Goal: Transaction & Acquisition: Book appointment/travel/reservation

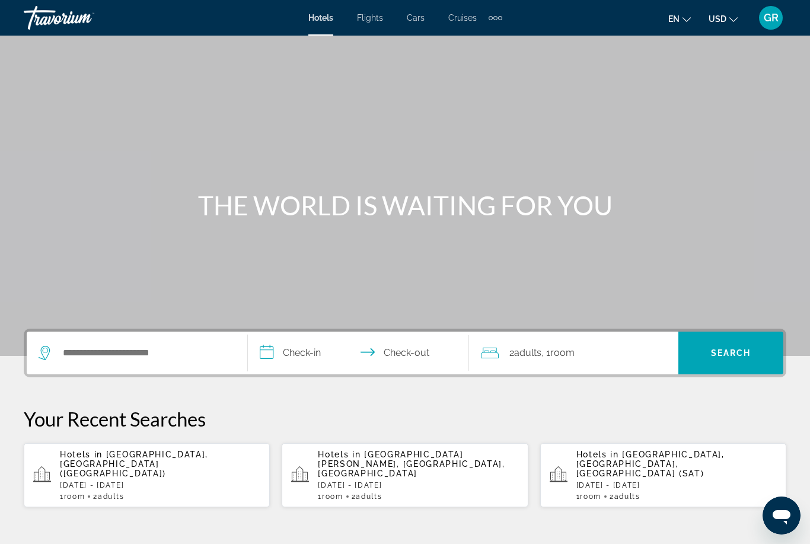
click at [429, 481] on p "[DATE] - [DATE]" at bounding box center [418, 485] width 200 height 8
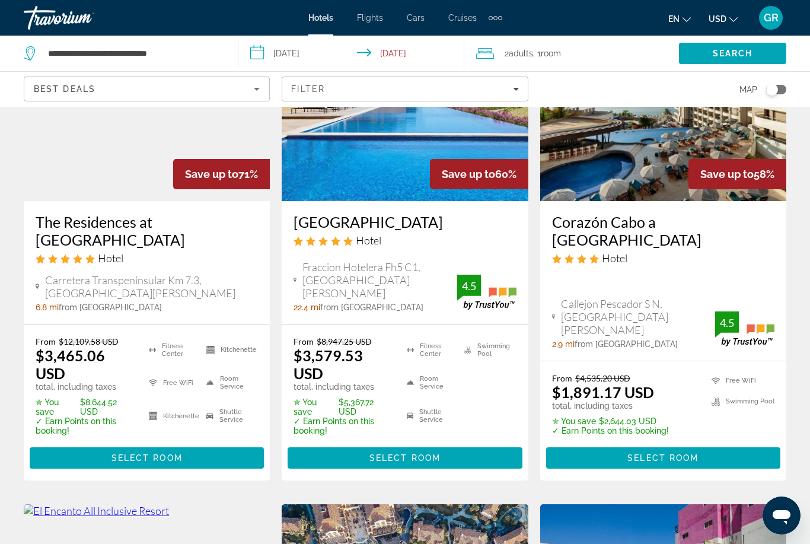
scroll to position [144, 0]
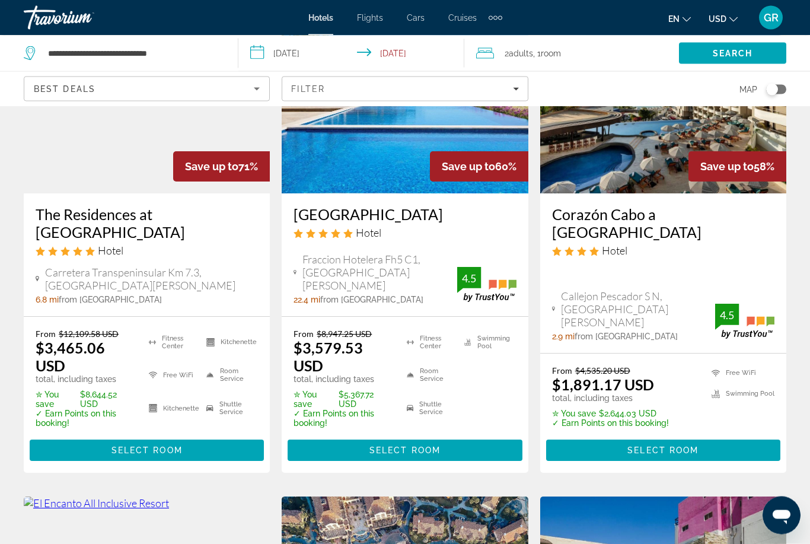
click at [173, 447] on span "Select Room" at bounding box center [146, 450] width 71 height 9
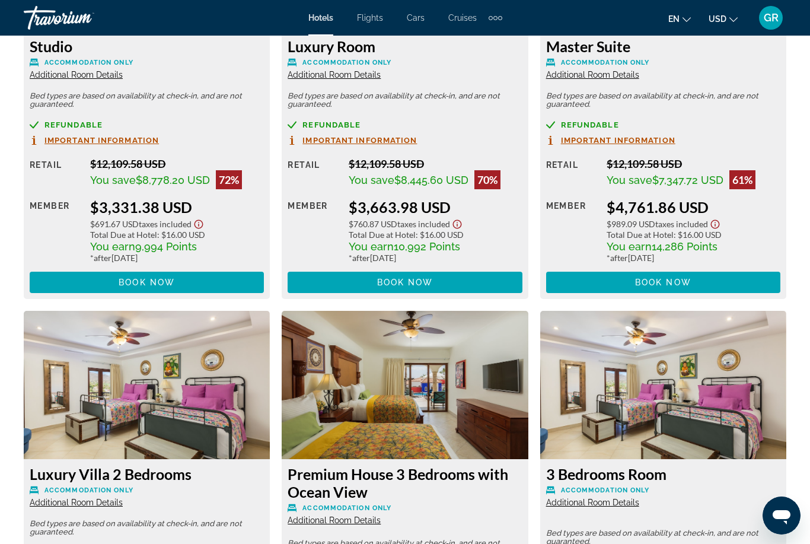
scroll to position [1994, 0]
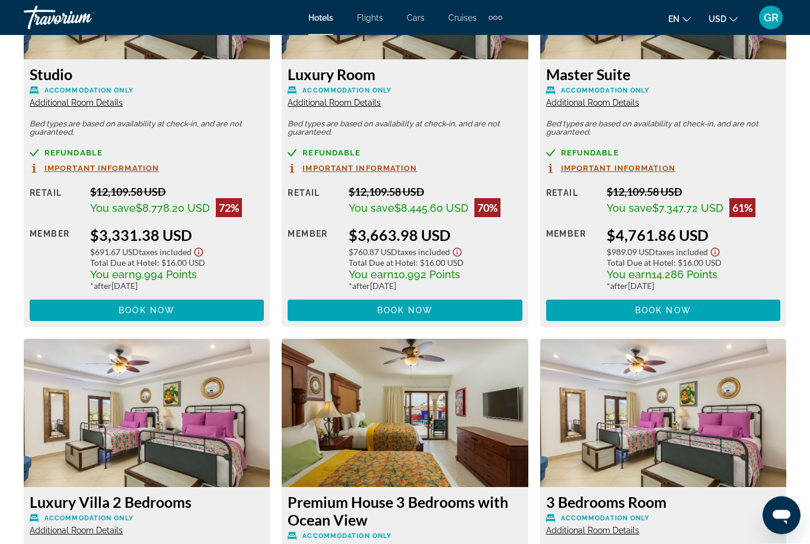
click at [676, 307] on span "Book now" at bounding box center [663, 310] width 56 height 9
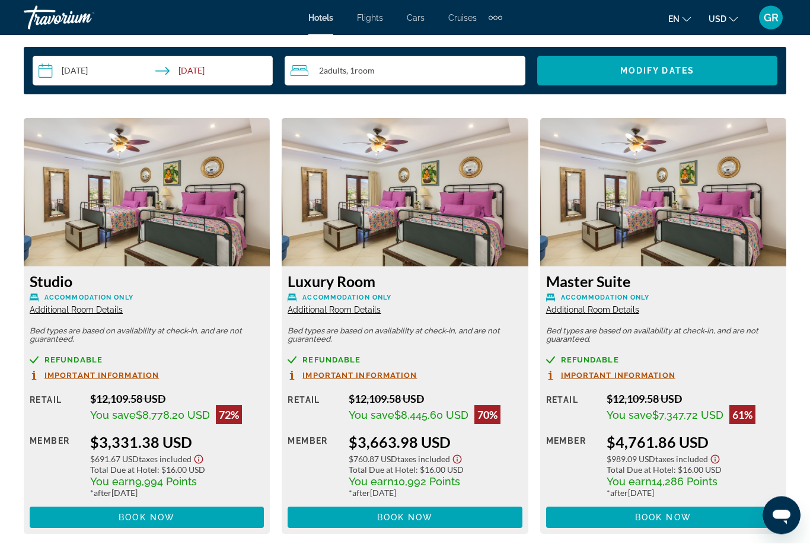
scroll to position [1708, 0]
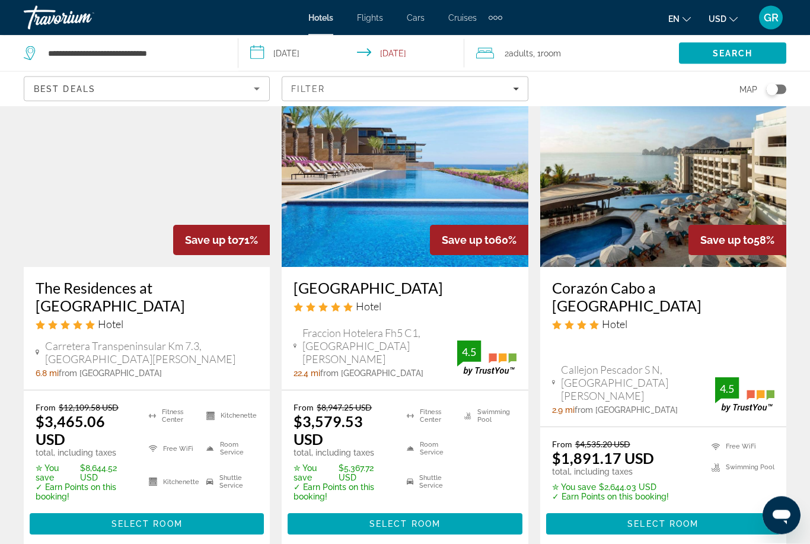
scroll to position [113, 0]
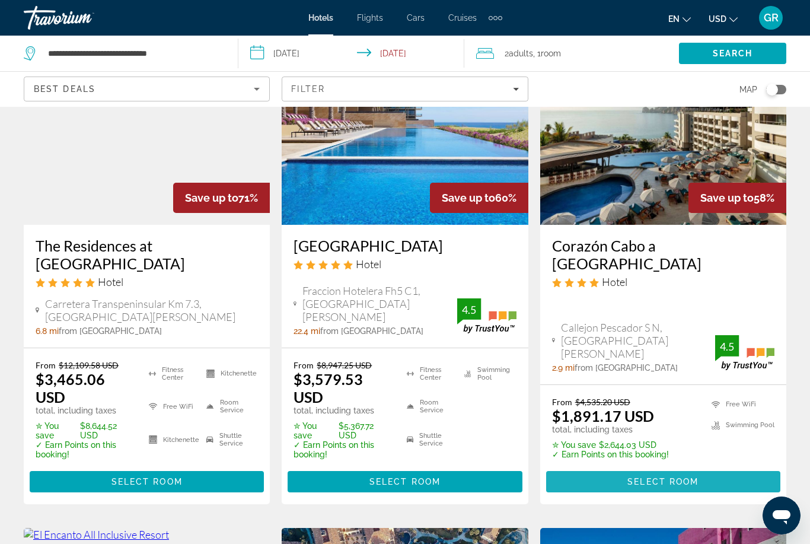
click at [669, 483] on span "Select Room" at bounding box center [662, 481] width 71 height 9
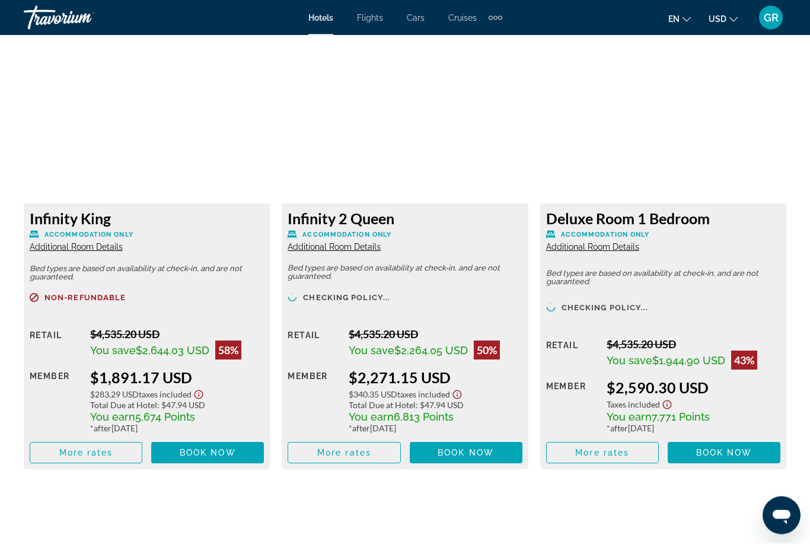
scroll to position [1835, 0]
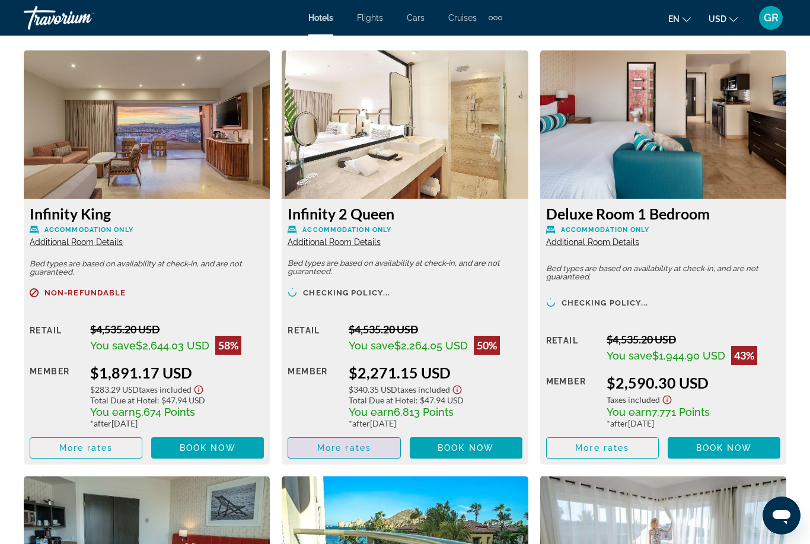
click at [368, 448] on span "More rates" at bounding box center [344, 447] width 54 height 9
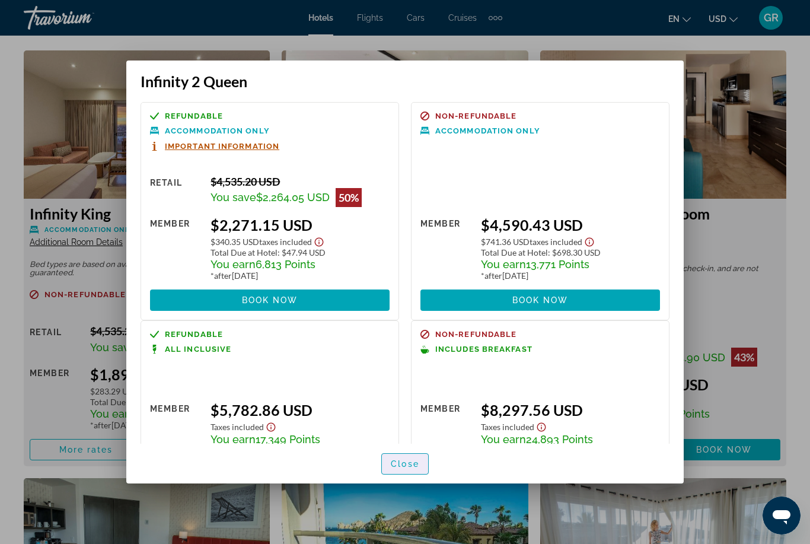
click at [411, 468] on span "Close" at bounding box center [405, 463] width 28 height 9
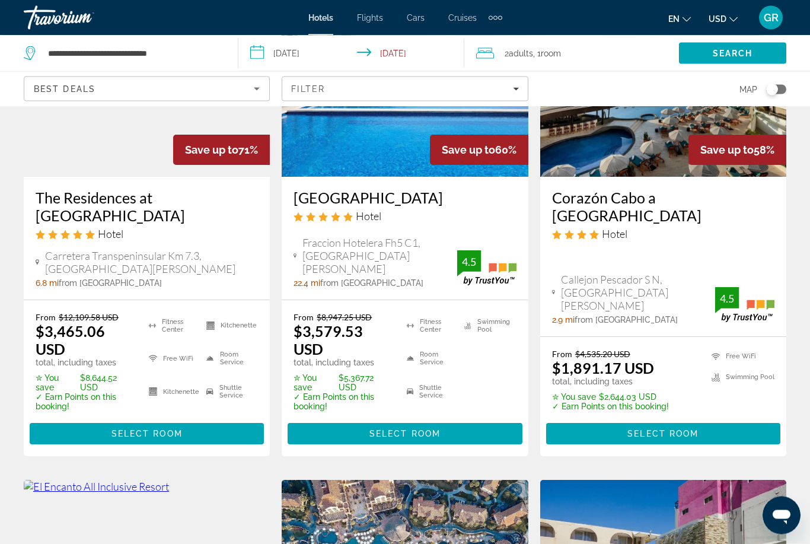
scroll to position [184, 0]
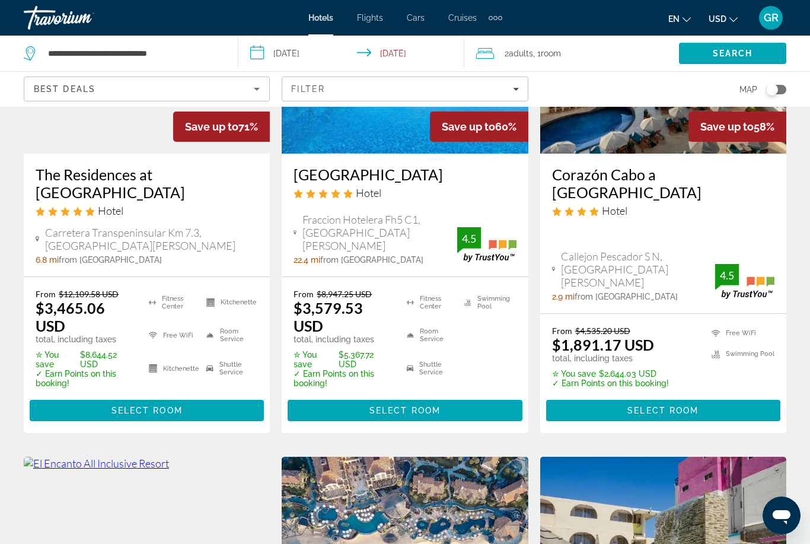
click at [419, 417] on span "Main content" at bounding box center [405, 410] width 234 height 28
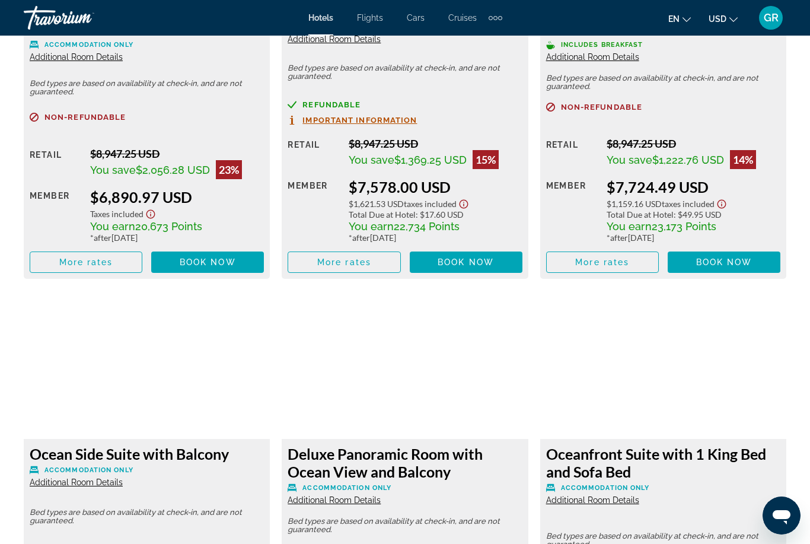
scroll to position [3734, 0]
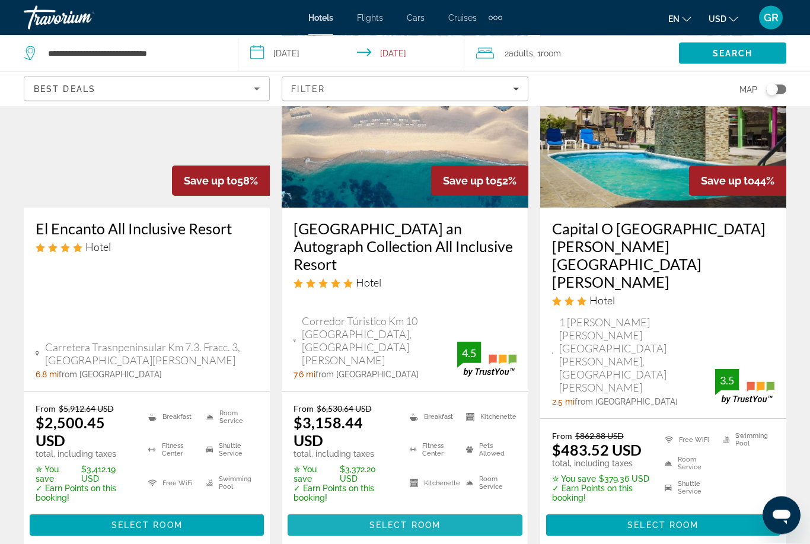
scroll to position [623, 0]
click at [424, 520] on span "Select Room" at bounding box center [404, 524] width 71 height 9
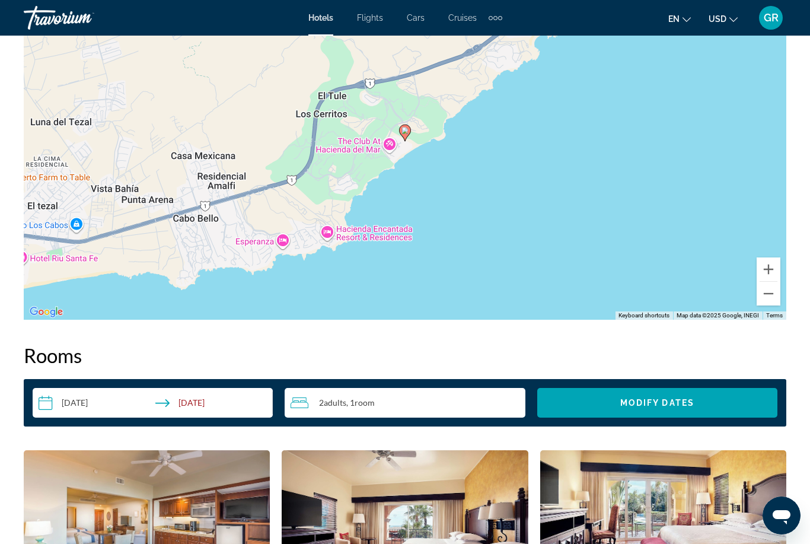
scroll to position [1431, 0]
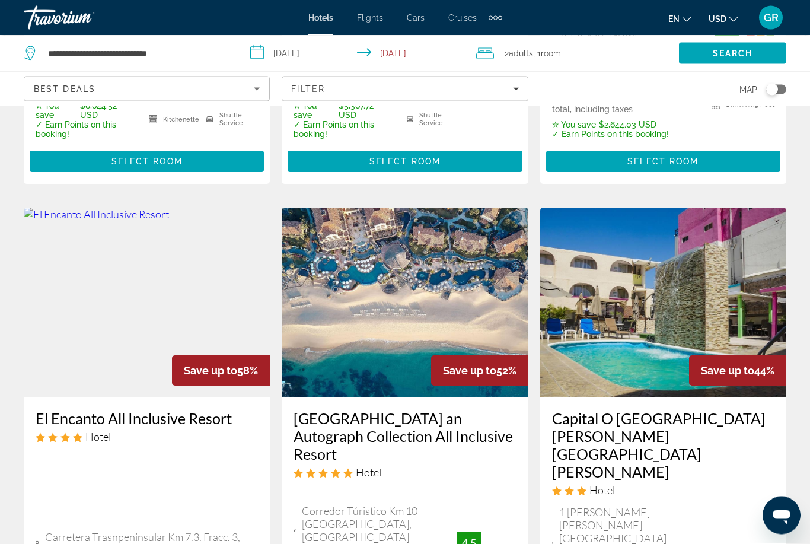
scroll to position [433, 0]
click at [163, 326] on img "Main content" at bounding box center [147, 302] width 246 height 190
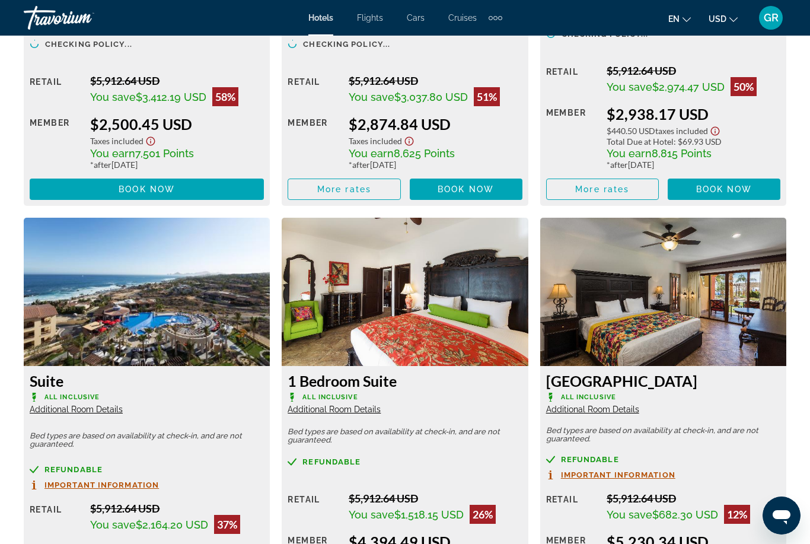
scroll to position [2064, 0]
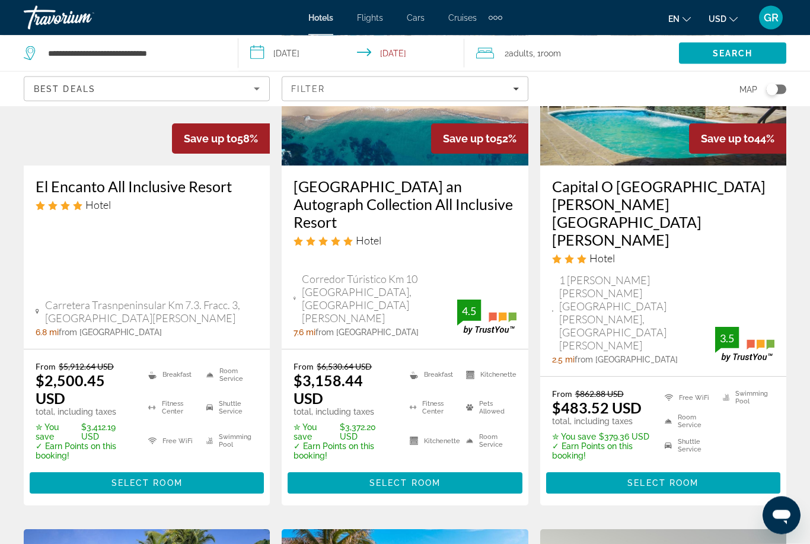
scroll to position [666, 0]
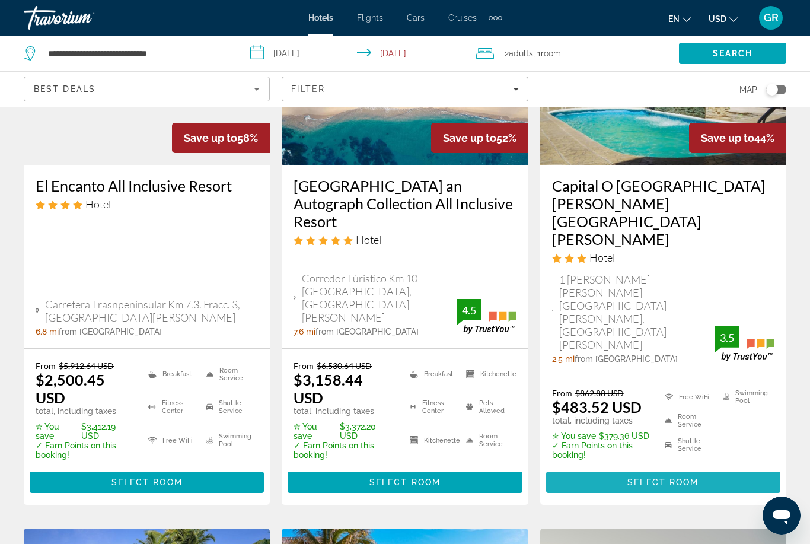
click at [551, 468] on span "Main content" at bounding box center [663, 482] width 234 height 28
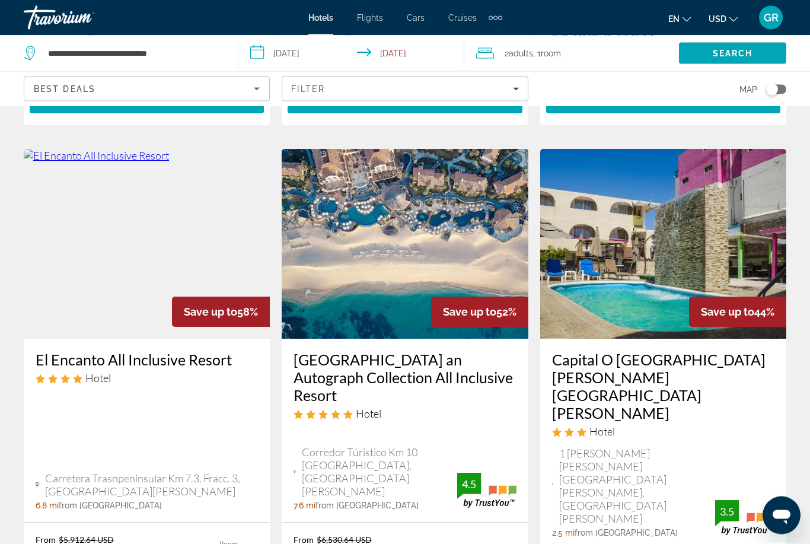
scroll to position [492, 0]
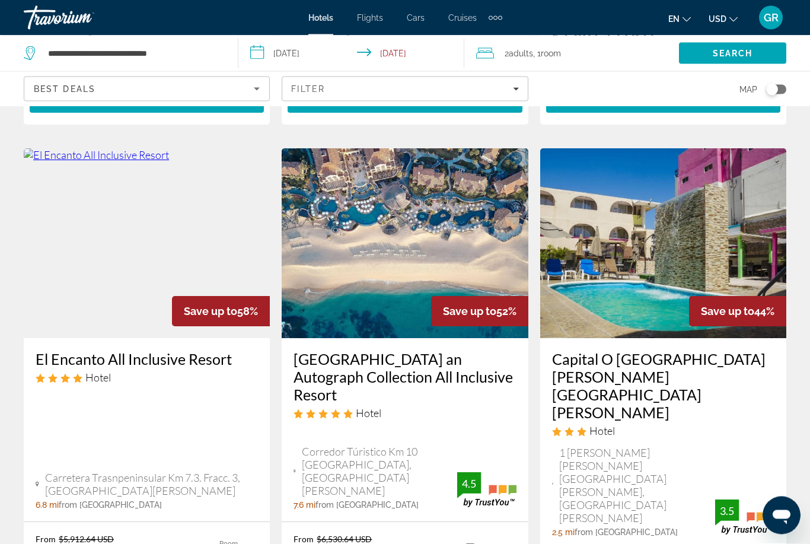
click at [398, 311] on img "Main content" at bounding box center [405, 244] width 246 height 190
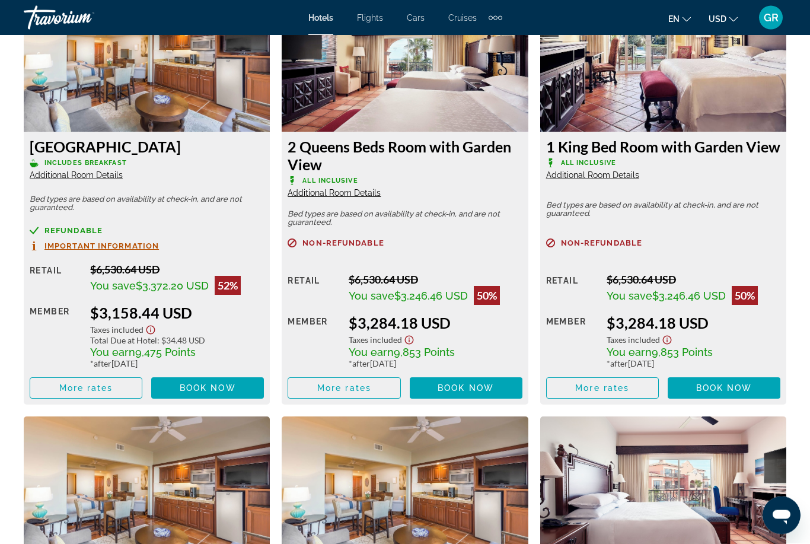
scroll to position [1924, 0]
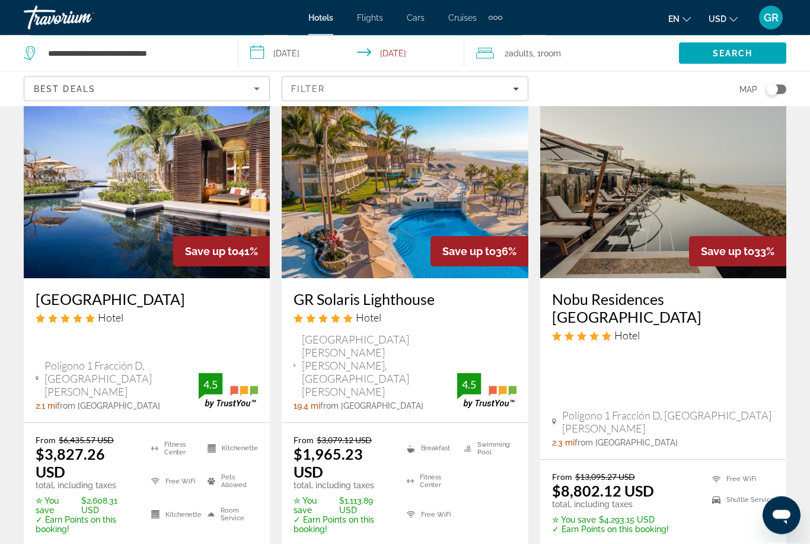
scroll to position [1106, 0]
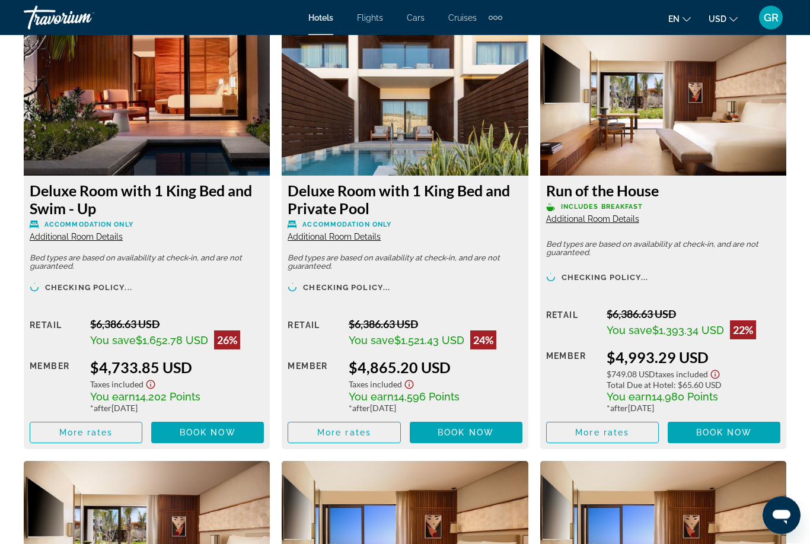
scroll to position [2681, 0]
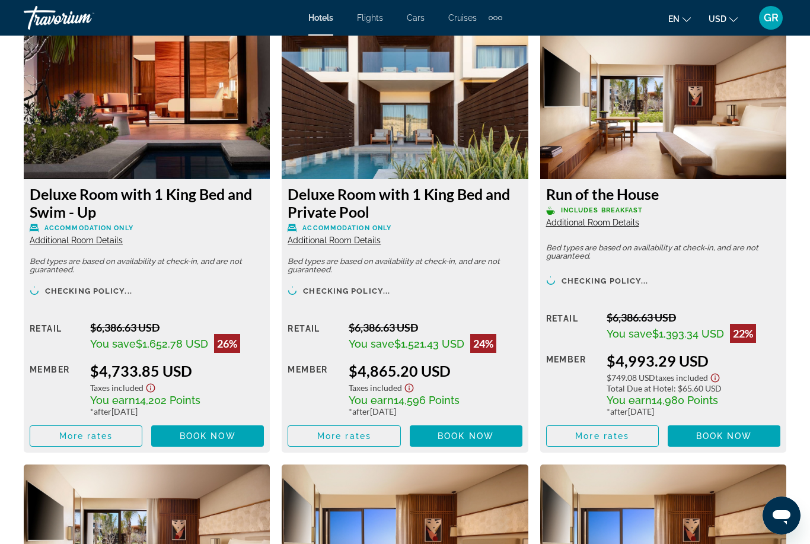
click at [175, 131] on img "Main content" at bounding box center [147, 105] width 246 height 148
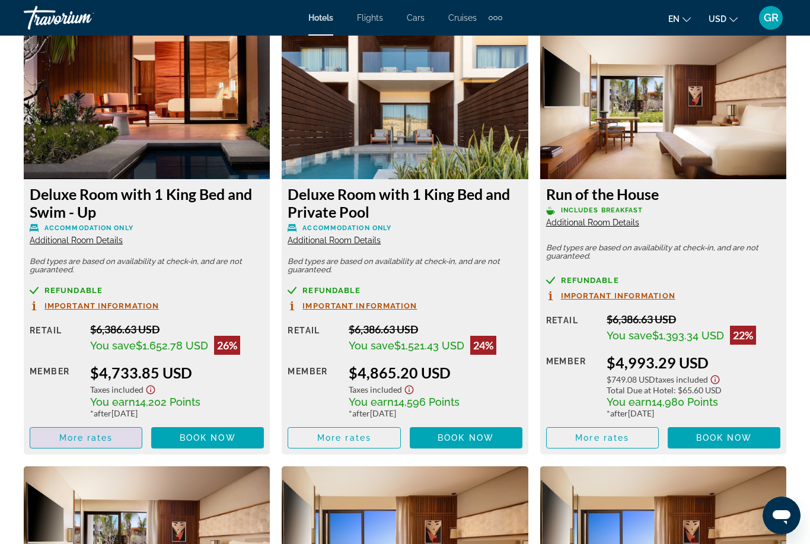
click at [118, 423] on span "Main content" at bounding box center [85, 437] width 111 height 28
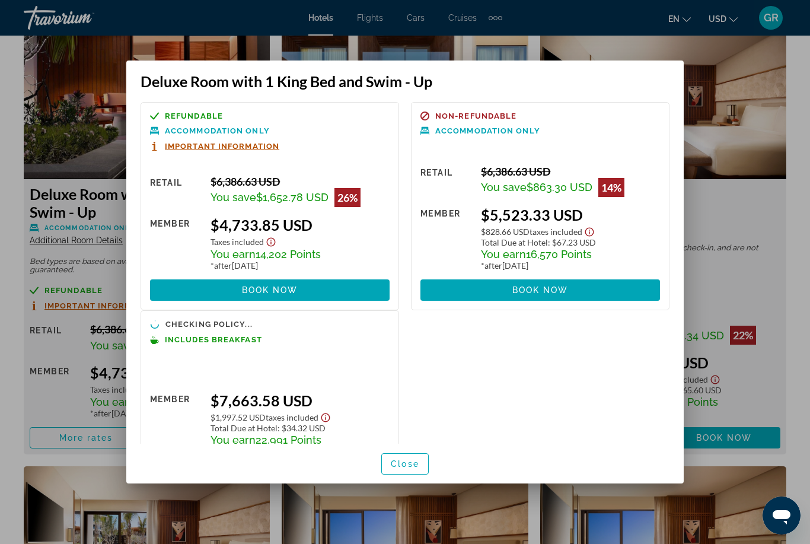
scroll to position [0, 0]
click at [737, 122] on div at bounding box center [405, 272] width 810 height 544
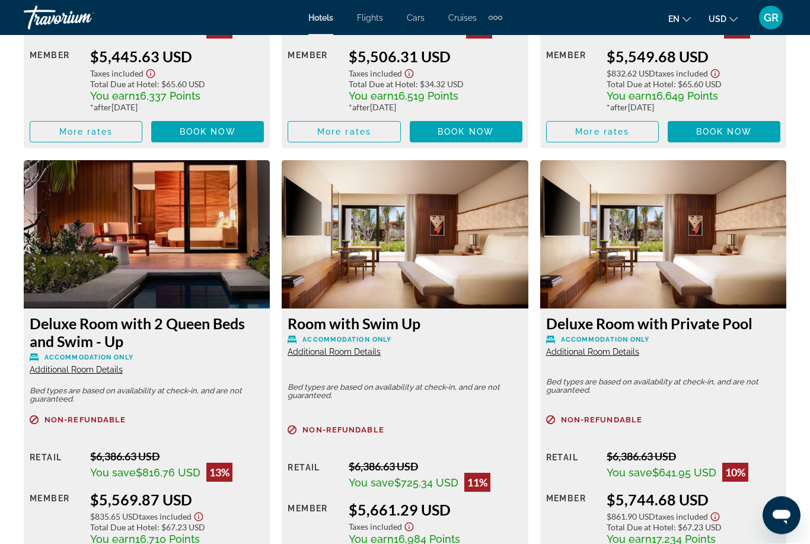
scroll to position [3876, 0]
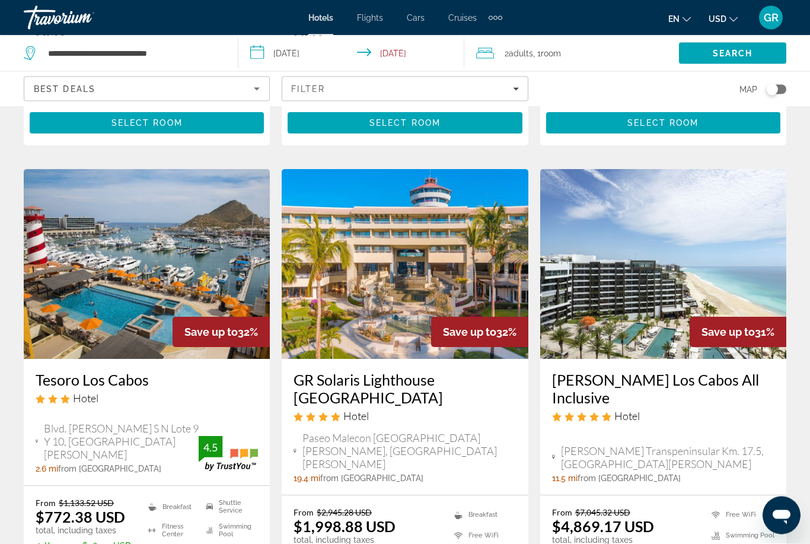
scroll to position [1540, 0]
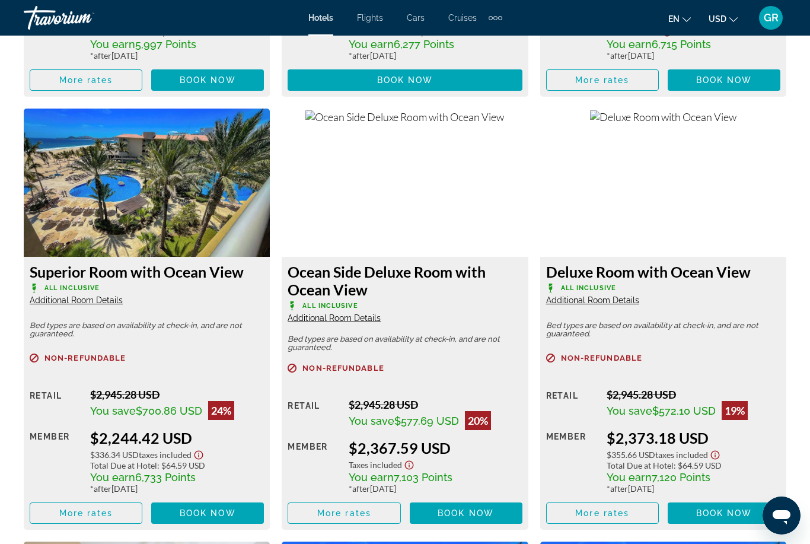
scroll to position [2209, 0]
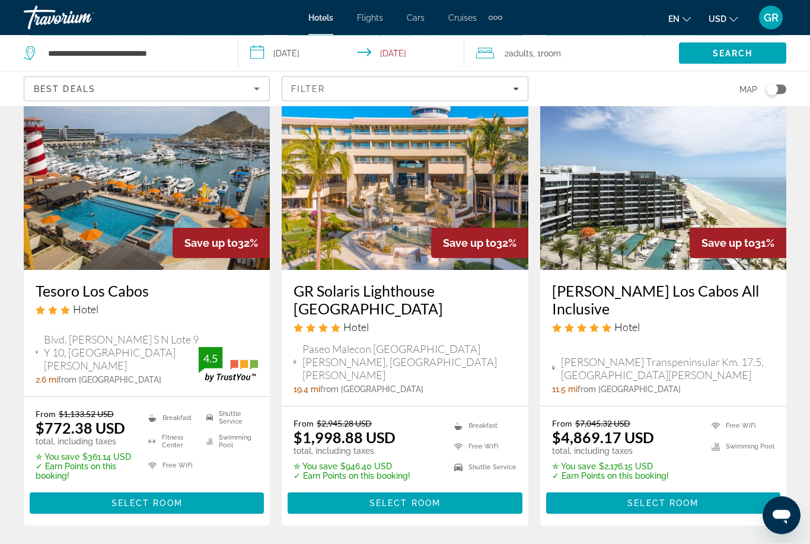
click at [670, 499] on span "Select Room" at bounding box center [662, 503] width 71 height 9
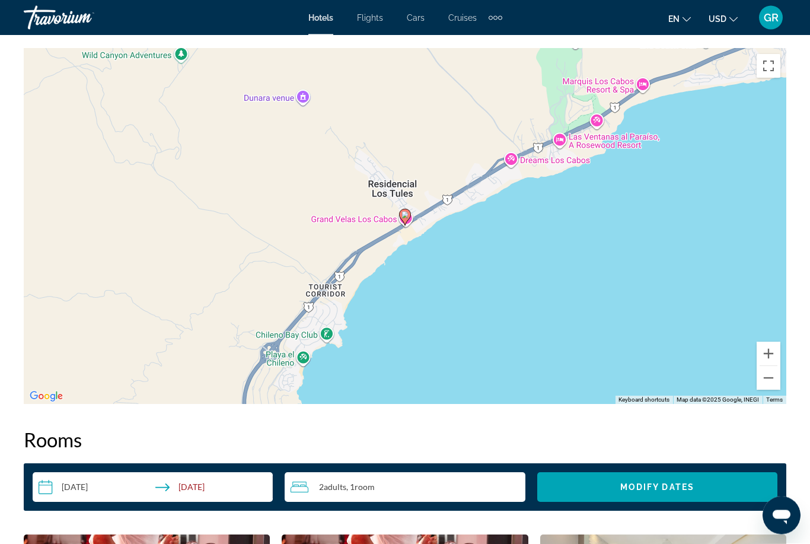
scroll to position [1329, 0]
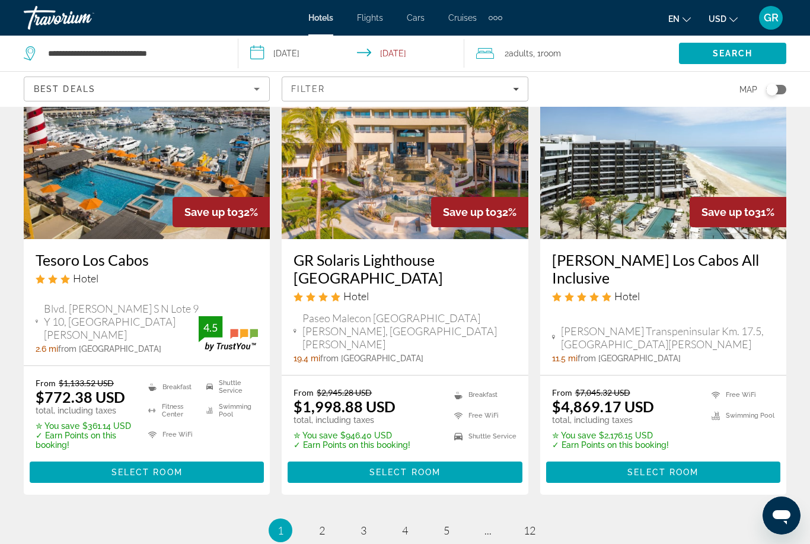
scroll to position [1676, 0]
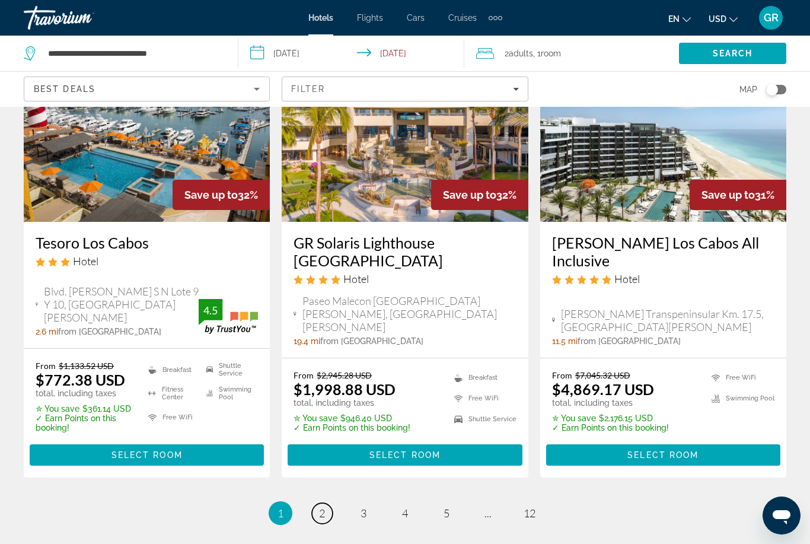
click at [330, 503] on link "page 2" at bounding box center [322, 513] width 21 height 21
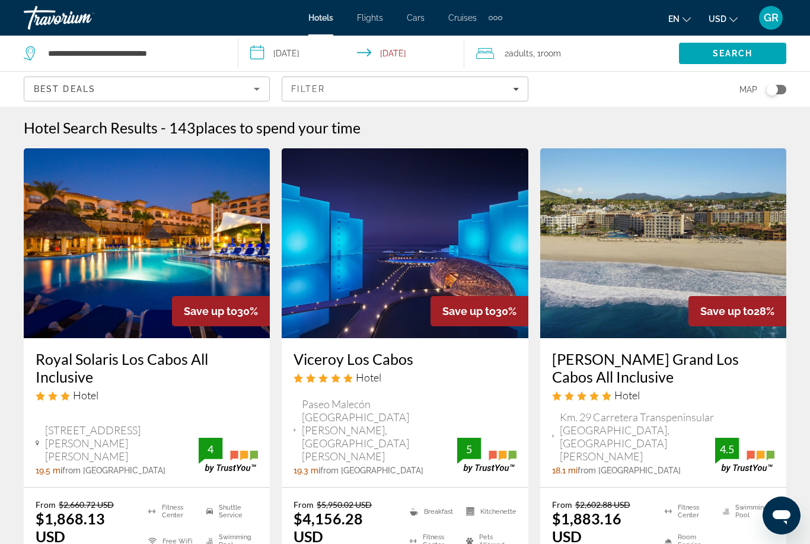
click at [459, 377] on div "Hotel" at bounding box center [404, 377] width 222 height 13
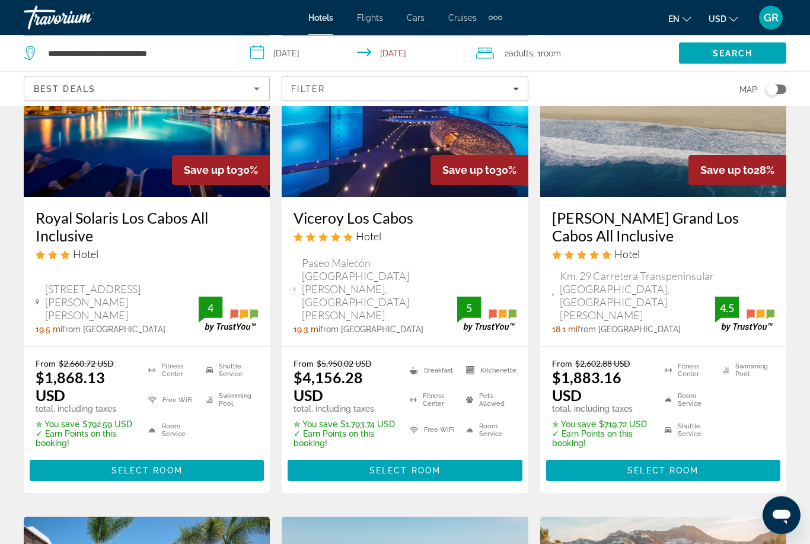
scroll to position [141, 0]
click at [434, 465] on span "Select Room" at bounding box center [404, 469] width 71 height 9
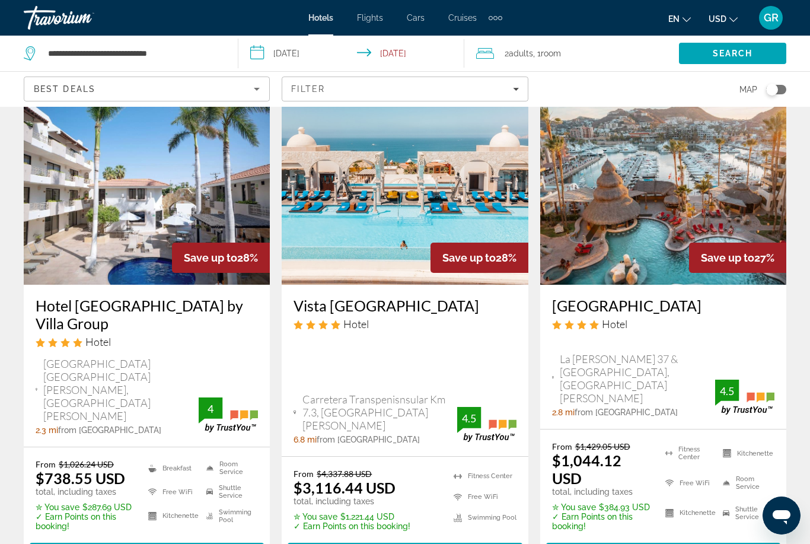
scroll to position [561, 0]
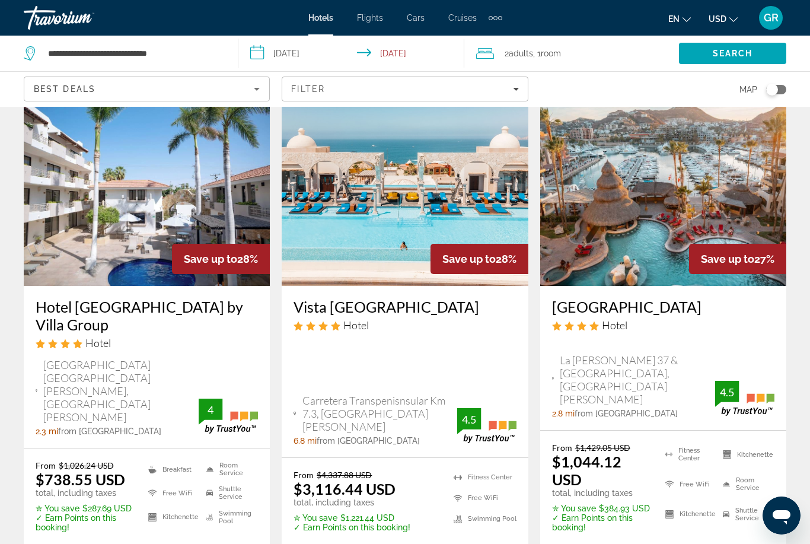
click at [679, 543] on span "Select Room" at bounding box center [662, 554] width 71 height 9
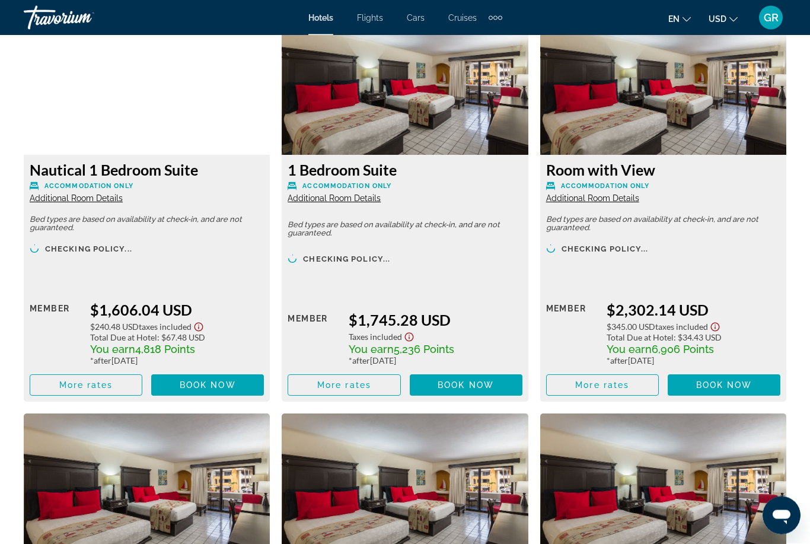
scroll to position [2679, 0]
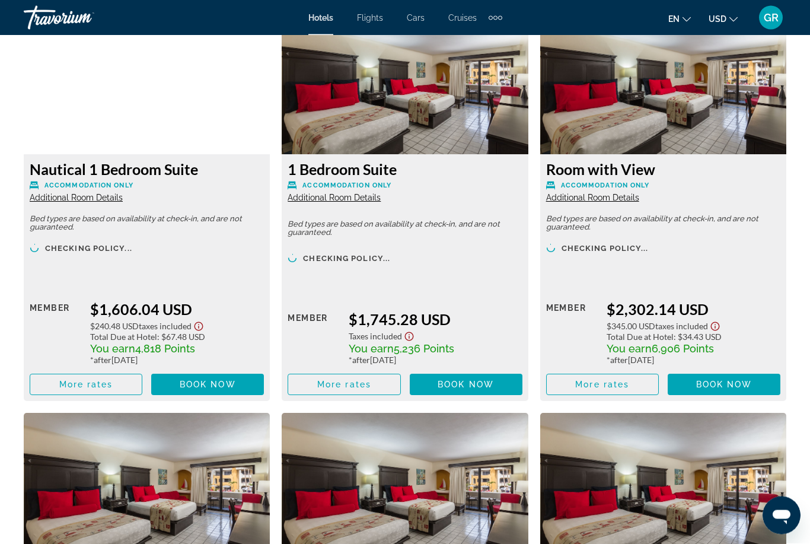
click at [367, 391] on span "Main content" at bounding box center [343, 385] width 111 height 28
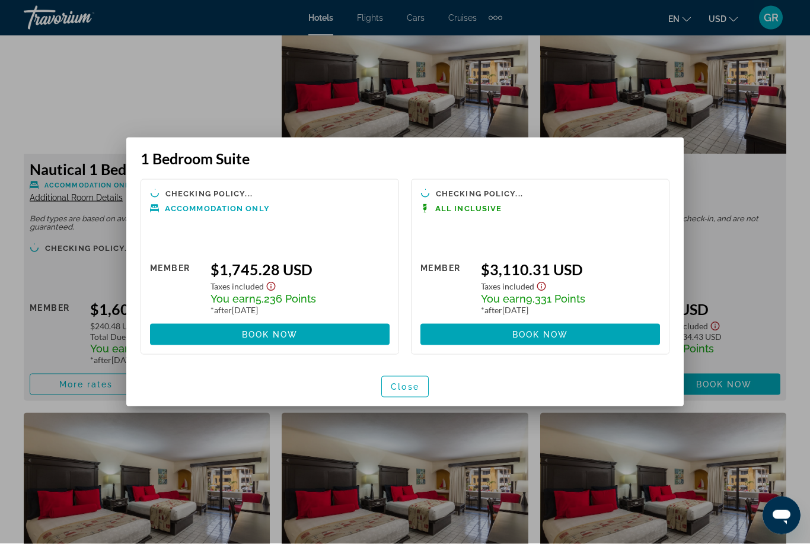
scroll to position [0, 0]
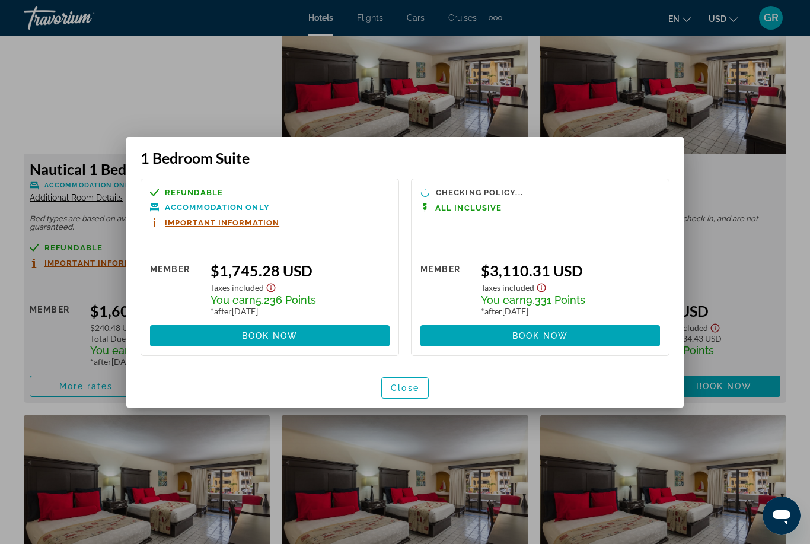
click at [515, 463] on div at bounding box center [405, 272] width 810 height 544
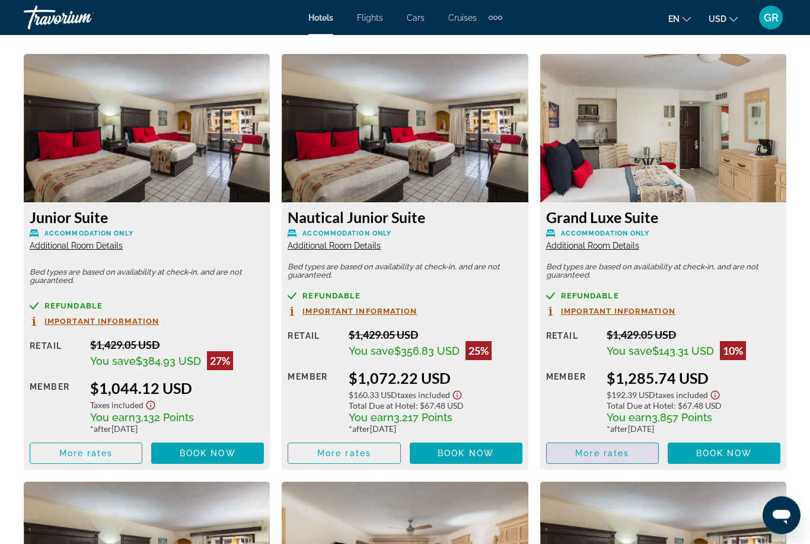
scroll to position [1787, 0]
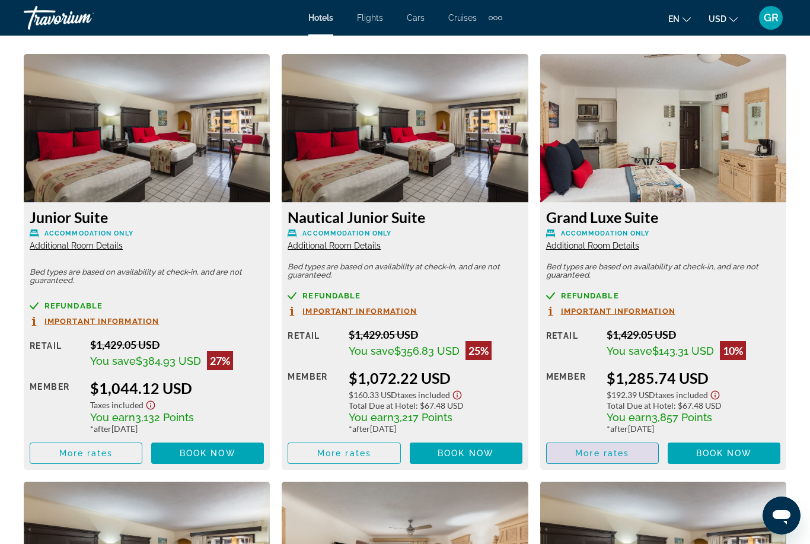
click at [630, 447] on span "Main content" at bounding box center [602, 453] width 111 height 28
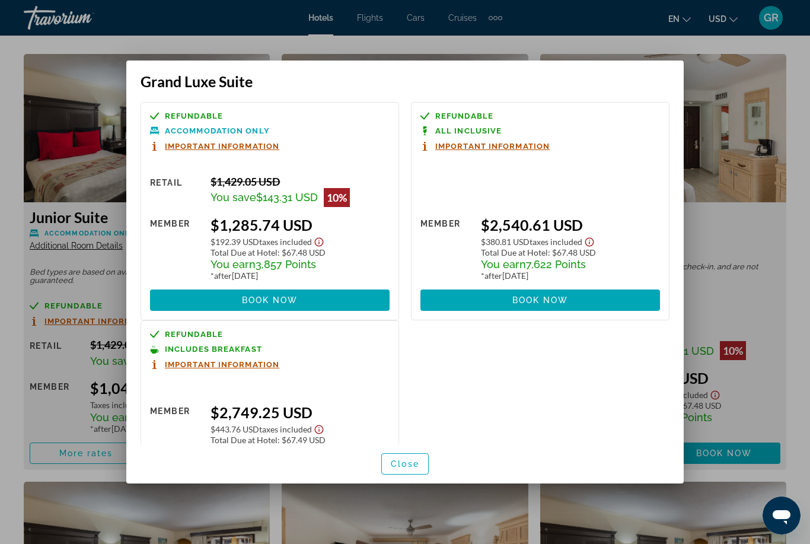
click at [732, 154] on div at bounding box center [405, 272] width 810 height 544
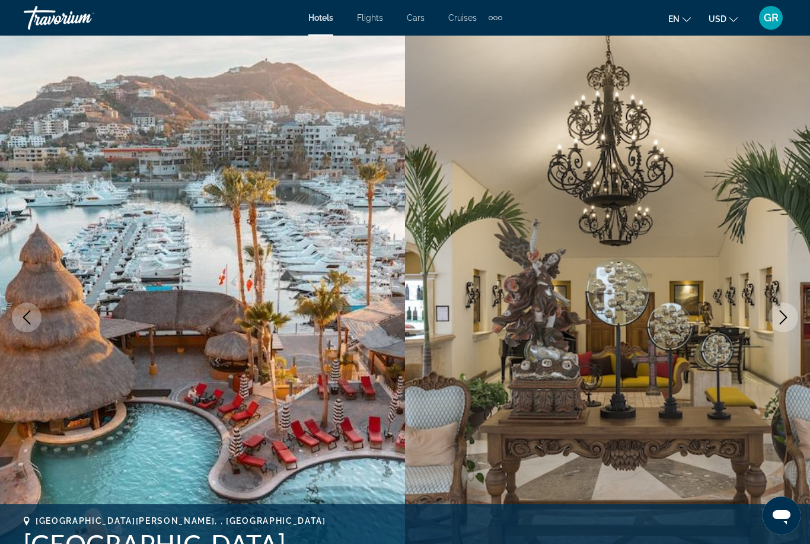
scroll to position [1787, 0]
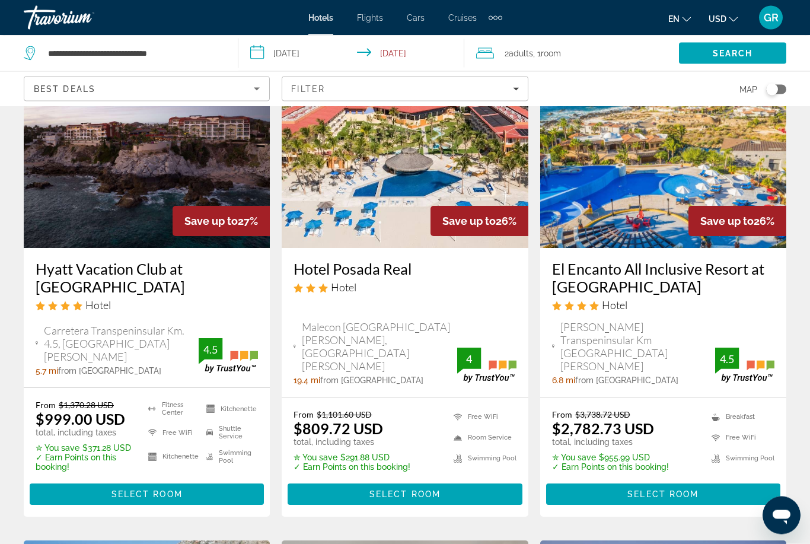
scroll to position [1104, 0]
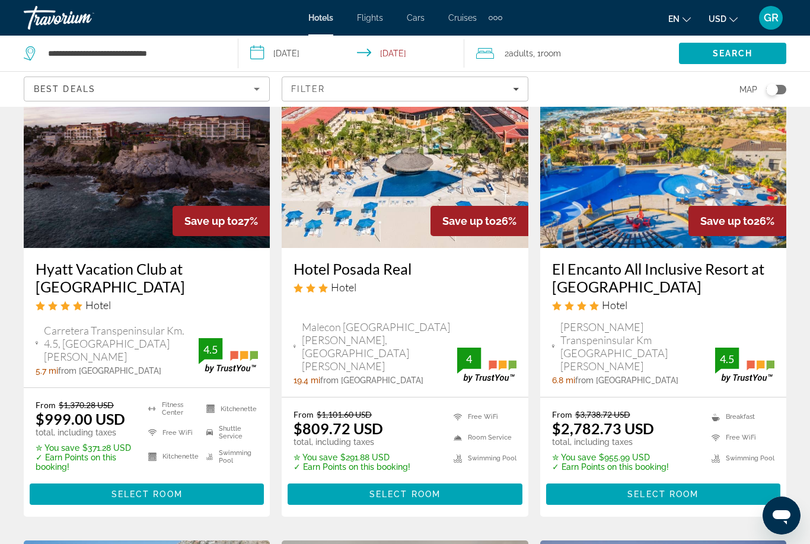
click at [165, 489] on span "Select Room" at bounding box center [146, 493] width 71 height 9
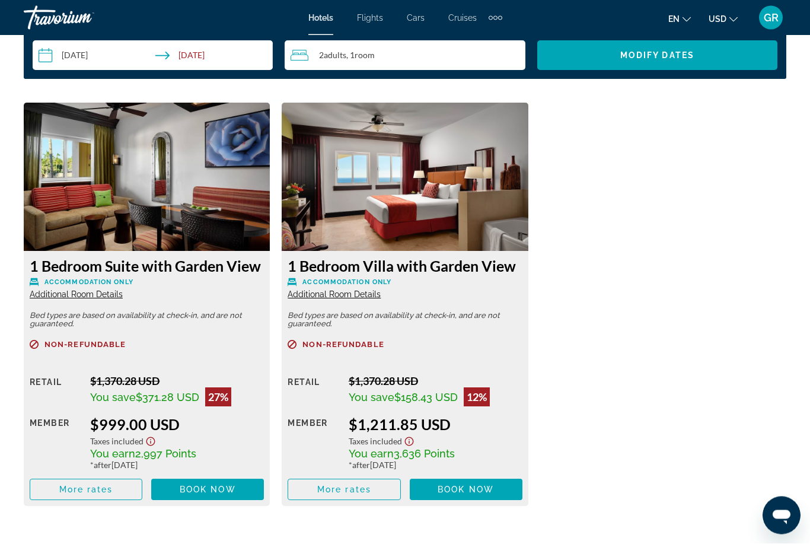
scroll to position [1784, 0]
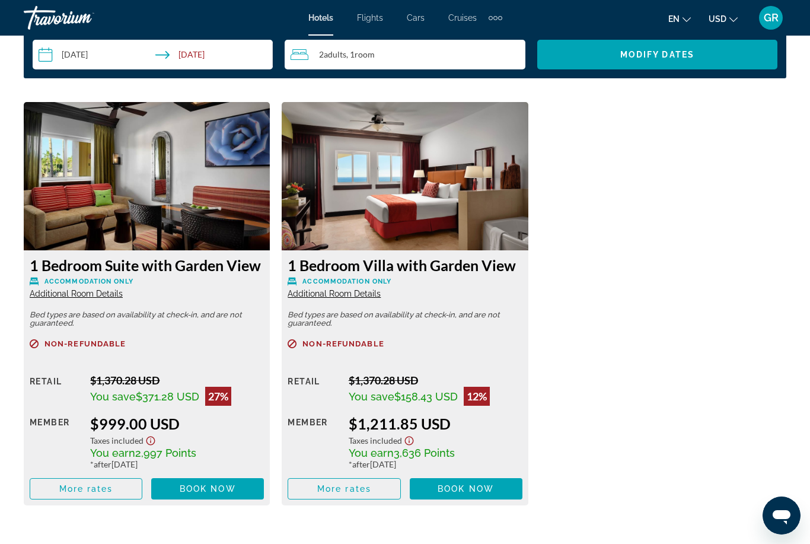
click at [373, 493] on span "Main content" at bounding box center [343, 488] width 111 height 28
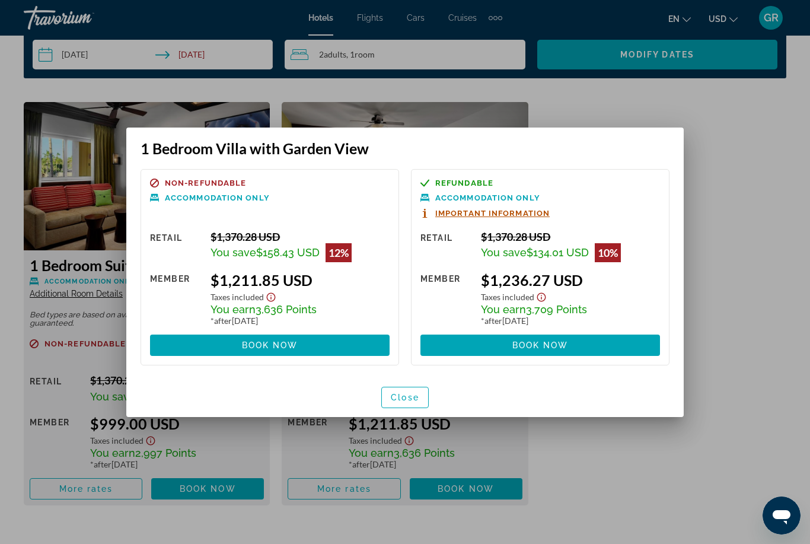
click at [409, 392] on span "Close" at bounding box center [405, 396] width 28 height 9
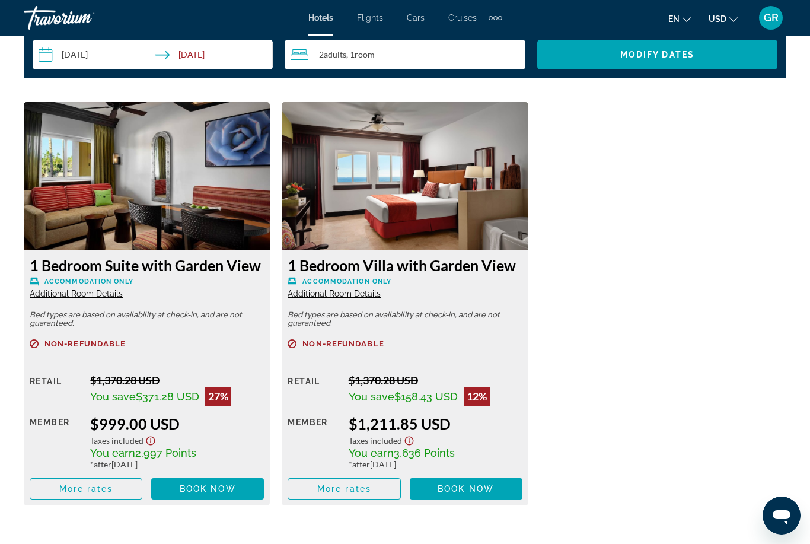
scroll to position [1784, 0]
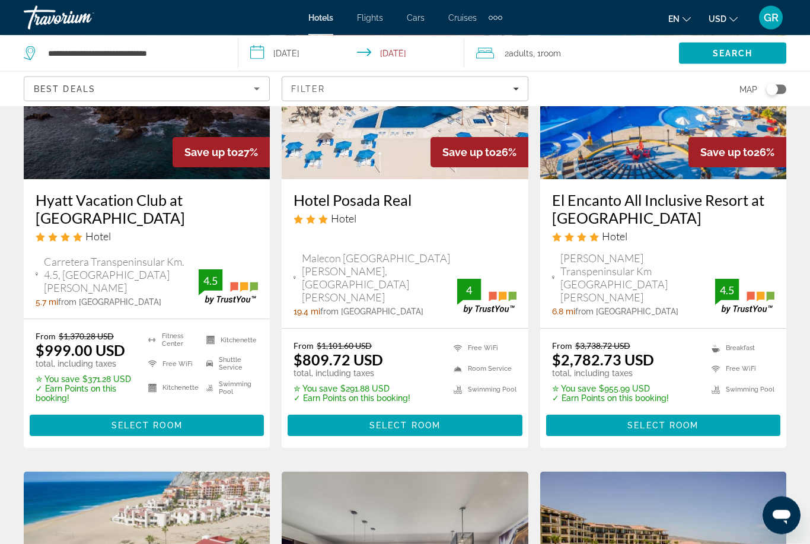
scroll to position [1173, 0]
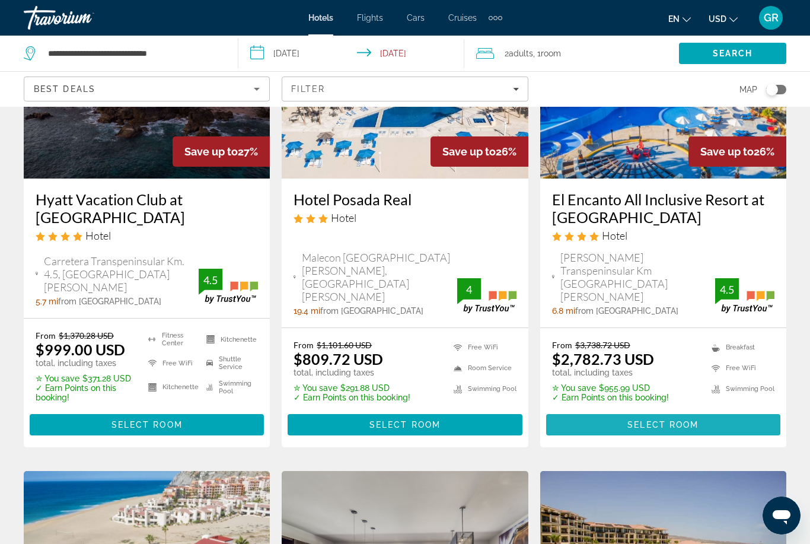
click at [651, 420] on span "Select Room" at bounding box center [662, 424] width 71 height 9
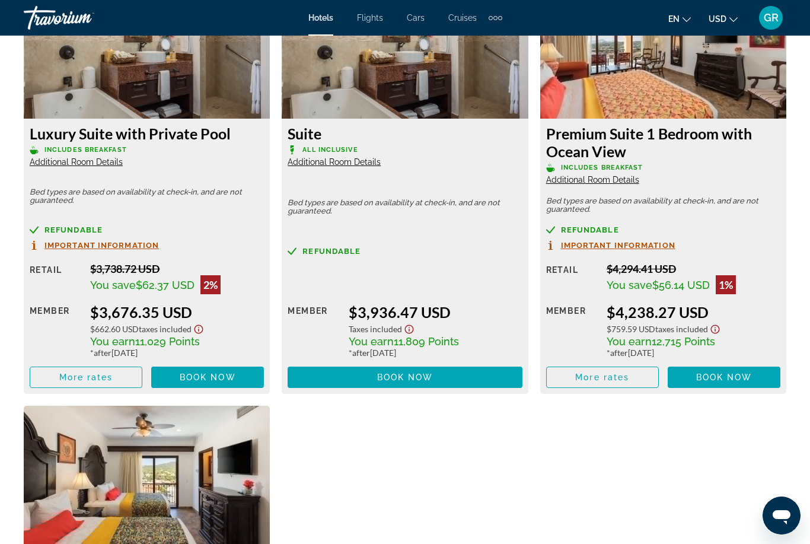
scroll to position [2299, 0]
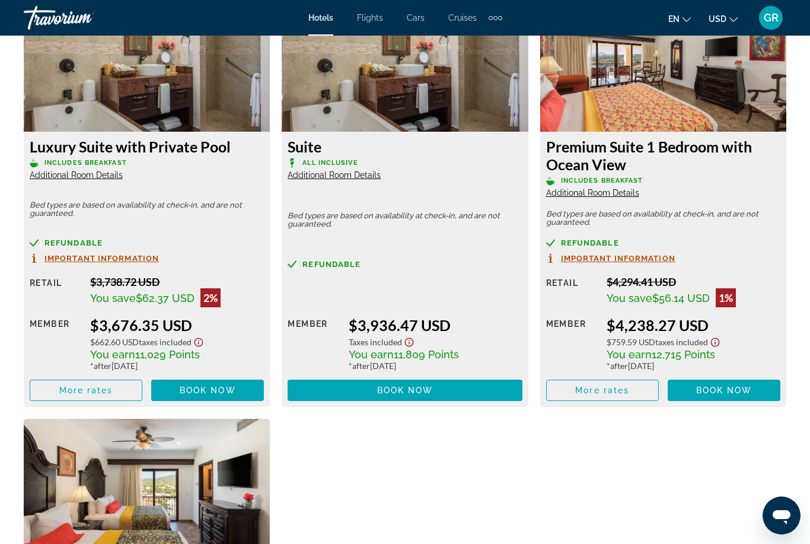
click at [123, 387] on span "Main content" at bounding box center [85, 390] width 111 height 28
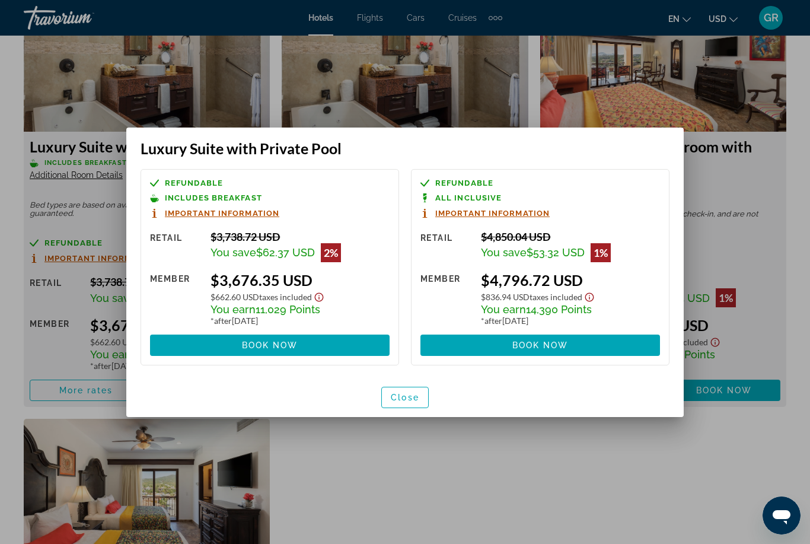
click at [408, 400] on span "Close" at bounding box center [405, 396] width 28 height 9
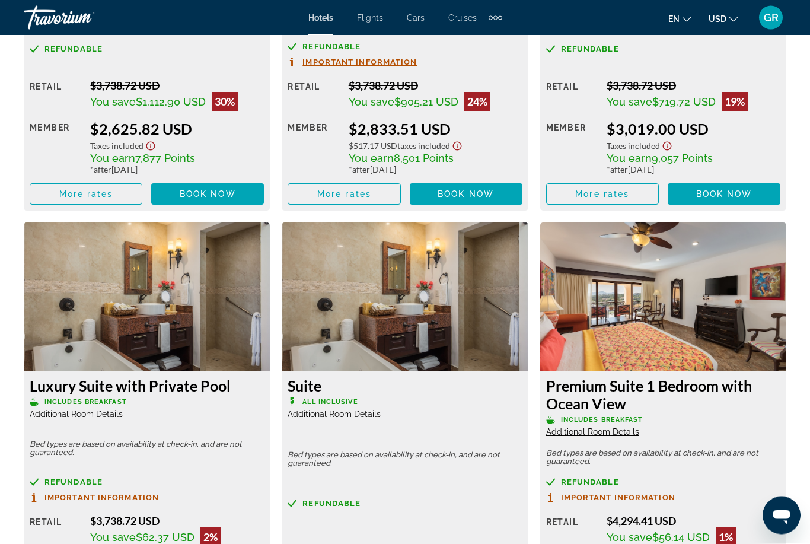
scroll to position [2084, 0]
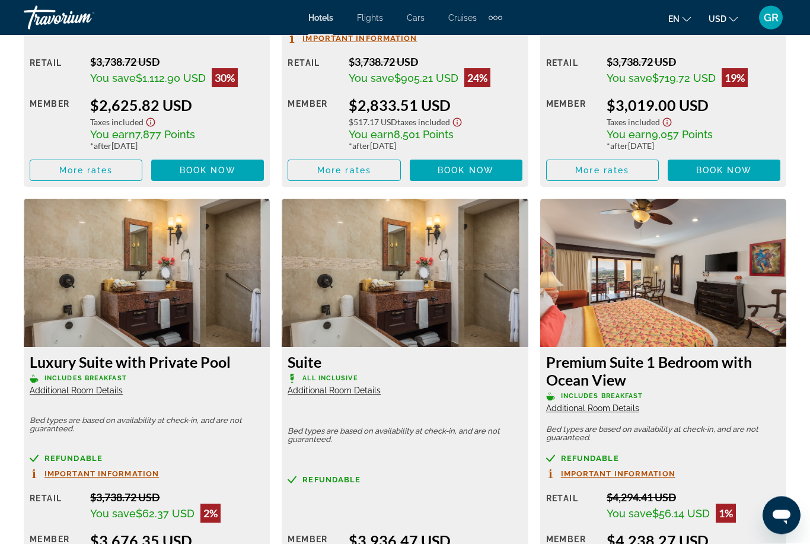
click at [486, 370] on div "Suite All Inclusive Additional Room Details" at bounding box center [405, 374] width 234 height 43
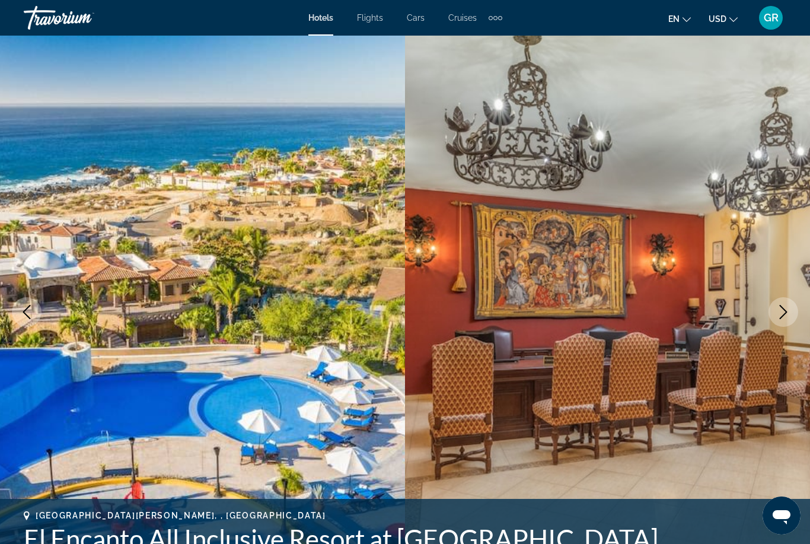
scroll to position [0, 0]
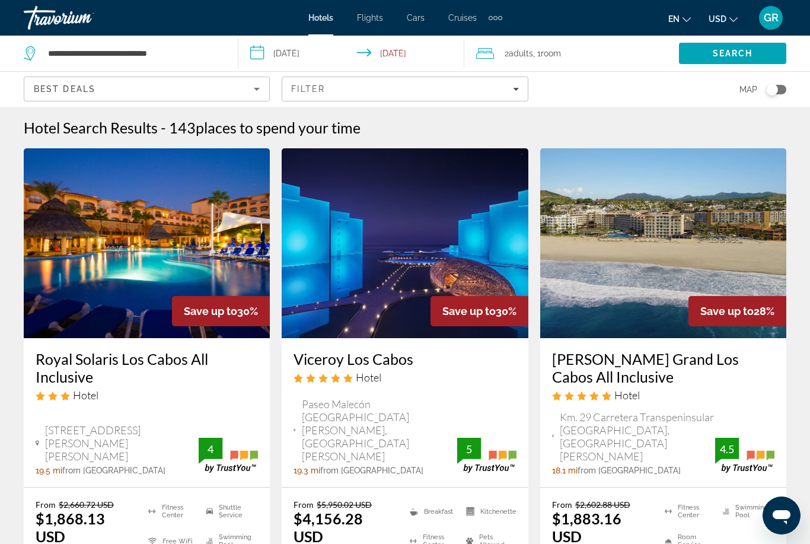
click at [423, 88] on div "Filter" at bounding box center [404, 88] width 227 height 9
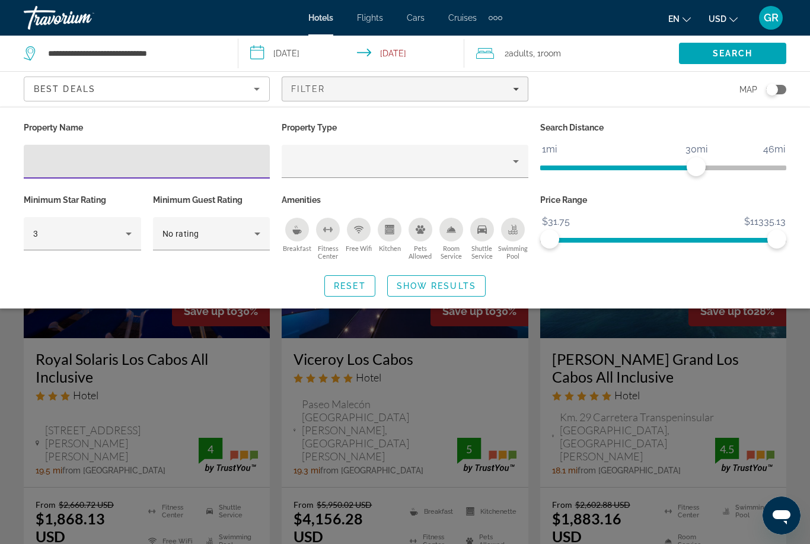
click at [195, 163] on input "Hotel Filters" at bounding box center [146, 162] width 227 height 14
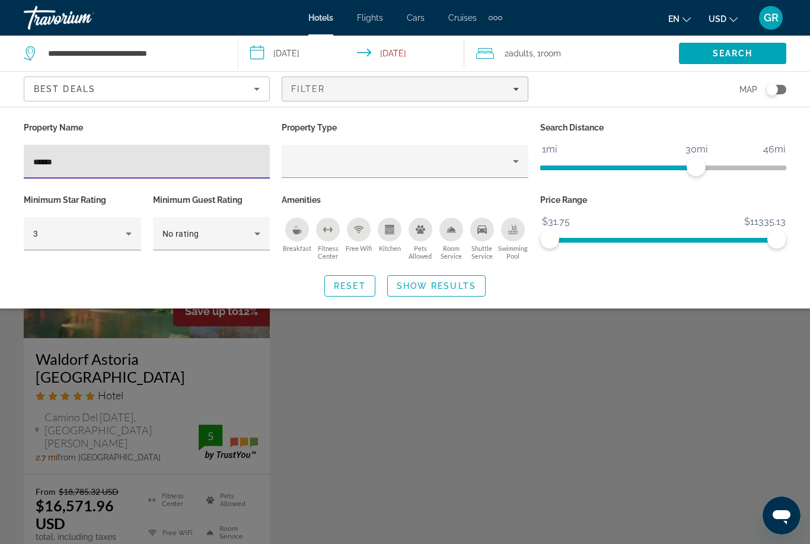
type input "*******"
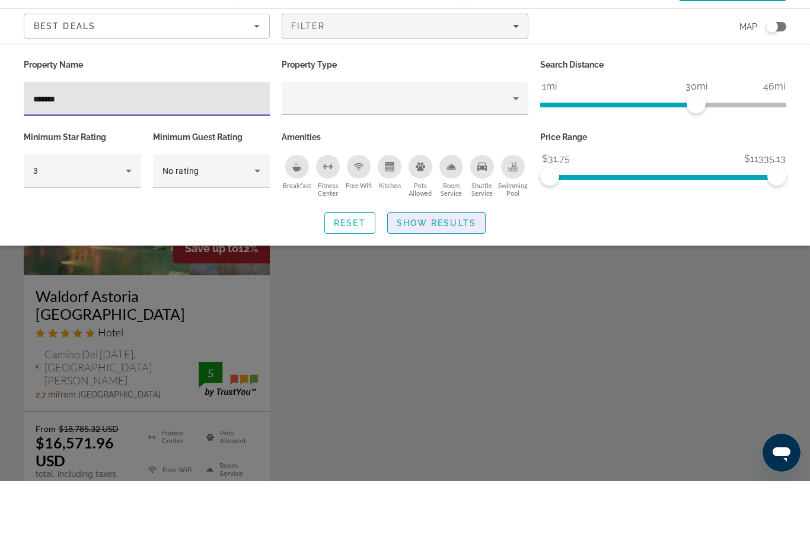
click at [452, 281] on span "Show Results" at bounding box center [436, 285] width 79 height 9
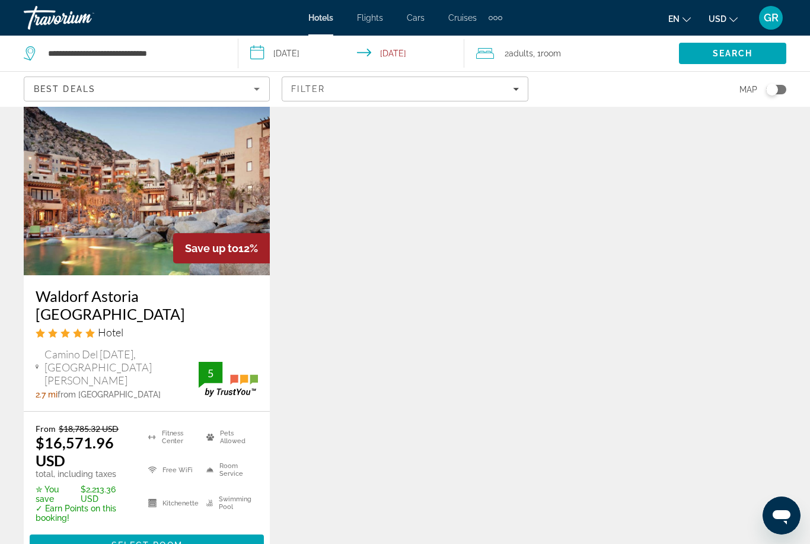
click at [420, 92] on div "Filter" at bounding box center [404, 88] width 227 height 9
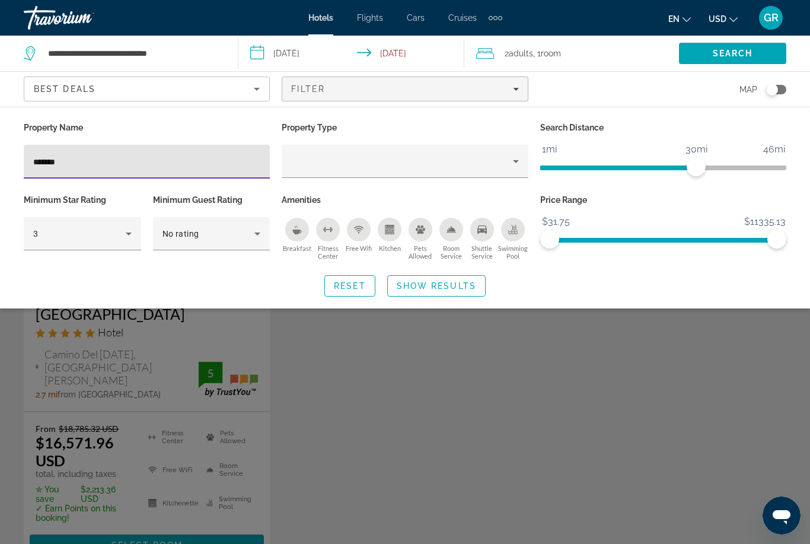
click at [200, 162] on input "*******" at bounding box center [146, 162] width 227 height 14
type input "*"
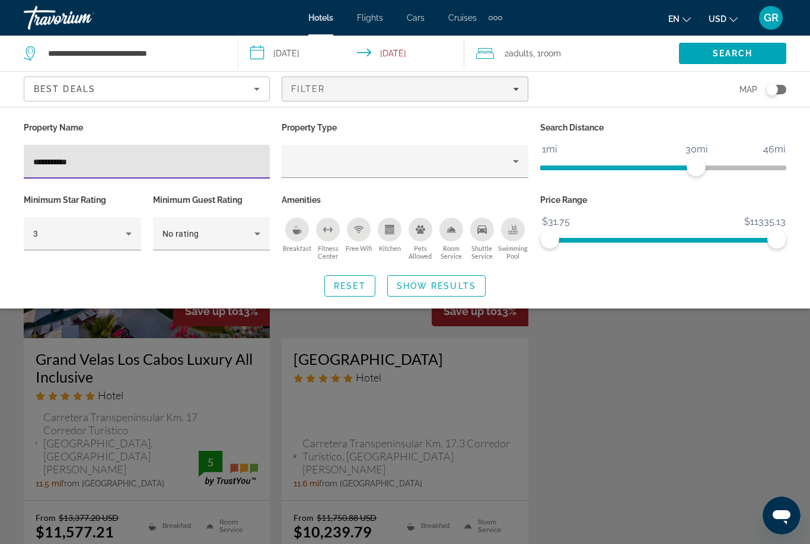
type input "**********"
click at [576, 270] on div "**********" at bounding box center [405, 207] width 810 height 177
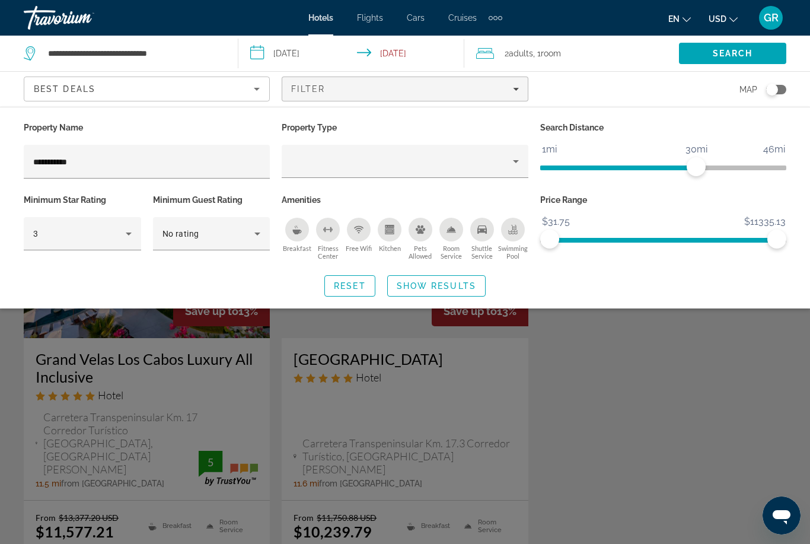
click at [575, 274] on div "**********" at bounding box center [405, 207] width 810 height 177
click at [452, 299] on span "Search widget" at bounding box center [436, 286] width 97 height 28
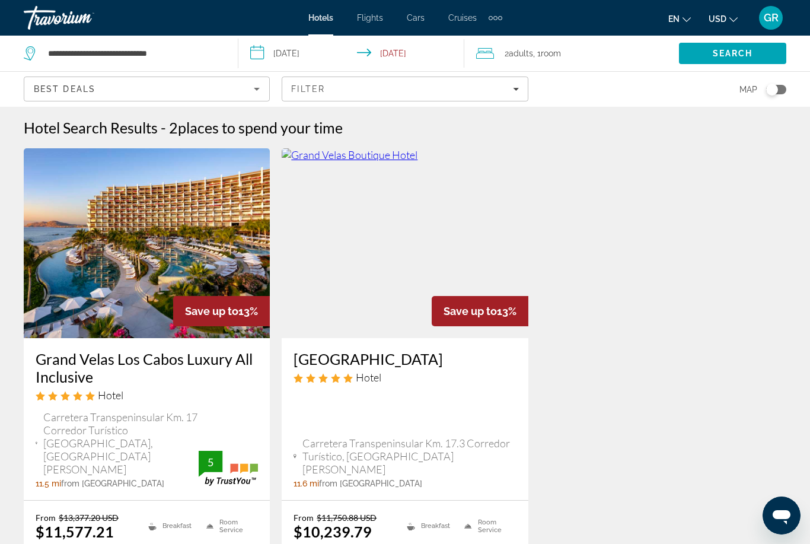
click at [446, 87] on div "Filter" at bounding box center [404, 88] width 227 height 9
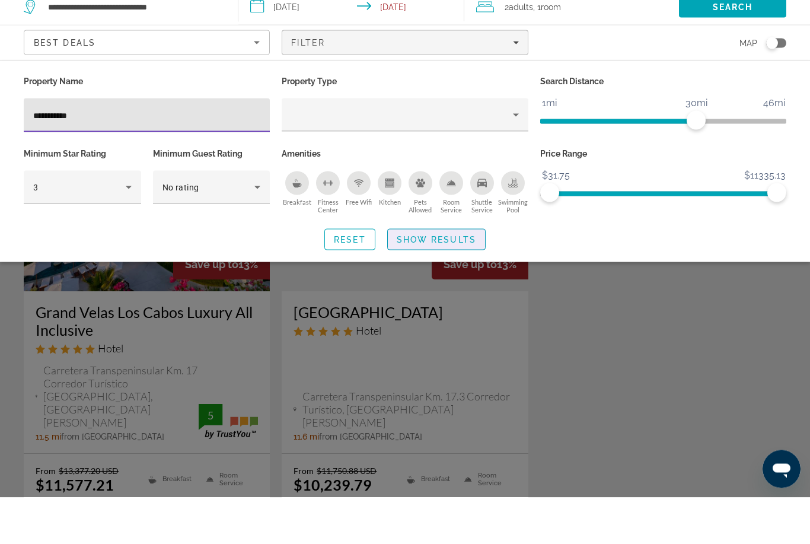
click at [462, 281] on span "Show Results" at bounding box center [436, 285] width 79 height 9
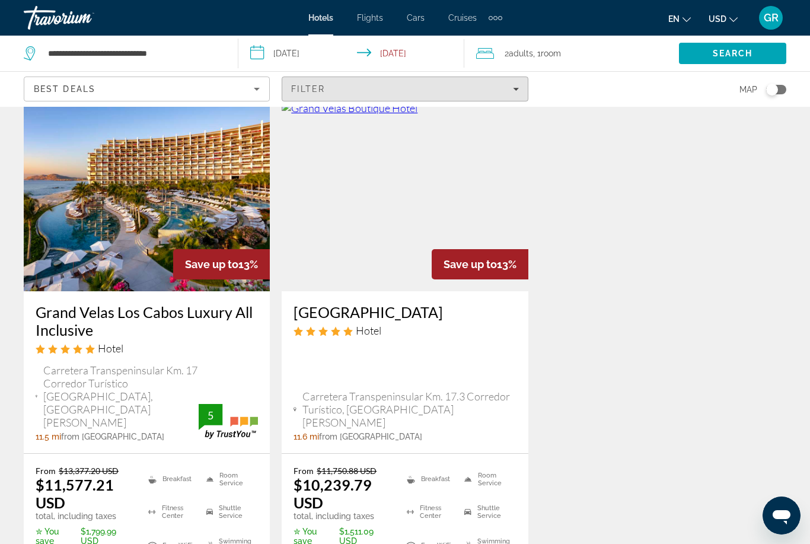
click at [414, 100] on span "Filters" at bounding box center [404, 89] width 245 height 28
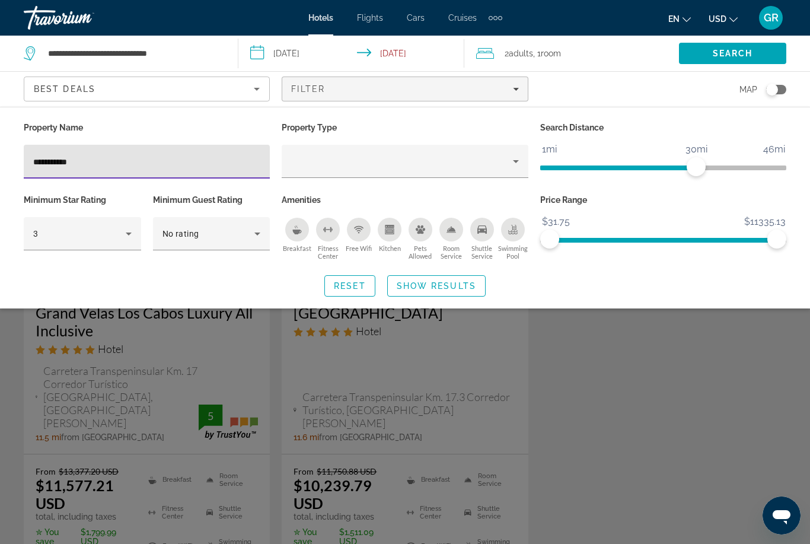
click at [214, 164] on input "**********" at bounding box center [146, 162] width 227 height 14
type input "*"
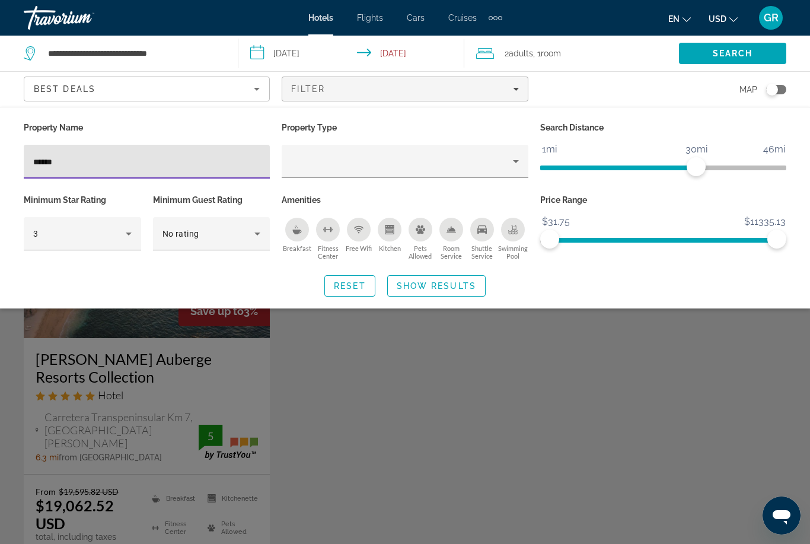
type input "*******"
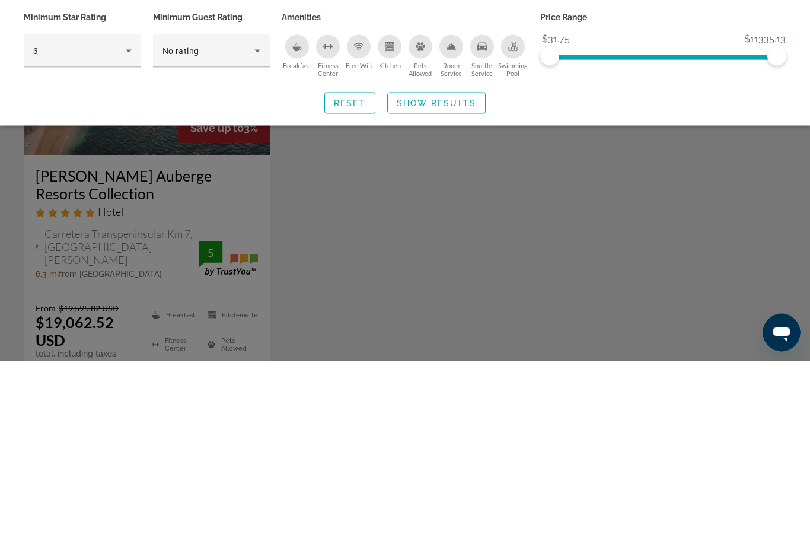
click at [427, 281] on span "Show Results" at bounding box center [436, 285] width 79 height 9
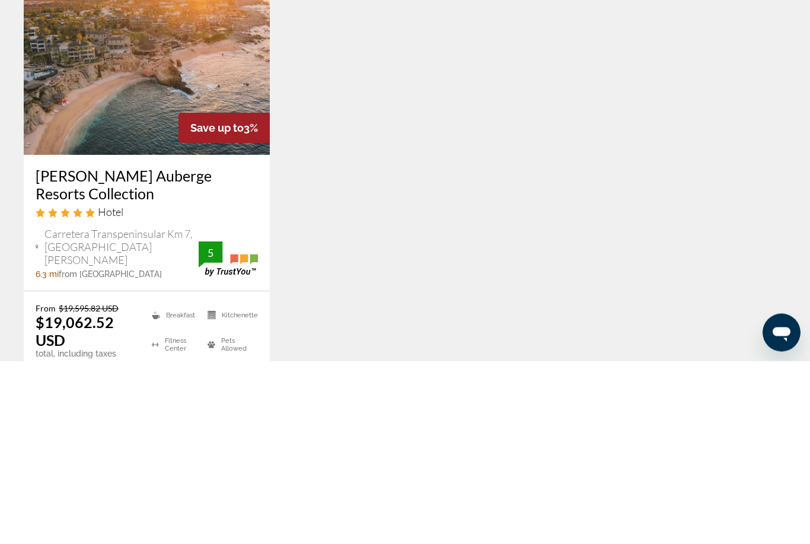
scroll to position [183, 0]
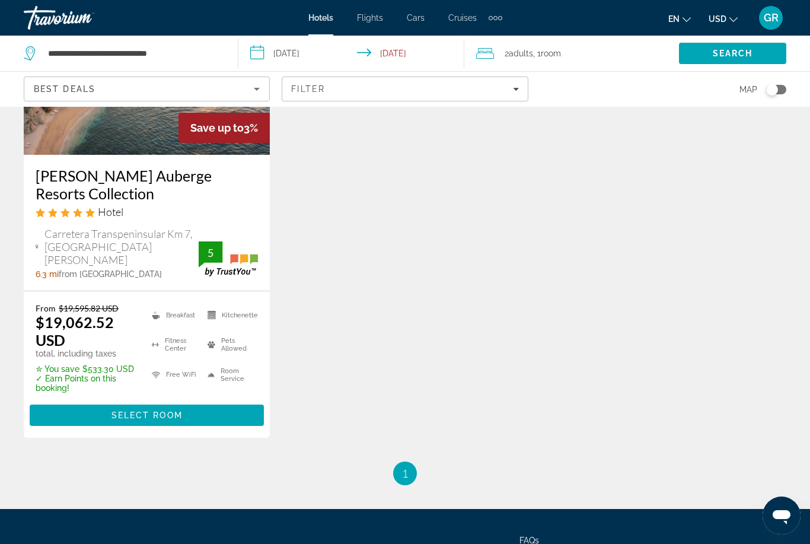
click at [506, 92] on div "Filter" at bounding box center [404, 88] width 227 height 9
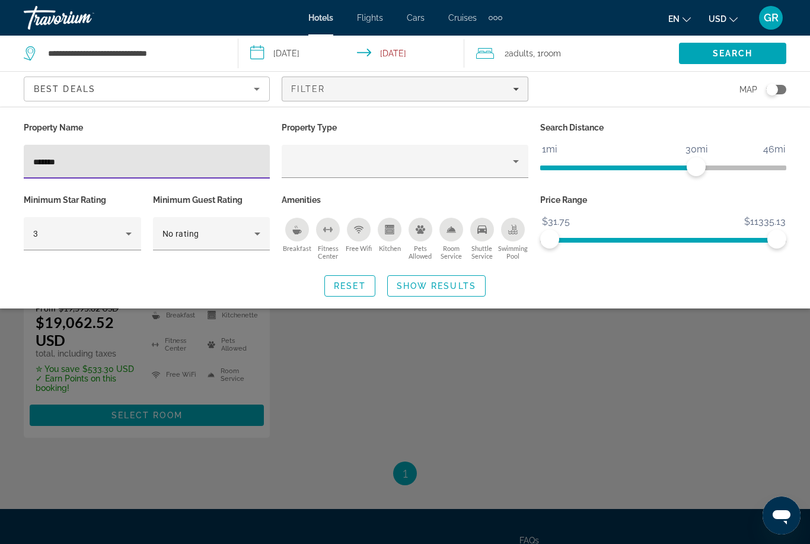
scroll to position [183, 0]
type input "*"
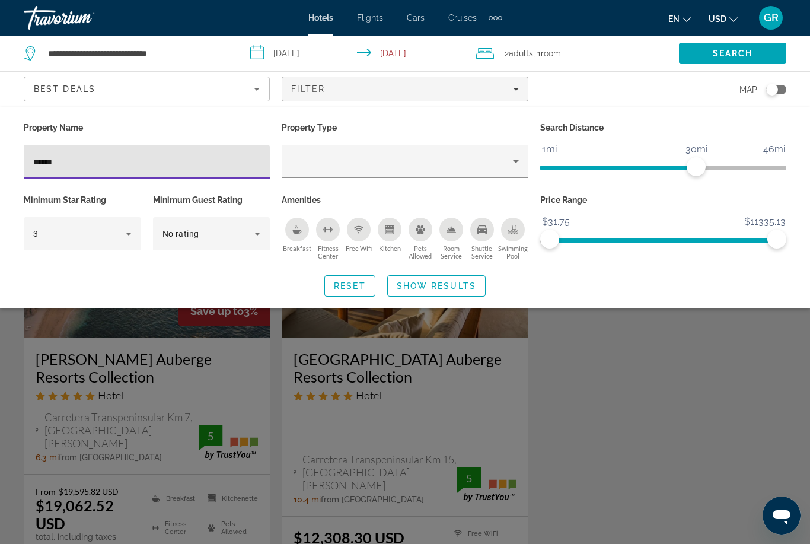
type input "*******"
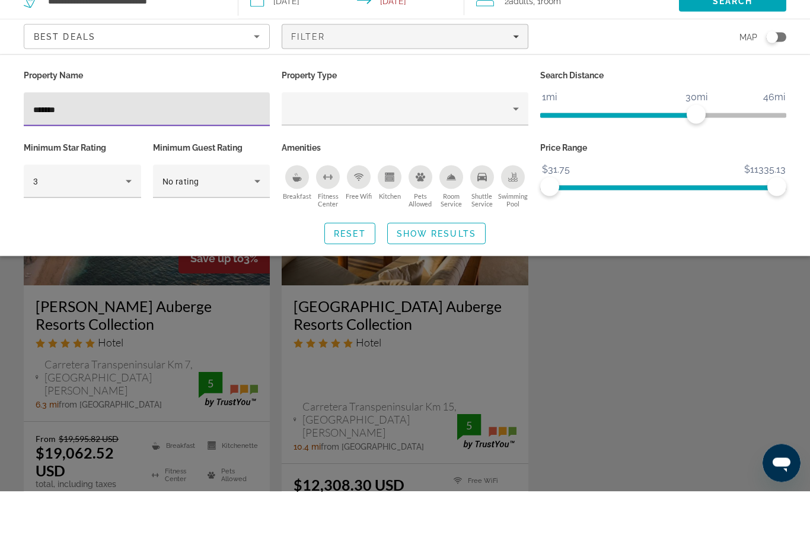
click at [459, 281] on span "Show Results" at bounding box center [436, 285] width 79 height 9
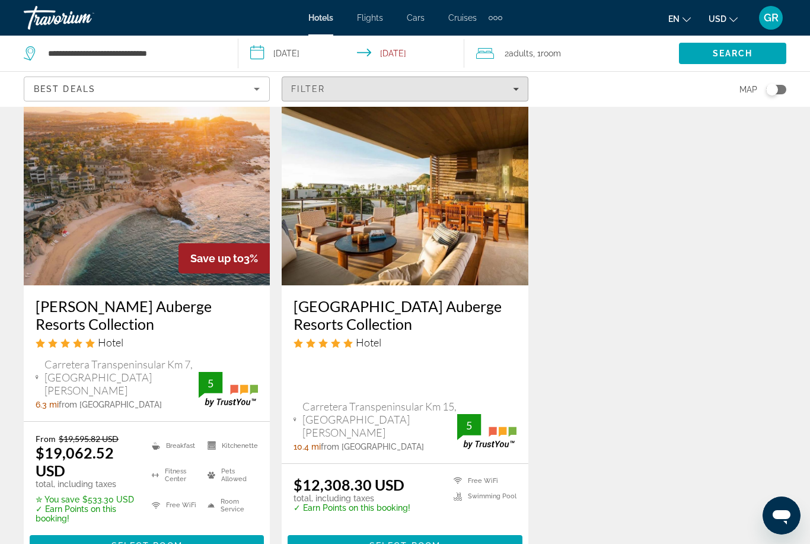
click at [429, 94] on span "Filters" at bounding box center [404, 89] width 245 height 28
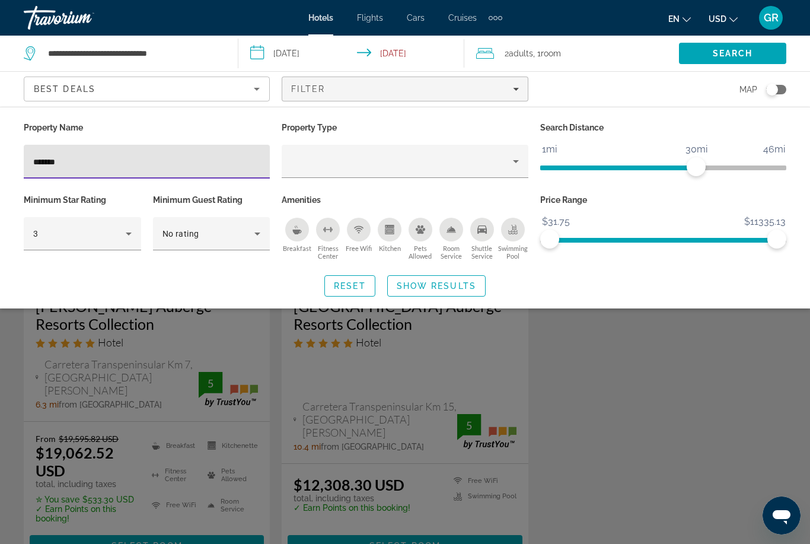
scroll to position [52, 0]
click at [243, 168] on input "*******" at bounding box center [146, 162] width 227 height 14
type input "*"
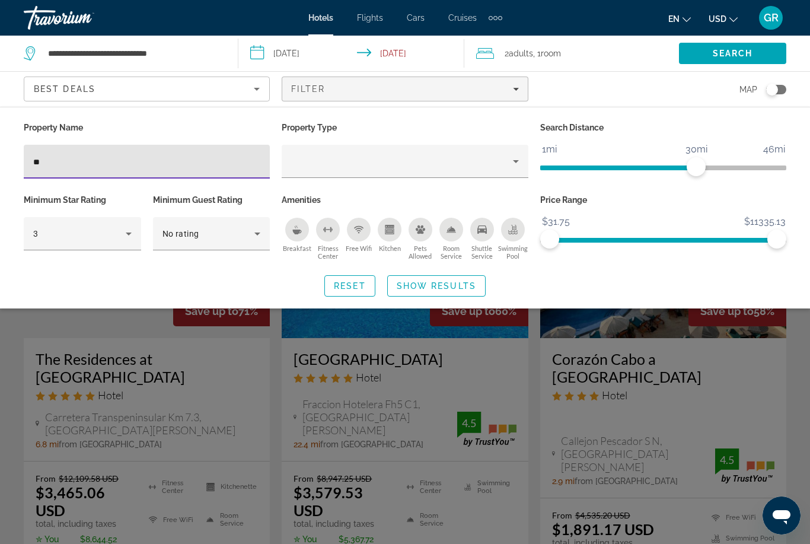
type input "***"
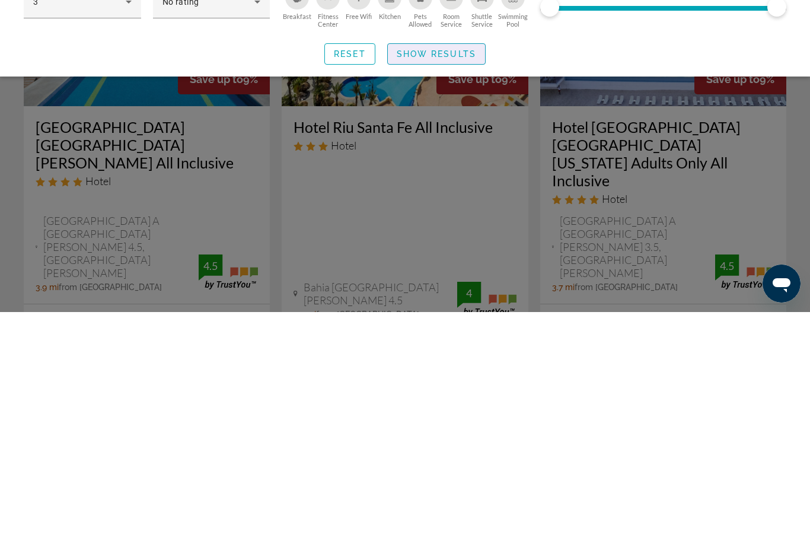
click at [442, 272] on span "Search widget" at bounding box center [436, 286] width 97 height 28
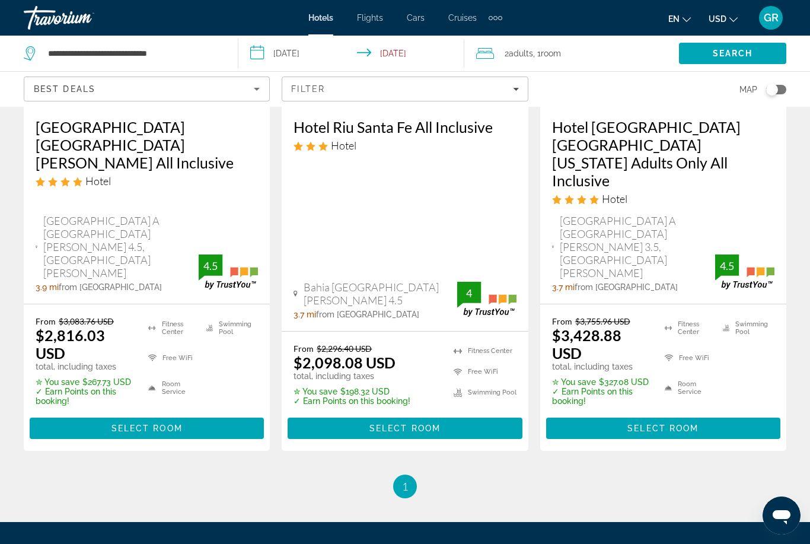
click at [665, 414] on span "Main content" at bounding box center [663, 428] width 234 height 28
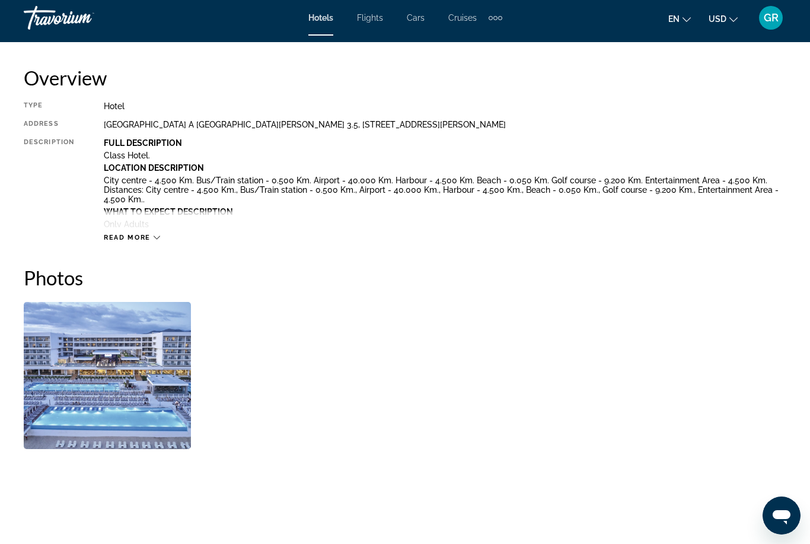
scroll to position [591, 0]
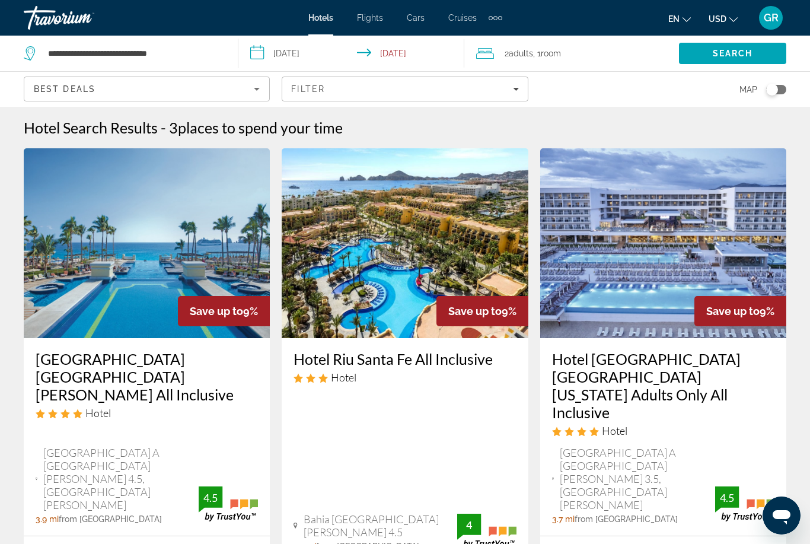
click at [91, 282] on img "Main content" at bounding box center [147, 243] width 246 height 190
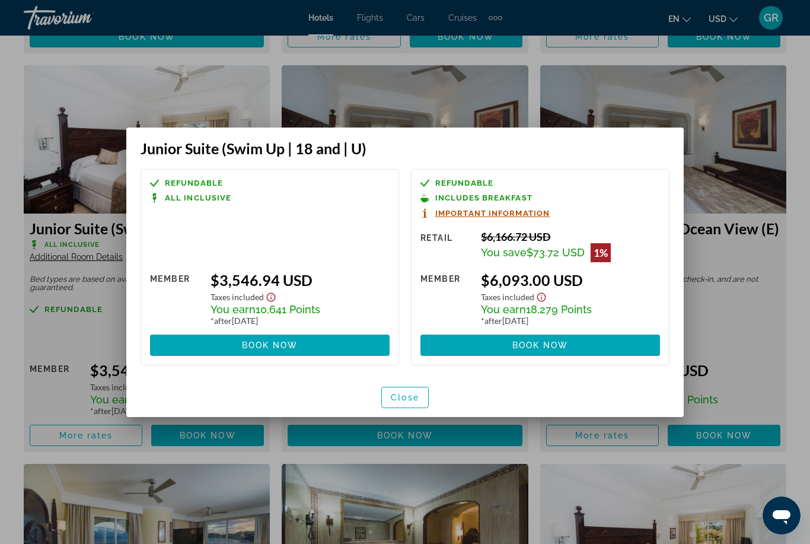
click at [734, 126] on div at bounding box center [405, 272] width 810 height 544
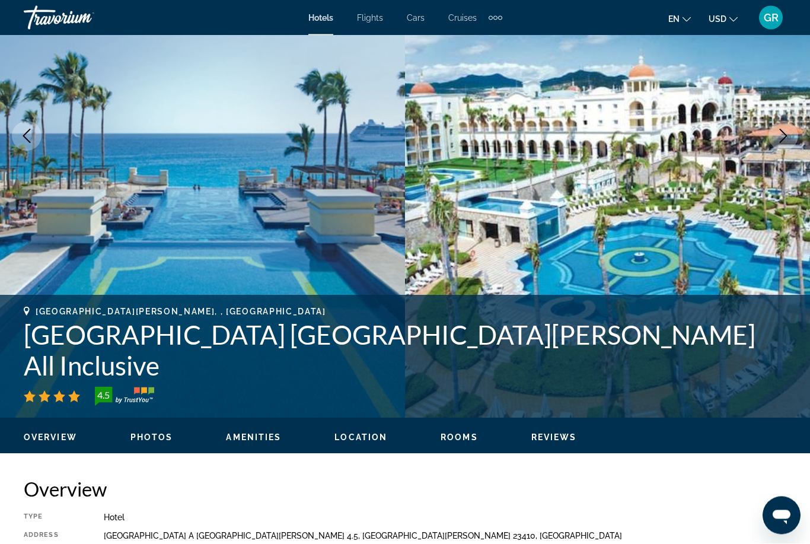
scroll to position [181, 0]
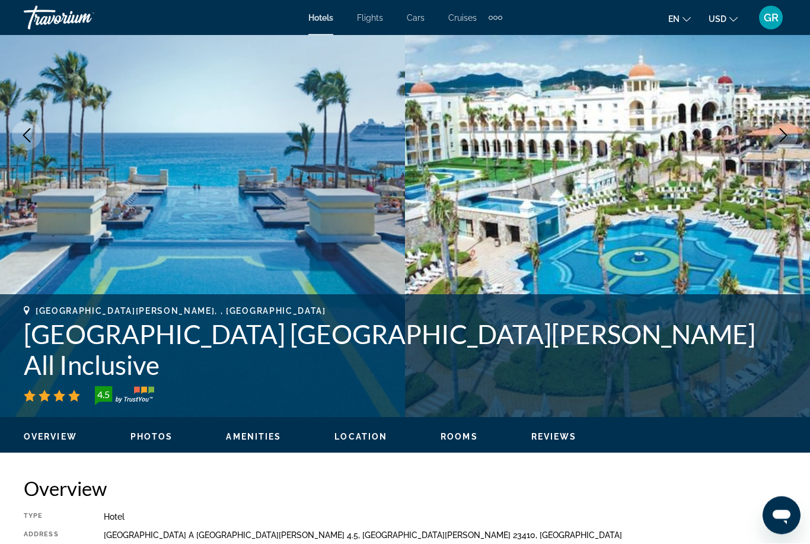
click at [788, 139] on icon "Next image" at bounding box center [783, 136] width 14 height 14
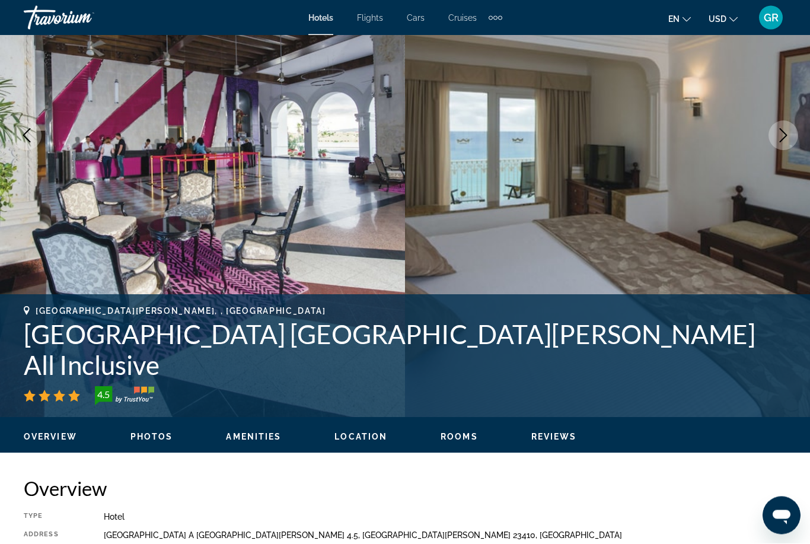
click at [788, 136] on icon "Next image" at bounding box center [783, 136] width 14 height 14
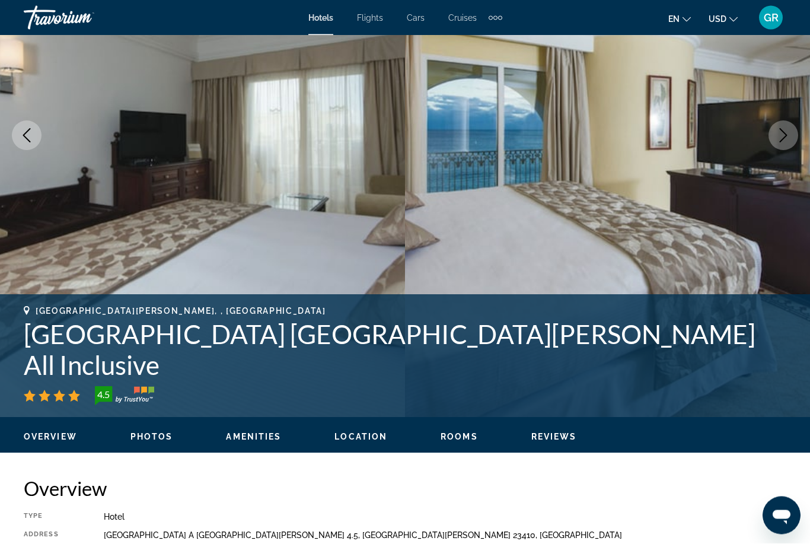
click at [790, 139] on icon "Next image" at bounding box center [783, 136] width 14 height 14
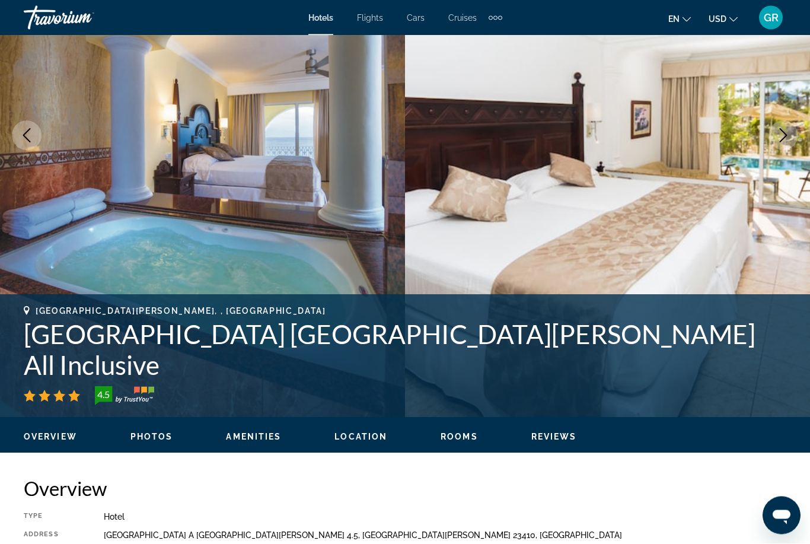
click at [786, 139] on icon "Next image" at bounding box center [783, 136] width 14 height 14
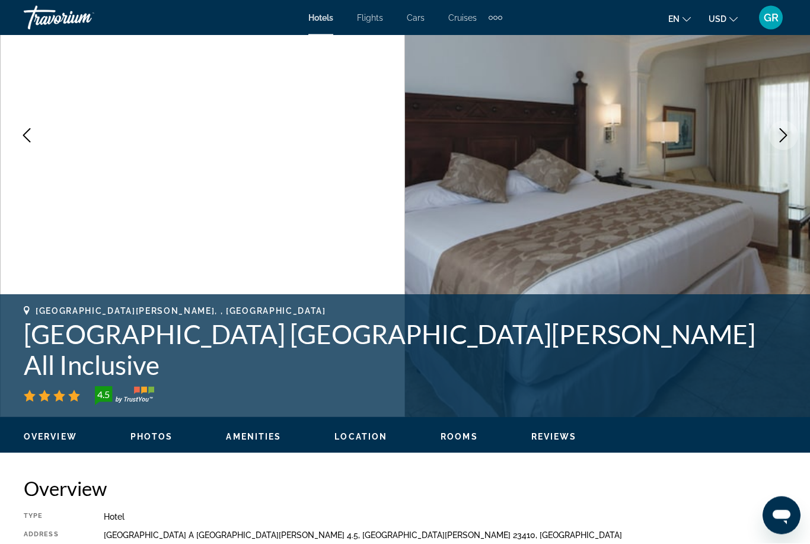
click at [784, 139] on icon "Next image" at bounding box center [783, 136] width 14 height 14
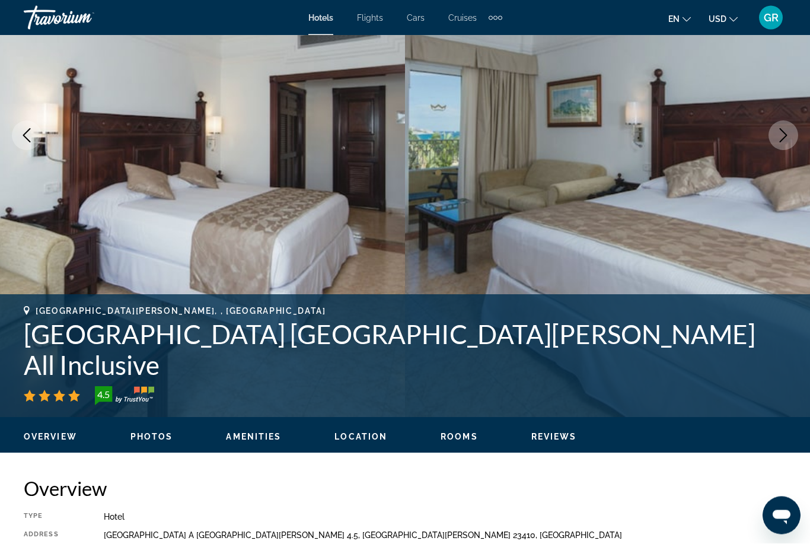
click at [793, 138] on button "Next image" at bounding box center [783, 136] width 30 height 30
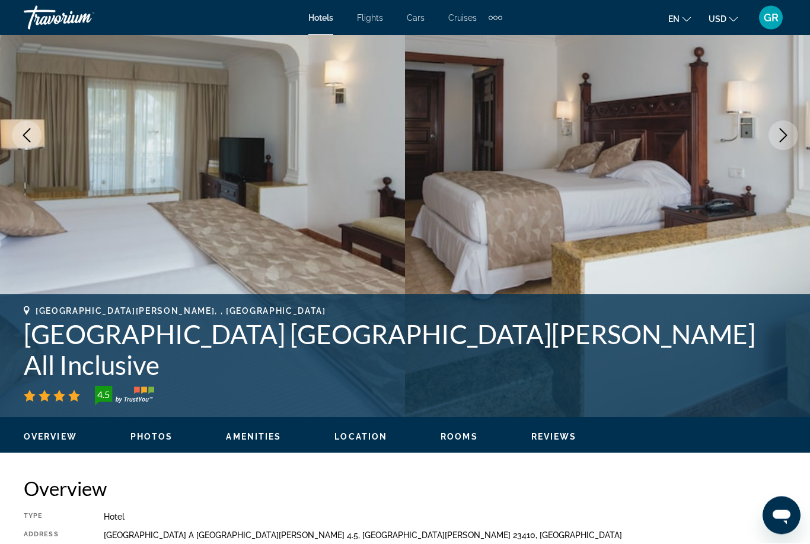
click at [791, 141] on button "Next image" at bounding box center [783, 136] width 30 height 30
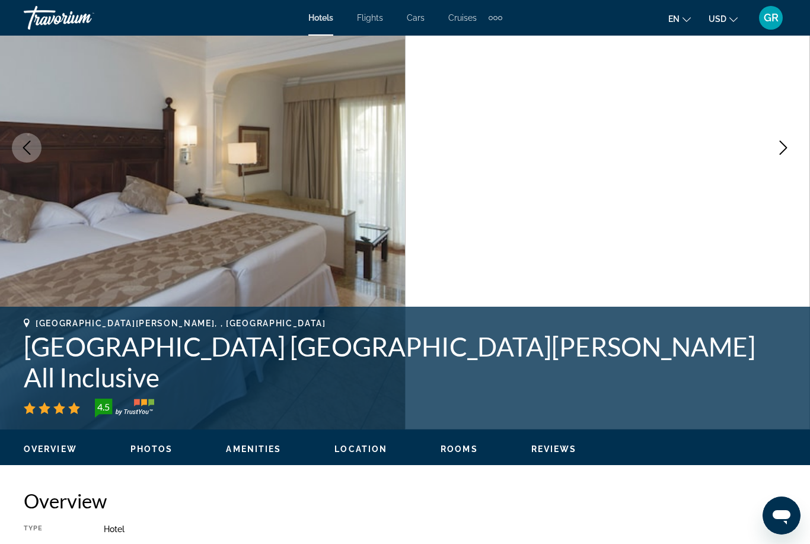
scroll to position [0, 0]
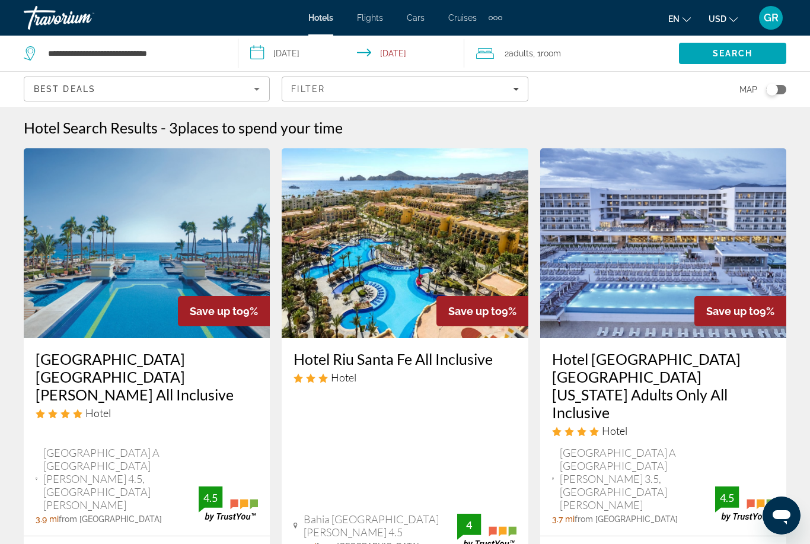
click at [409, 88] on div "Filter" at bounding box center [404, 88] width 227 height 9
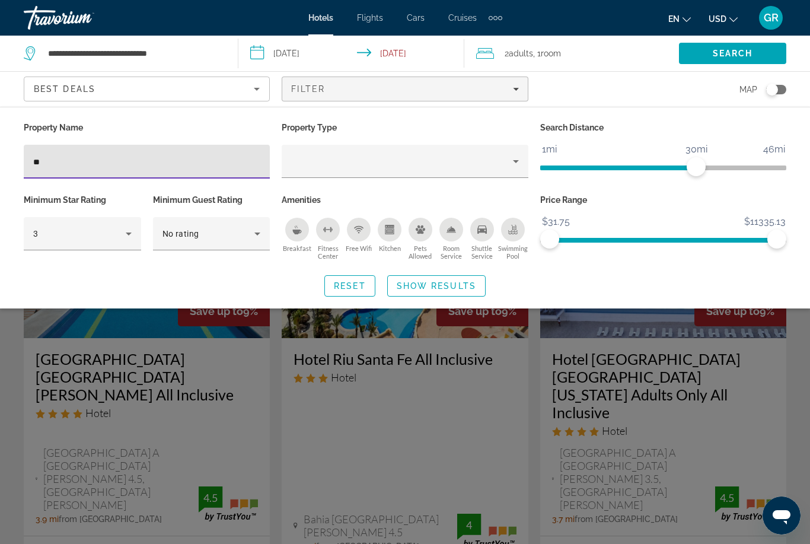
type input "*"
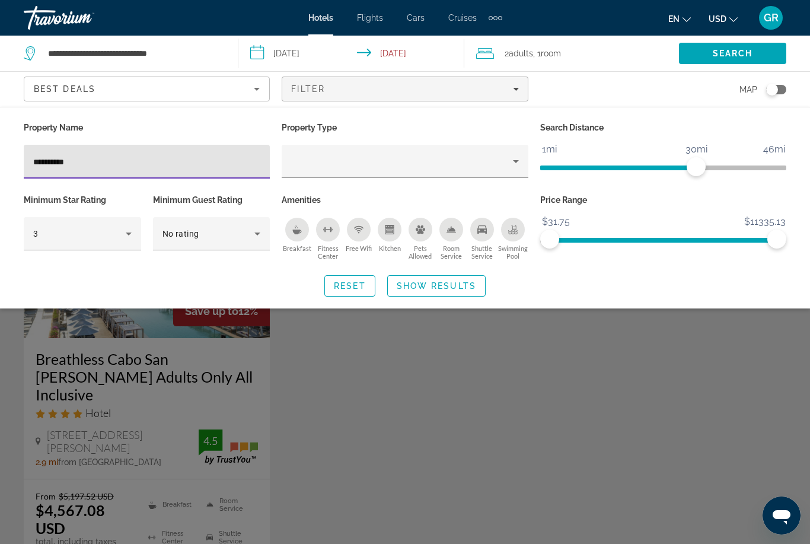
type input "**********"
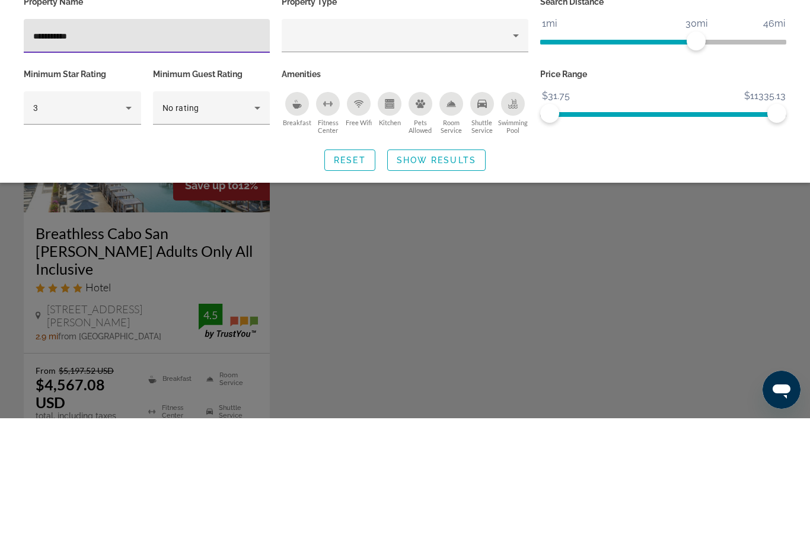
click at [465, 281] on span "Show Results" at bounding box center [436, 285] width 79 height 9
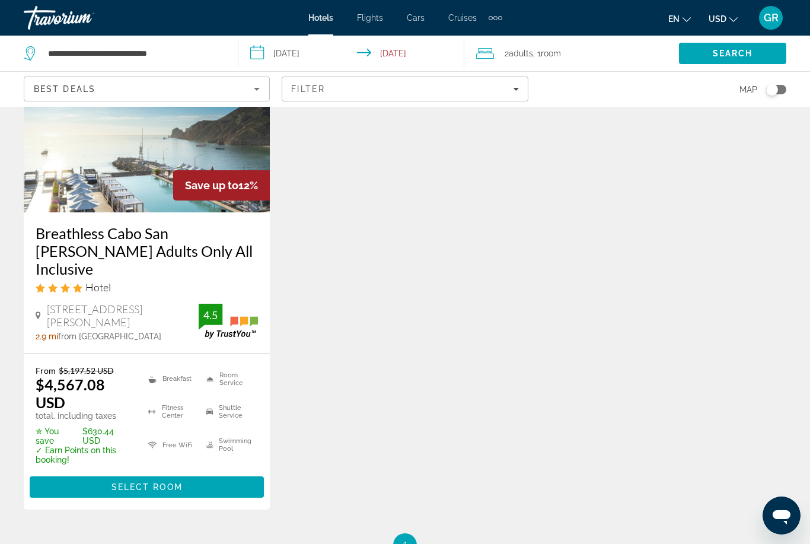
click at [162, 482] on span "Select Room" at bounding box center [146, 486] width 71 height 9
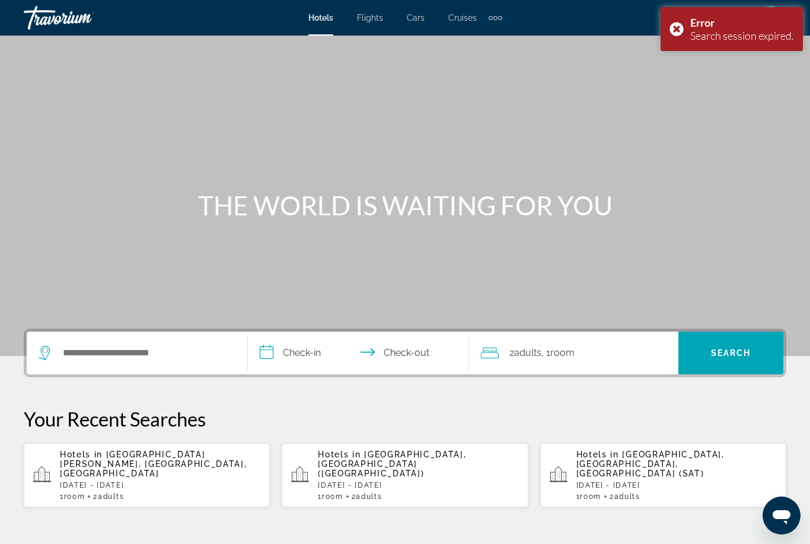
click at [215, 481] on p "[DATE] - [DATE]" at bounding box center [160, 485] width 200 height 8
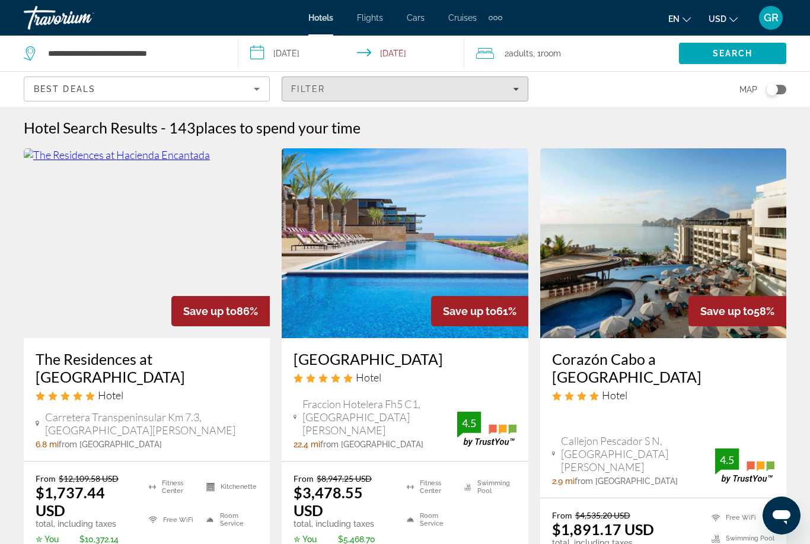
click at [389, 96] on span "Filters" at bounding box center [404, 89] width 245 height 28
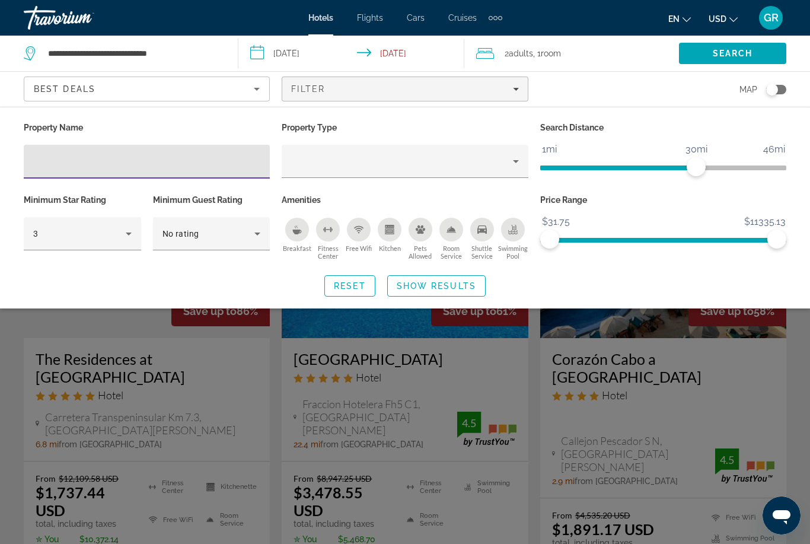
click at [184, 158] on input "Hotel Filters" at bounding box center [146, 162] width 227 height 14
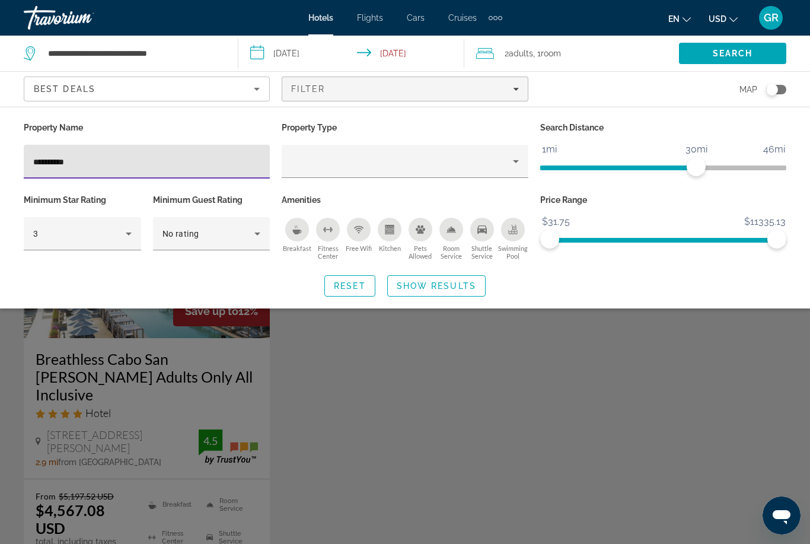
type input "**********"
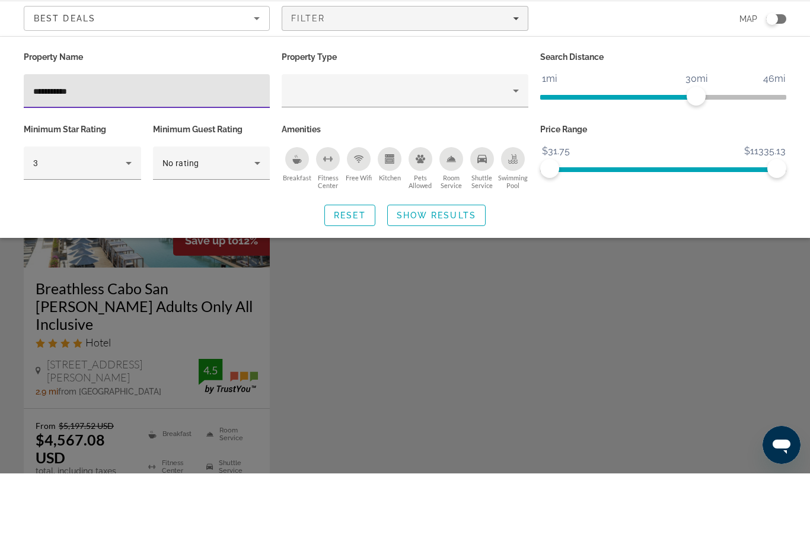
click at [458, 281] on span "Show Results" at bounding box center [436, 285] width 79 height 9
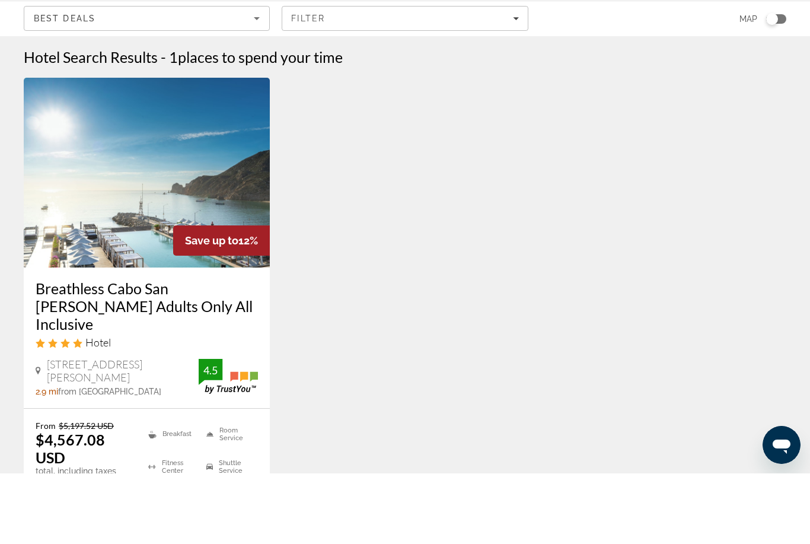
scroll to position [71, 0]
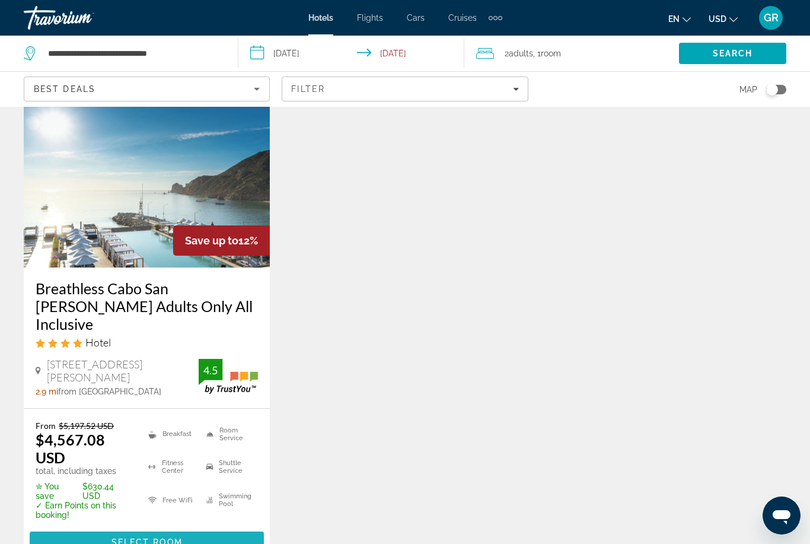
click at [172, 537] on span "Select Room" at bounding box center [146, 541] width 71 height 9
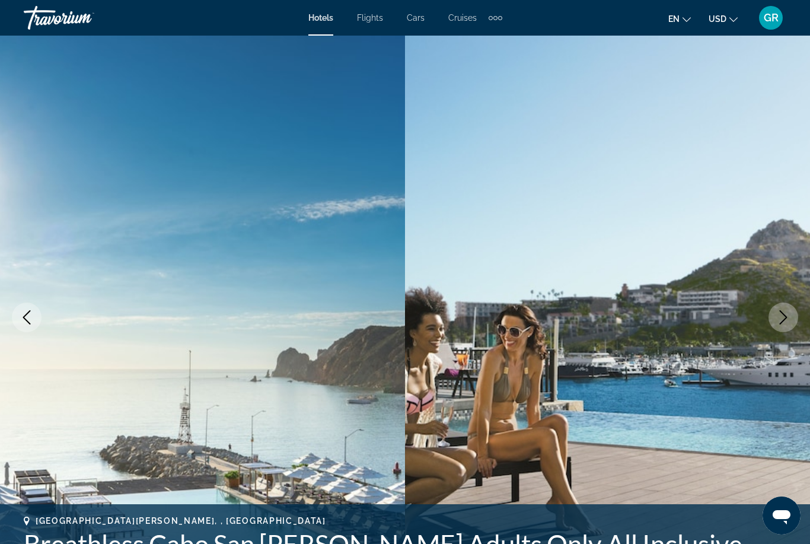
click at [775, 320] on button "Next image" at bounding box center [783, 317] width 30 height 30
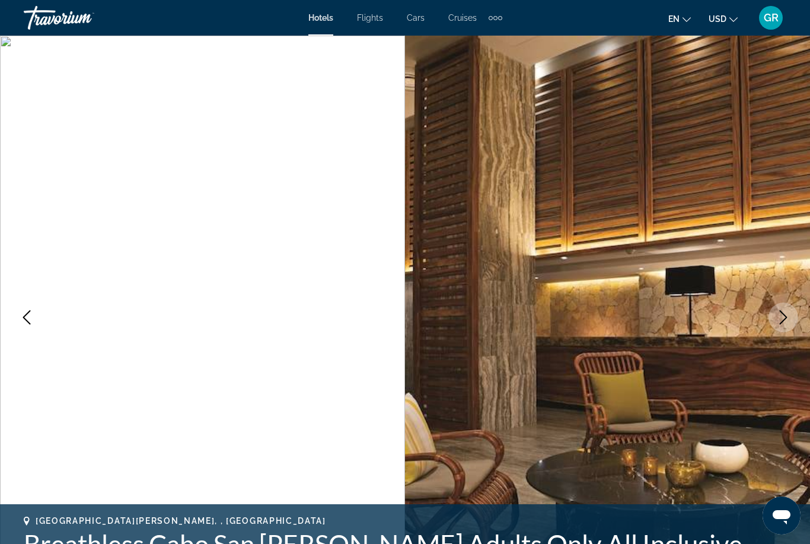
click at [779, 318] on icon "Next image" at bounding box center [783, 317] width 14 height 14
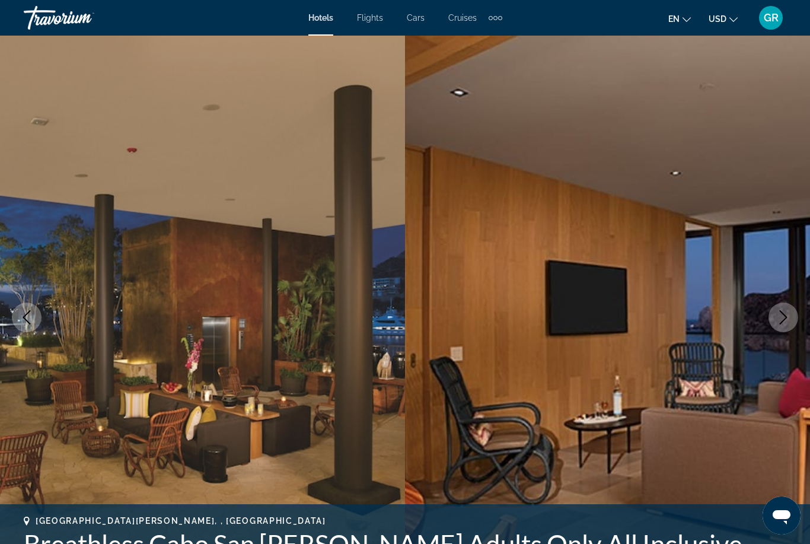
click at [785, 315] on icon "Next image" at bounding box center [784, 317] width 8 height 14
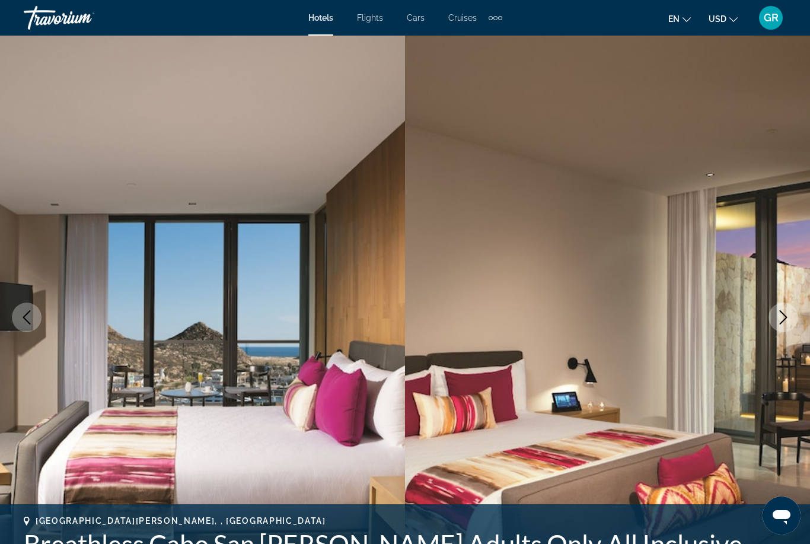
click at [780, 314] on icon "Next image" at bounding box center [783, 317] width 14 height 14
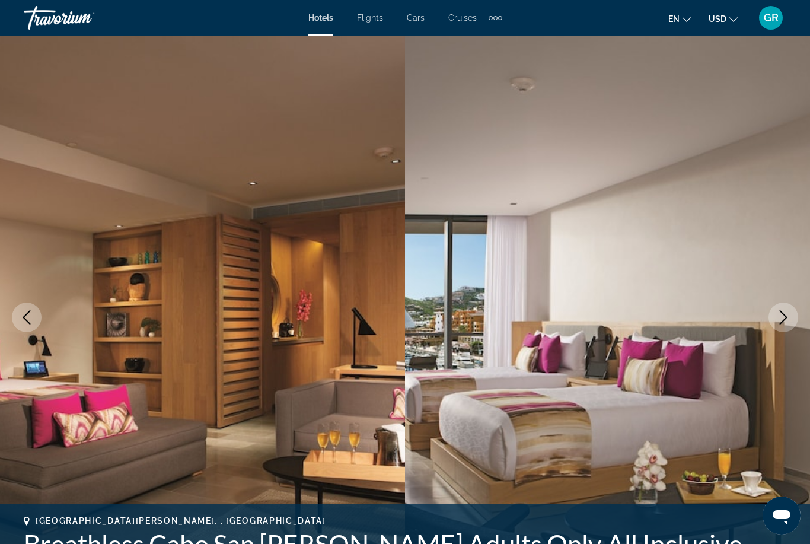
click at [788, 312] on icon "Next image" at bounding box center [783, 317] width 14 height 14
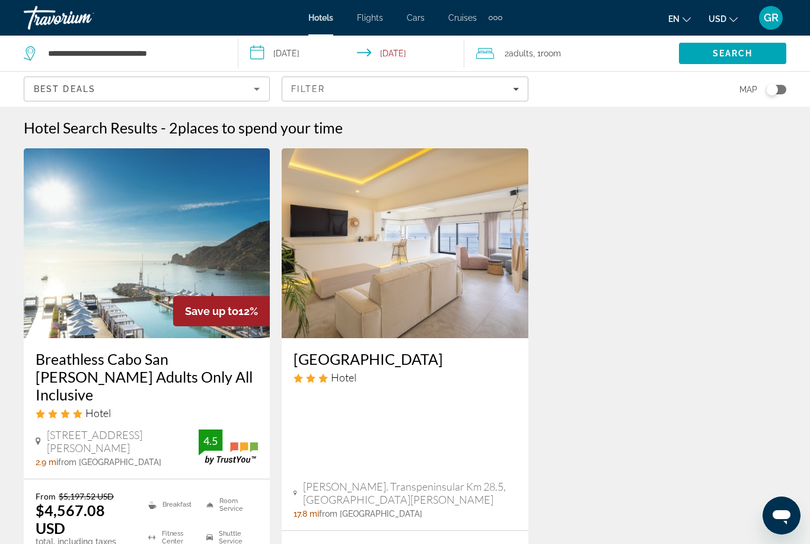
click at [227, 95] on div "Best Deals" at bounding box center [144, 89] width 220 height 14
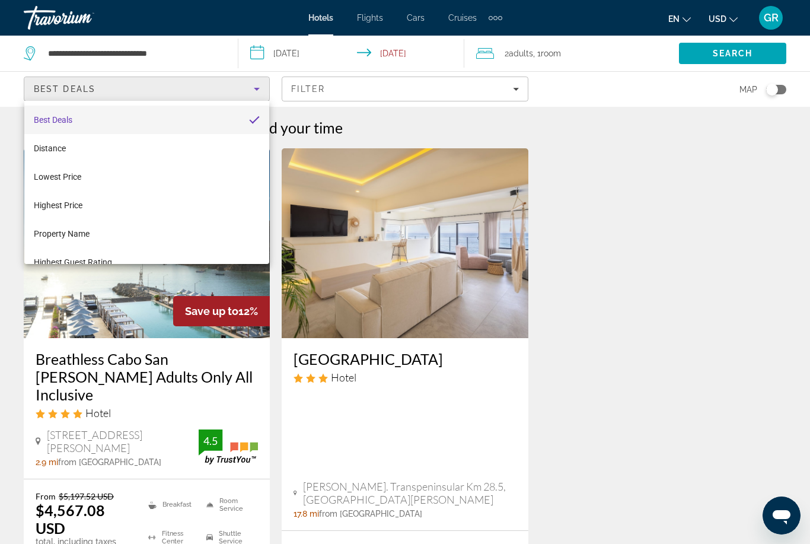
click at [423, 85] on div at bounding box center [405, 272] width 810 height 544
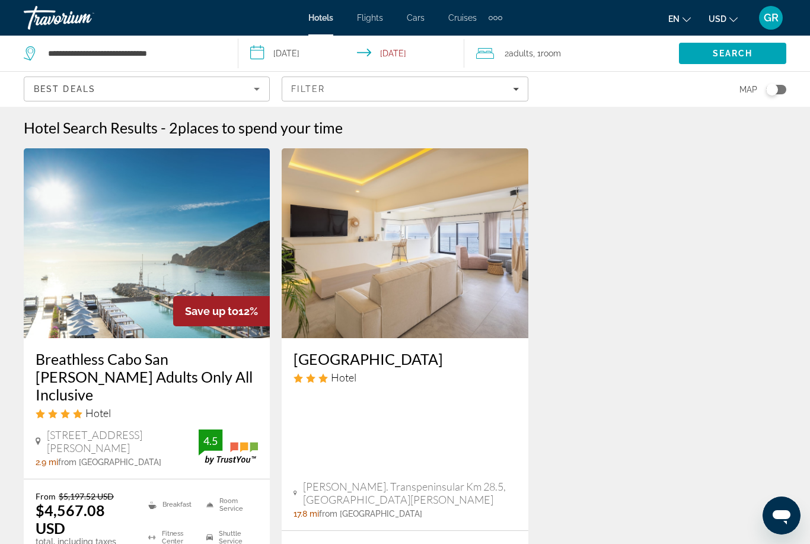
click at [418, 87] on div "Filter" at bounding box center [404, 88] width 227 height 9
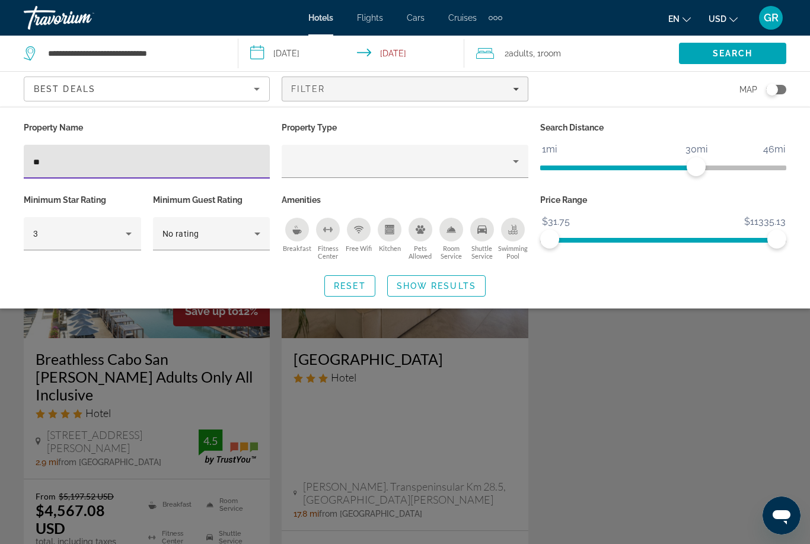
type input "*"
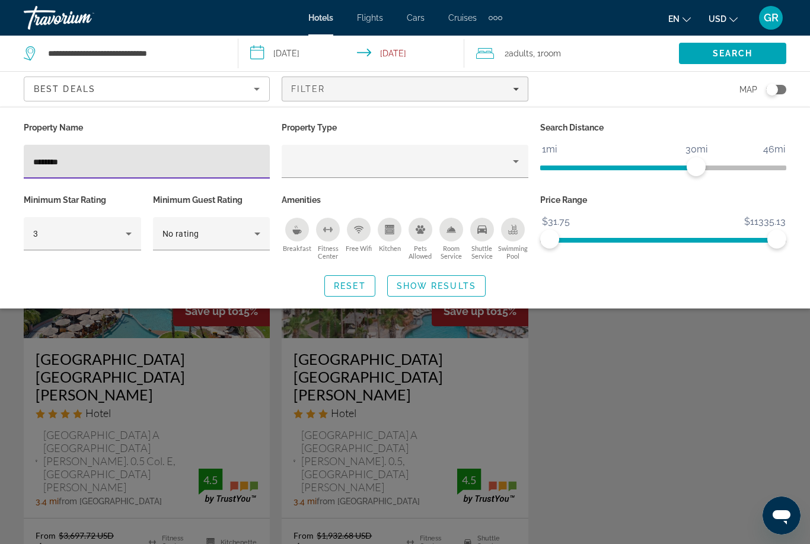
type input "*********"
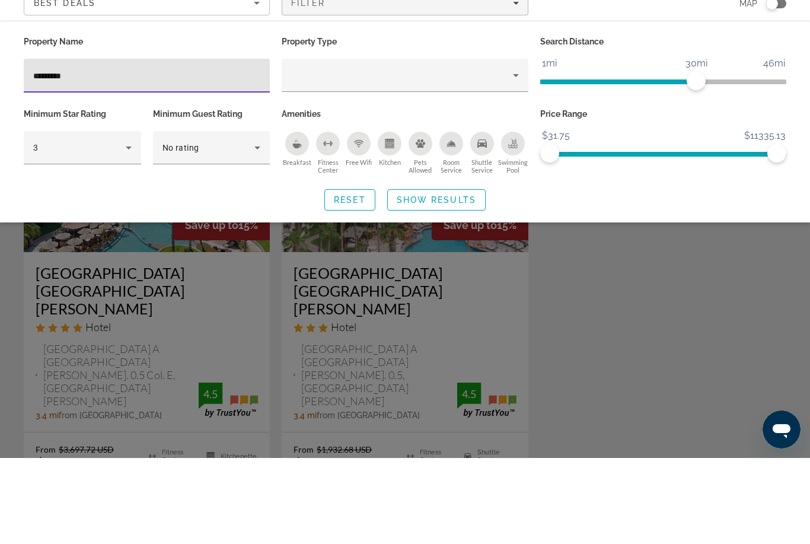
click at [461, 281] on span "Show Results" at bounding box center [436, 285] width 79 height 9
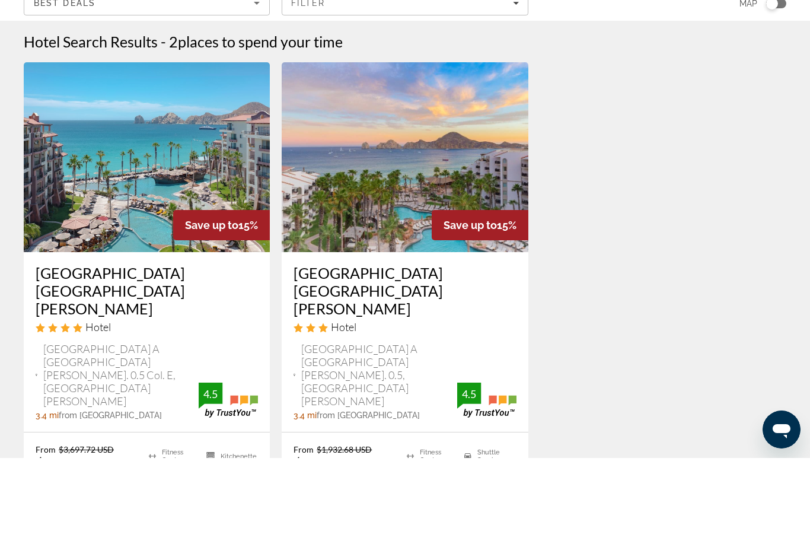
scroll to position [86, 0]
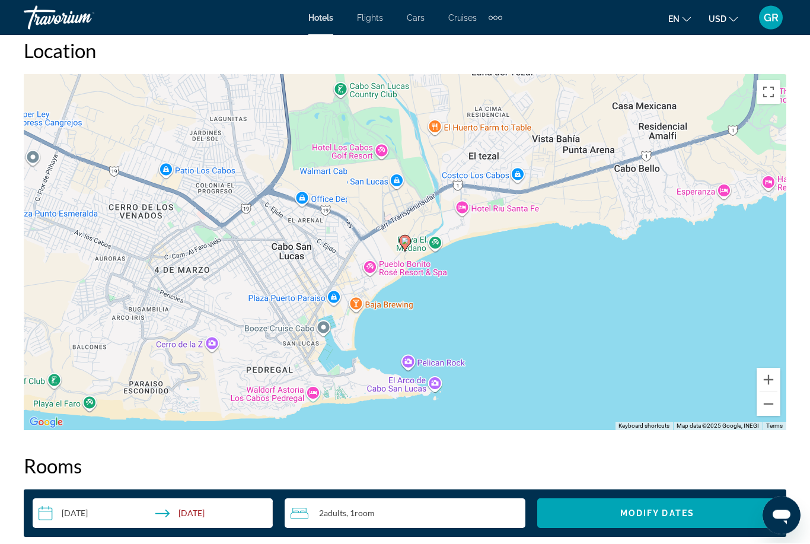
scroll to position [1303, 0]
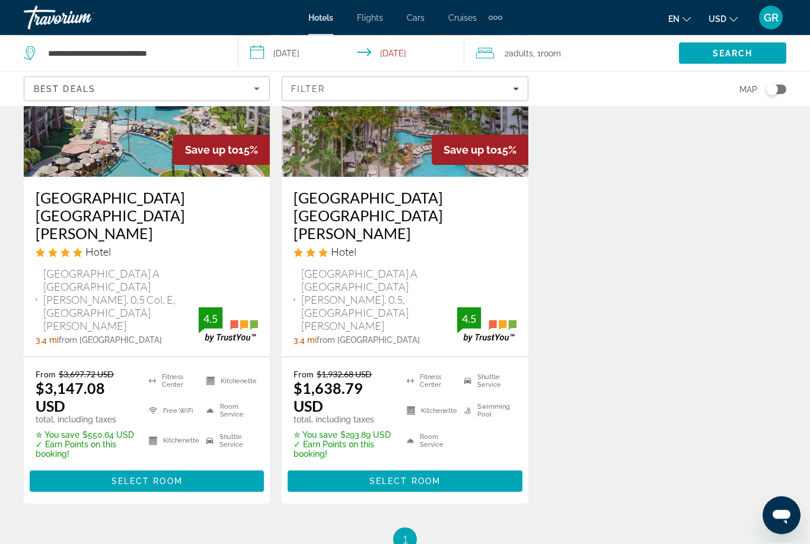
scroll to position [161, 0]
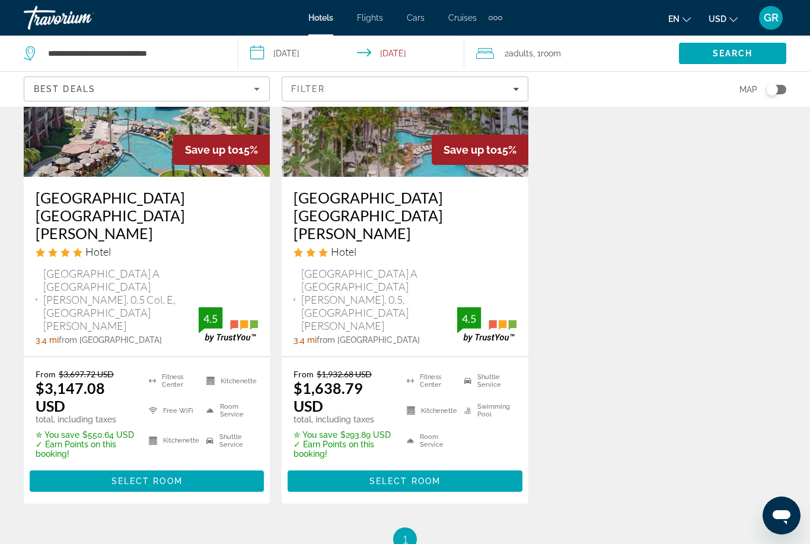
click at [429, 476] on span "Select Room" at bounding box center [404, 480] width 71 height 9
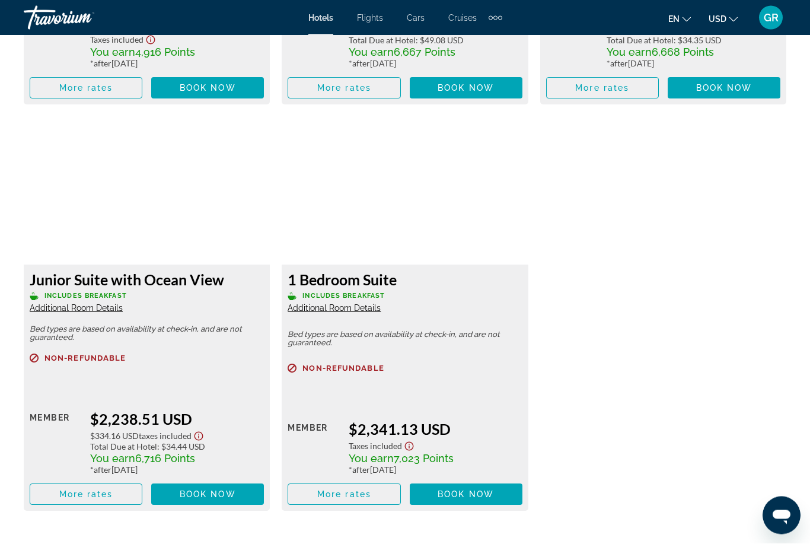
scroll to position [2135, 0]
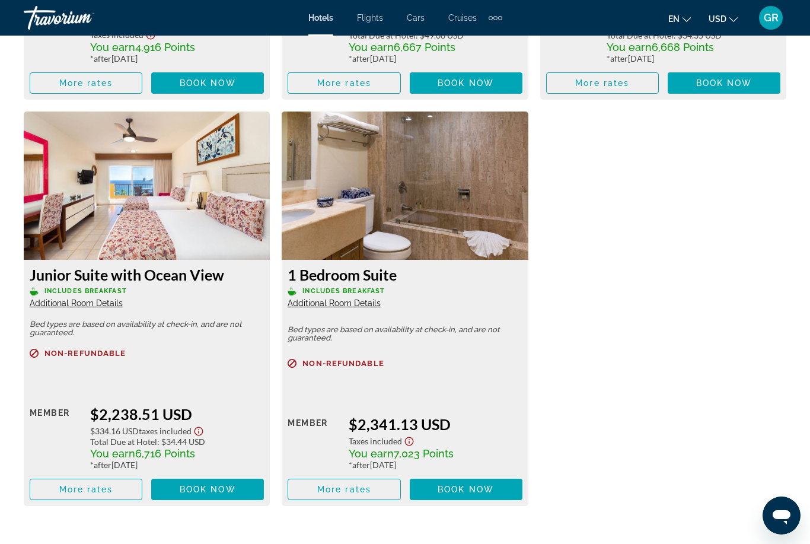
click at [375, 496] on span "Main content" at bounding box center [343, 489] width 111 height 28
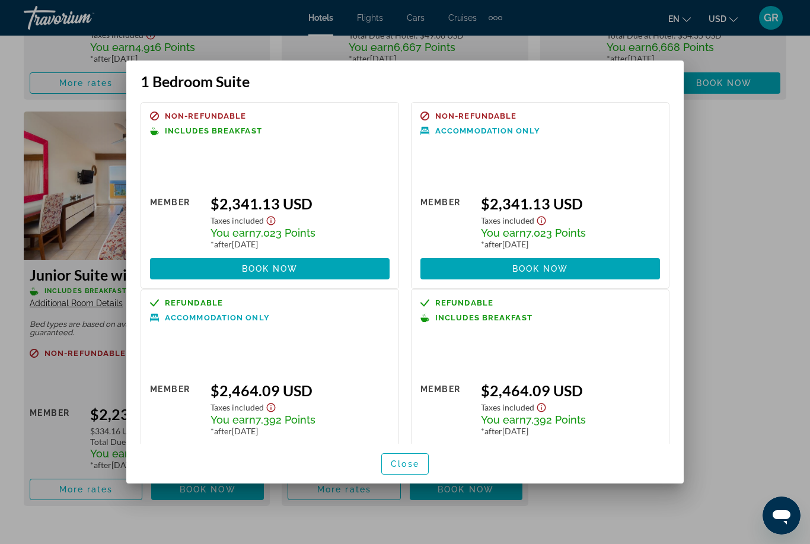
click at [417, 478] on span "button" at bounding box center [405, 463] width 46 height 28
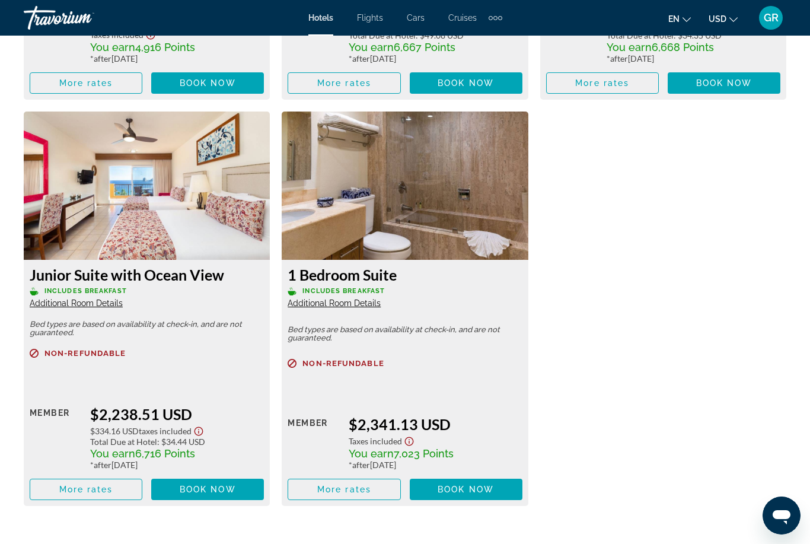
scroll to position [2135, 0]
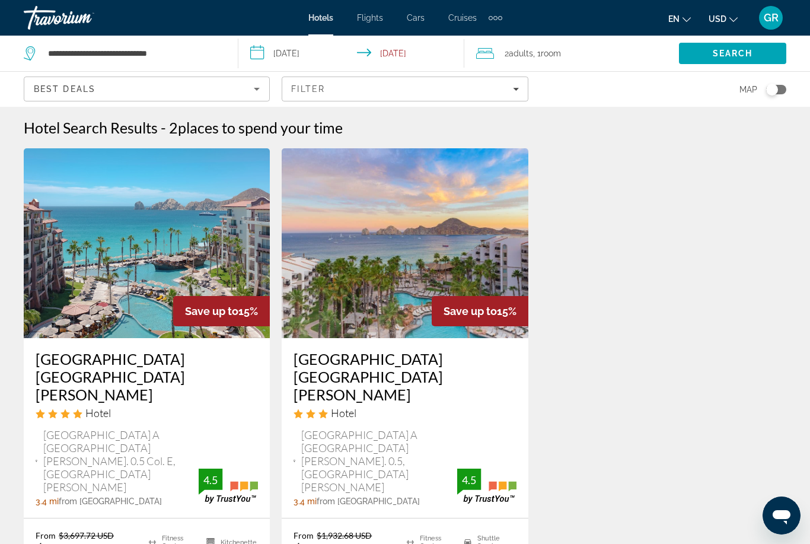
click at [337, 84] on span "Filters" at bounding box center [404, 89] width 245 height 28
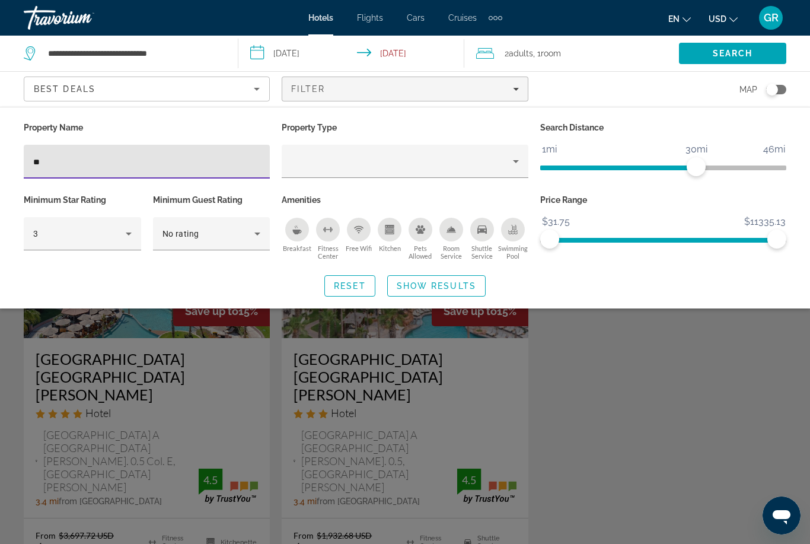
type input "*"
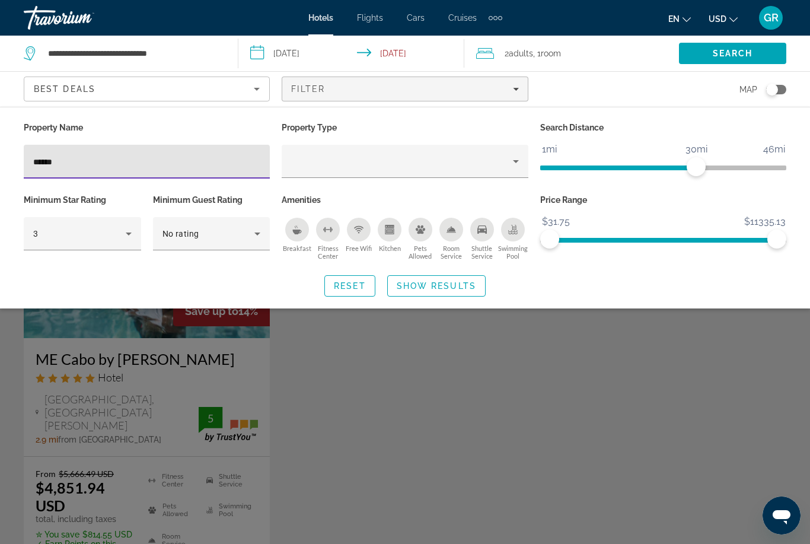
type input "*******"
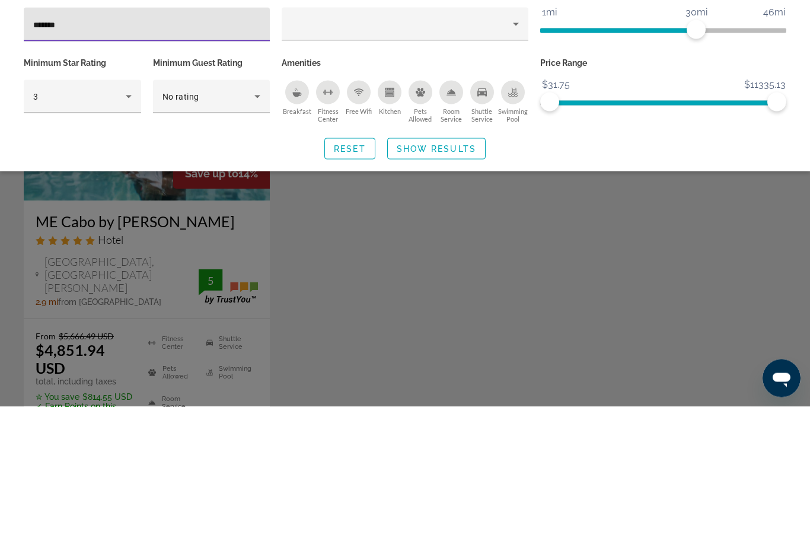
click at [435, 281] on span "Show Results" at bounding box center [436, 285] width 79 height 9
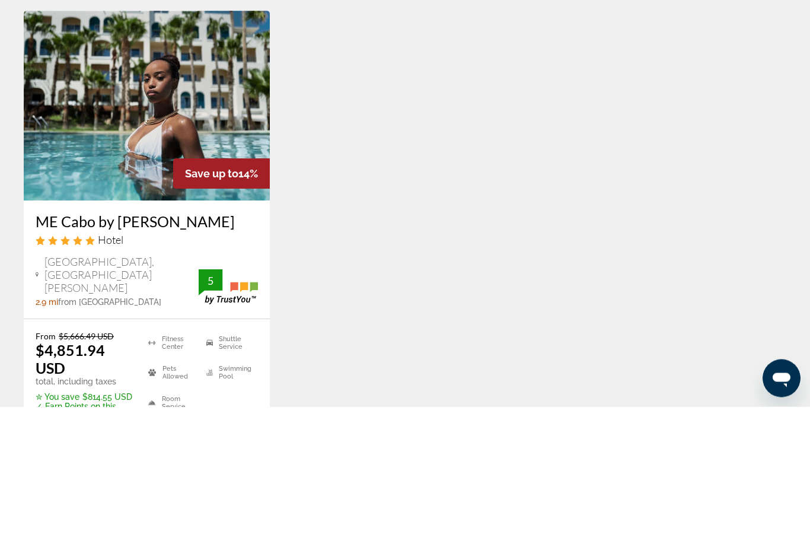
scroll to position [138, 0]
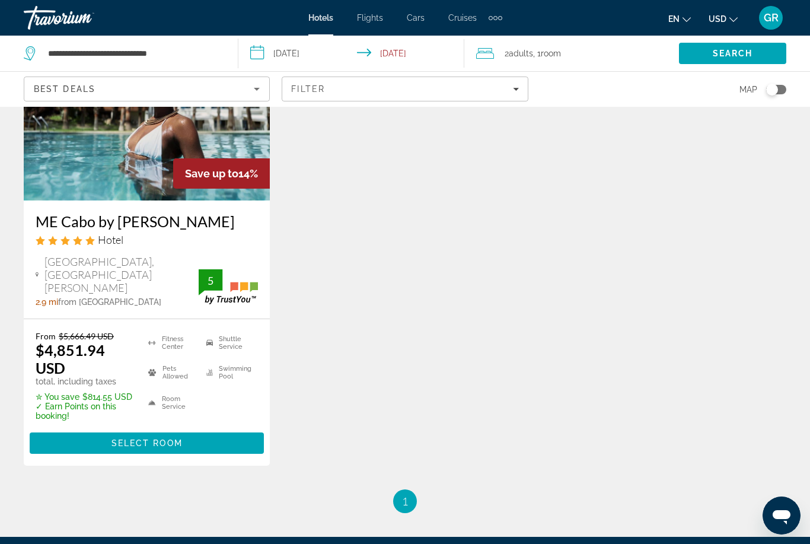
click at [167, 438] on span "Select Room" at bounding box center [146, 442] width 71 height 9
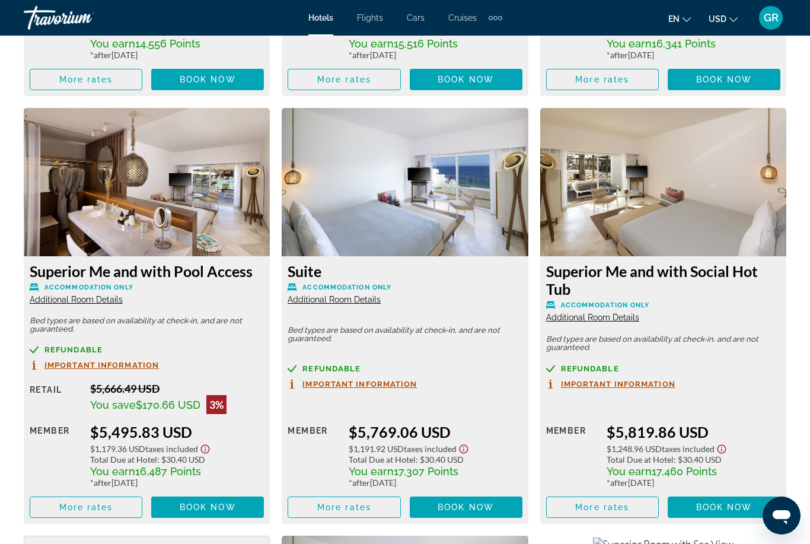
scroll to position [2186, 0]
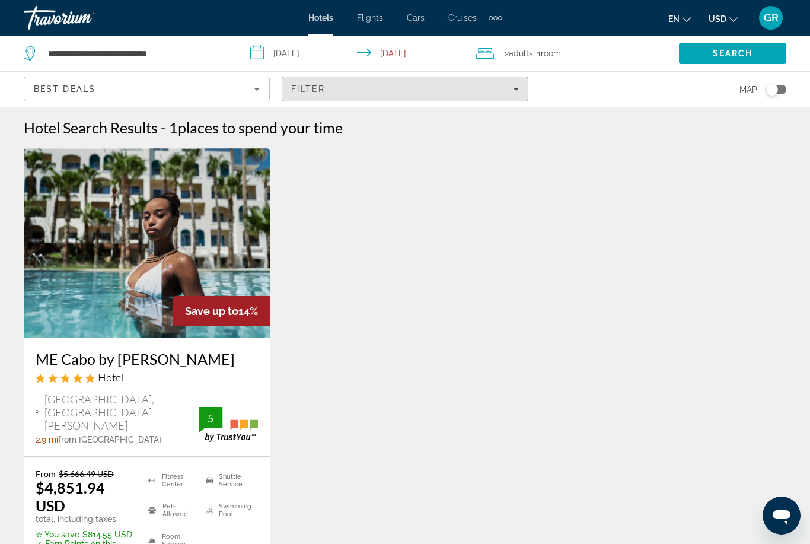
click at [394, 100] on span "Filters" at bounding box center [404, 89] width 245 height 28
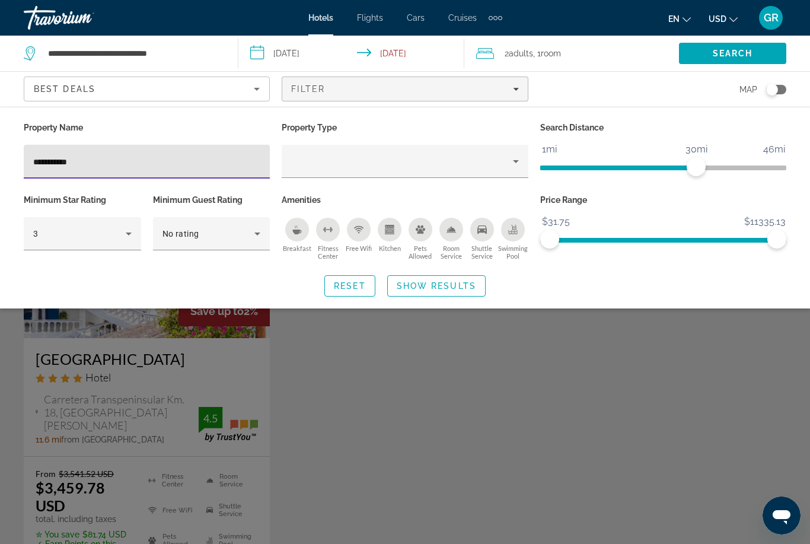
type input "**********"
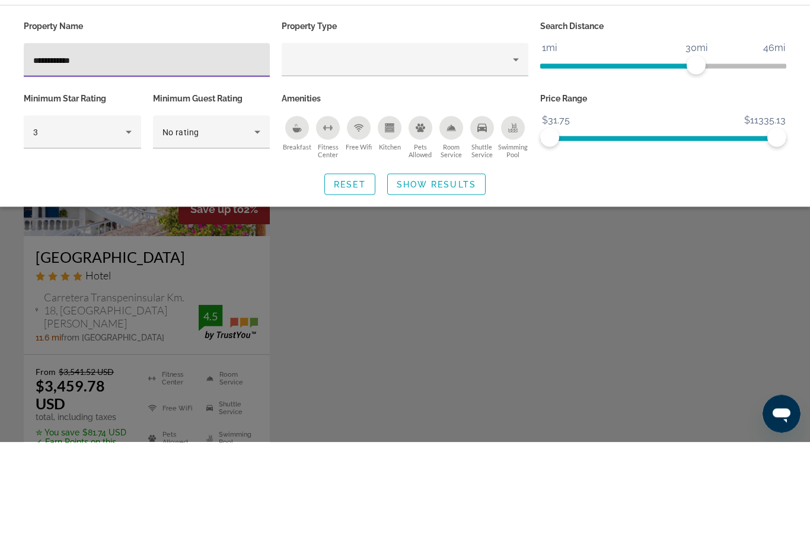
click at [468, 281] on span "Show Results" at bounding box center [436, 285] width 79 height 9
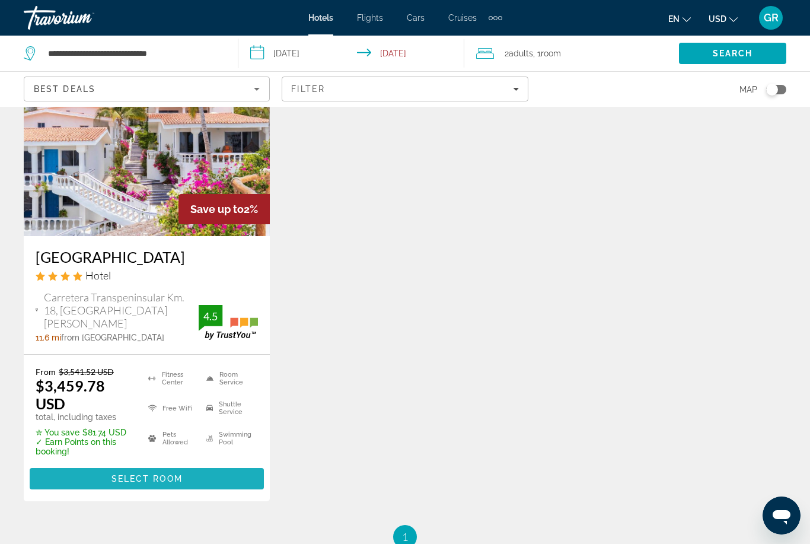
click at [155, 474] on span "Select Room" at bounding box center [146, 478] width 71 height 9
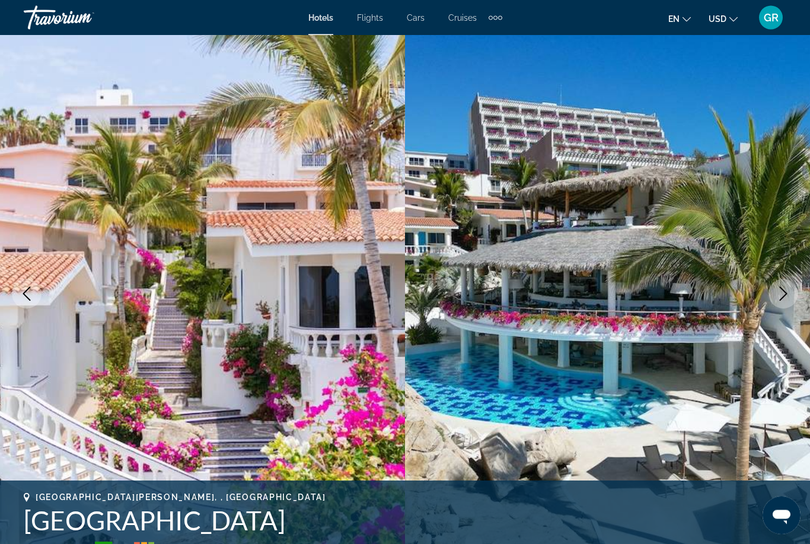
scroll to position [24, 0]
click at [785, 295] on icon "Next image" at bounding box center [784, 293] width 8 height 14
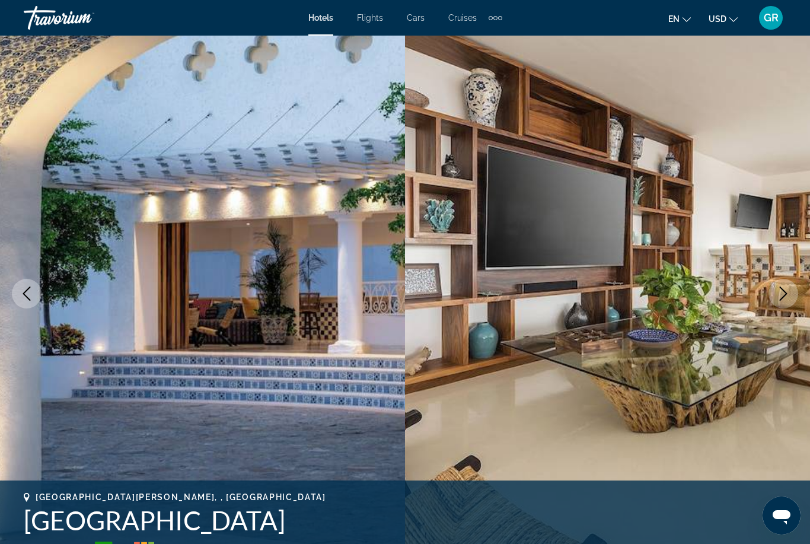
click at [781, 292] on icon "Next image" at bounding box center [783, 293] width 14 height 14
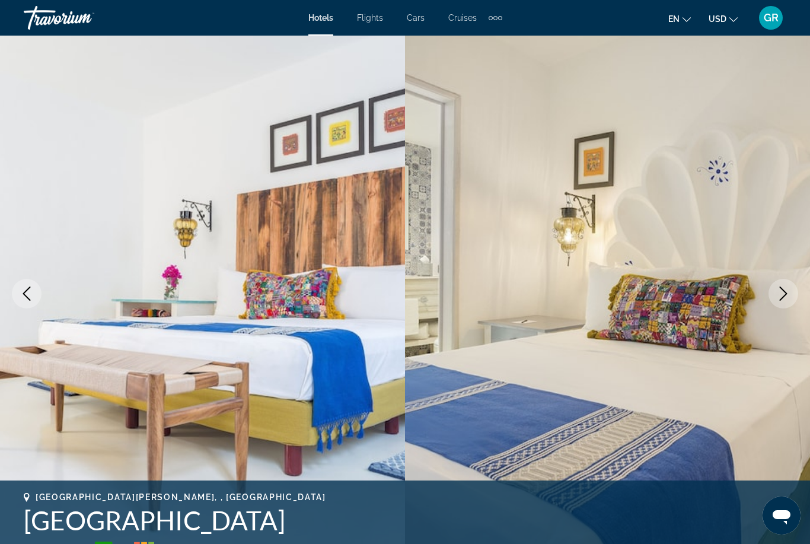
click at [772, 295] on button "Next image" at bounding box center [783, 294] width 30 height 30
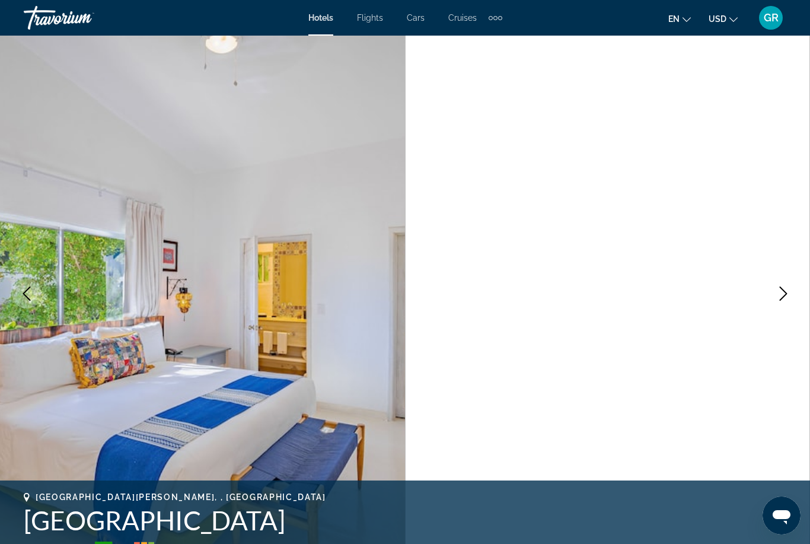
click at [784, 286] on icon "Next image" at bounding box center [783, 293] width 14 height 14
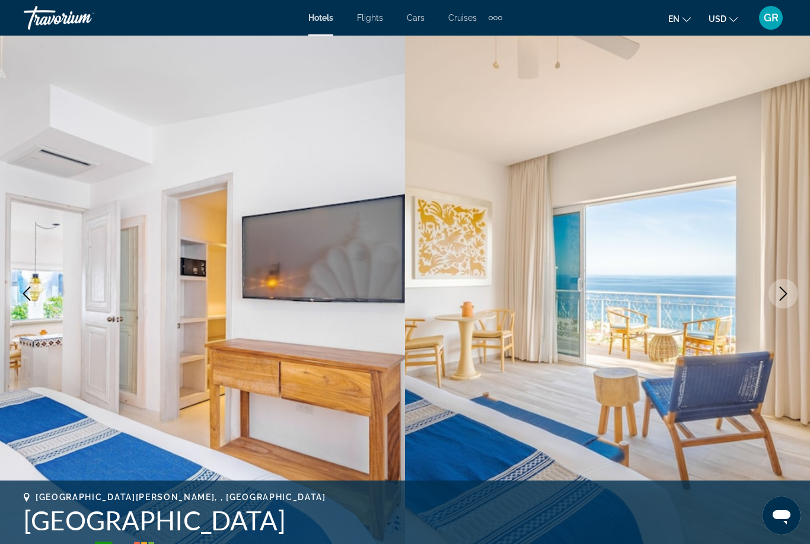
click at [778, 297] on icon "Next image" at bounding box center [783, 293] width 14 height 14
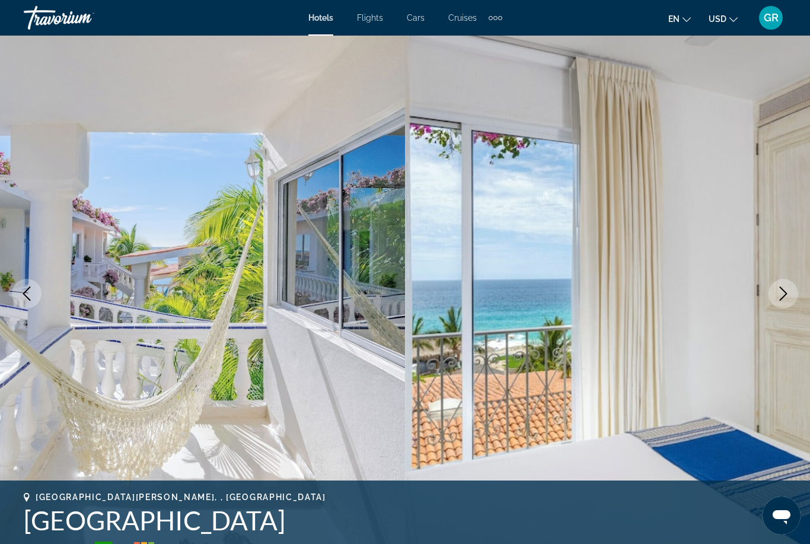
click at [771, 294] on button "Next image" at bounding box center [783, 294] width 30 height 30
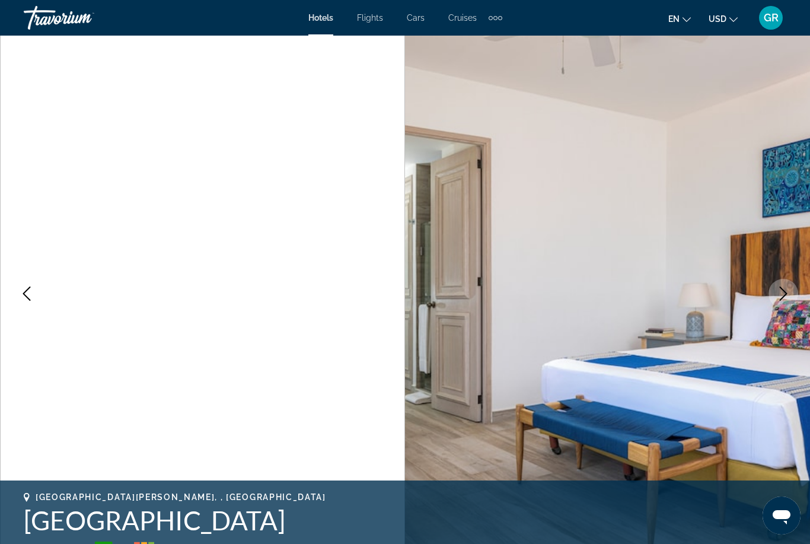
click at [782, 296] on icon "Next image" at bounding box center [783, 293] width 14 height 14
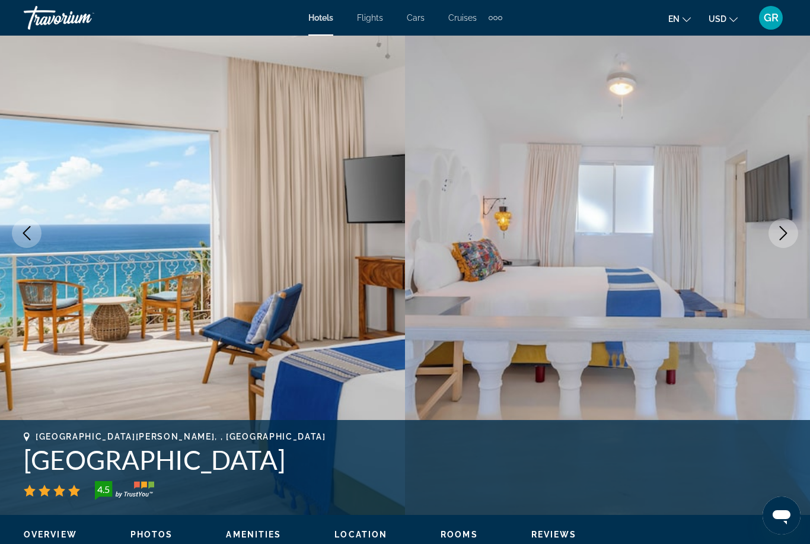
scroll to position [82, 0]
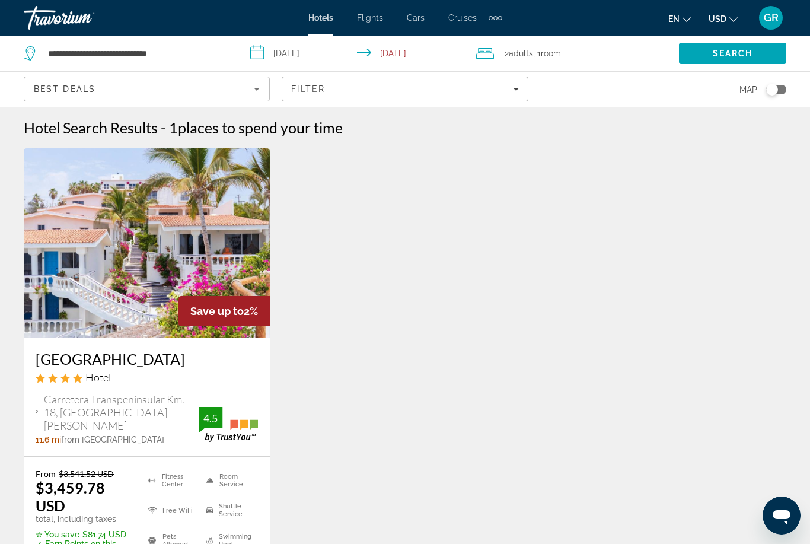
click at [464, 95] on span "Filters" at bounding box center [404, 89] width 245 height 28
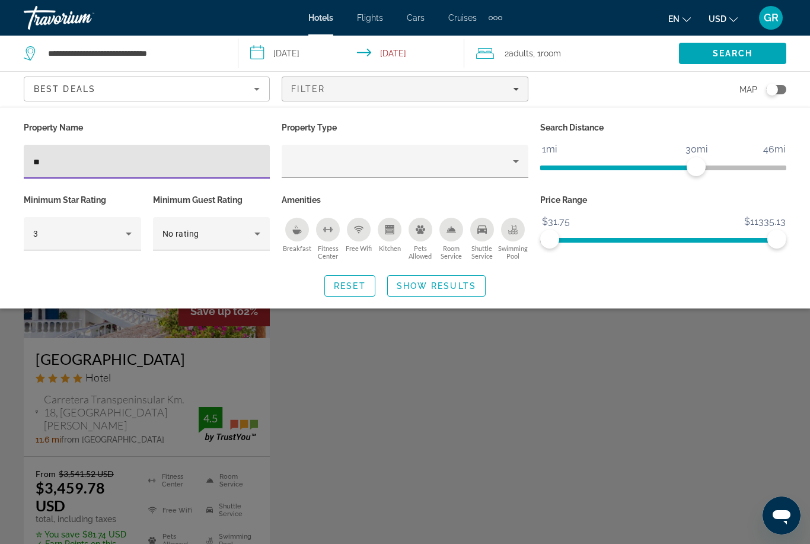
type input "*"
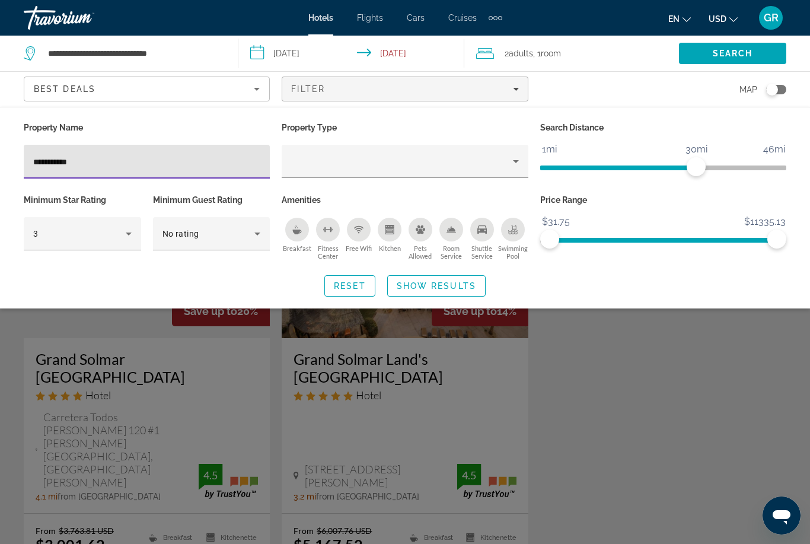
type input "**********"
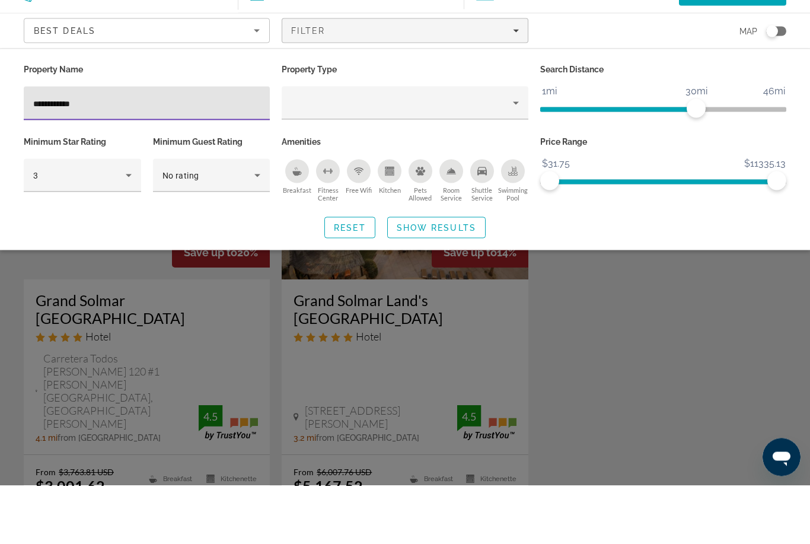
click at [464, 281] on span "Show Results" at bounding box center [436, 285] width 79 height 9
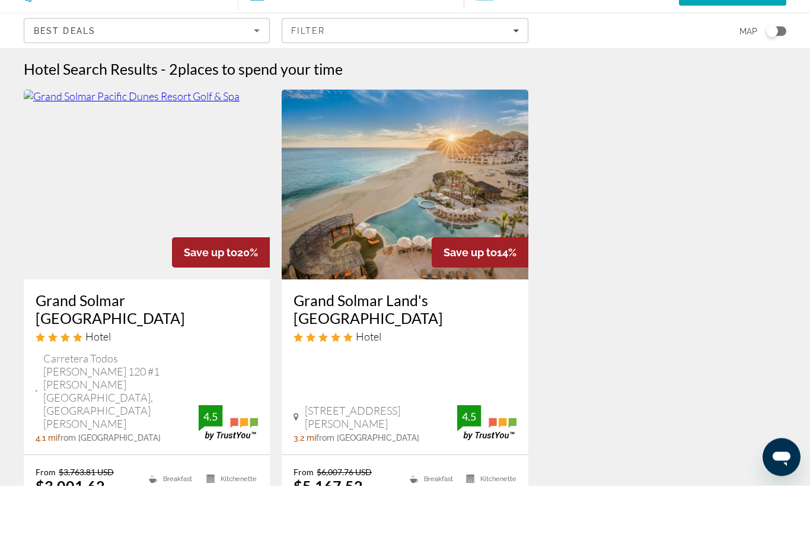
scroll to position [59, 0]
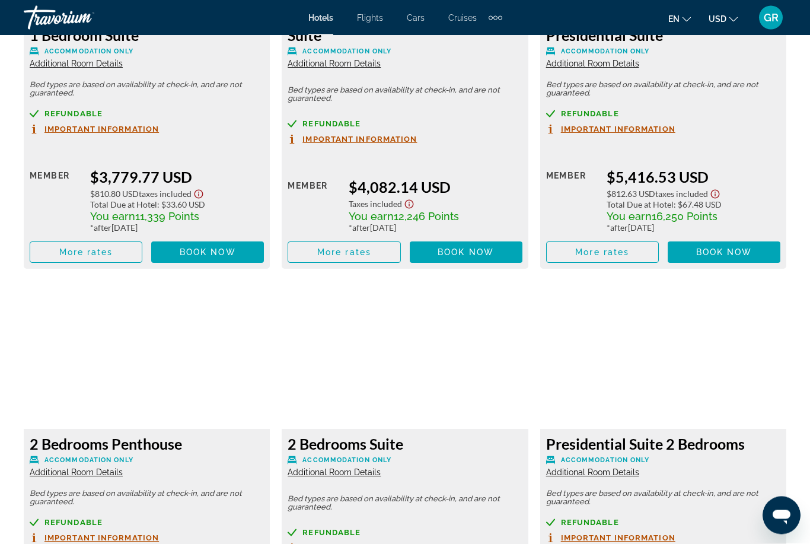
scroll to position [2899, 0]
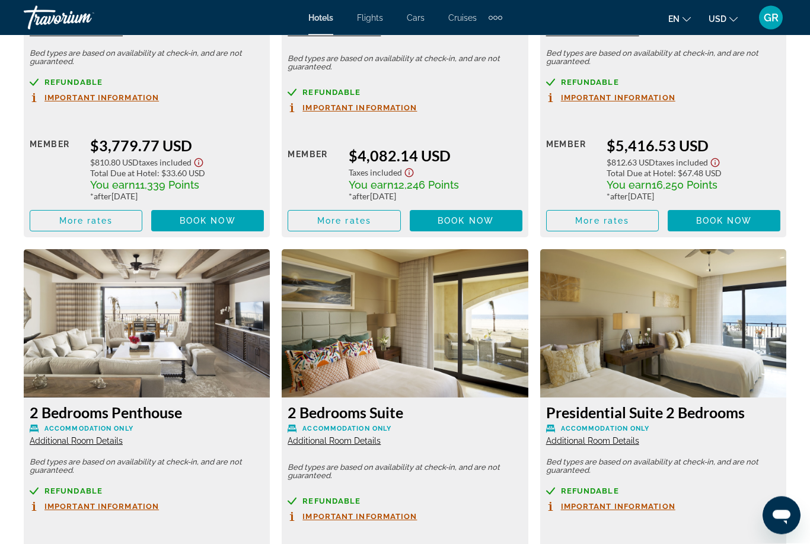
click at [470, 430] on div "2 Bedrooms Suite Accommodation Only Additional Room Details" at bounding box center [405, 425] width 234 height 43
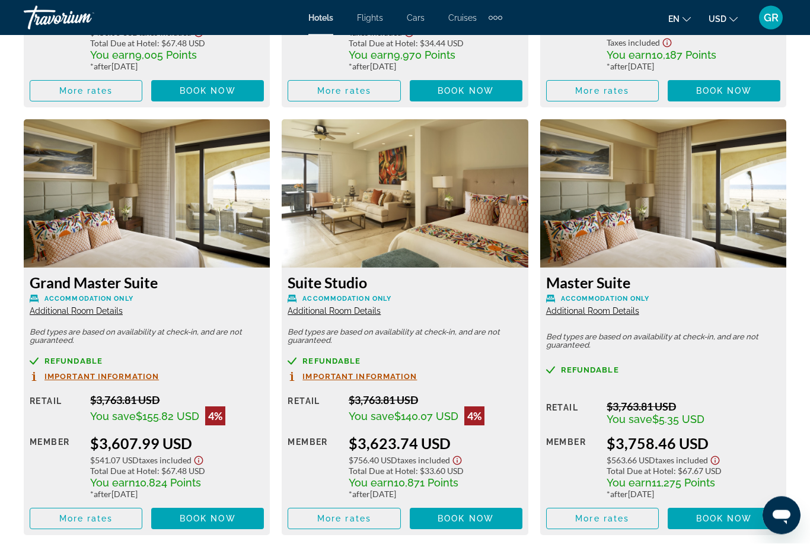
scroll to position [2194, 0]
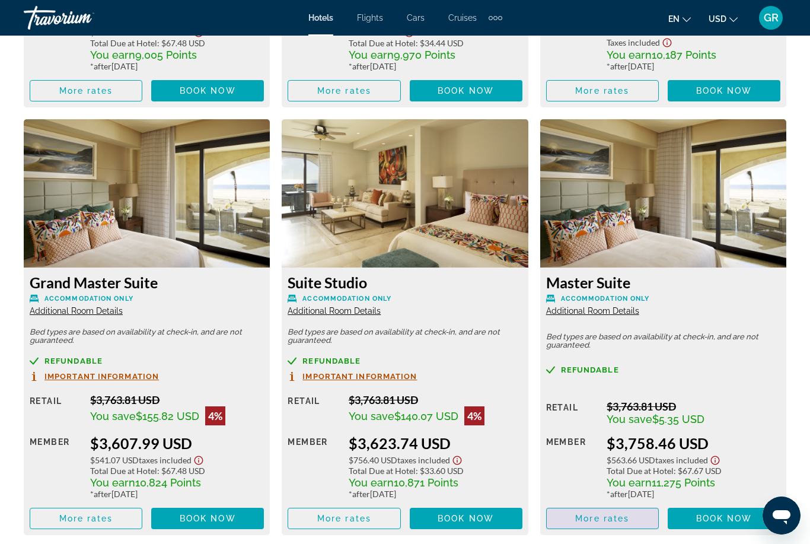
click at [630, 516] on span "Main content" at bounding box center [602, 518] width 111 height 28
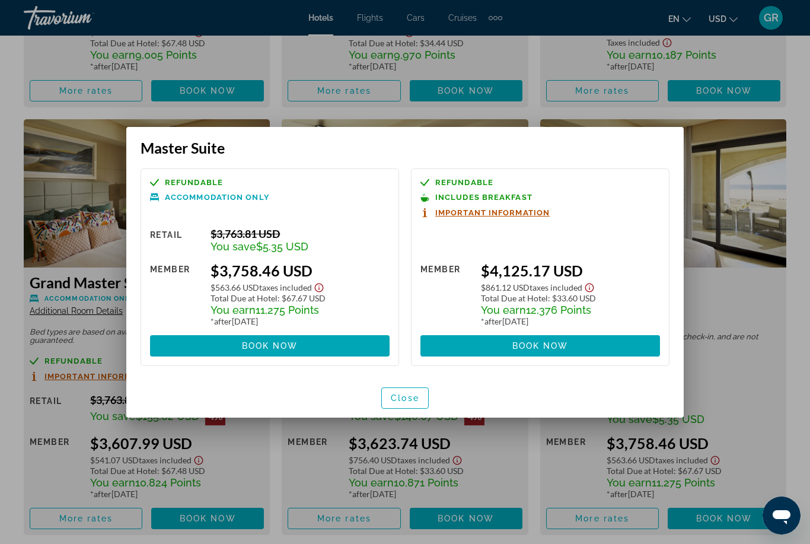
click at [747, 290] on div at bounding box center [405, 272] width 810 height 544
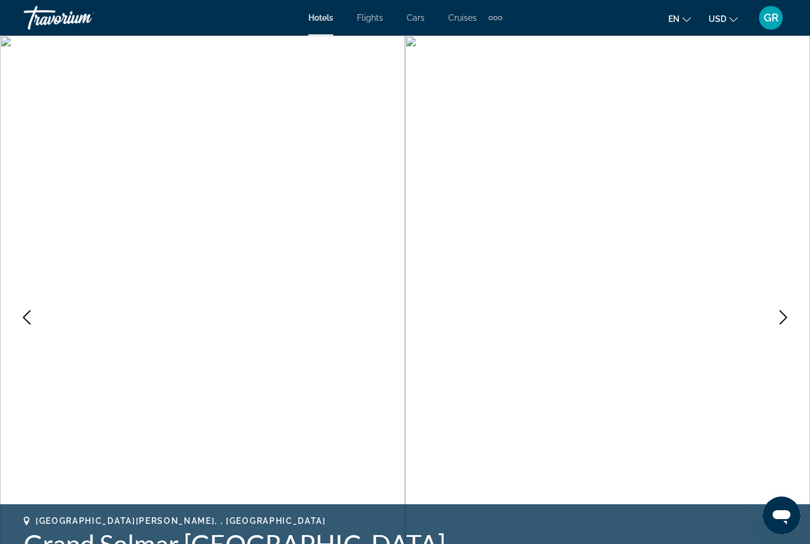
scroll to position [2194, 0]
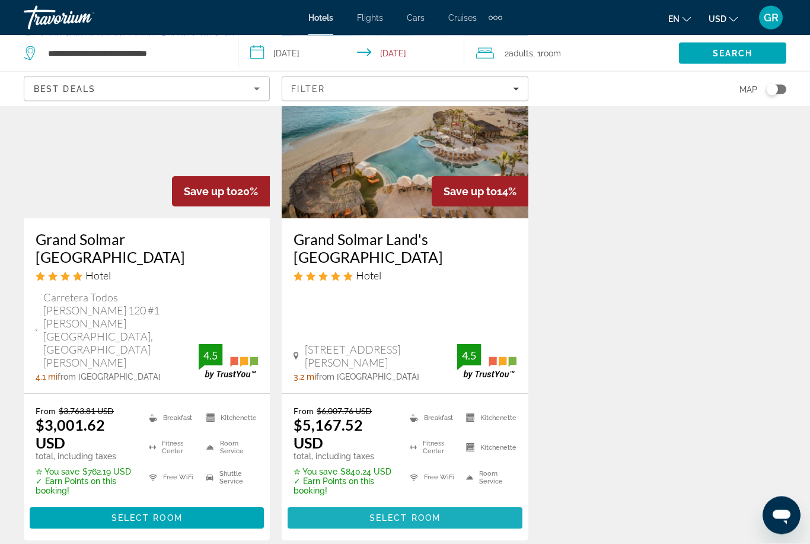
scroll to position [120, 0]
click at [426, 513] on span "Select Room" at bounding box center [404, 517] width 71 height 9
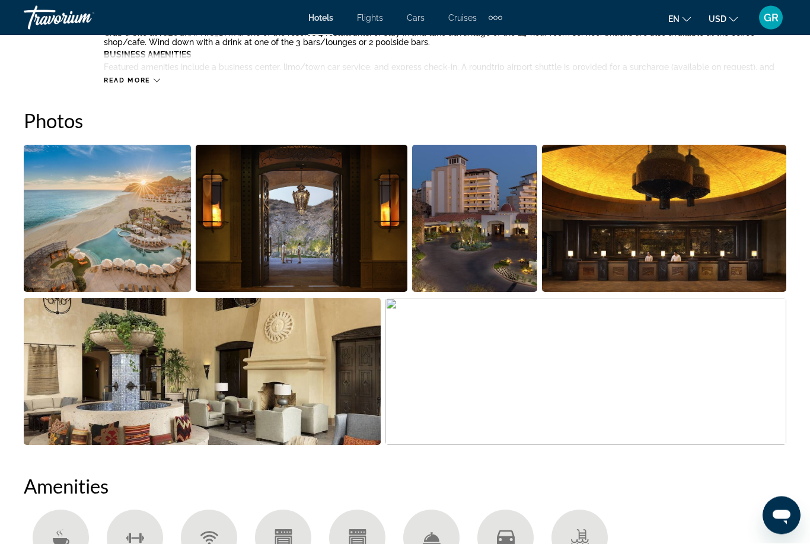
scroll to position [742, 0]
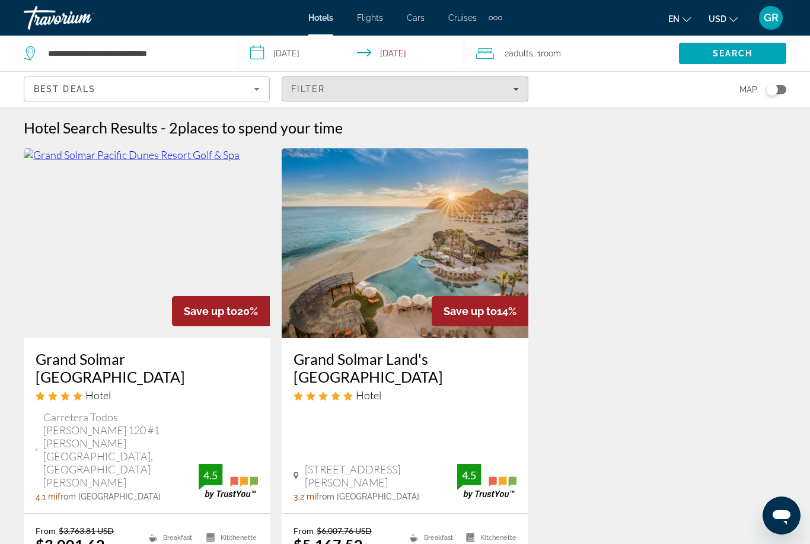
click at [366, 95] on span "Filters" at bounding box center [404, 89] width 245 height 28
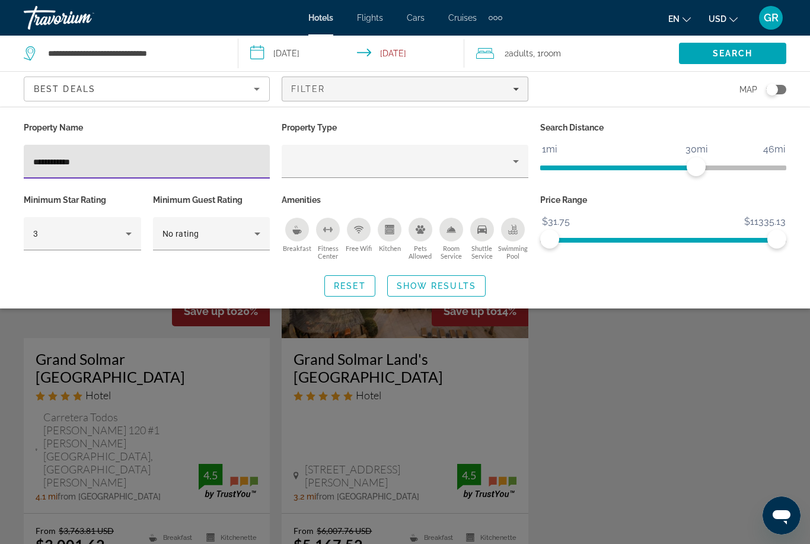
click at [196, 167] on input "**********" at bounding box center [146, 162] width 227 height 14
type input "*"
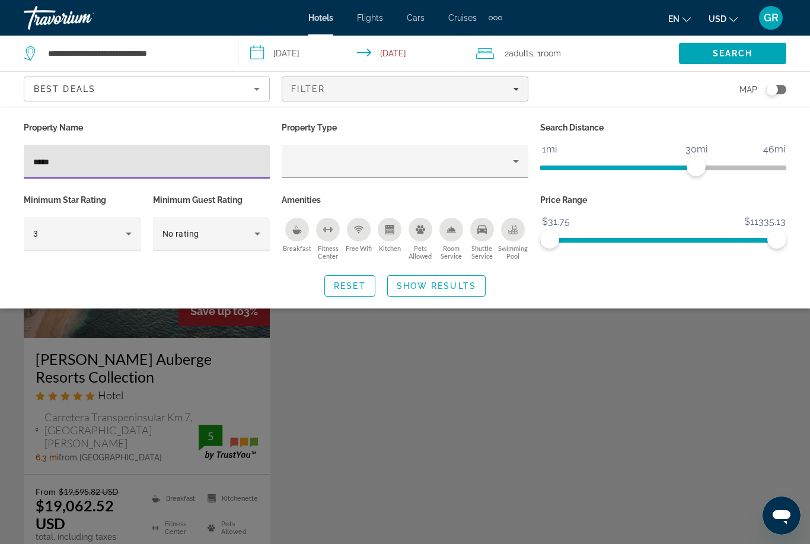
type input "******"
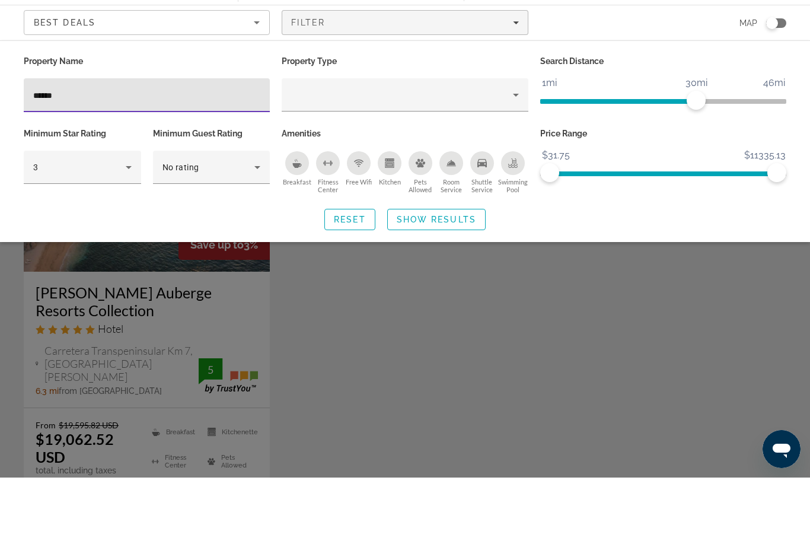
click at [458, 272] on span "Search widget" at bounding box center [436, 286] width 97 height 28
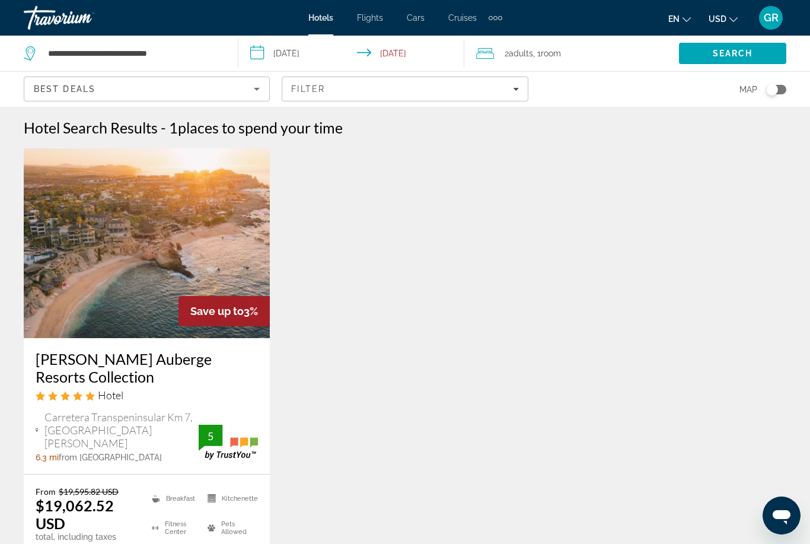
click at [455, 97] on span "Filters" at bounding box center [404, 89] width 245 height 28
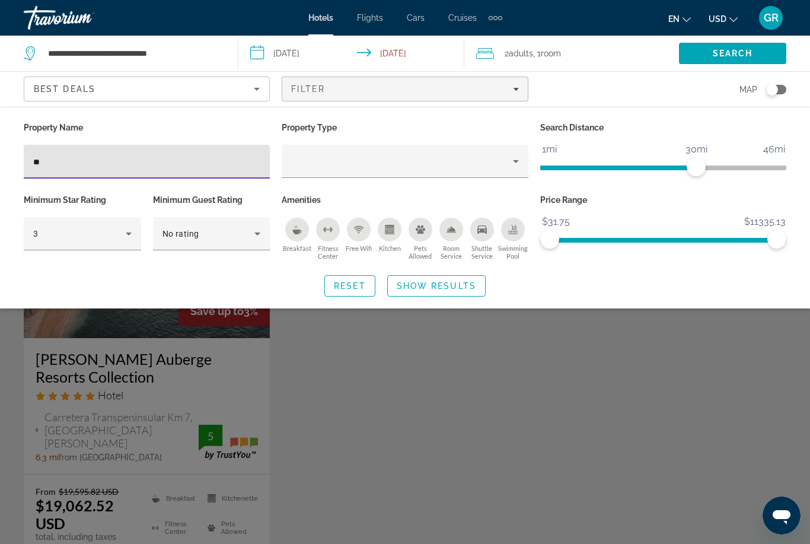
type input "*"
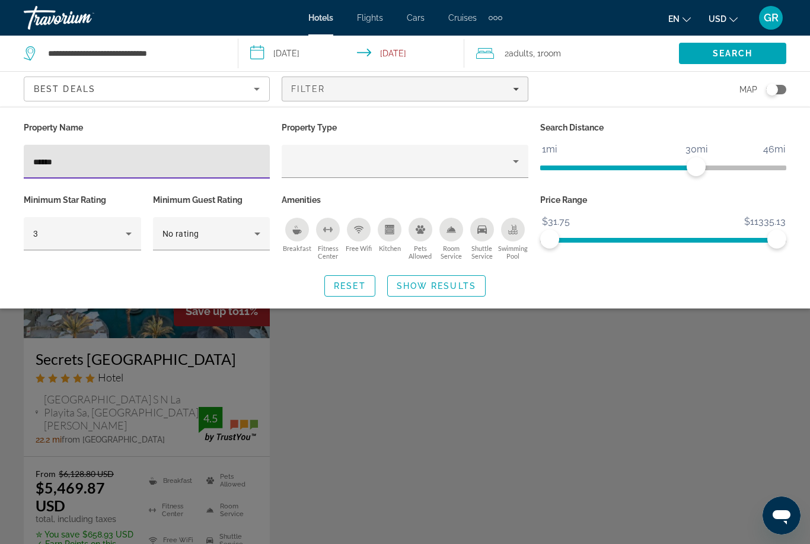
type input "******"
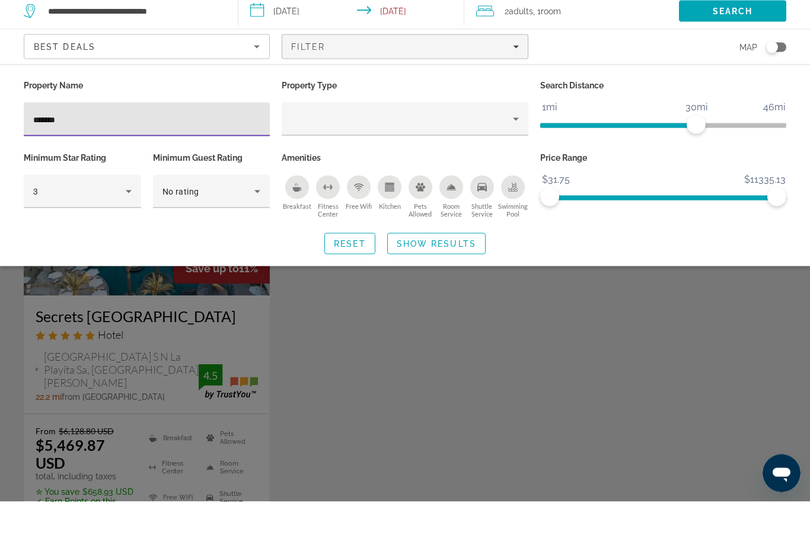
click at [452, 281] on span "Show Results" at bounding box center [436, 285] width 79 height 9
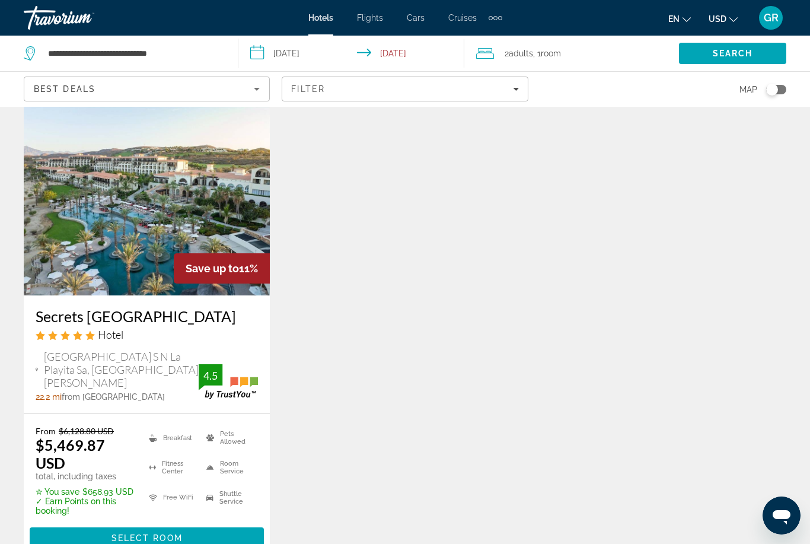
click at [159, 542] on span "Select Room" at bounding box center [146, 537] width 71 height 9
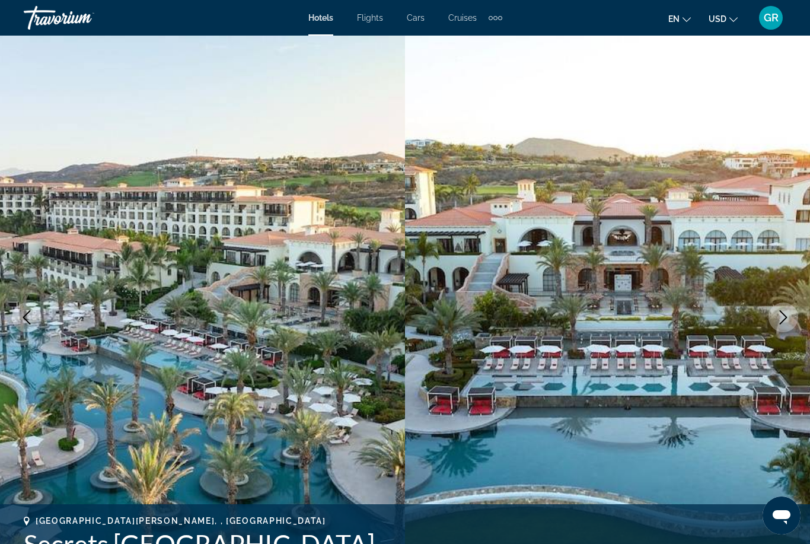
click at [783, 322] on icon "Next image" at bounding box center [783, 317] width 14 height 14
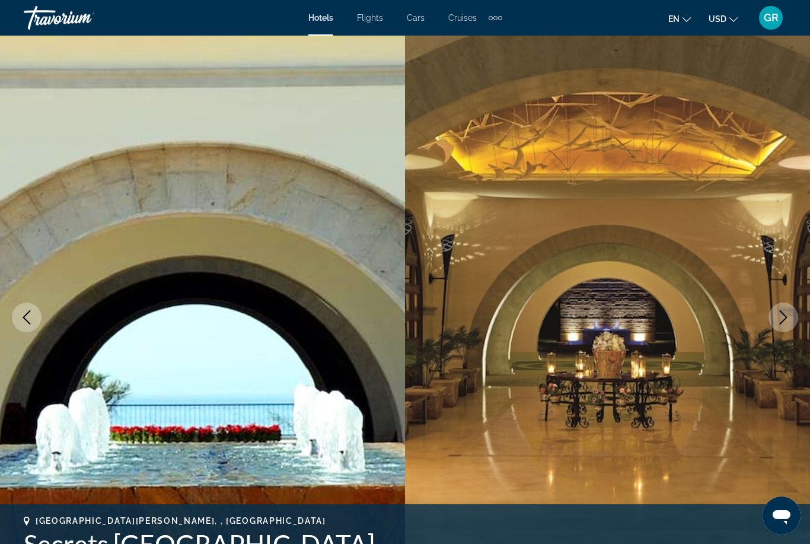
click at [788, 311] on icon "Next image" at bounding box center [783, 317] width 14 height 14
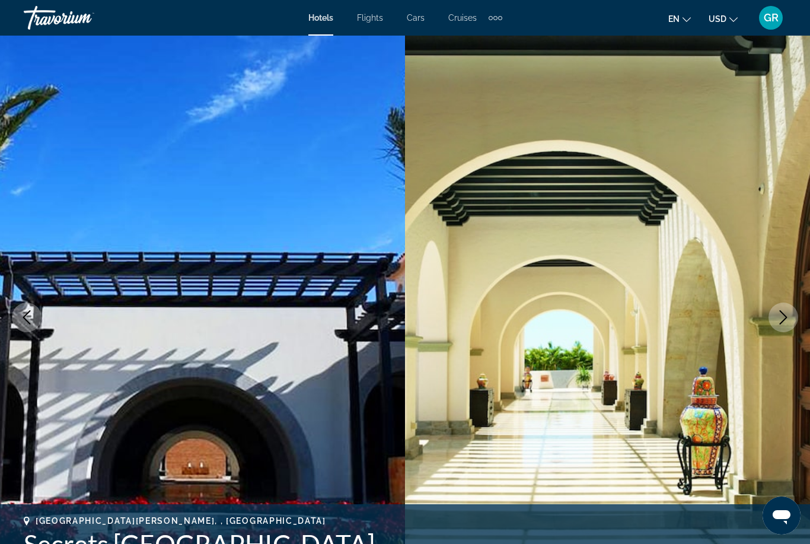
click at [786, 311] on icon "Next image" at bounding box center [783, 317] width 14 height 14
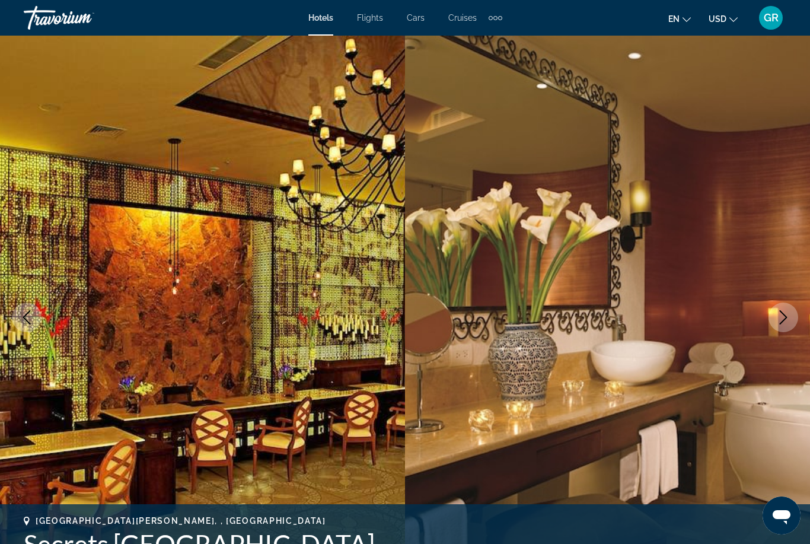
click at [784, 316] on icon "Next image" at bounding box center [783, 317] width 14 height 14
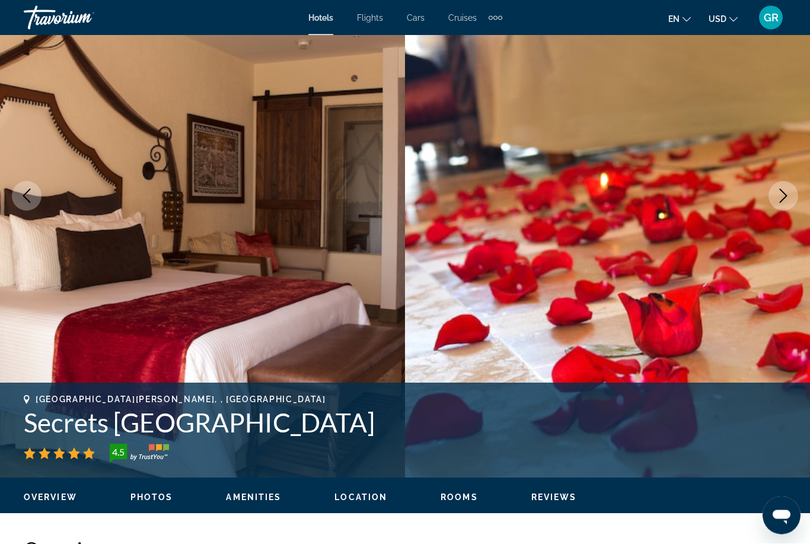
scroll to position [117, 0]
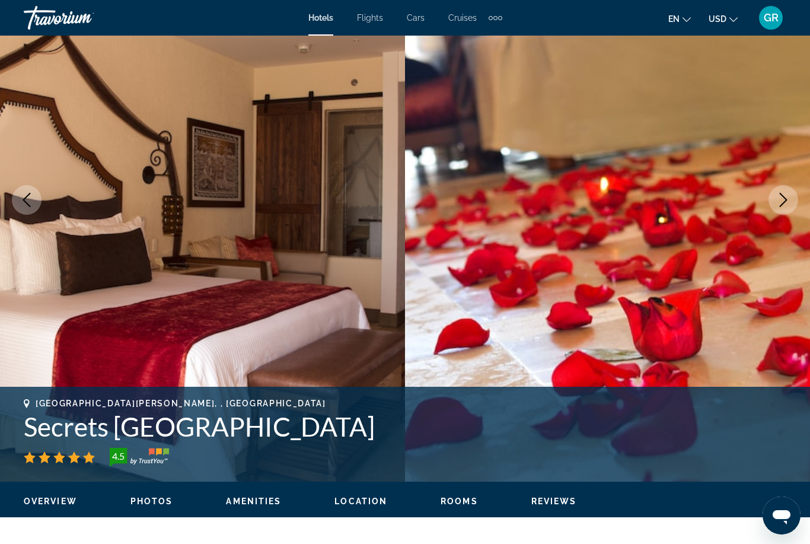
click at [790, 189] on button "Next image" at bounding box center [783, 200] width 30 height 30
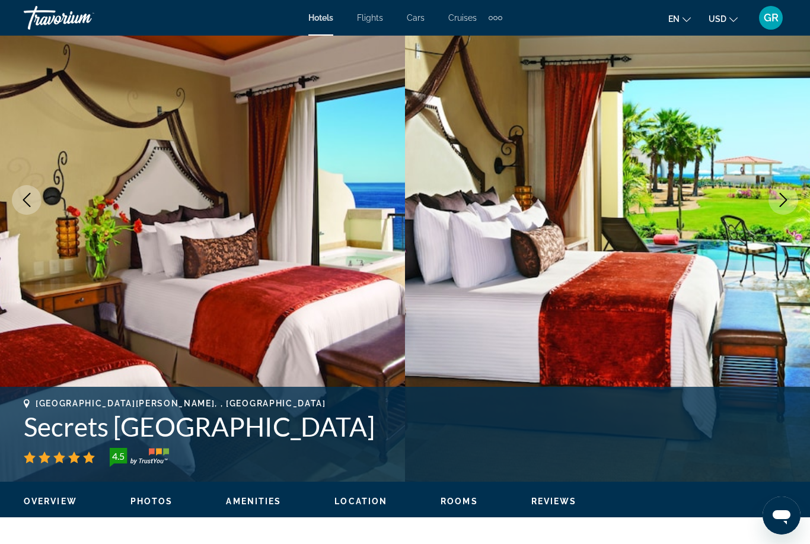
click at [787, 199] on icon "Next image" at bounding box center [783, 200] width 14 height 14
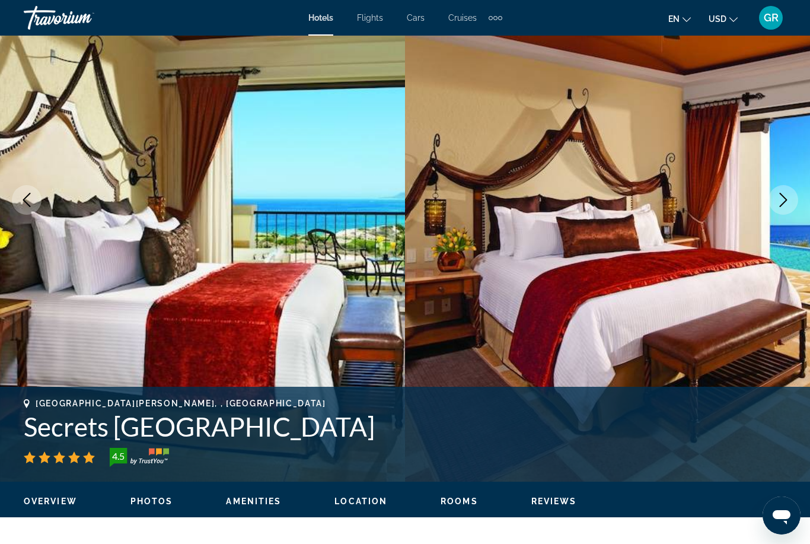
click at [781, 200] on icon "Next image" at bounding box center [783, 200] width 14 height 14
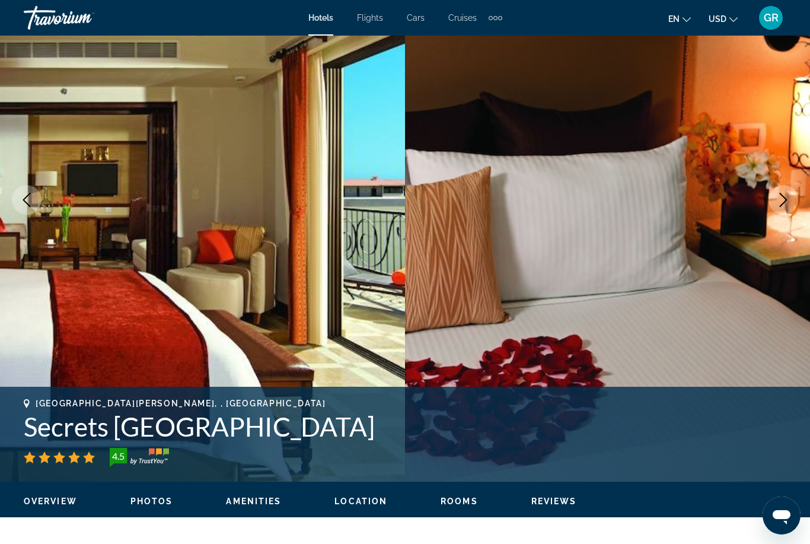
click at [784, 199] on icon "Next image" at bounding box center [783, 200] width 14 height 14
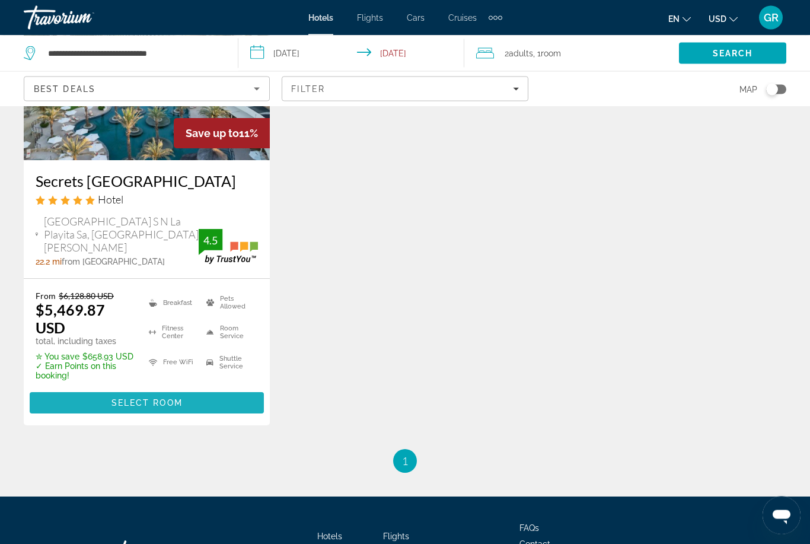
scroll to position [178, 0]
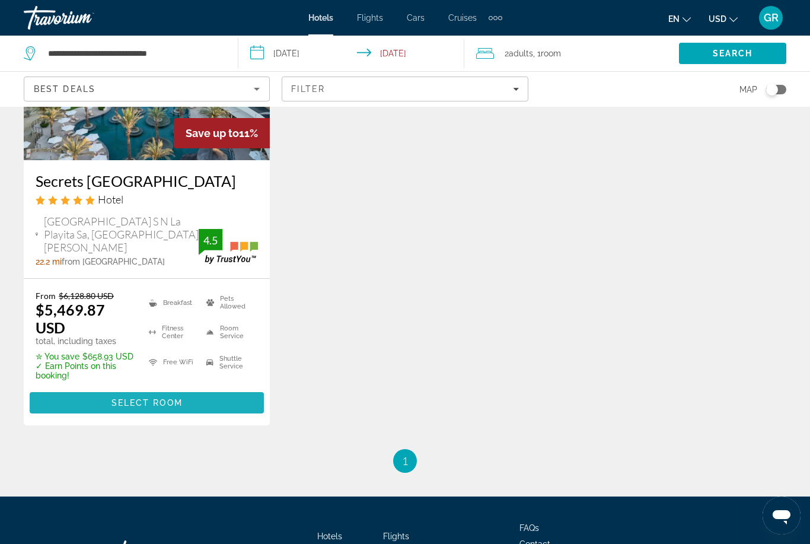
click at [176, 407] on span "Select Room" at bounding box center [146, 402] width 71 height 9
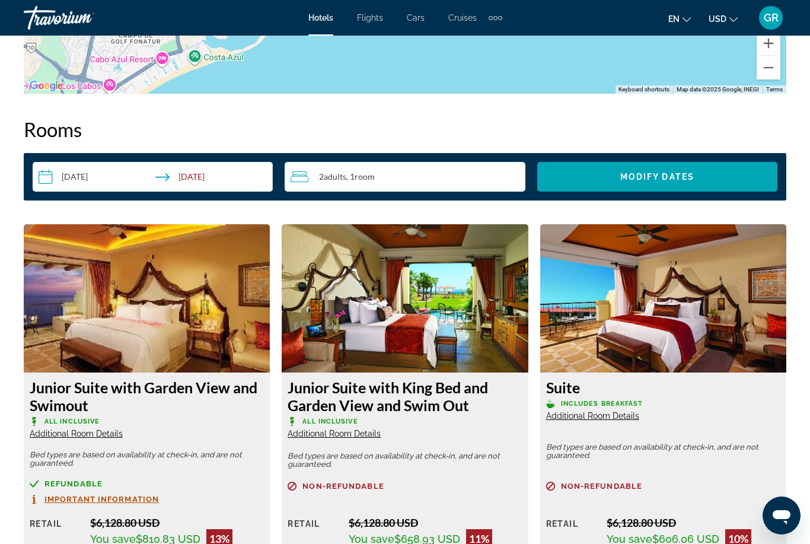
scroll to position [1641, 0]
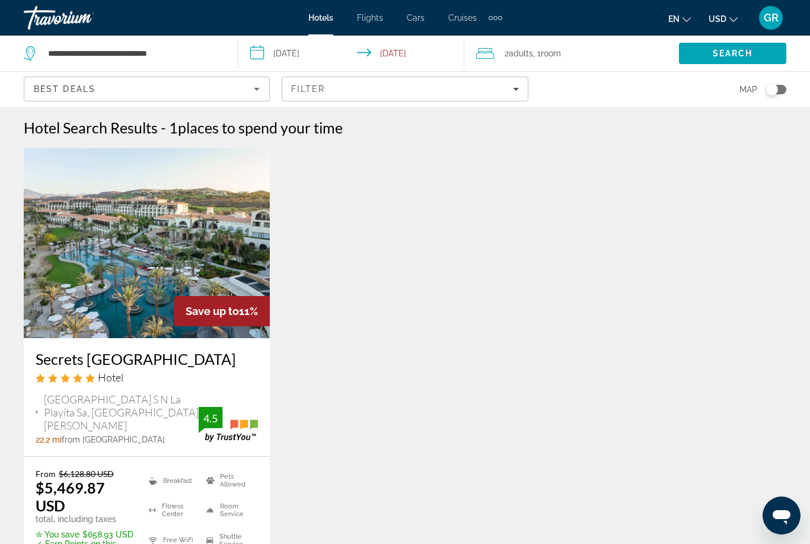
click at [464, 95] on span "Filters" at bounding box center [404, 89] width 245 height 28
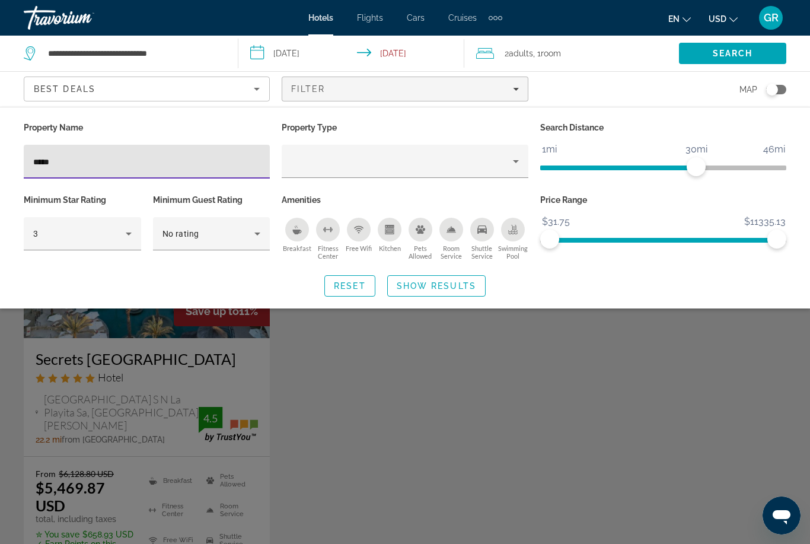
click at [217, 167] on input "*****" at bounding box center [146, 162] width 227 height 14
type input "*"
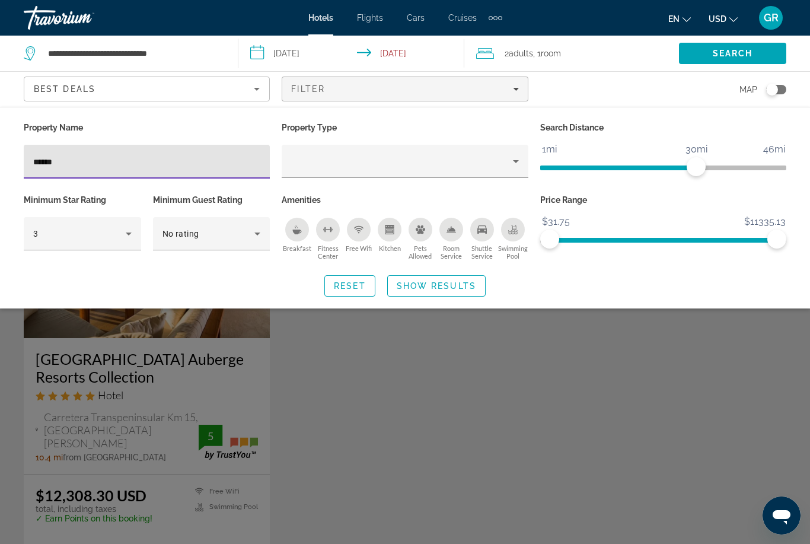
type input "*******"
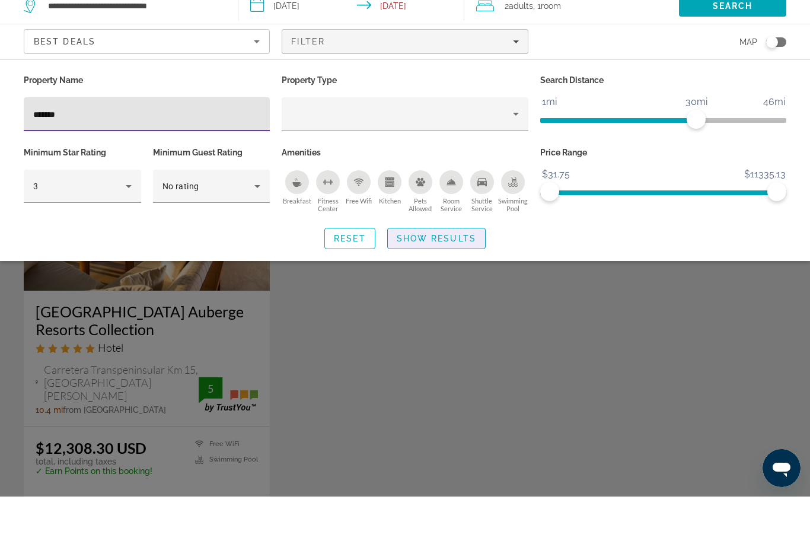
click at [469, 281] on span "Show Results" at bounding box center [436, 285] width 79 height 9
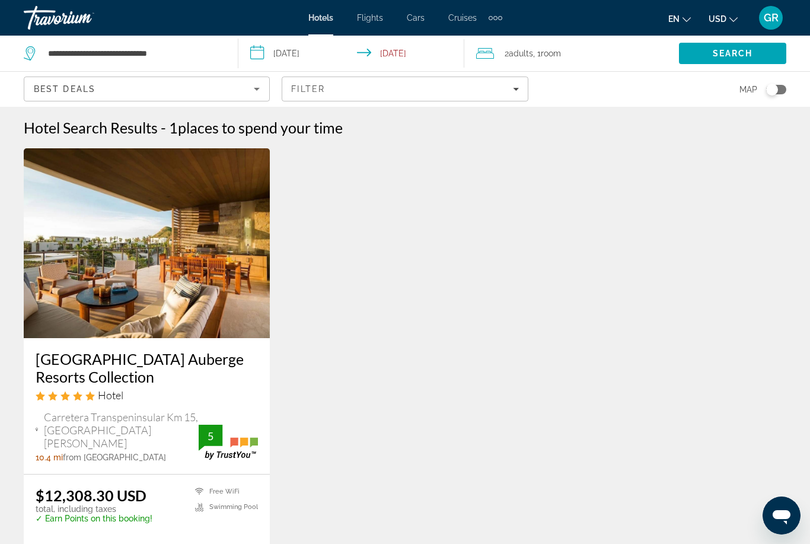
click at [462, 88] on div "Filter" at bounding box center [404, 88] width 227 height 9
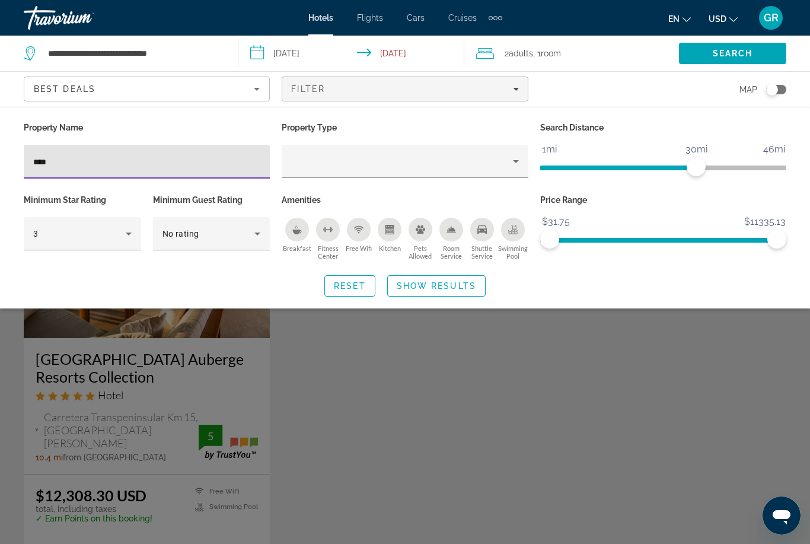
click at [216, 167] on input "****" at bounding box center [146, 162] width 227 height 14
type input "*"
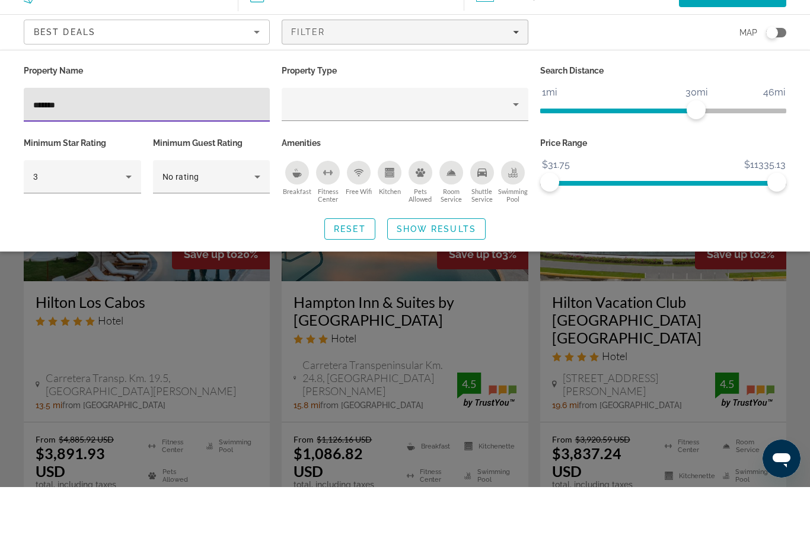
type input "******"
click at [496, 275] on div "Reset Show Results" at bounding box center [405, 285] width 762 height 21
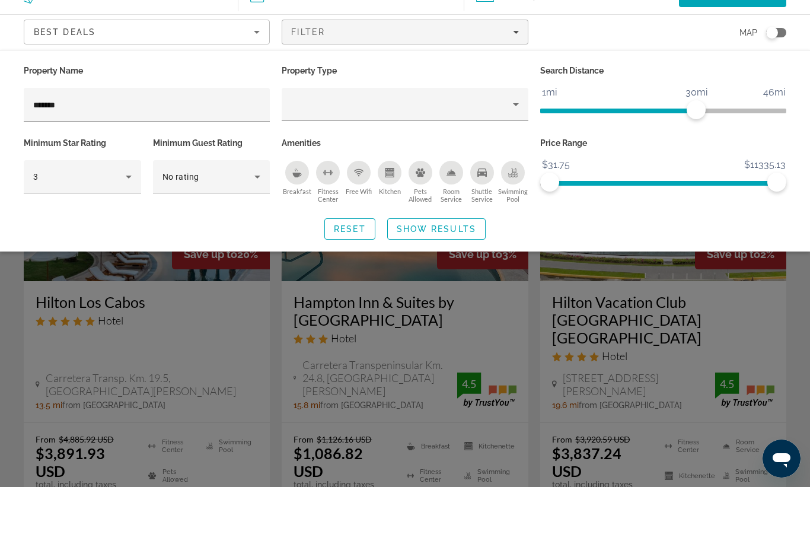
scroll to position [57, 0]
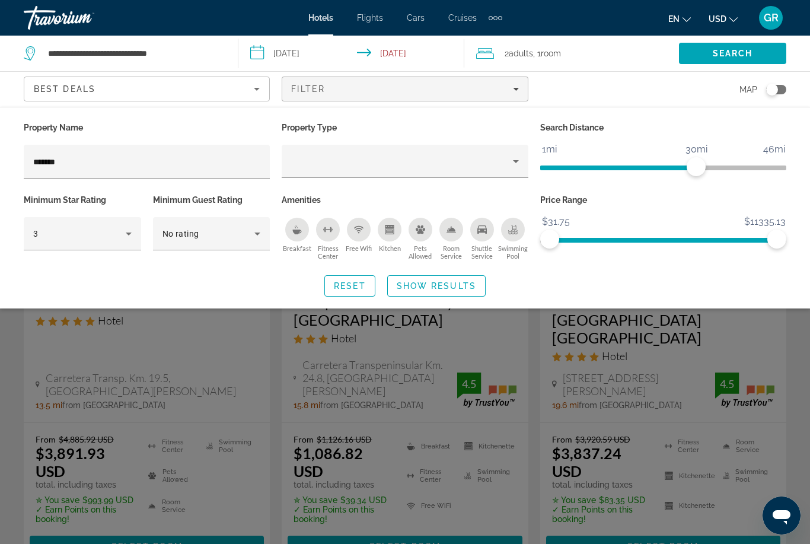
click at [468, 238] on button "Shuttle Service" at bounding box center [482, 238] width 31 height 43
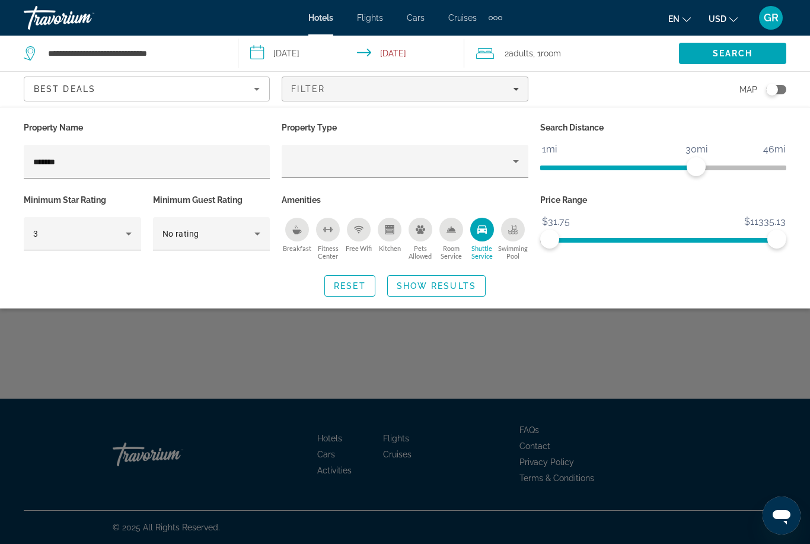
click at [465, 288] on span "Show Results" at bounding box center [436, 285] width 79 height 9
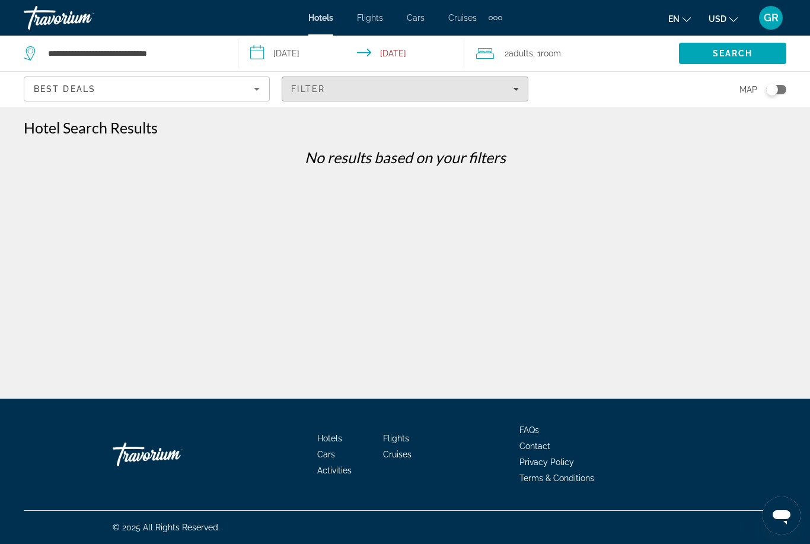
click at [386, 96] on span "Filters" at bounding box center [404, 89] width 245 height 28
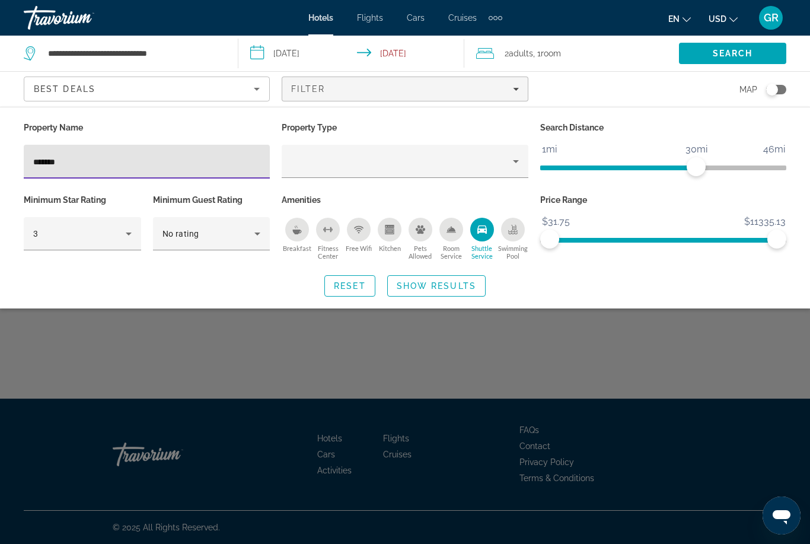
click at [260, 164] on div "Hotel Filters" at bounding box center [260, 164] width 0 height 0
click at [225, 161] on input "******" at bounding box center [146, 162] width 227 height 14
type input "******"
click at [468, 283] on span "Show Results" at bounding box center [436, 285] width 79 height 9
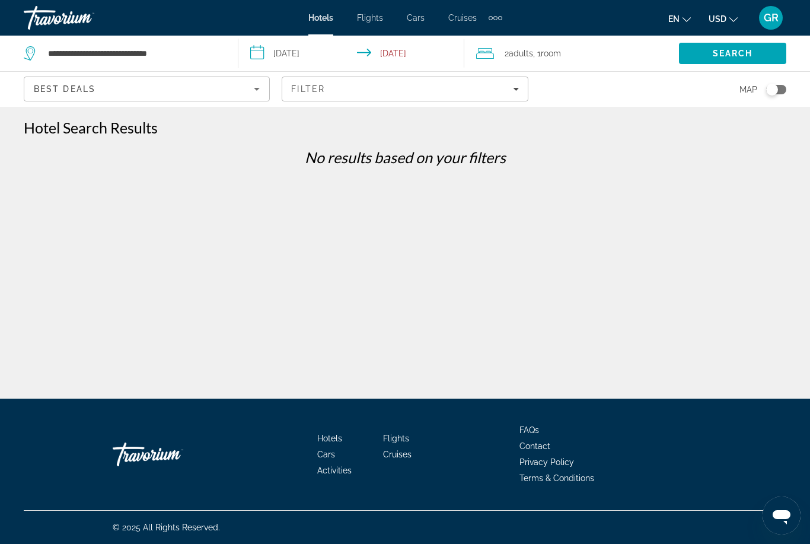
click at [228, 92] on div "Best Deals" at bounding box center [144, 89] width 220 height 14
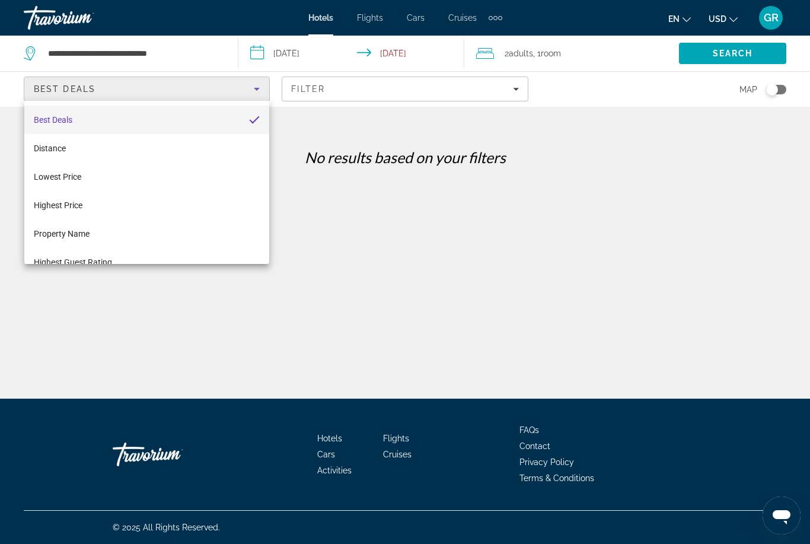
click at [350, 97] on div at bounding box center [405, 272] width 810 height 544
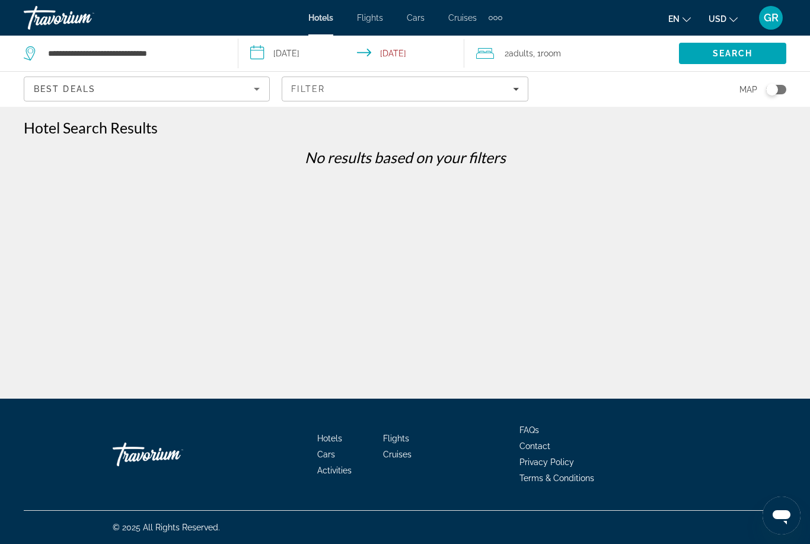
click at [353, 93] on div "Filter" at bounding box center [404, 88] width 227 height 9
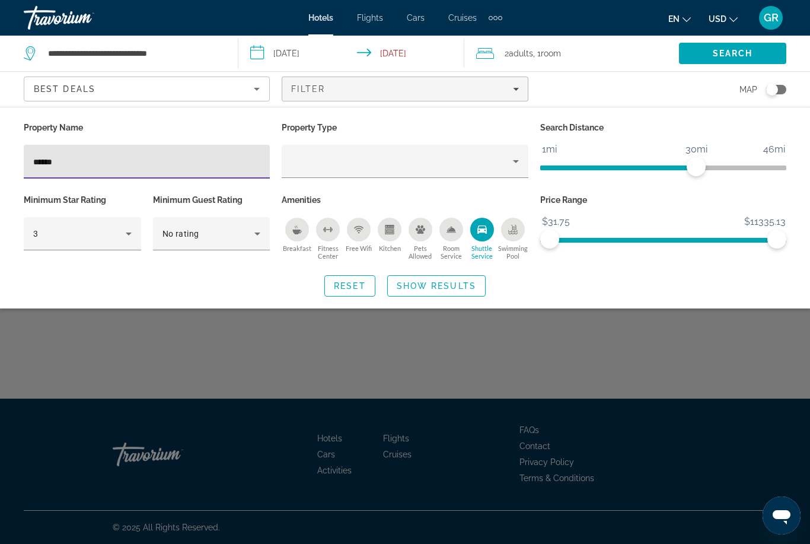
click at [224, 168] on input "******" at bounding box center [146, 162] width 227 height 14
type input "**********"
click at [455, 276] on span "Search widget" at bounding box center [436, 286] width 97 height 28
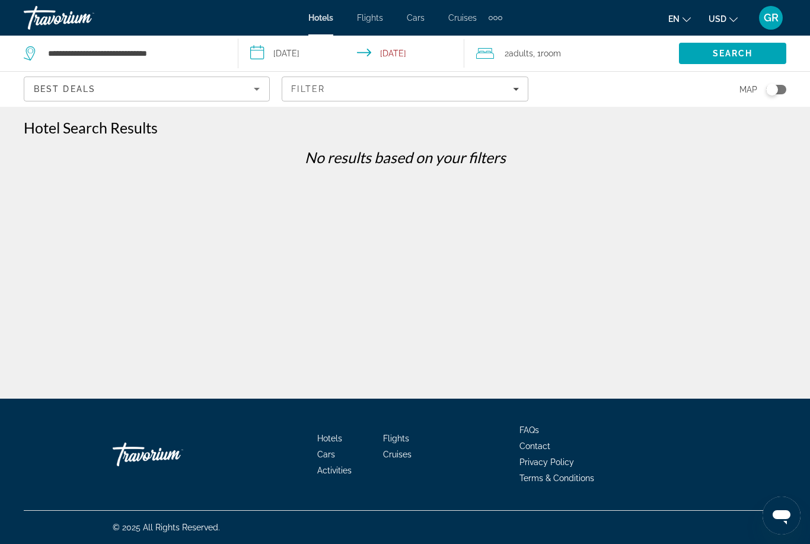
click at [732, 341] on div "**********" at bounding box center [405, 318] width 810 height 398
click at [384, 86] on div "Filter" at bounding box center [404, 88] width 227 height 9
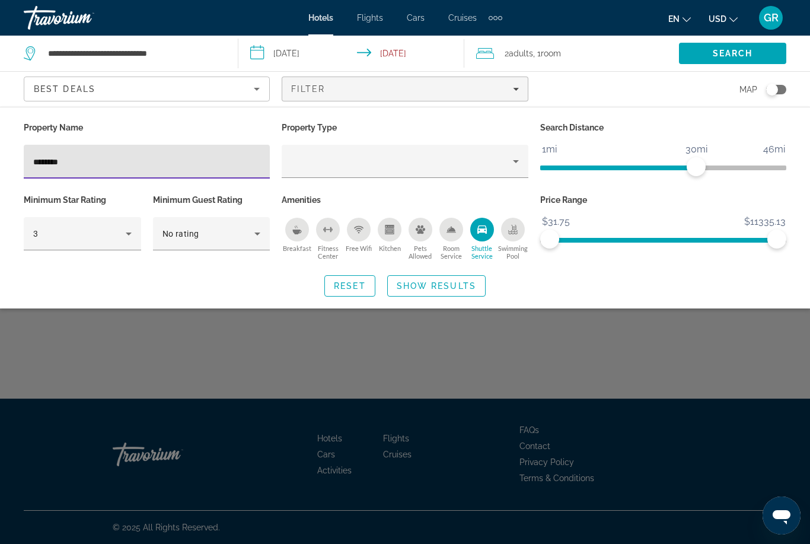
click at [222, 168] on input "********" at bounding box center [146, 162] width 227 height 14
type input "*"
type input "*******"
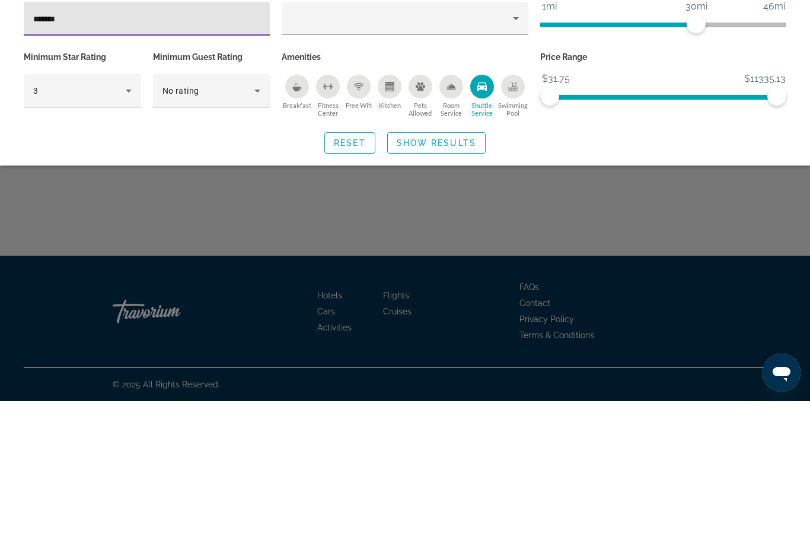
click at [463, 281] on span "Show Results" at bounding box center [436, 285] width 79 height 9
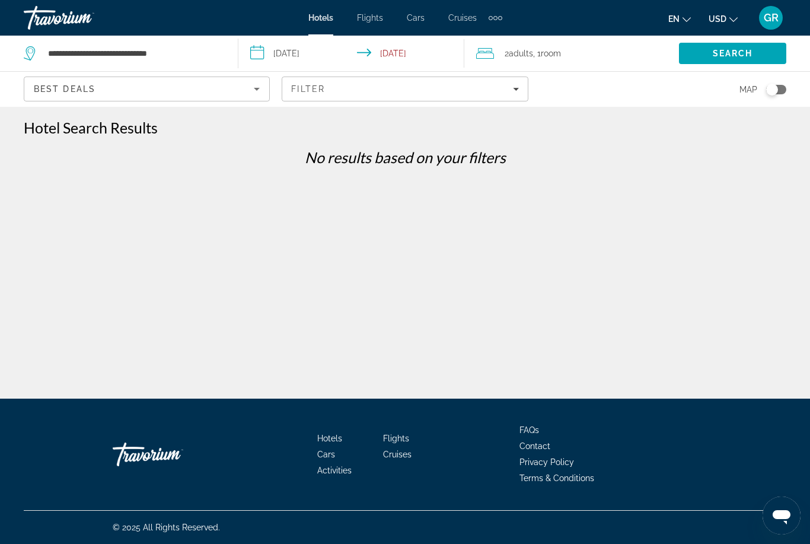
click at [474, 90] on div "Filter" at bounding box center [404, 88] width 227 height 9
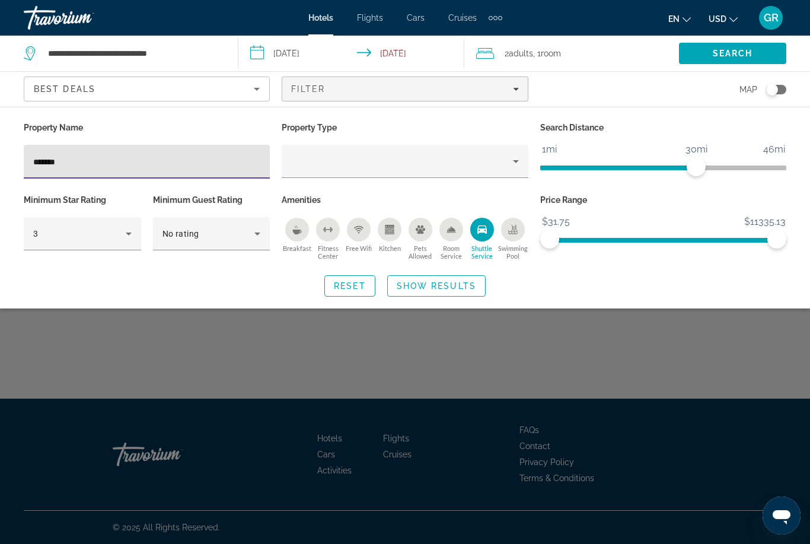
click at [233, 167] on input "*******" at bounding box center [146, 162] width 227 height 14
type input "*"
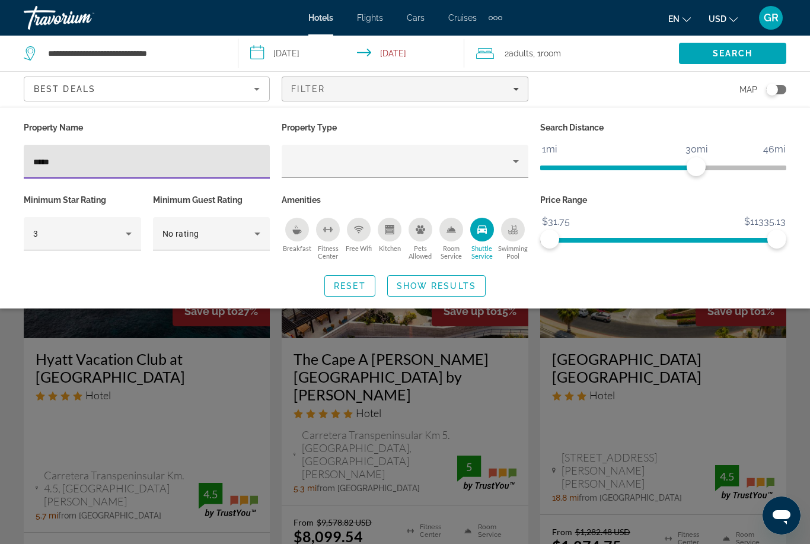
type input "*****"
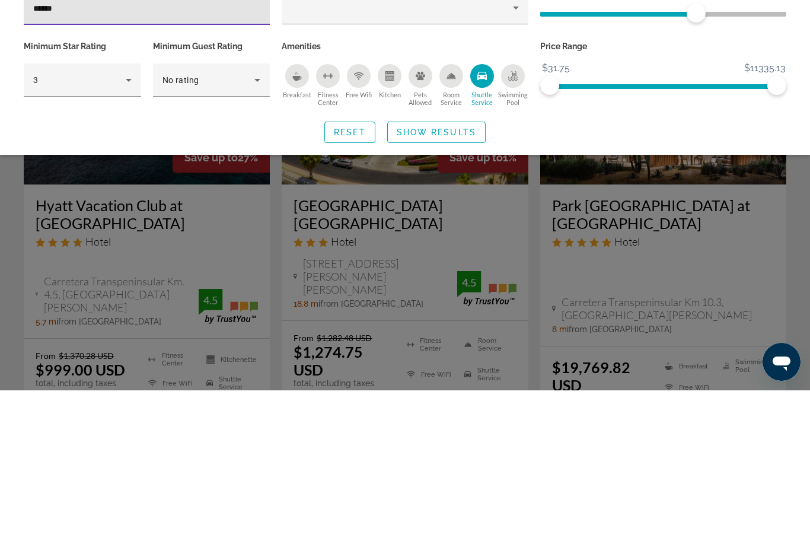
click at [455, 272] on span "Search widget" at bounding box center [436, 286] width 97 height 28
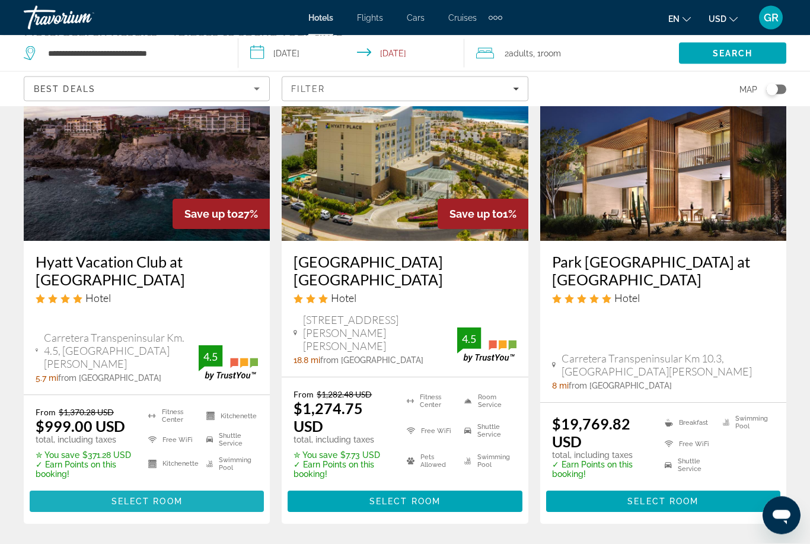
scroll to position [97, 0]
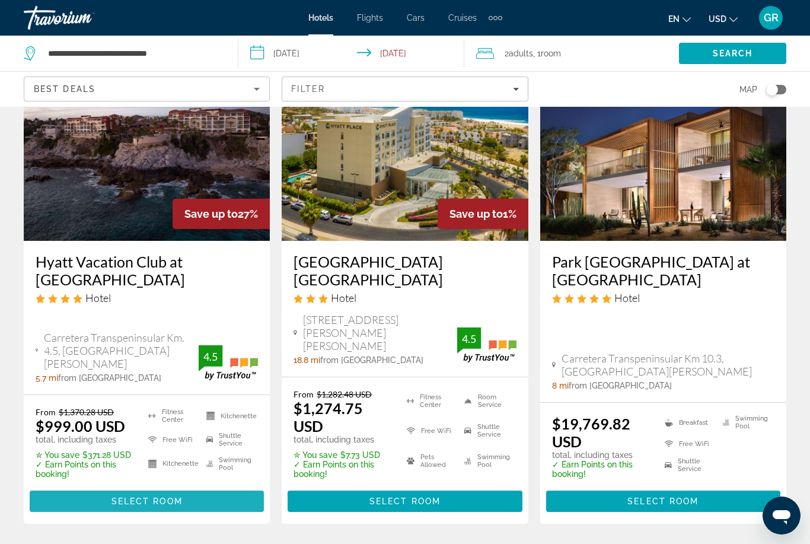
click at [187, 487] on span "Main content" at bounding box center [147, 501] width 234 height 28
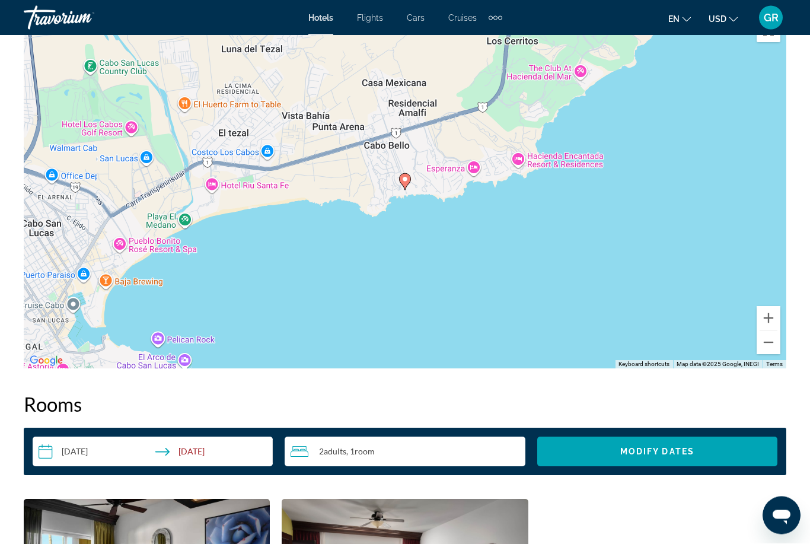
scroll to position [1379, 0]
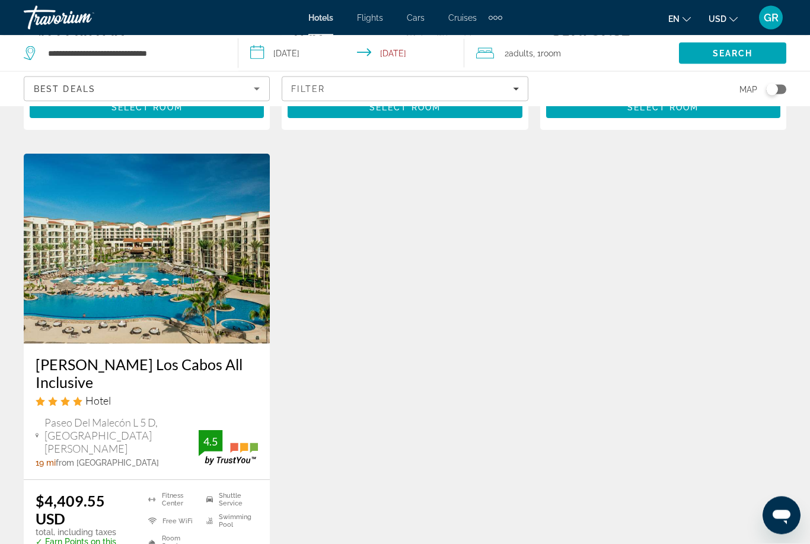
scroll to position [516, 0]
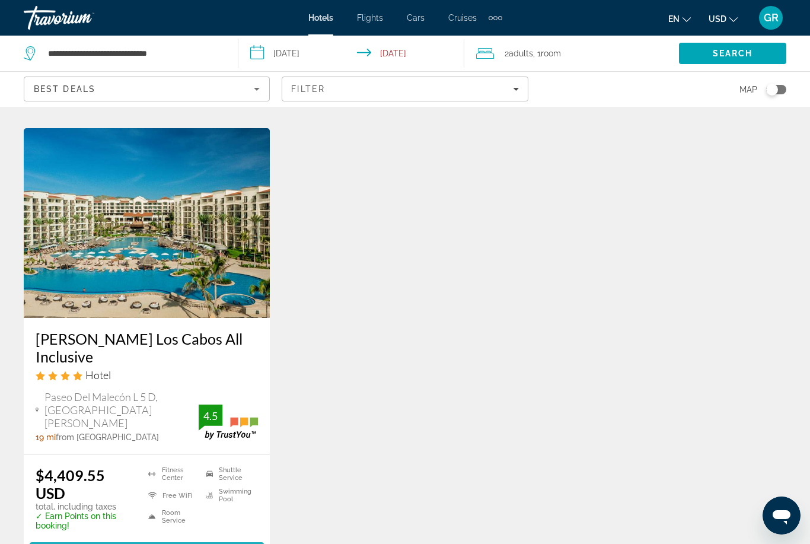
click at [183, 538] on span "Main content" at bounding box center [147, 552] width 234 height 28
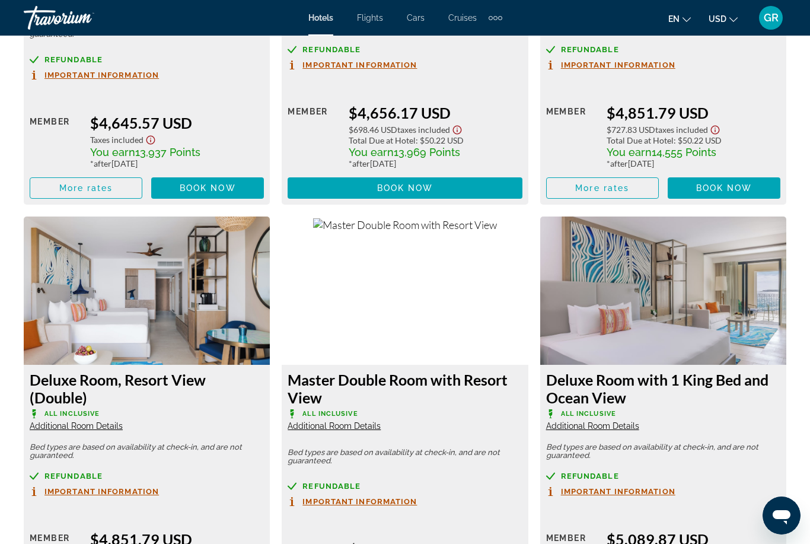
scroll to position [2519, 0]
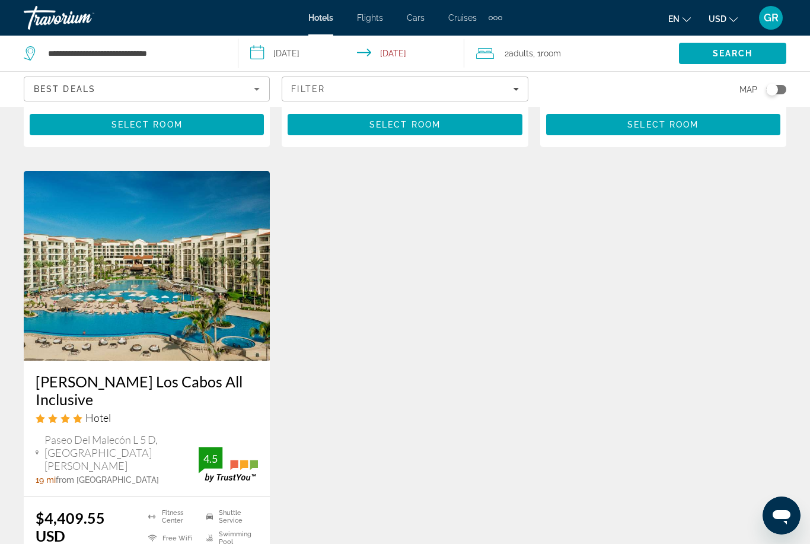
scroll to position [510, 0]
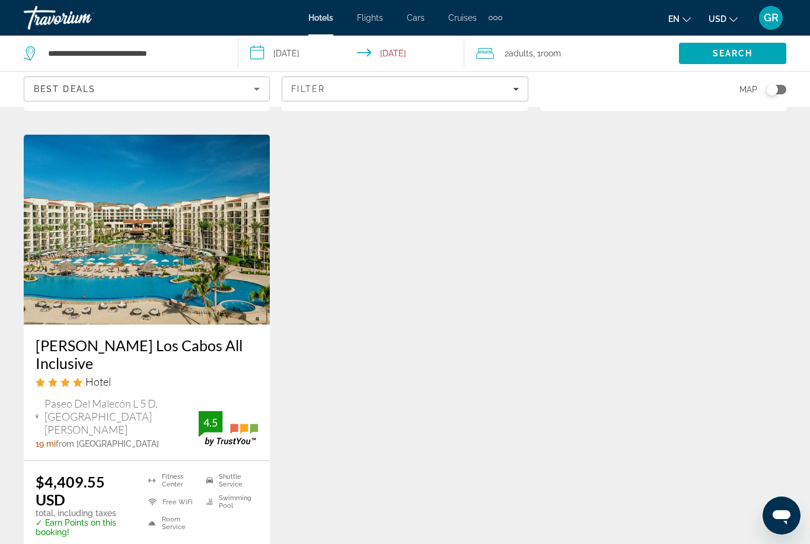
click at [440, 97] on span "Filters" at bounding box center [404, 89] width 245 height 28
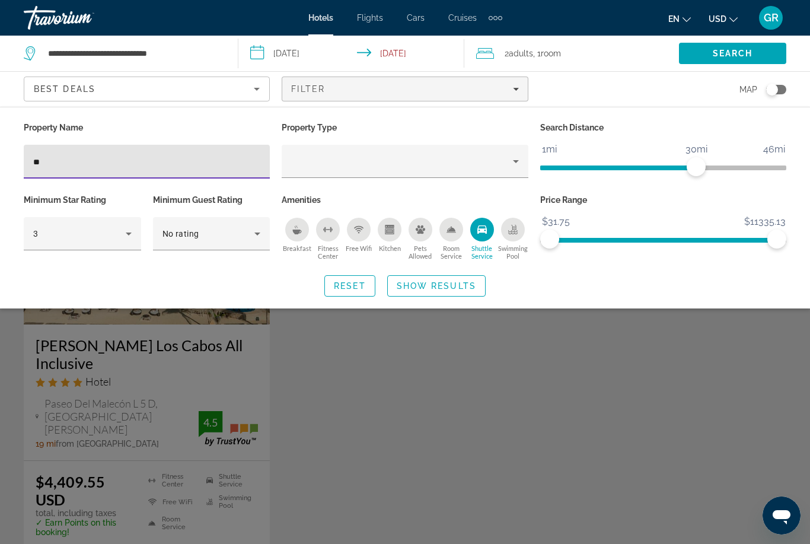
type input "*"
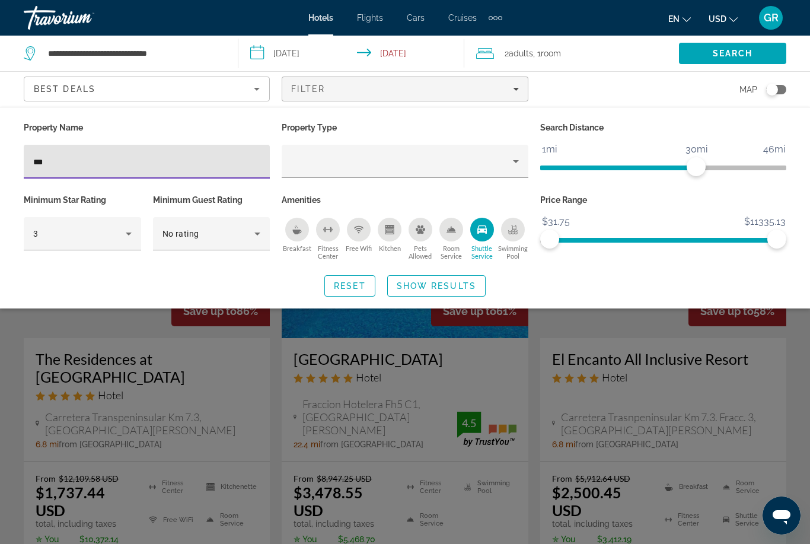
type input "****"
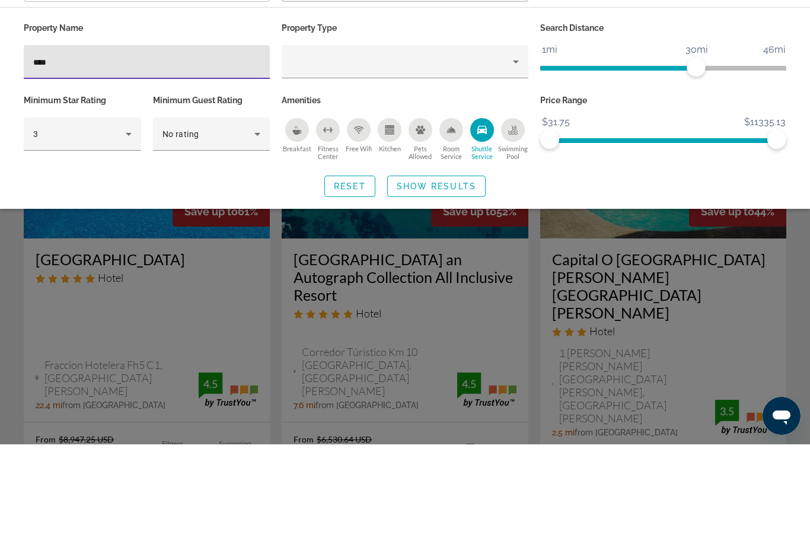
click at [454, 281] on span "Show Results" at bounding box center [436, 285] width 79 height 9
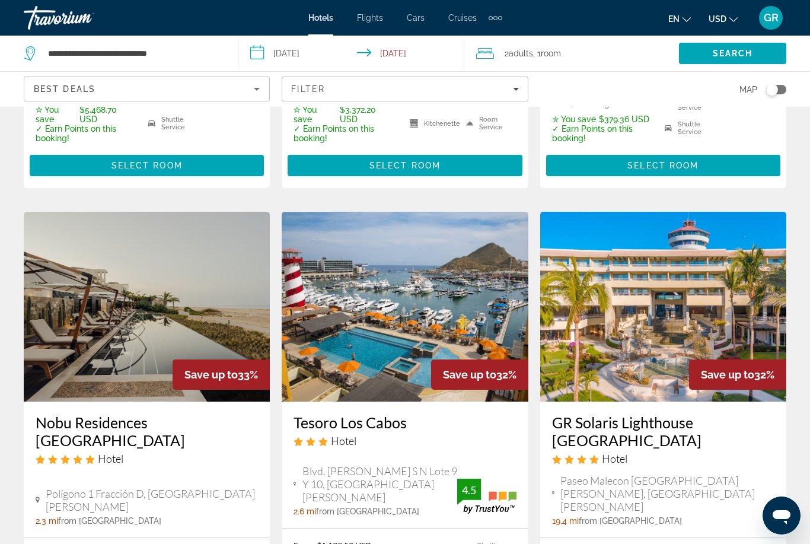
scroll to position [493, 0]
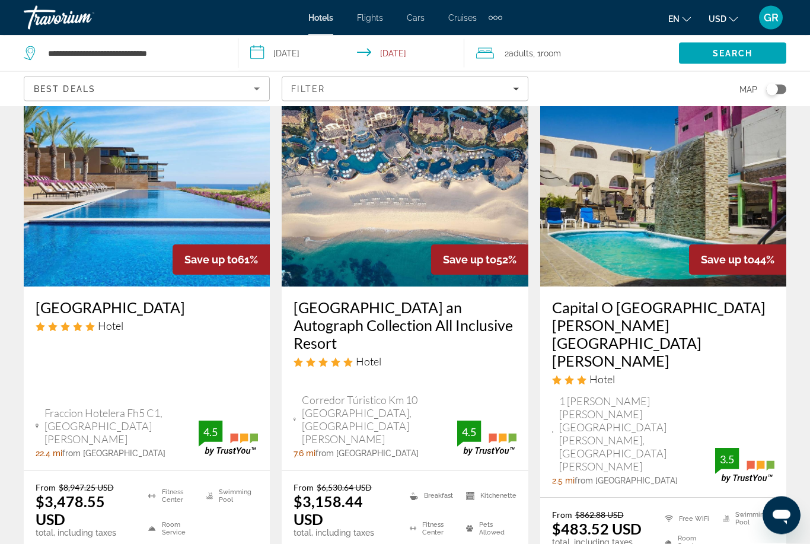
click at [403, 90] on div "Filter" at bounding box center [404, 88] width 227 height 9
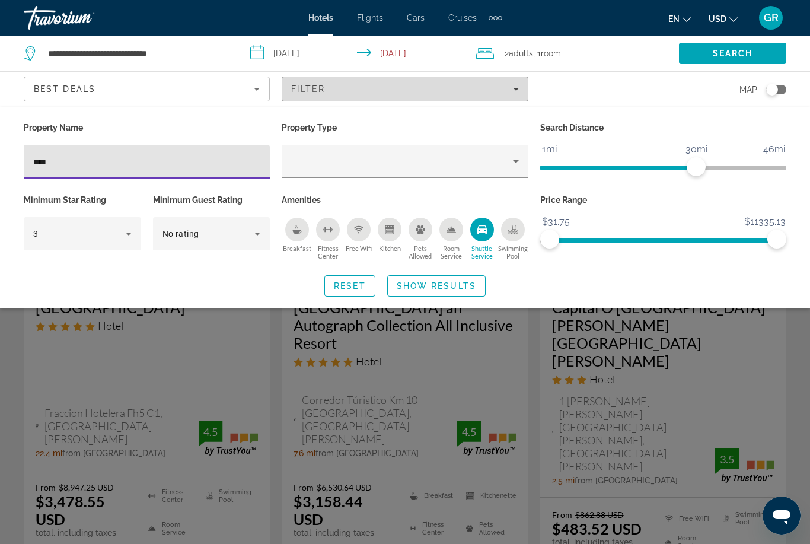
scroll to position [51, 0]
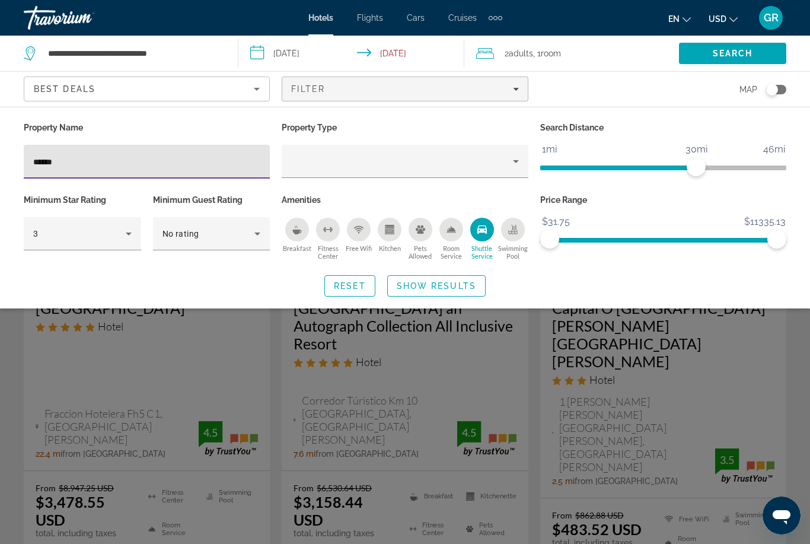
scroll to position [38, 0]
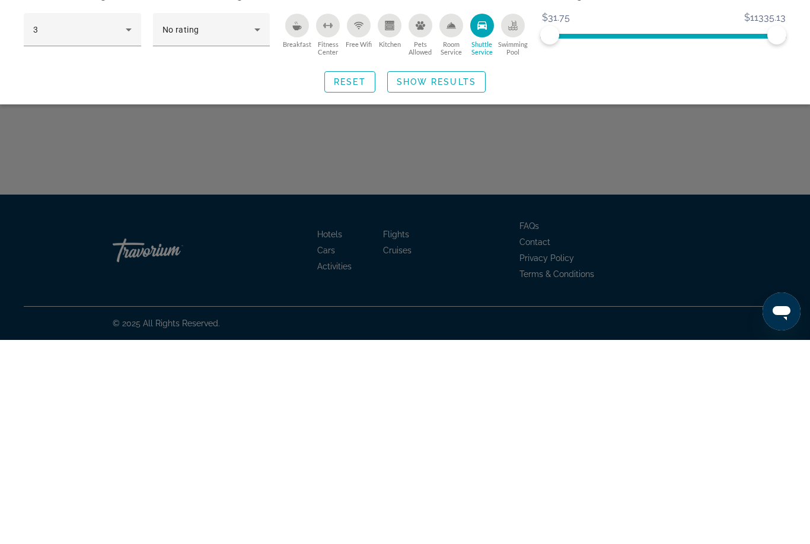
type input "**********"
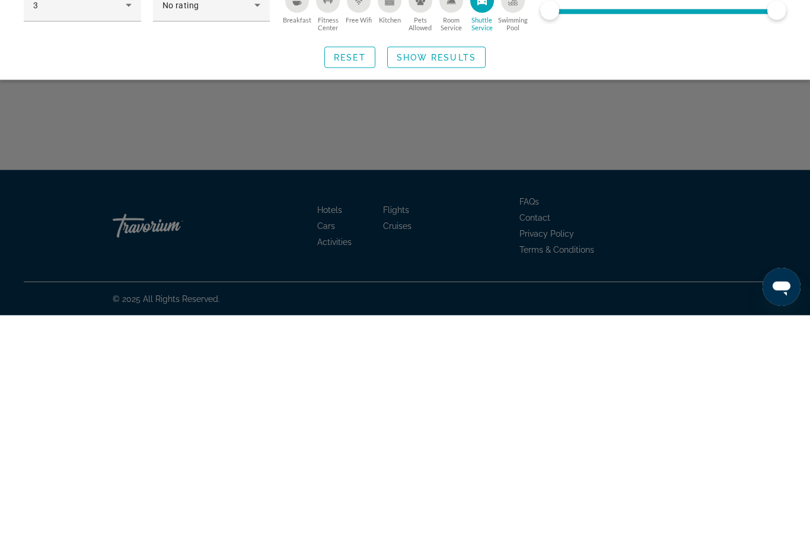
click at [464, 281] on span "Show Results" at bounding box center [436, 285] width 79 height 9
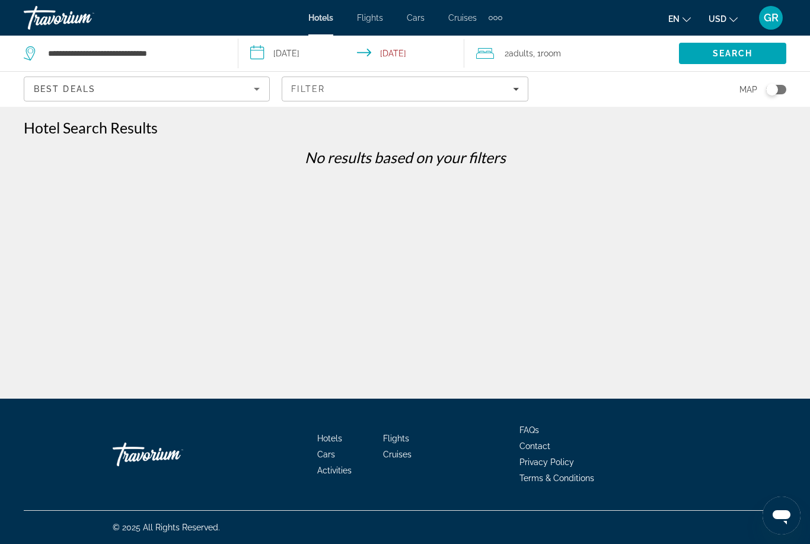
click at [448, 87] on div "Filter" at bounding box center [404, 88] width 227 height 9
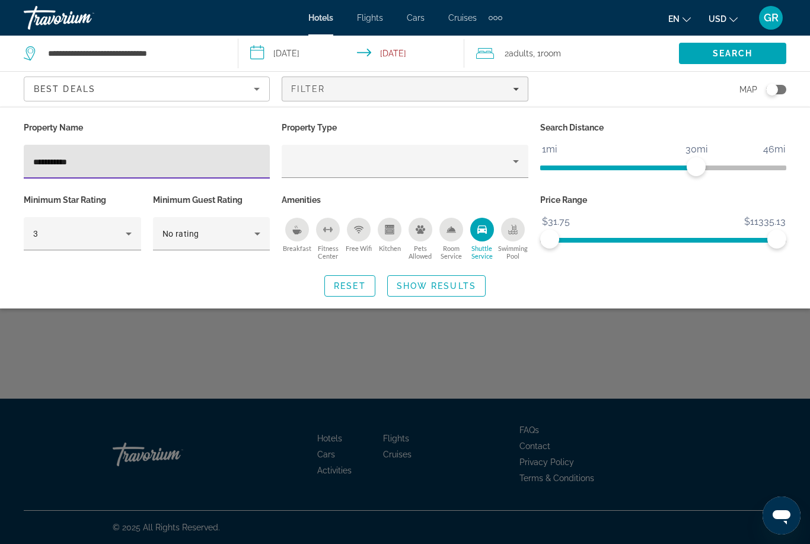
click at [224, 166] on input "**********" at bounding box center [146, 162] width 227 height 14
type input "*"
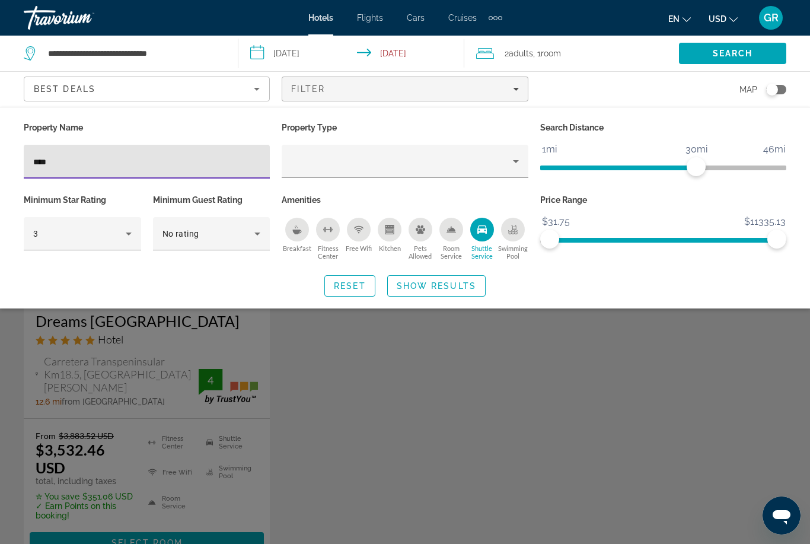
type input "*****"
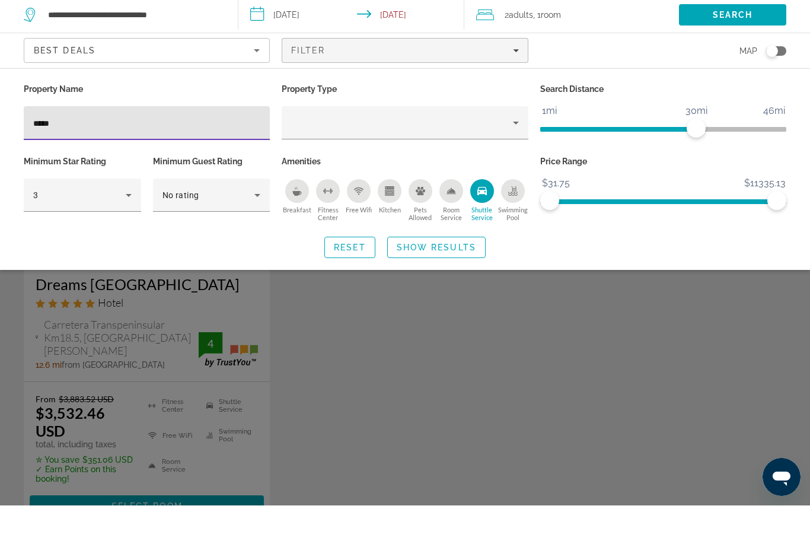
click at [468, 281] on span "Show Results" at bounding box center [436, 285] width 79 height 9
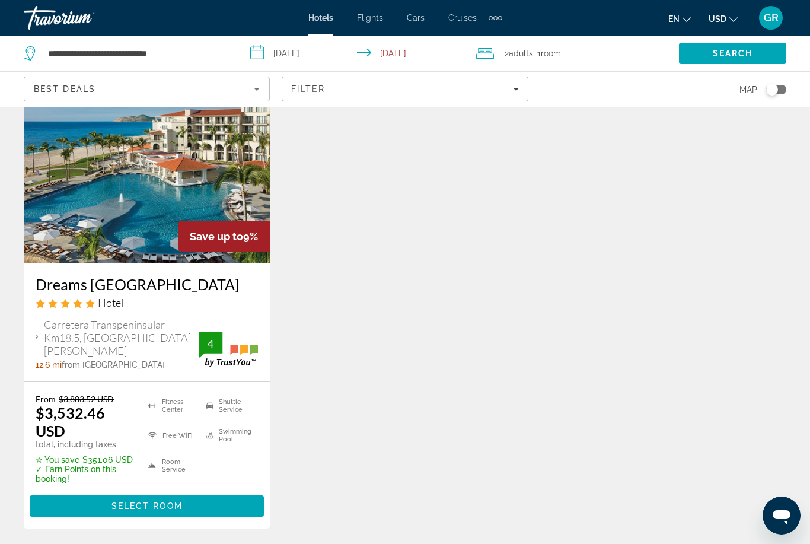
click at [149, 510] on span "Select Room" at bounding box center [146, 505] width 71 height 9
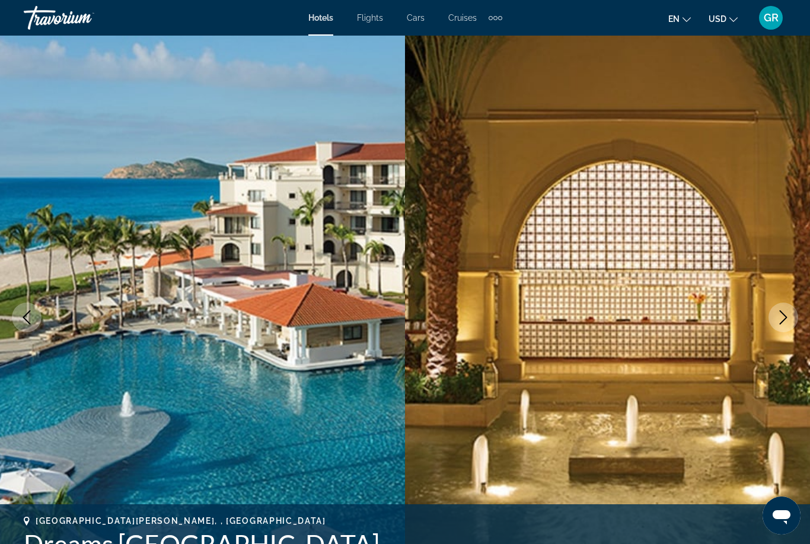
click at [780, 321] on icon "Next image" at bounding box center [783, 317] width 14 height 14
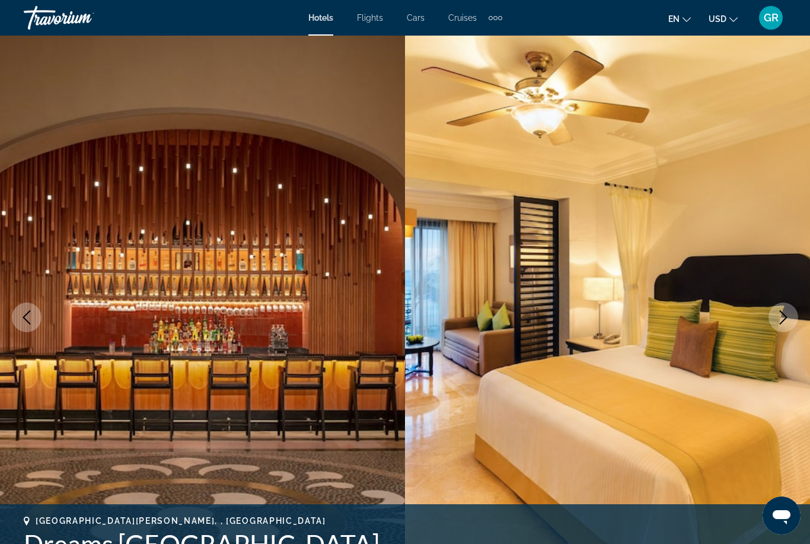
click at [794, 312] on button "Next image" at bounding box center [783, 317] width 30 height 30
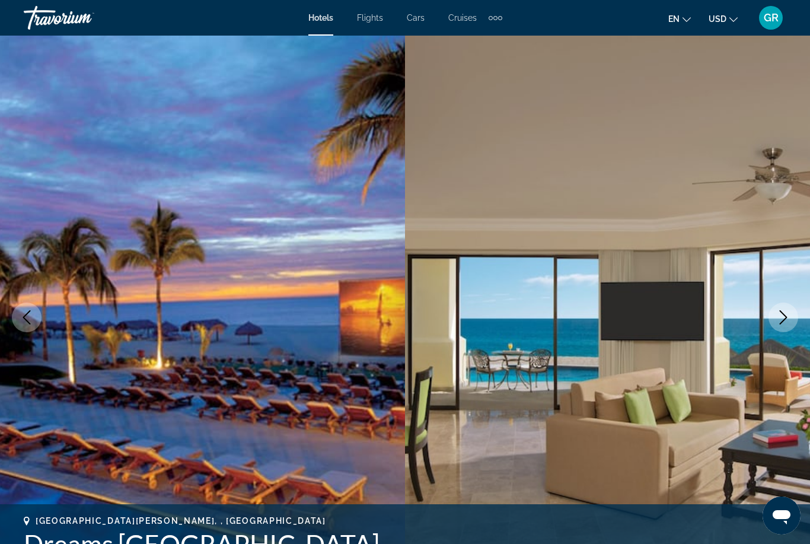
click at [786, 314] on icon "Next image" at bounding box center [783, 317] width 14 height 14
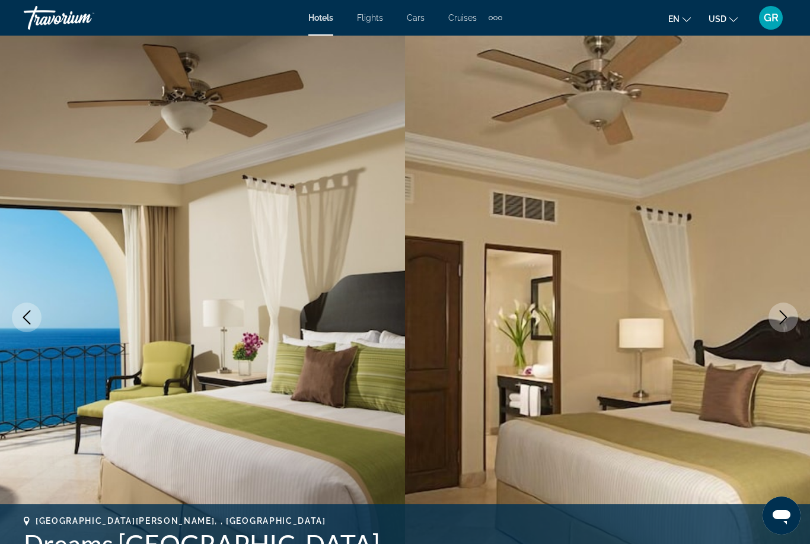
click at [790, 311] on icon "Next image" at bounding box center [783, 317] width 14 height 14
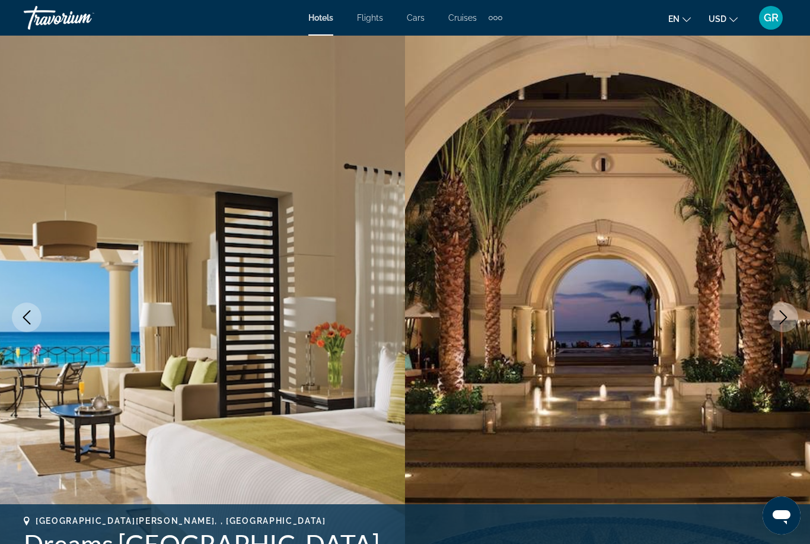
click at [797, 306] on img "Main content" at bounding box center [607, 317] width 405 height 563
click at [789, 309] on button "Next image" at bounding box center [783, 317] width 30 height 30
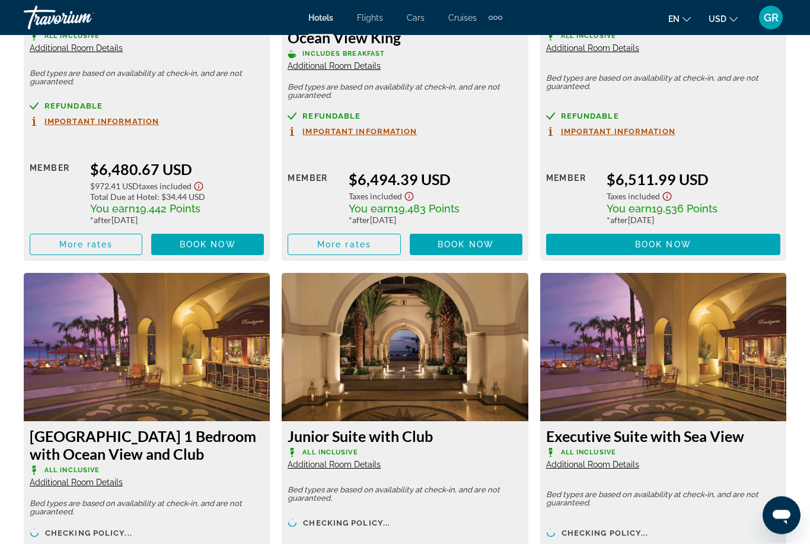
scroll to position [5351, 0]
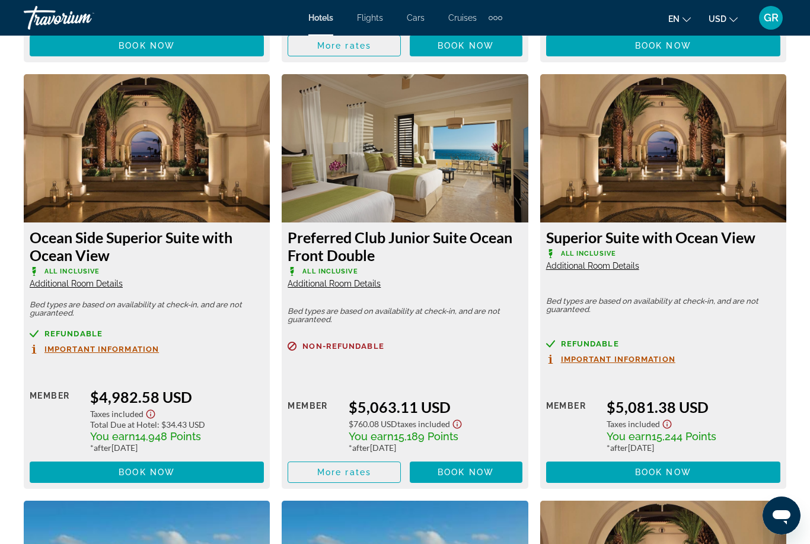
click at [531, 379] on div "Preferred Club Junior Suite Ocean Front Double All Inclusive Additional Room De…" at bounding box center [405, 281] width 258 height 414
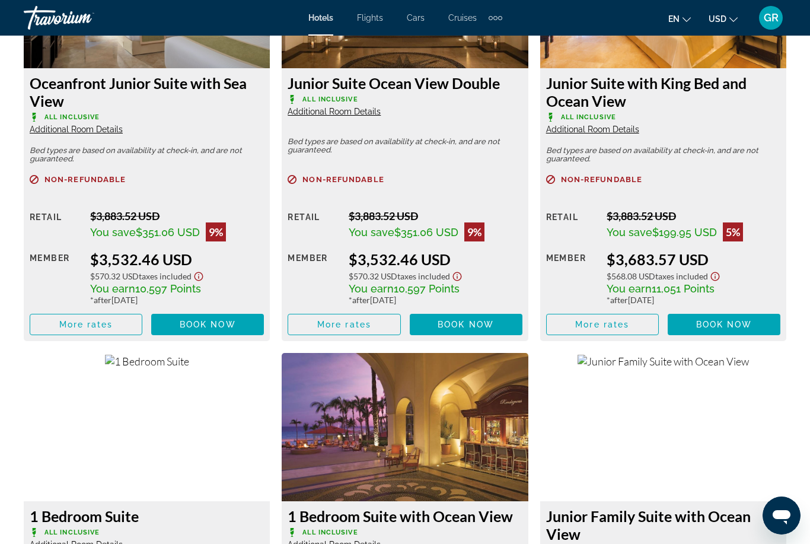
scroll to position [1896, 0]
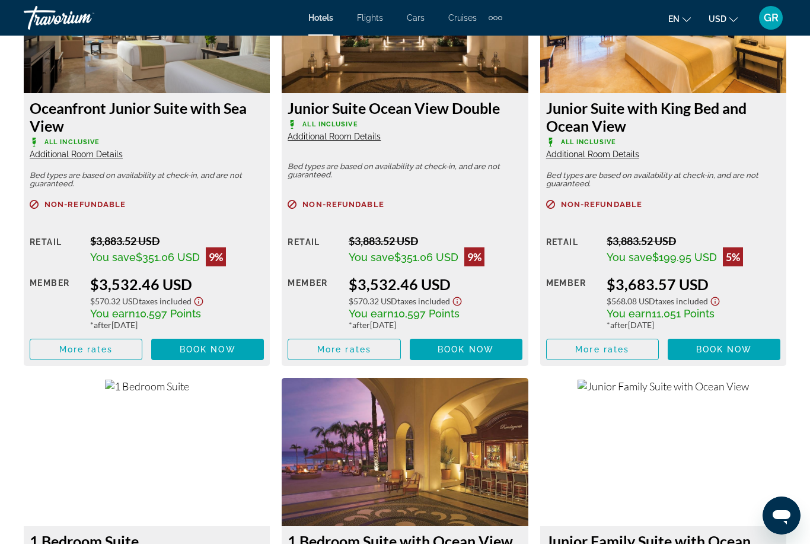
click at [522, 424] on img "Main content" at bounding box center [405, 452] width 246 height 148
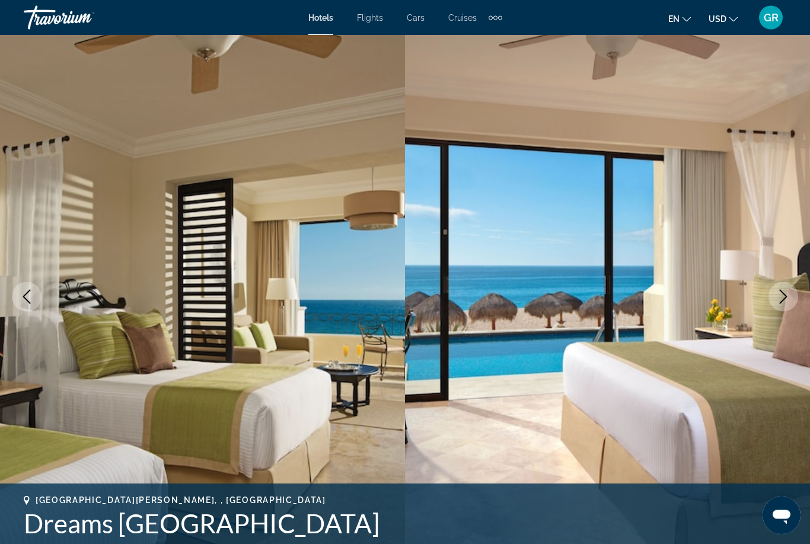
scroll to position [0, 0]
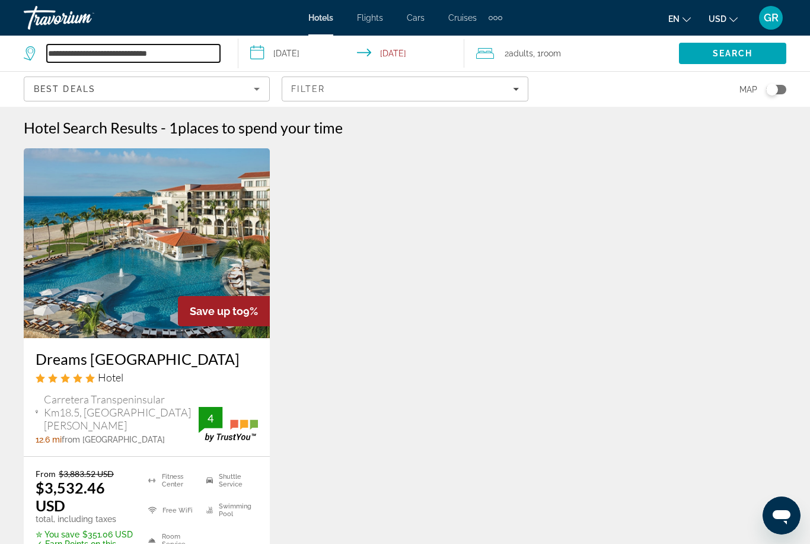
click at [186, 58] on input "**********" at bounding box center [133, 53] width 173 height 18
type input "****"
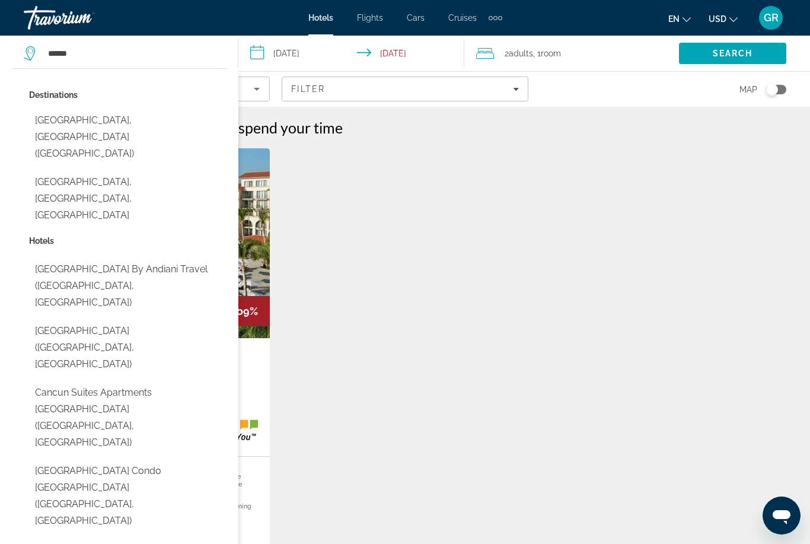
click at [126, 123] on button "[GEOGRAPHIC_DATA], [GEOGRAPHIC_DATA] ([GEOGRAPHIC_DATA])" at bounding box center [127, 137] width 197 height 56
type input "**********"
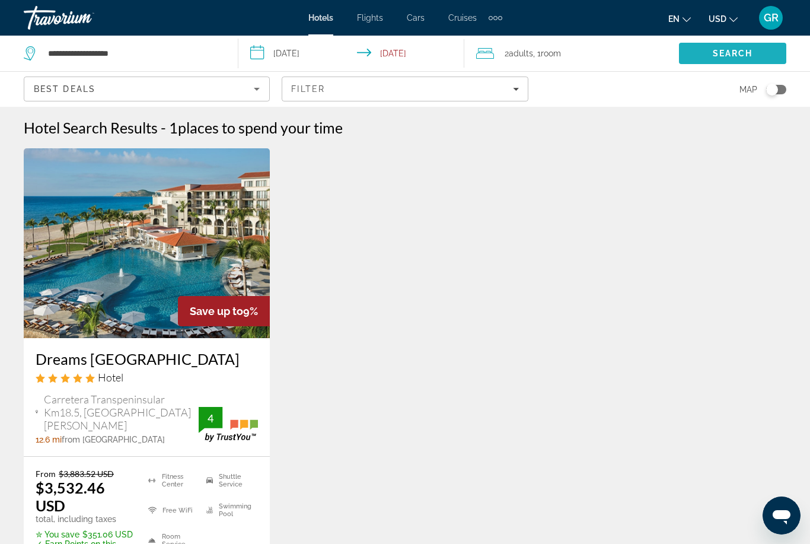
click at [738, 59] on span "Search" at bounding box center [732, 53] width 107 height 28
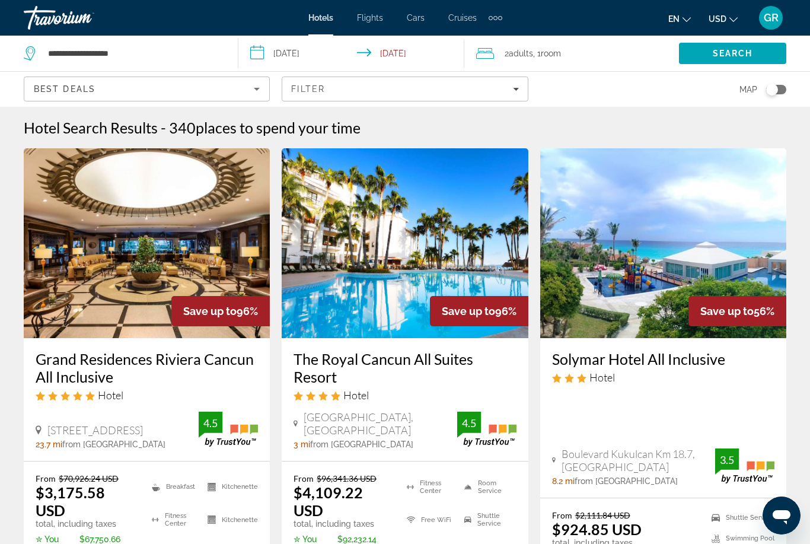
click at [177, 406] on div "Grand Residences Riviera Cancun All Inclusive Hotel" at bounding box center [147, 380] width 222 height 60
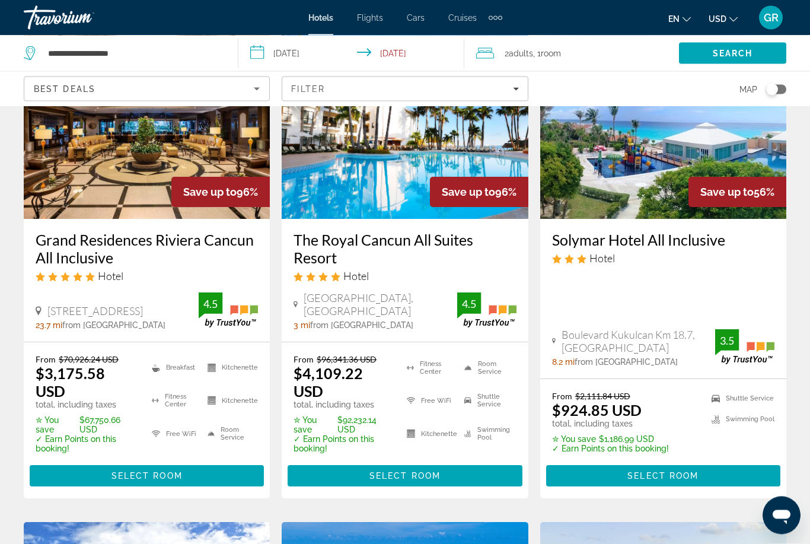
click at [182, 481] on span "Main content" at bounding box center [147, 476] width 234 height 28
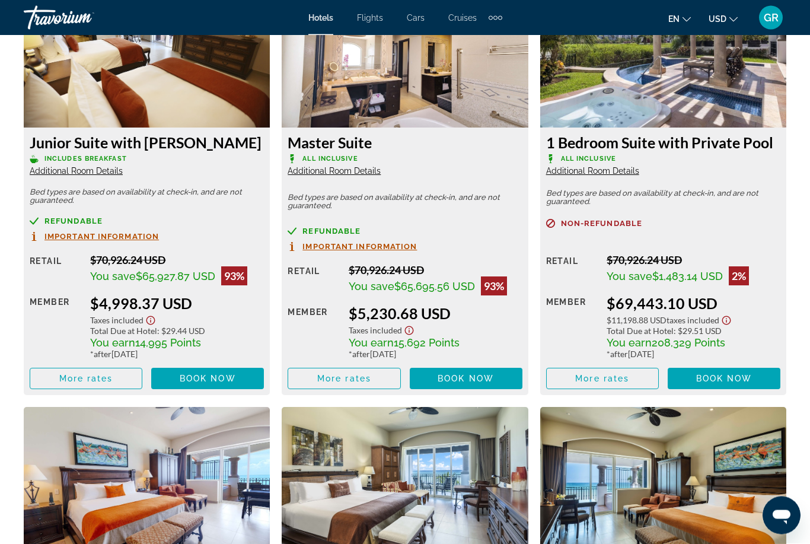
scroll to position [2331, 0]
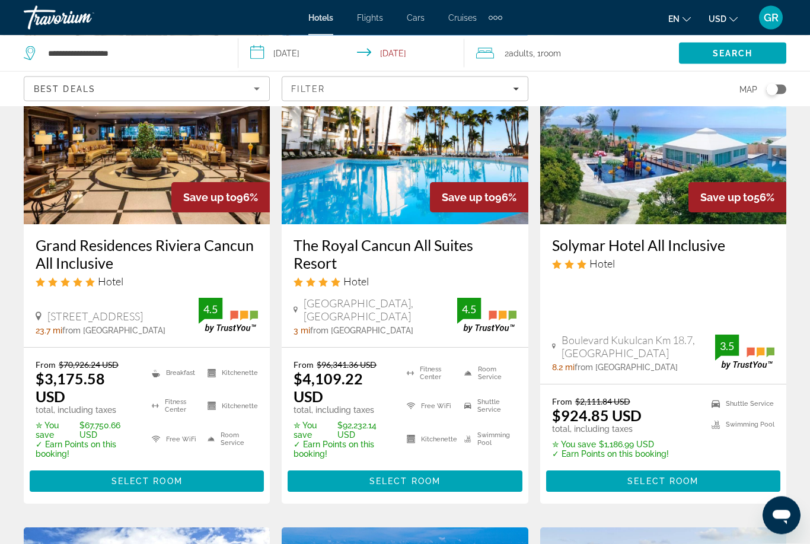
scroll to position [119, 0]
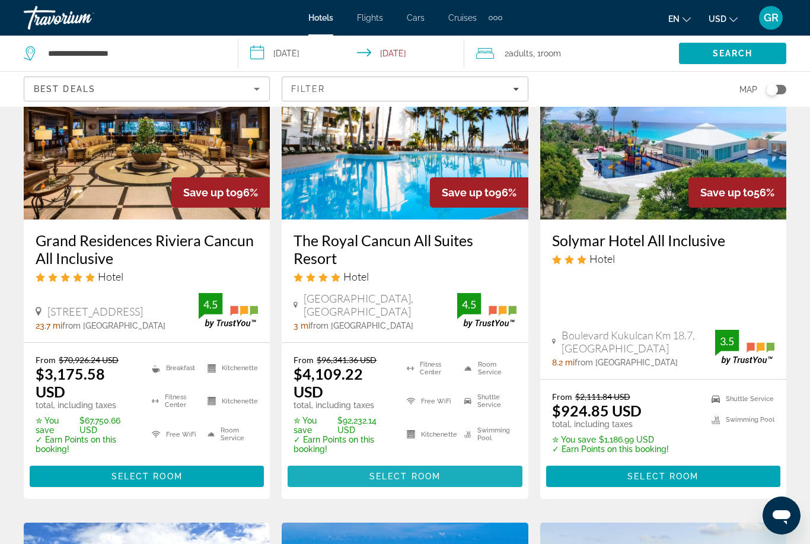
click at [441, 477] on span "Main content" at bounding box center [405, 476] width 234 height 28
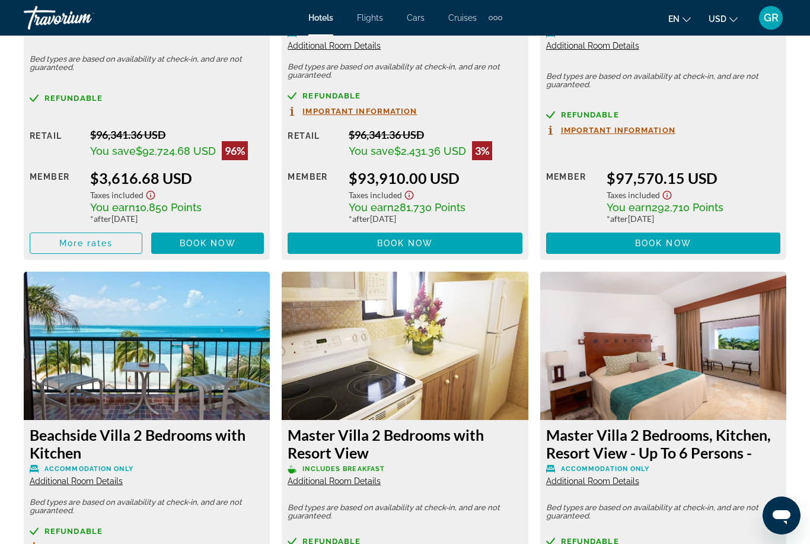
scroll to position [2037, 0]
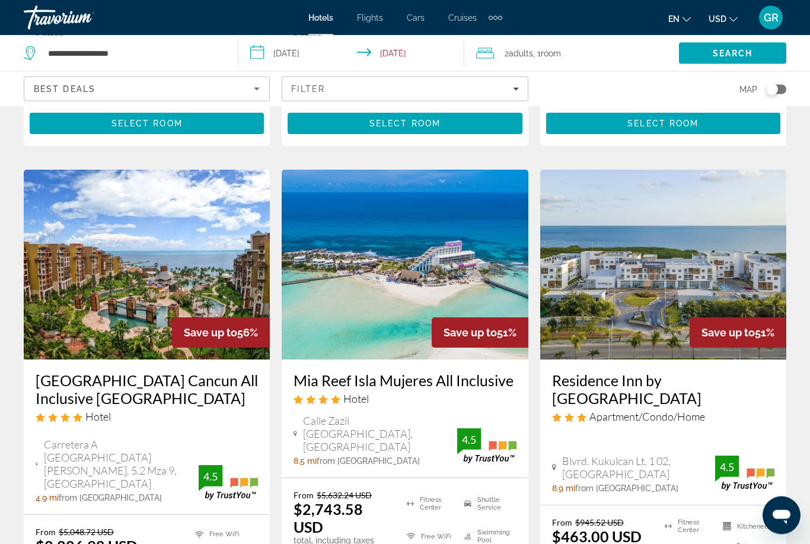
scroll to position [471, 0]
click at [158, 313] on img "Main content" at bounding box center [147, 265] width 246 height 190
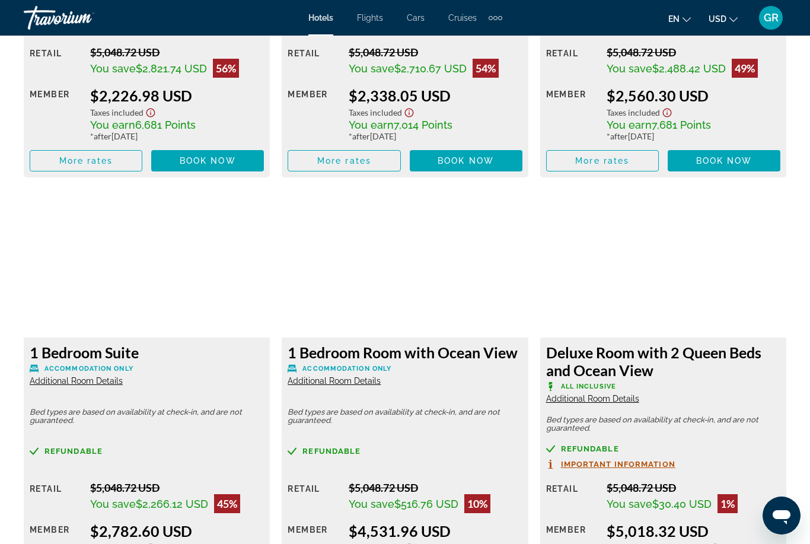
scroll to position [2055, 0]
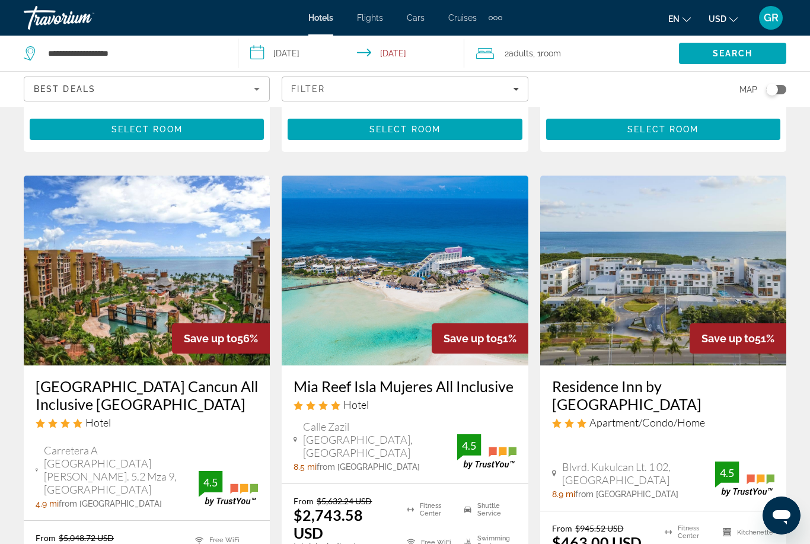
scroll to position [478, 0]
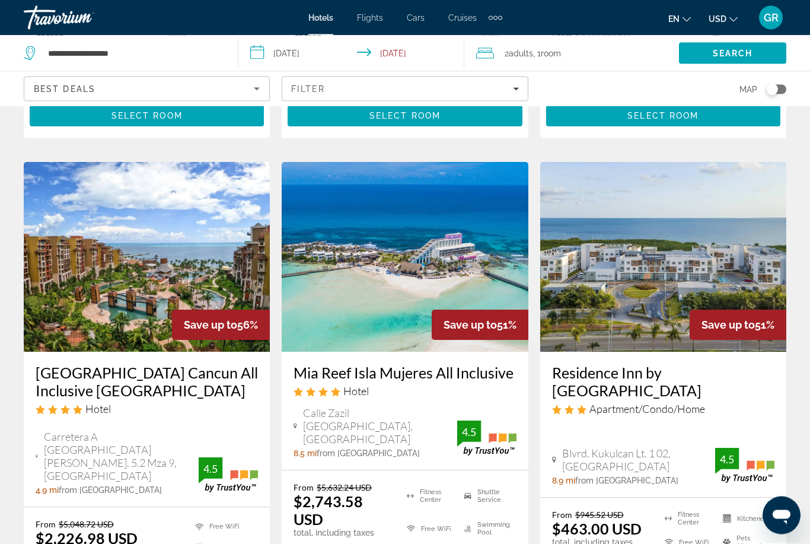
click at [389, 338] on img "Main content" at bounding box center [405, 257] width 246 height 190
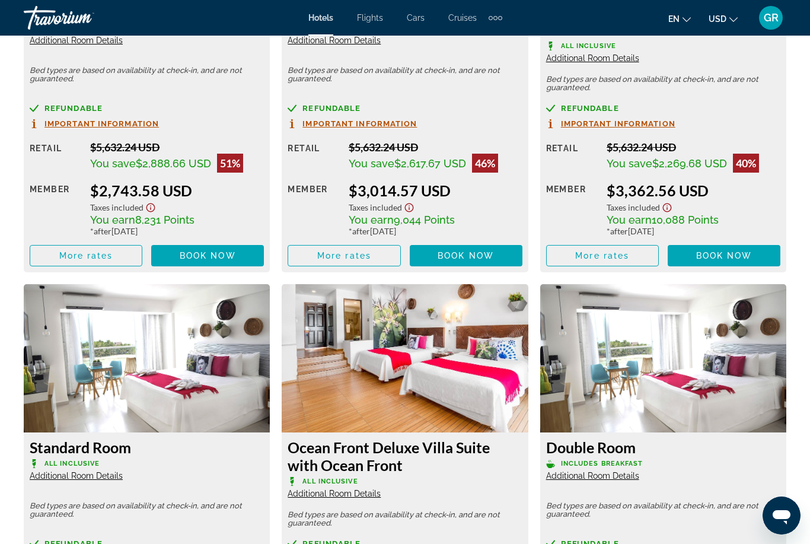
scroll to position [1977, 0]
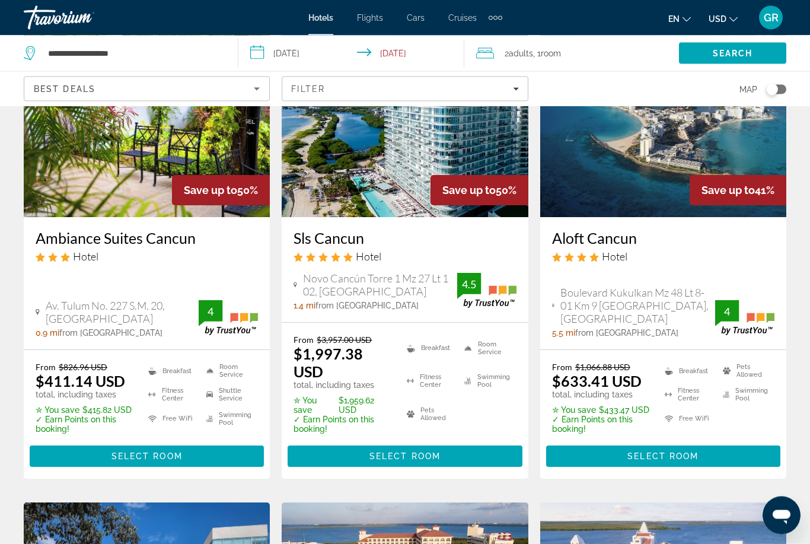
scroll to position [1101, 0]
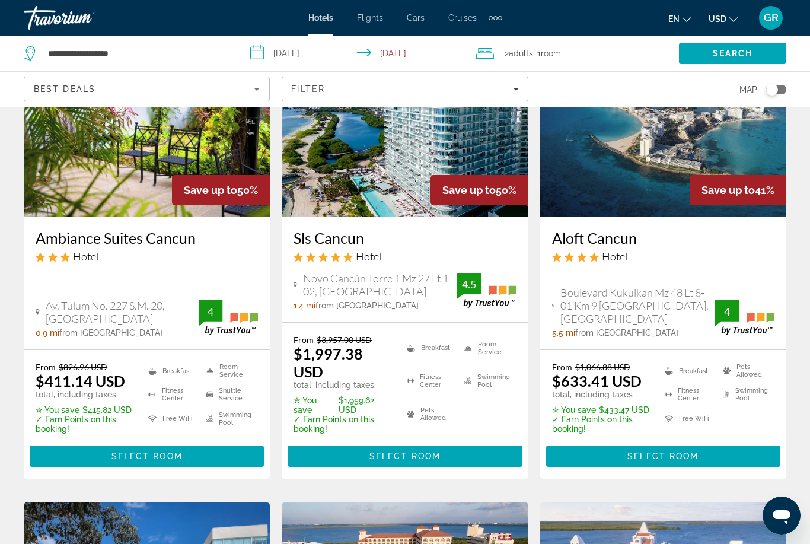
click at [679, 451] on span "Select Room" at bounding box center [662, 455] width 71 height 9
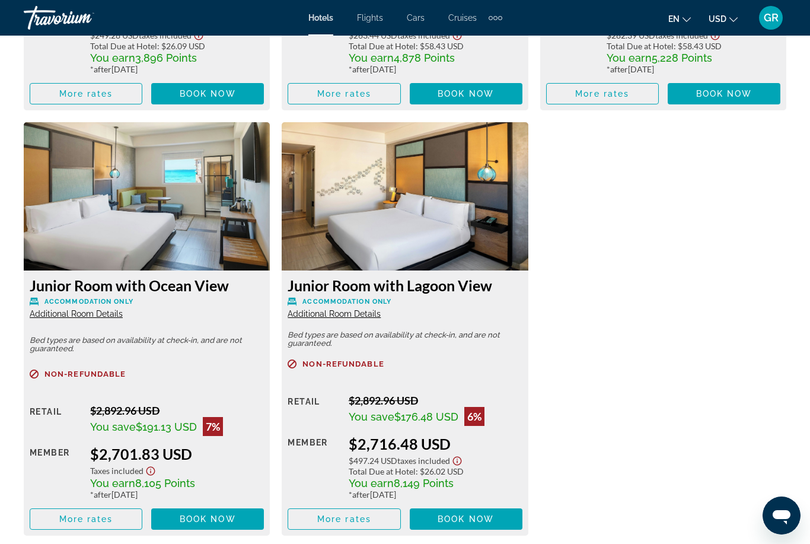
scroll to position [4442, 0]
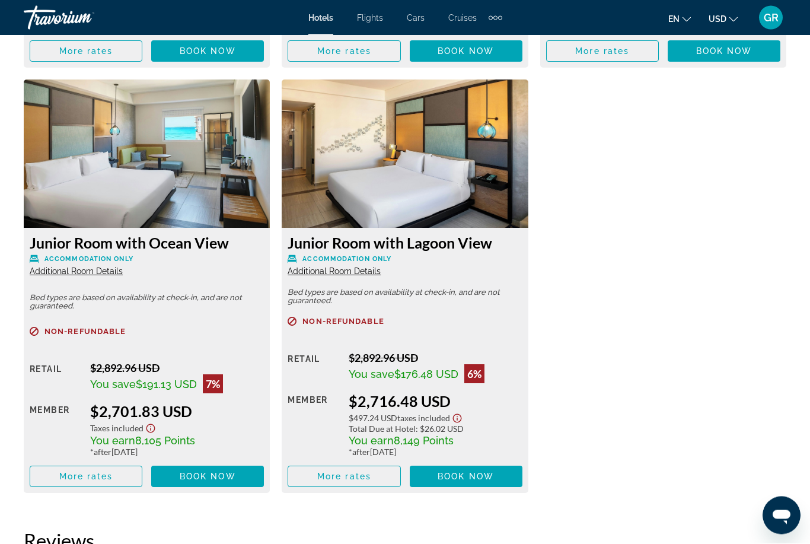
click at [362, 462] on span "Main content" at bounding box center [343, 476] width 111 height 28
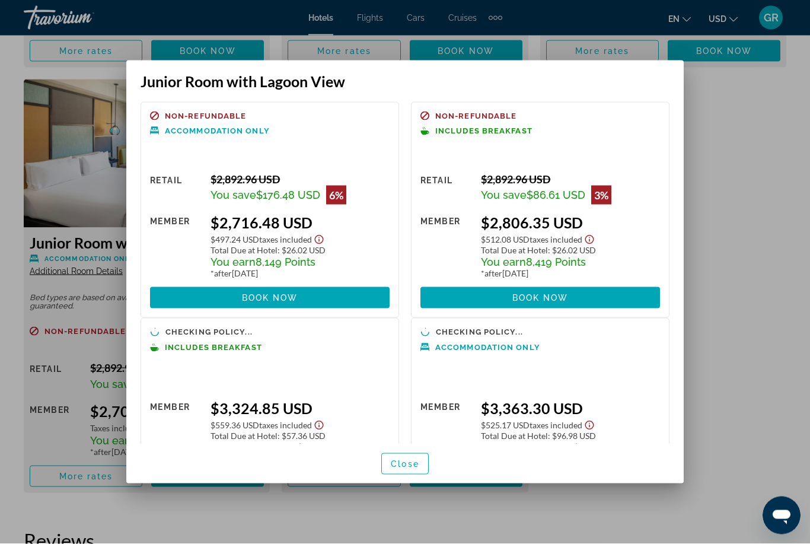
scroll to position [0, 0]
click at [415, 478] on span "button" at bounding box center [405, 463] width 46 height 28
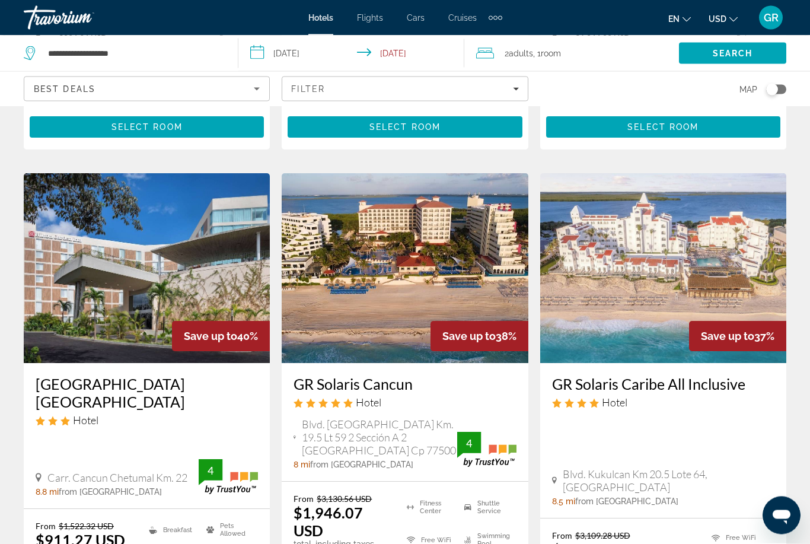
scroll to position [1430, 0]
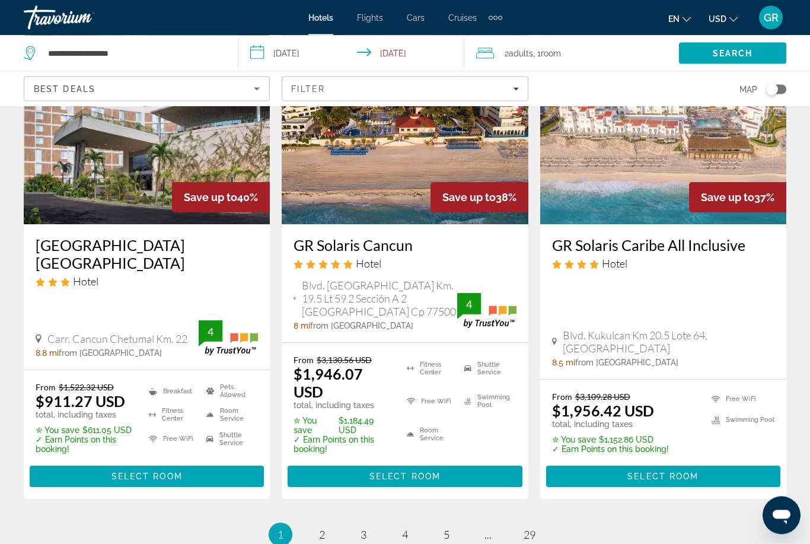
click at [675, 472] on span "Main content" at bounding box center [663, 476] width 234 height 28
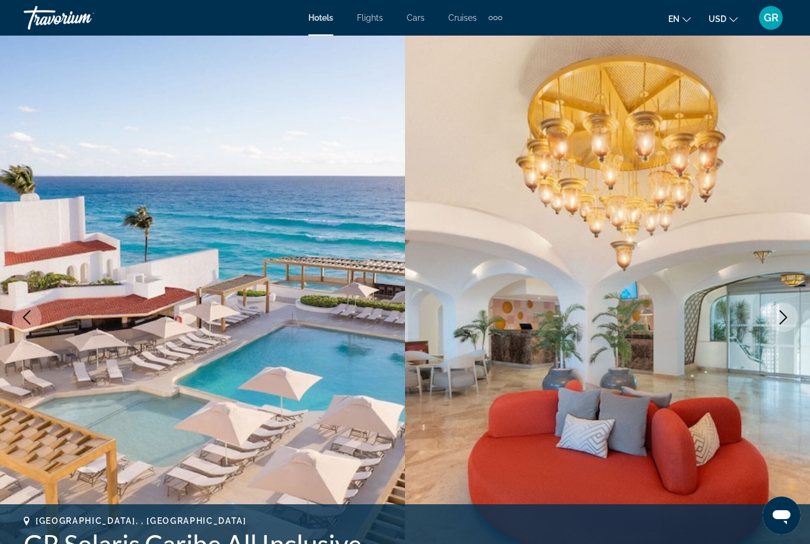
click at [793, 311] on button "Next image" at bounding box center [783, 317] width 30 height 30
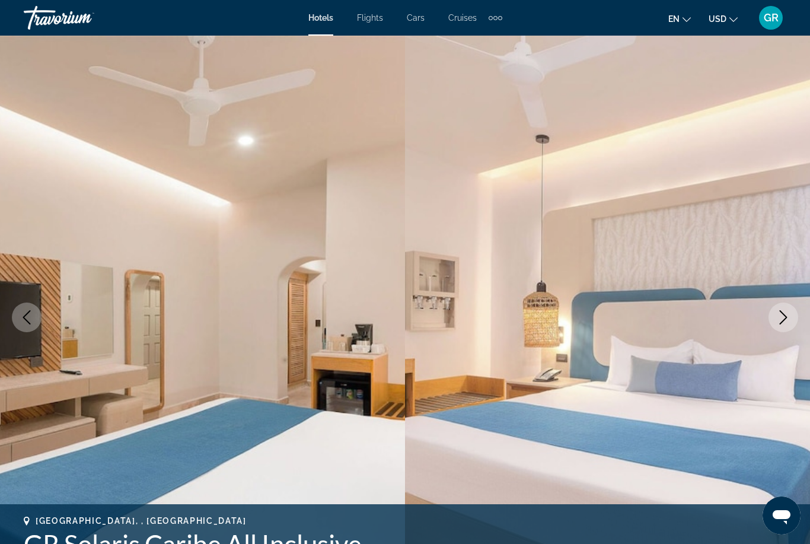
click at [785, 315] on icon "Next image" at bounding box center [783, 317] width 14 height 14
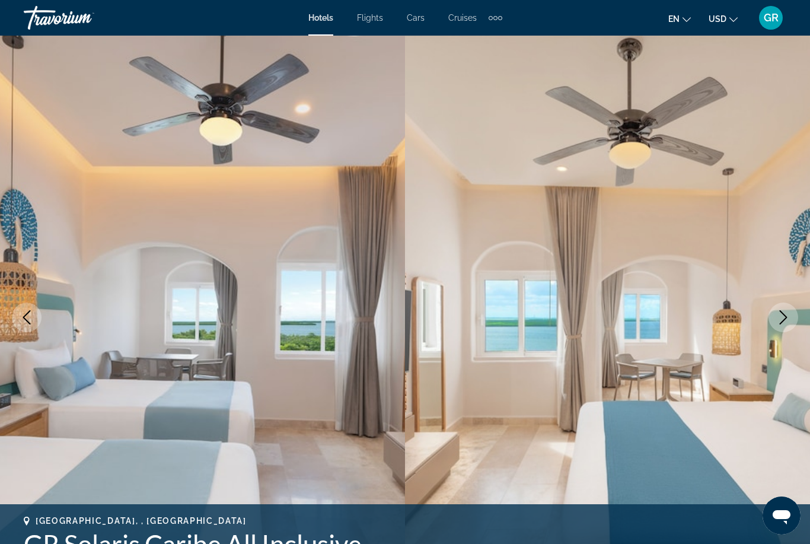
click at [781, 322] on icon "Next image" at bounding box center [784, 317] width 8 height 14
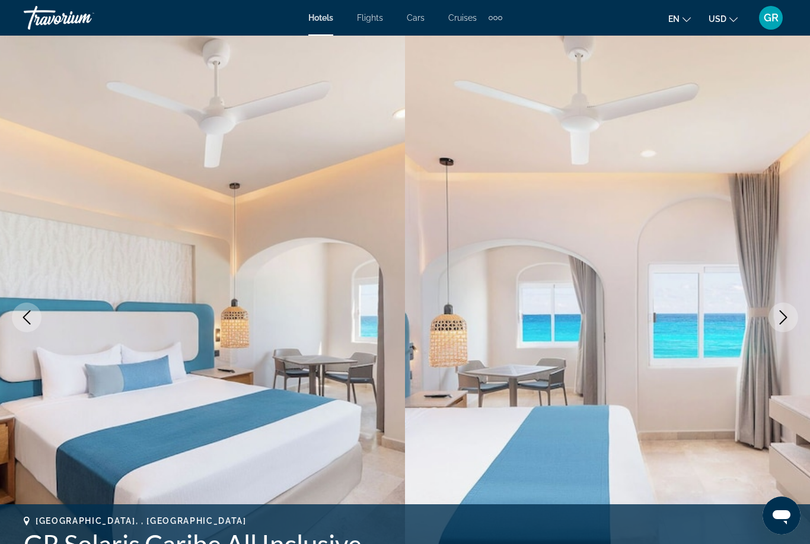
click at [784, 319] on icon "Next image" at bounding box center [784, 317] width 8 height 14
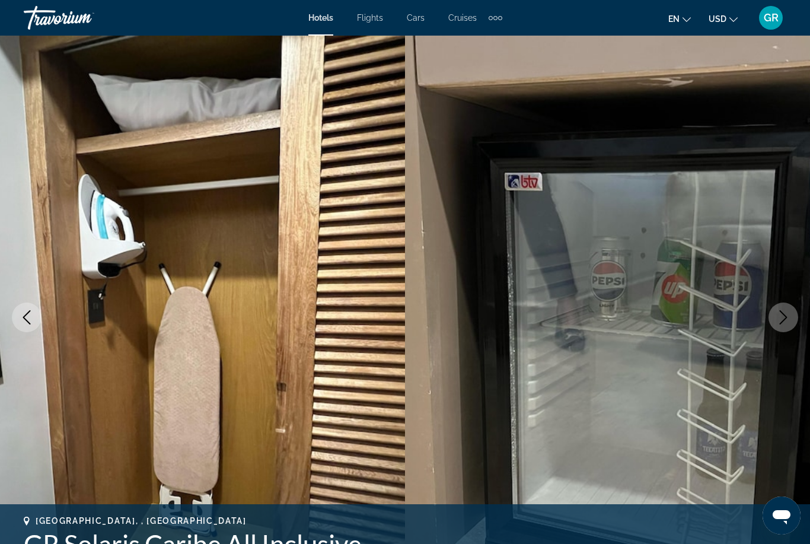
click at [781, 320] on icon "Next image" at bounding box center [783, 317] width 14 height 14
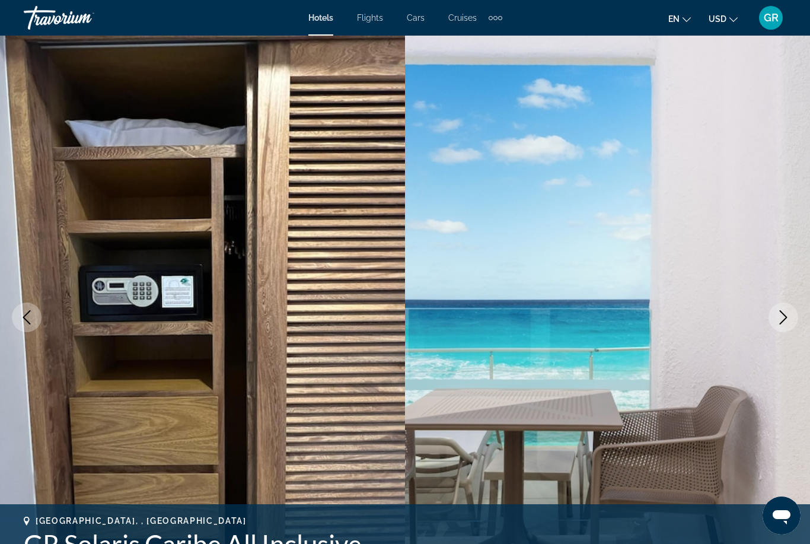
click at [783, 322] on icon "Next image" at bounding box center [783, 317] width 14 height 14
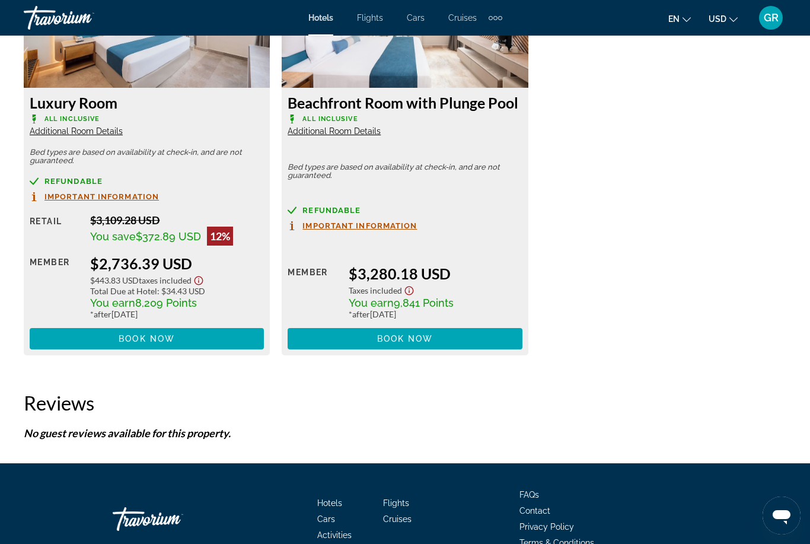
scroll to position [2821, 0]
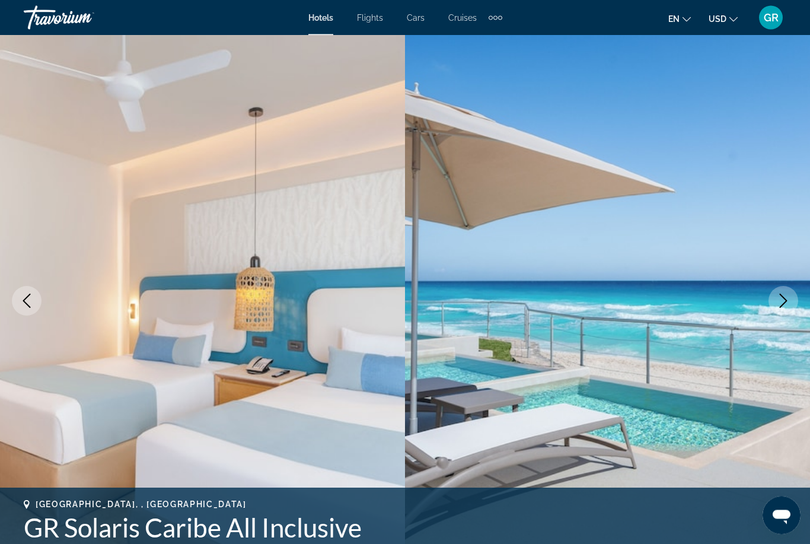
scroll to position [0, 0]
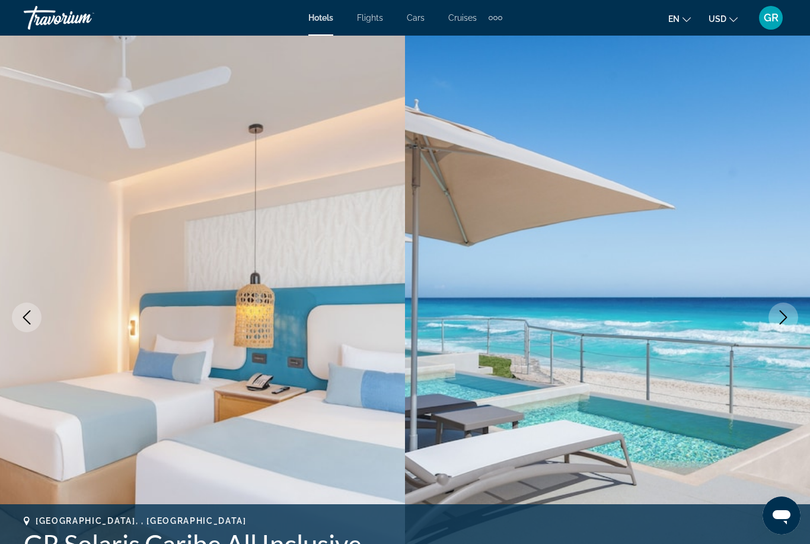
click at [779, 309] on button "Next image" at bounding box center [783, 317] width 30 height 30
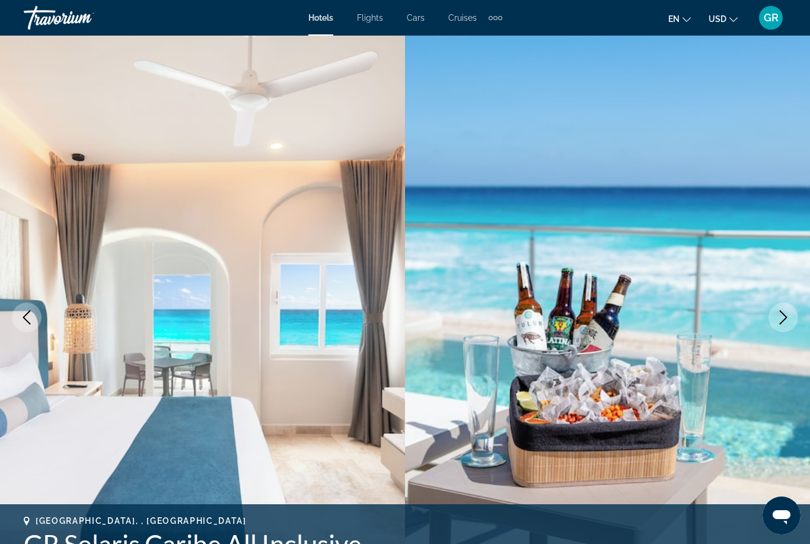
click at [778, 320] on icon "Next image" at bounding box center [783, 317] width 14 height 14
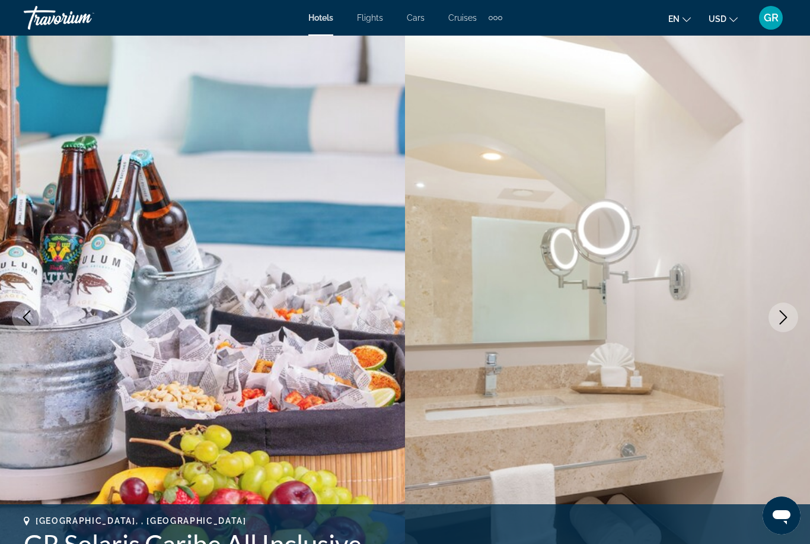
click at [788, 311] on icon "Next image" at bounding box center [783, 317] width 14 height 14
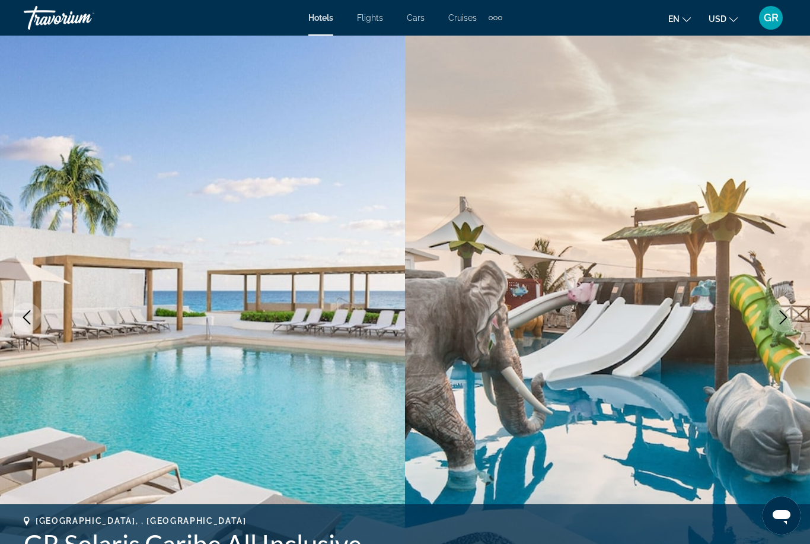
click at [788, 309] on button "Next image" at bounding box center [783, 317] width 30 height 30
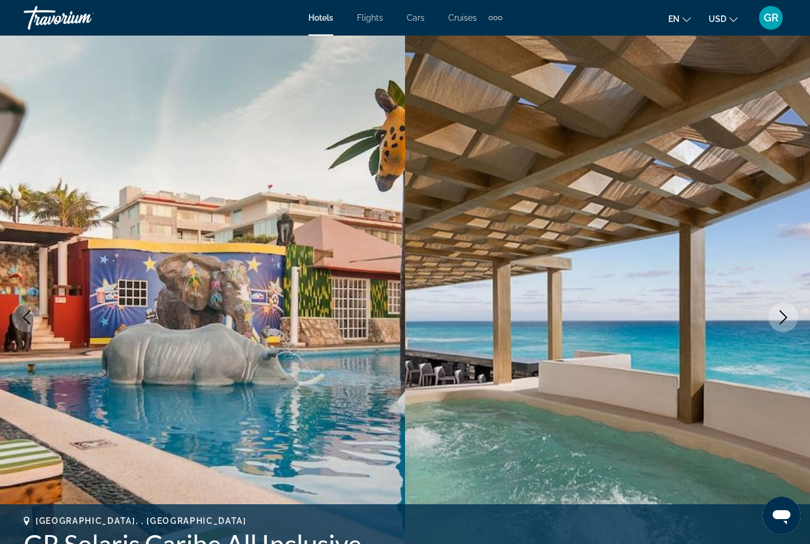
click at [785, 313] on icon "Next image" at bounding box center [783, 317] width 14 height 14
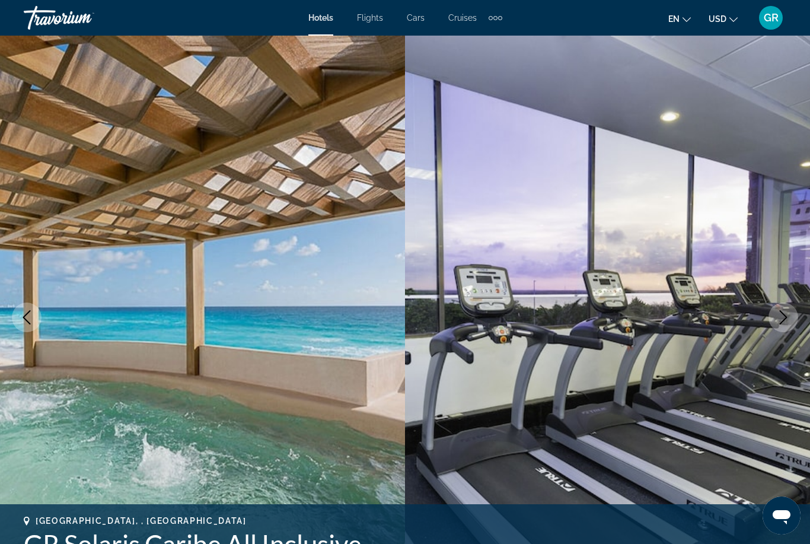
click at [788, 309] on button "Next image" at bounding box center [783, 317] width 30 height 30
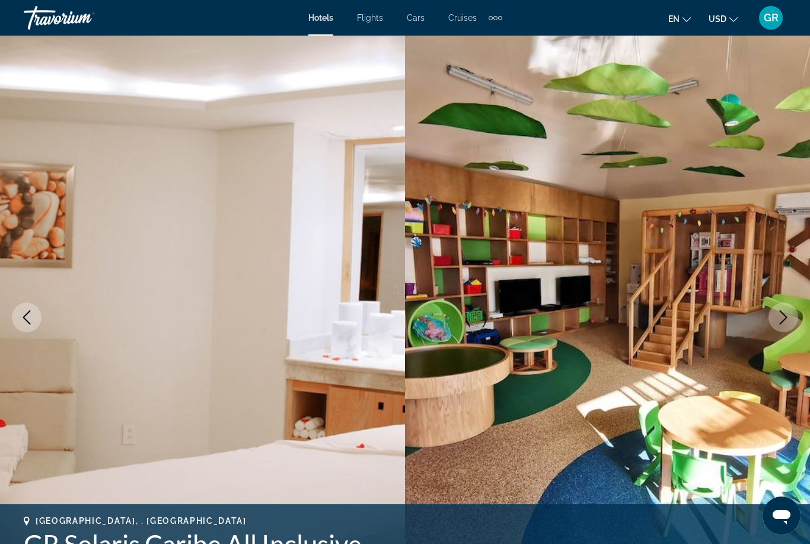
click at [786, 310] on icon "Next image" at bounding box center [783, 317] width 14 height 14
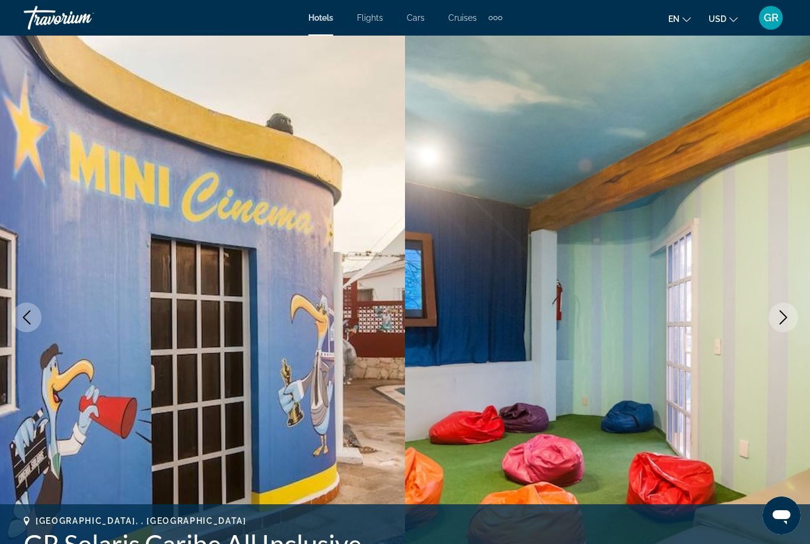
click at [787, 309] on button "Next image" at bounding box center [783, 317] width 30 height 30
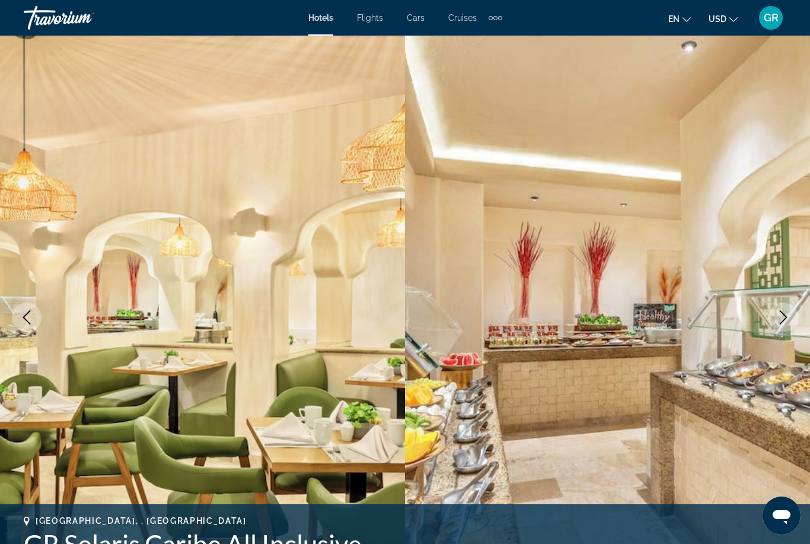
click at [787, 311] on icon "Next image" at bounding box center [783, 317] width 14 height 14
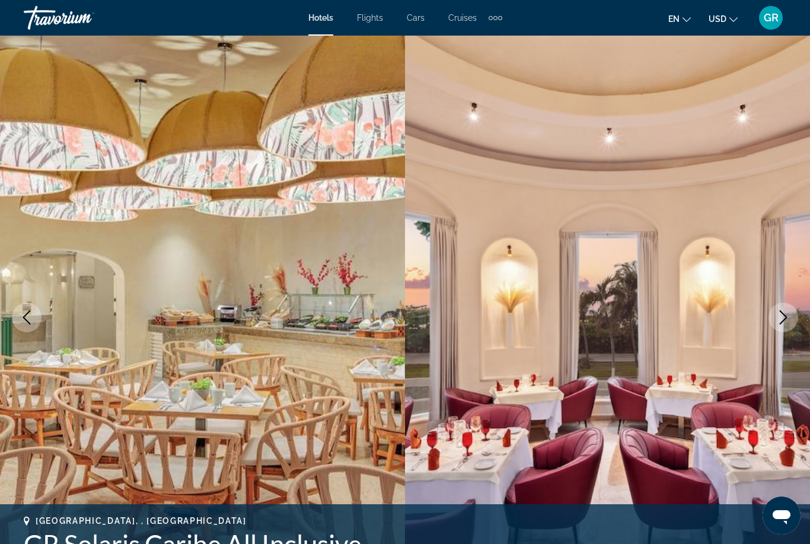
click at [788, 311] on icon "Next image" at bounding box center [783, 317] width 14 height 14
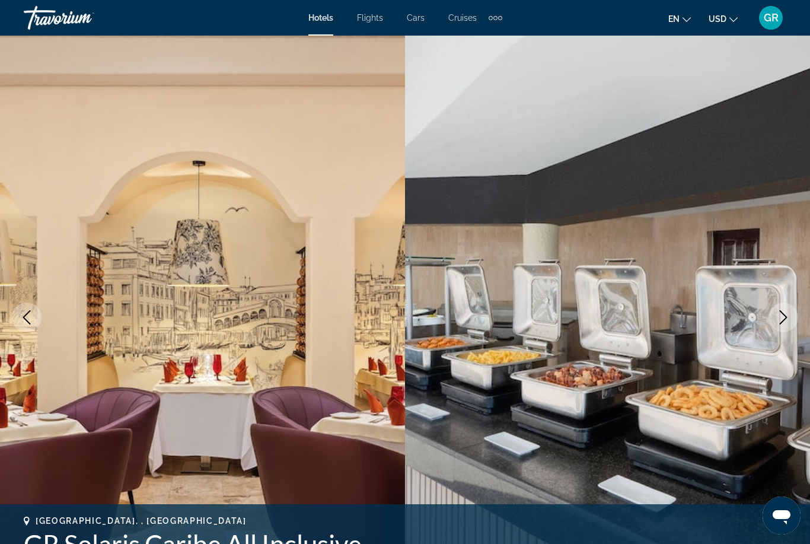
click at [790, 311] on icon "Next image" at bounding box center [783, 317] width 14 height 14
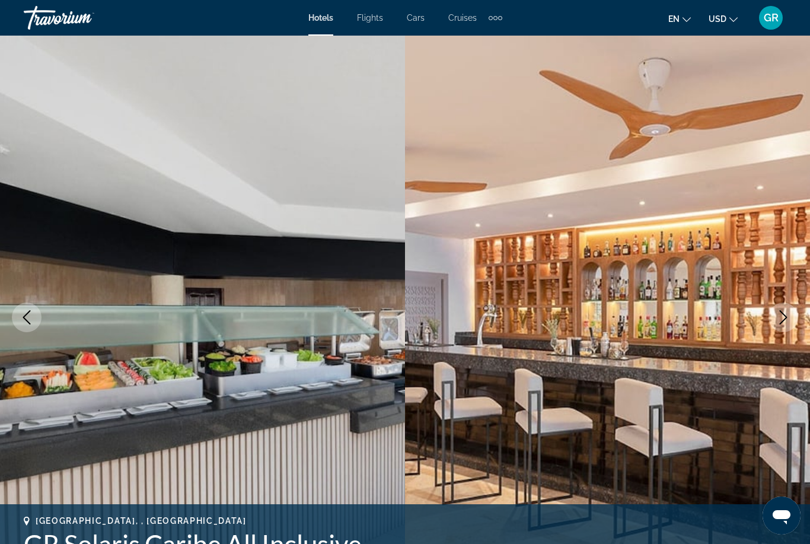
click at [784, 320] on icon "Next image" at bounding box center [784, 317] width 8 height 14
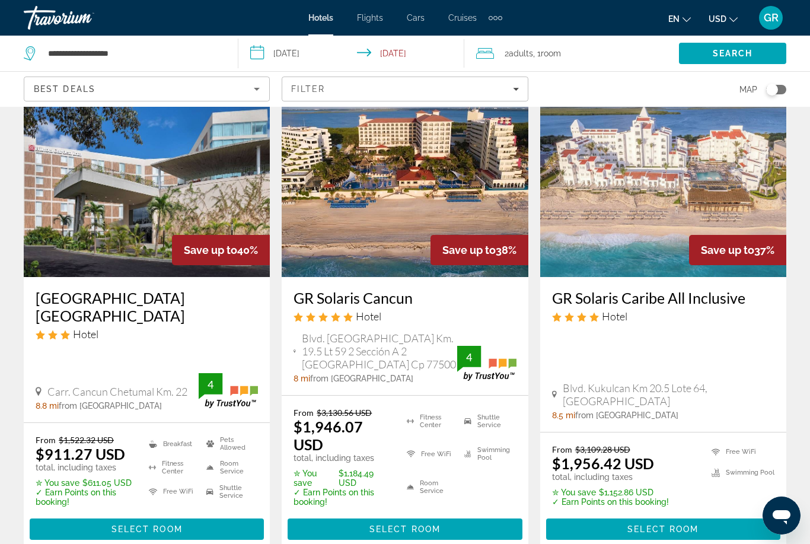
scroll to position [1516, 0]
click at [440, 525] on span "Select Room" at bounding box center [404, 529] width 71 height 9
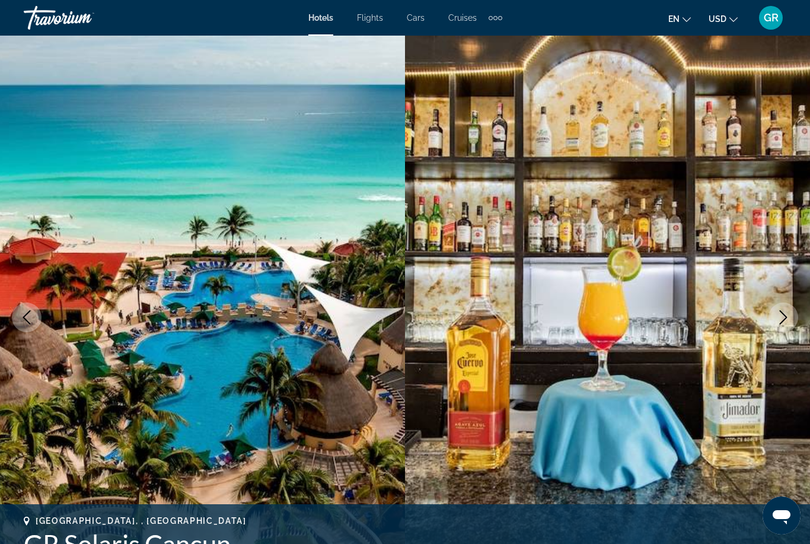
click at [779, 325] on button "Next image" at bounding box center [783, 317] width 30 height 30
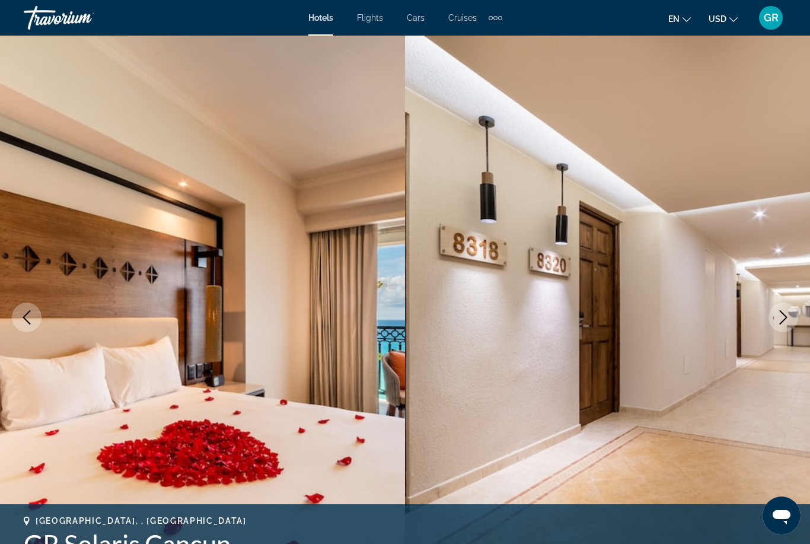
click at [778, 317] on icon "Next image" at bounding box center [783, 317] width 14 height 14
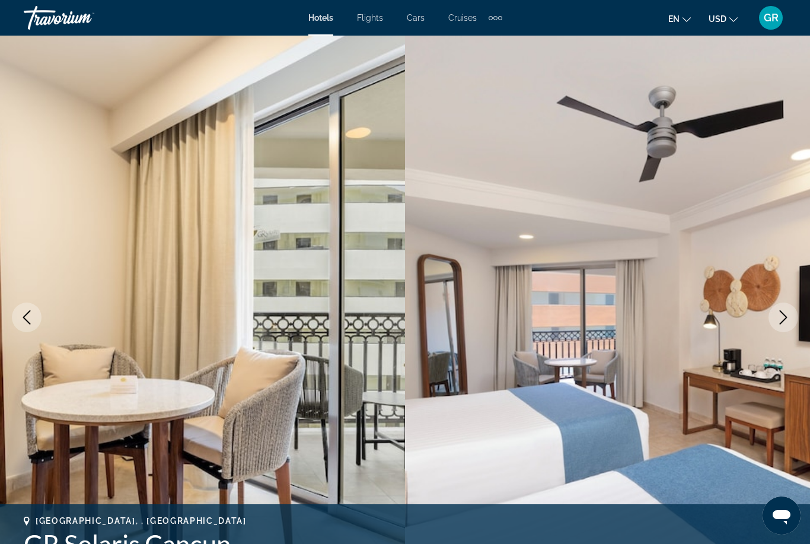
click at [780, 317] on icon "Next image" at bounding box center [783, 317] width 14 height 14
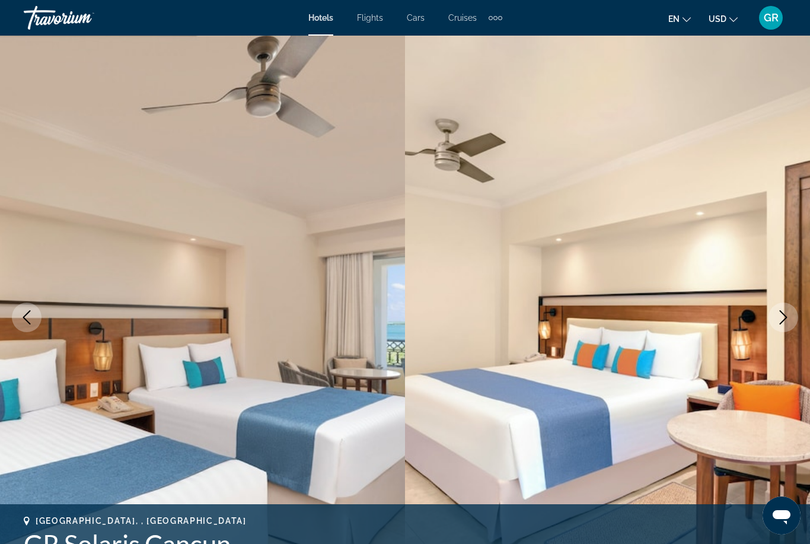
click at [782, 320] on icon "Next image" at bounding box center [783, 317] width 14 height 14
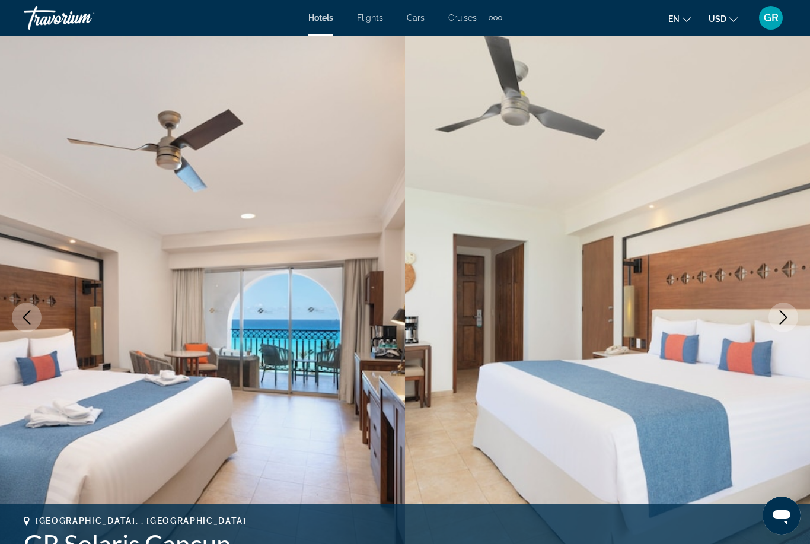
click at [784, 318] on icon "Next image" at bounding box center [783, 317] width 14 height 14
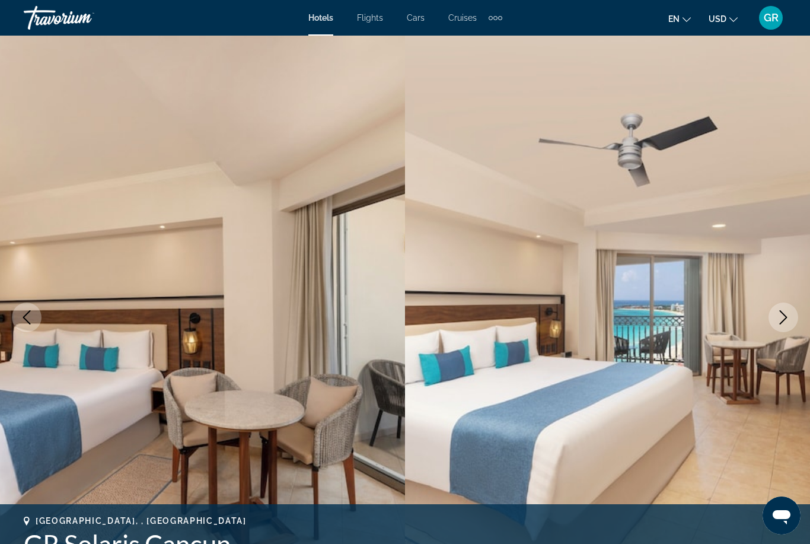
click at [786, 317] on icon "Next image" at bounding box center [784, 317] width 8 height 14
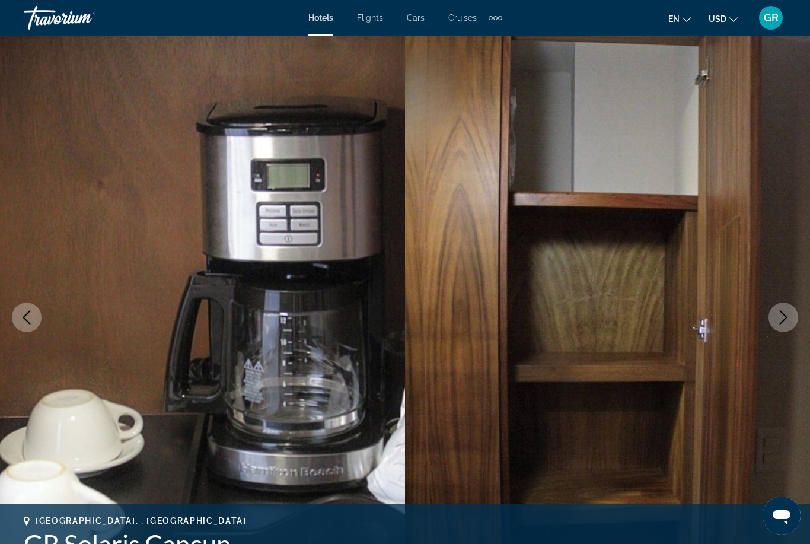
click at [780, 325] on button "Next image" at bounding box center [783, 317] width 30 height 30
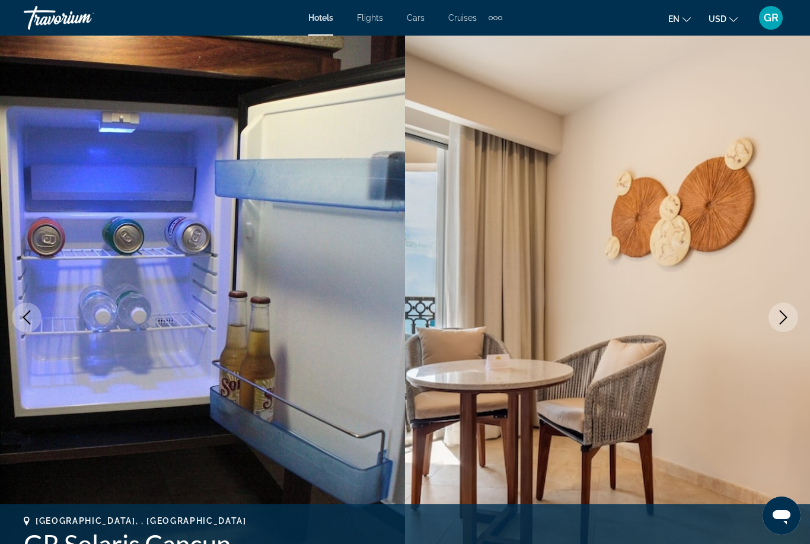
click at [782, 316] on icon "Next image" at bounding box center [783, 317] width 14 height 14
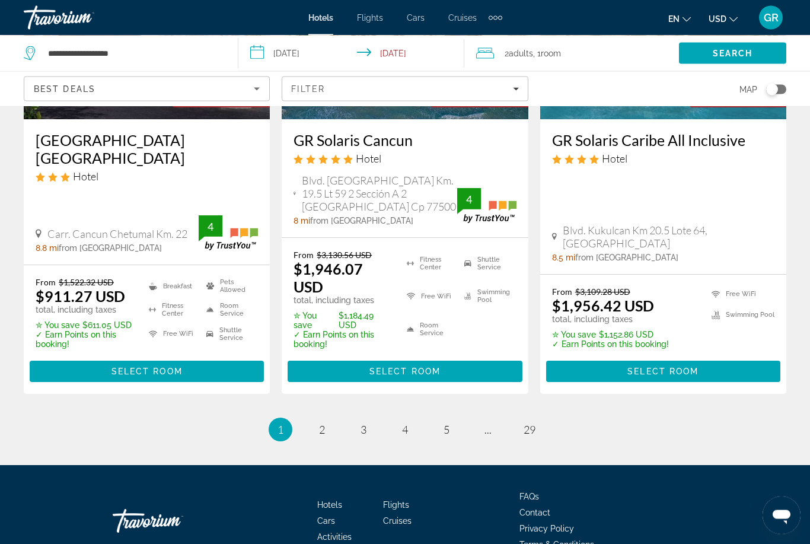
scroll to position [1690, 0]
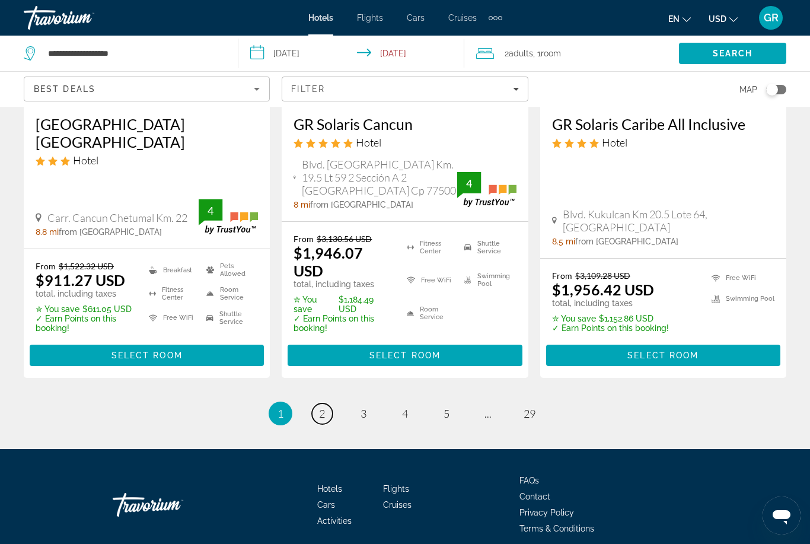
click at [327, 408] on link "page 2" at bounding box center [322, 413] width 21 height 21
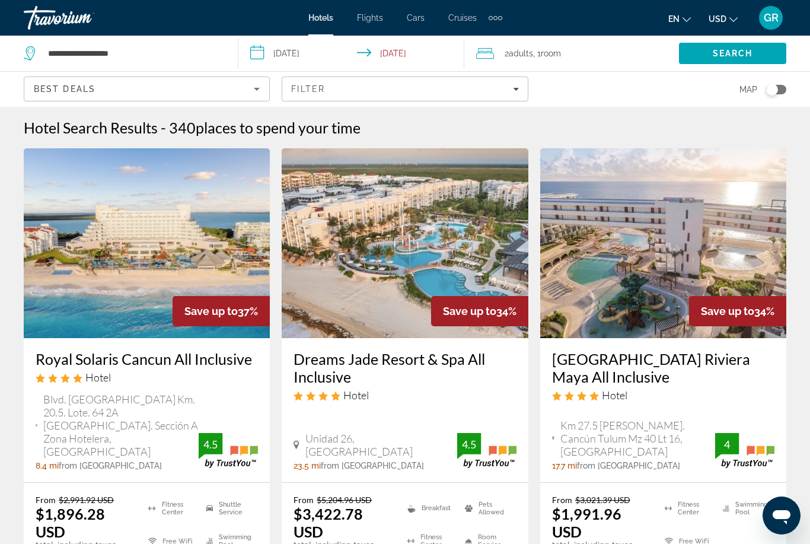
click at [644, 289] on img "Main content" at bounding box center [663, 243] width 246 height 190
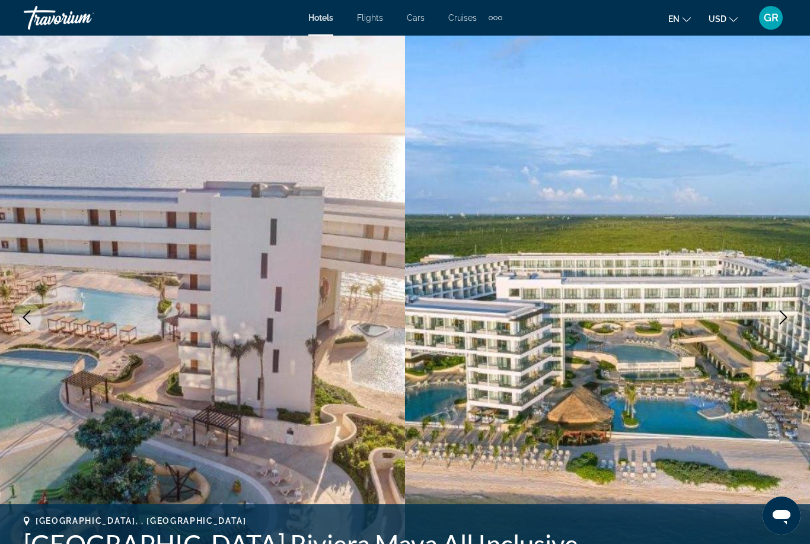
click at [785, 318] on icon "Next image" at bounding box center [784, 317] width 8 height 14
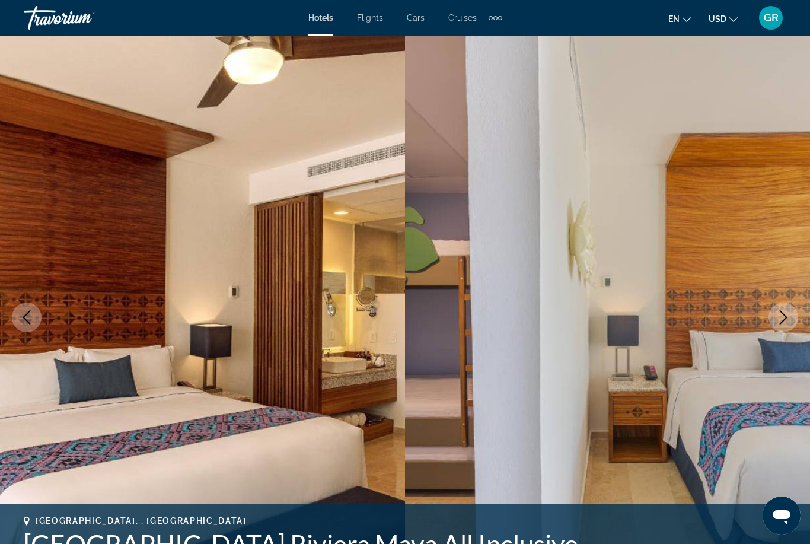
click at [784, 322] on icon "Next image" at bounding box center [783, 317] width 14 height 14
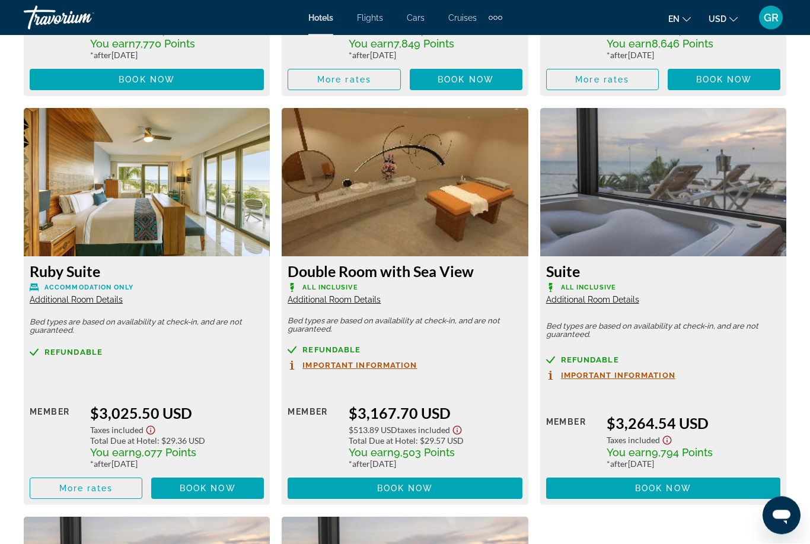
scroll to position [2648, 0]
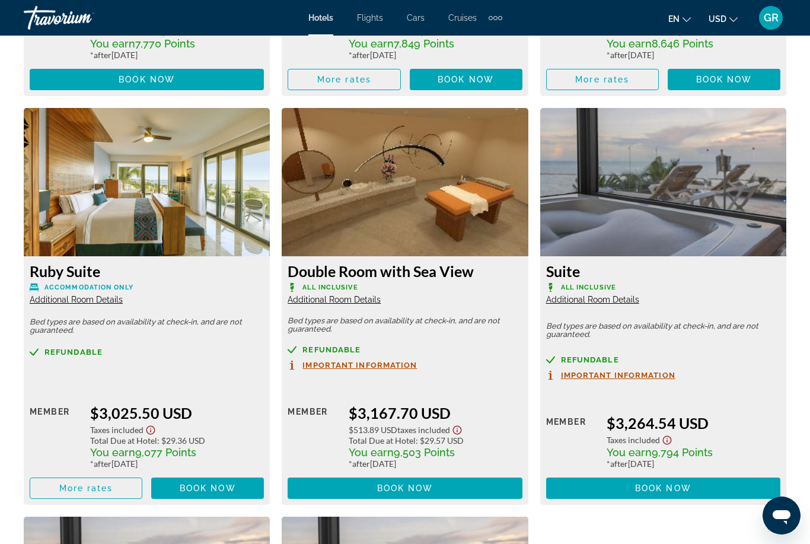
click at [664, 543] on div "Agatha King Accommodation Only Additional Room Details Bed types are based on a…" at bounding box center [405, 90] width 774 height 1705
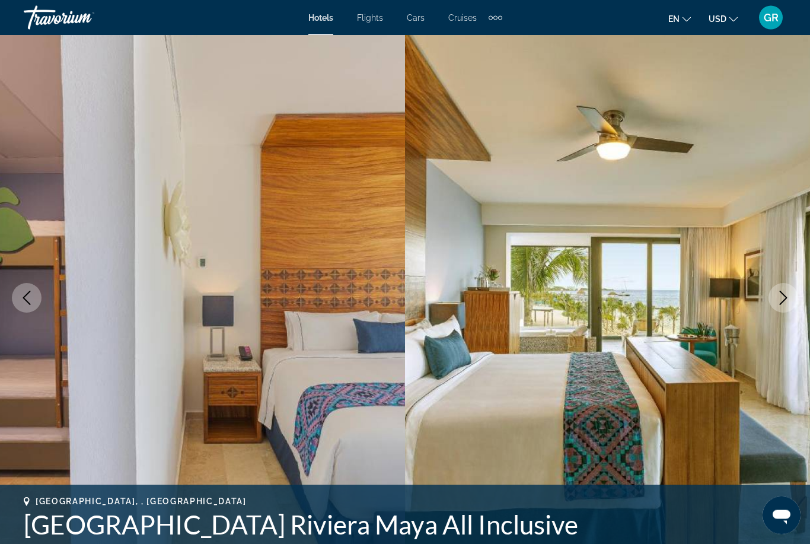
scroll to position [0, 0]
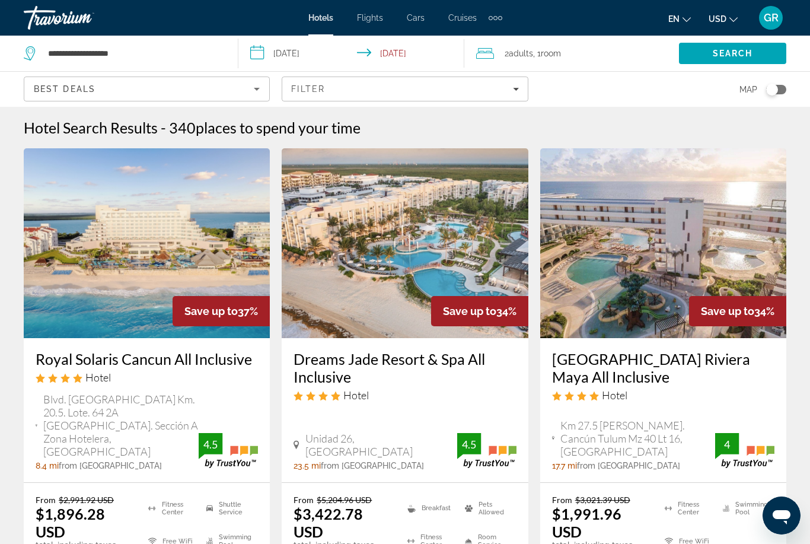
click at [145, 296] on img "Main content" at bounding box center [147, 243] width 246 height 190
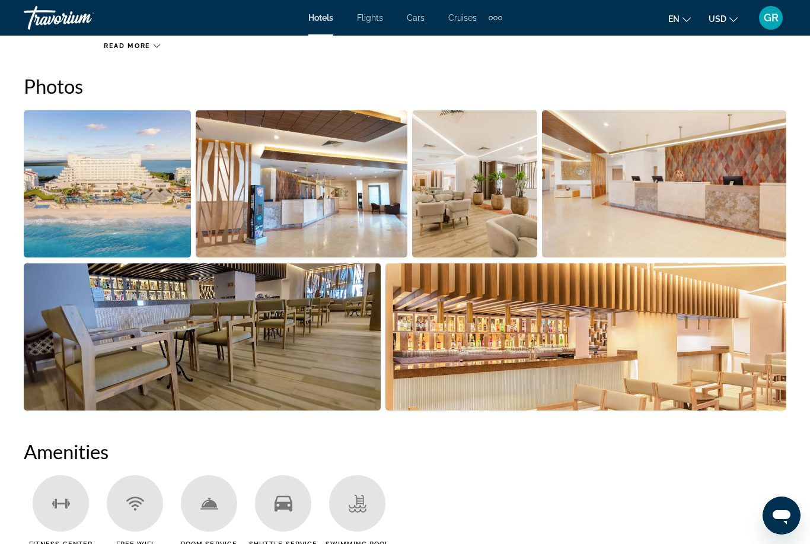
scroll to position [791, 0]
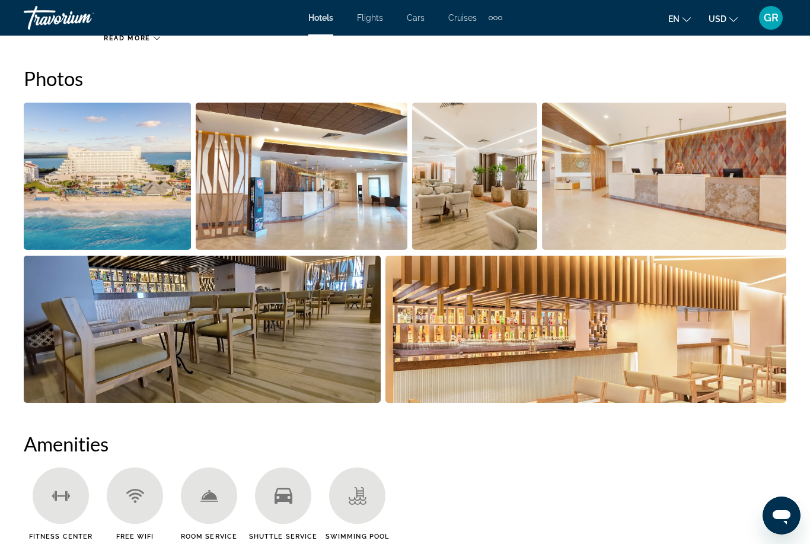
click at [784, 286] on img "Open full-screen image slider" at bounding box center [585, 328] width 401 height 147
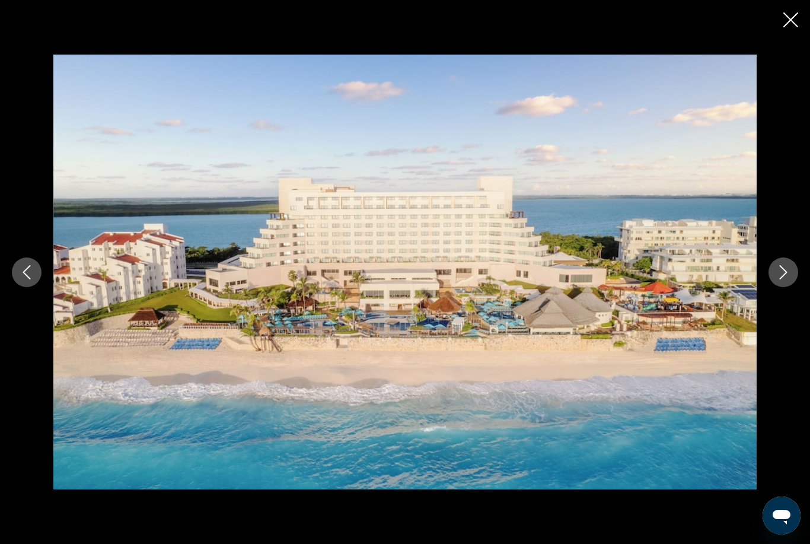
click at [796, 247] on div "prev next" at bounding box center [405, 272] width 810 height 435
click at [785, 278] on button "Next image" at bounding box center [783, 272] width 30 height 30
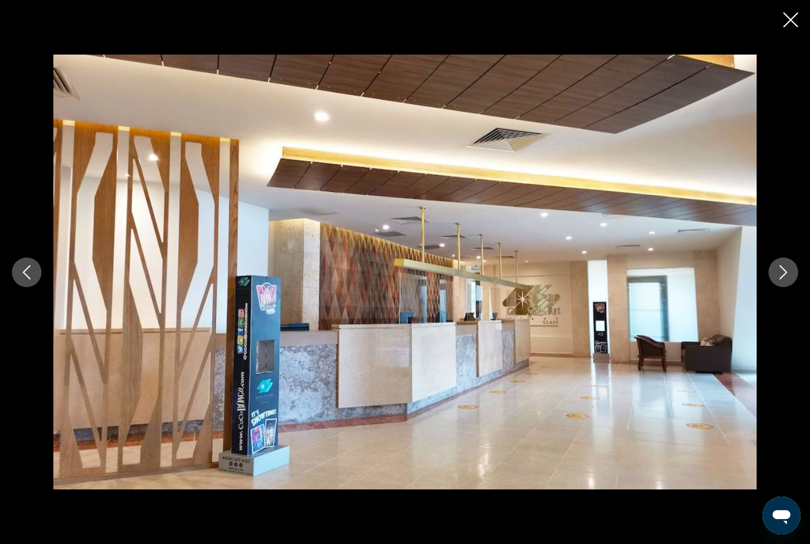
click at [786, 279] on button "Next image" at bounding box center [783, 272] width 30 height 30
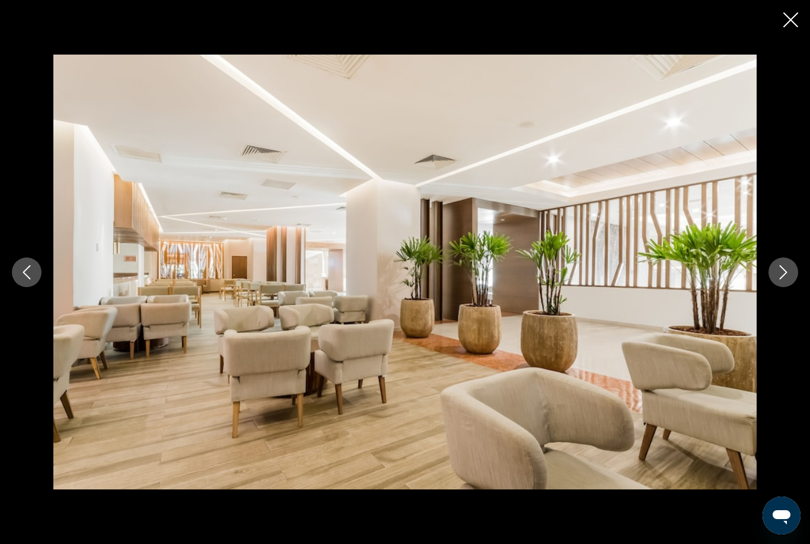
click at [784, 282] on button "Next image" at bounding box center [783, 272] width 30 height 30
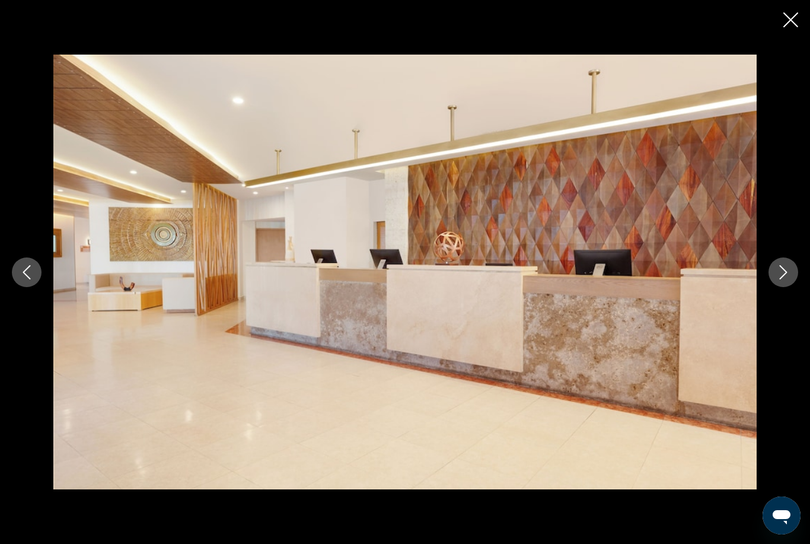
click at [783, 279] on icon "Next image" at bounding box center [783, 272] width 14 height 14
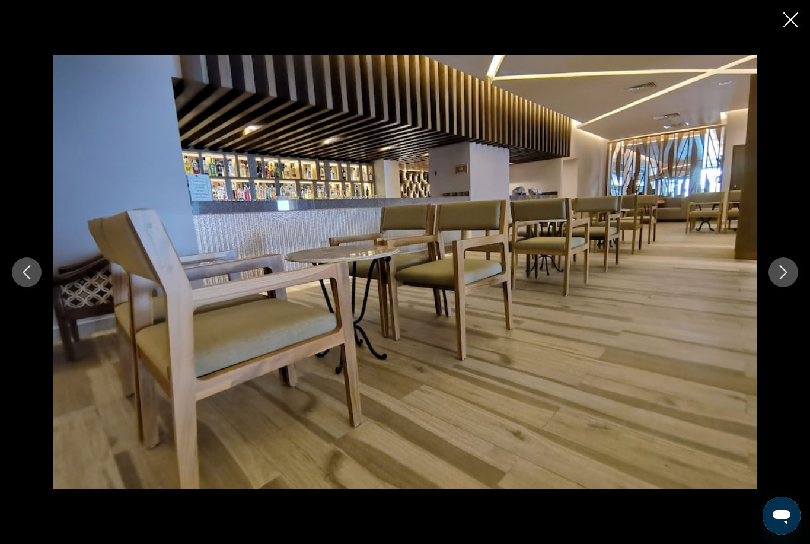
click at [782, 279] on icon "Next image" at bounding box center [783, 272] width 14 height 14
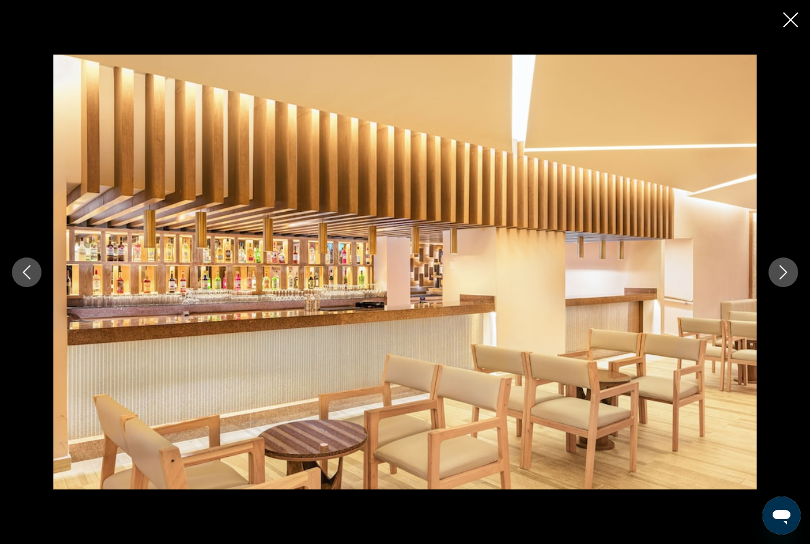
click at [787, 279] on icon "Next image" at bounding box center [783, 272] width 14 height 14
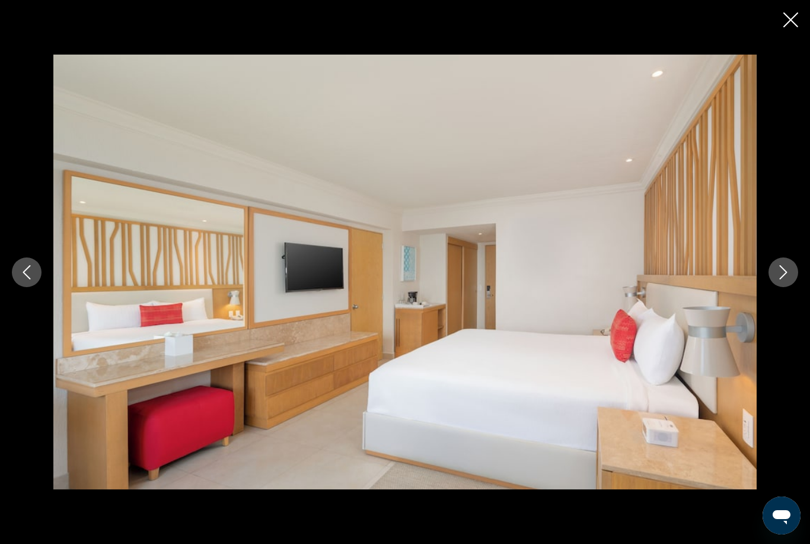
click at [784, 279] on icon "Next image" at bounding box center [784, 272] width 8 height 14
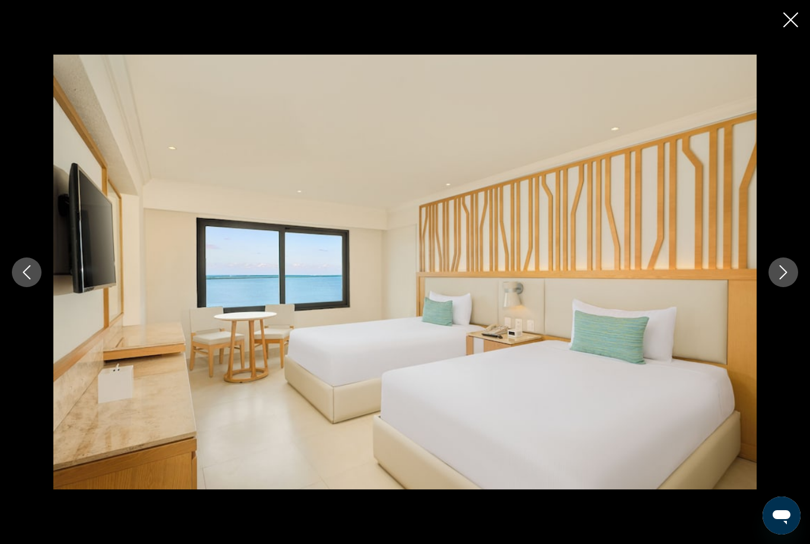
click at [786, 283] on button "Next image" at bounding box center [783, 272] width 30 height 30
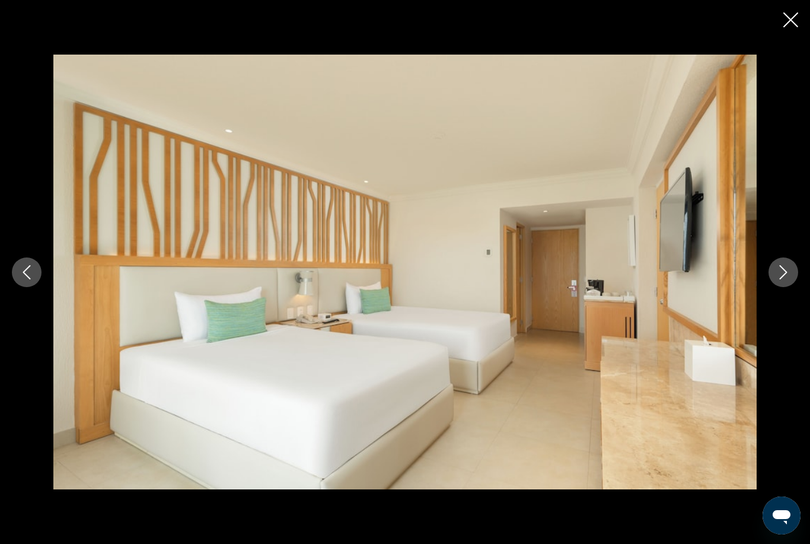
click at [782, 283] on button "Next image" at bounding box center [783, 272] width 30 height 30
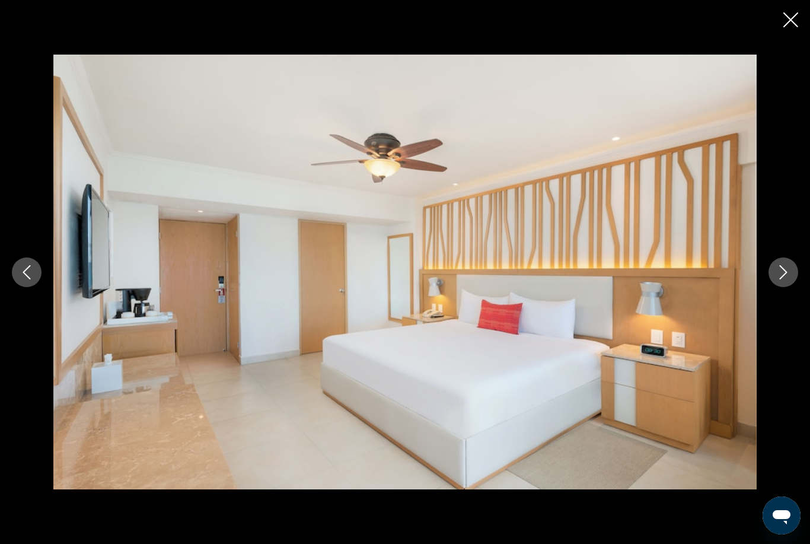
click at [784, 279] on icon "Next image" at bounding box center [783, 272] width 14 height 14
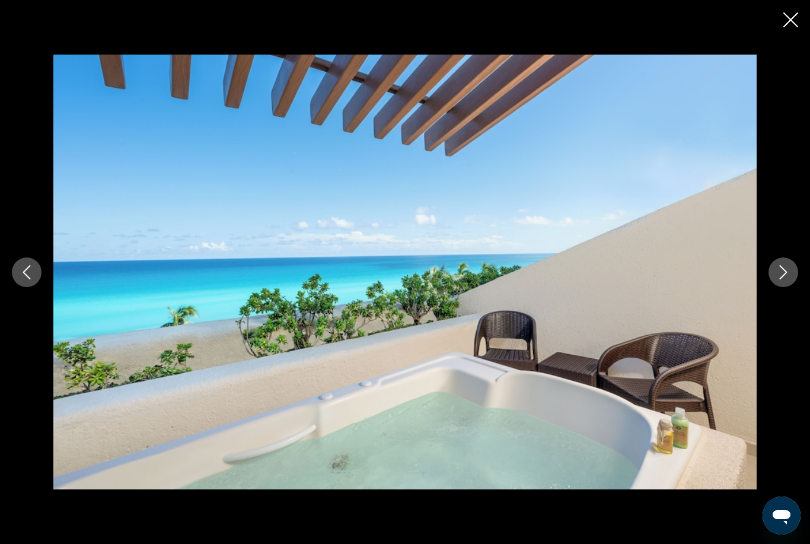
click at [788, 23] on icon "Close slideshow" at bounding box center [790, 19] width 15 height 15
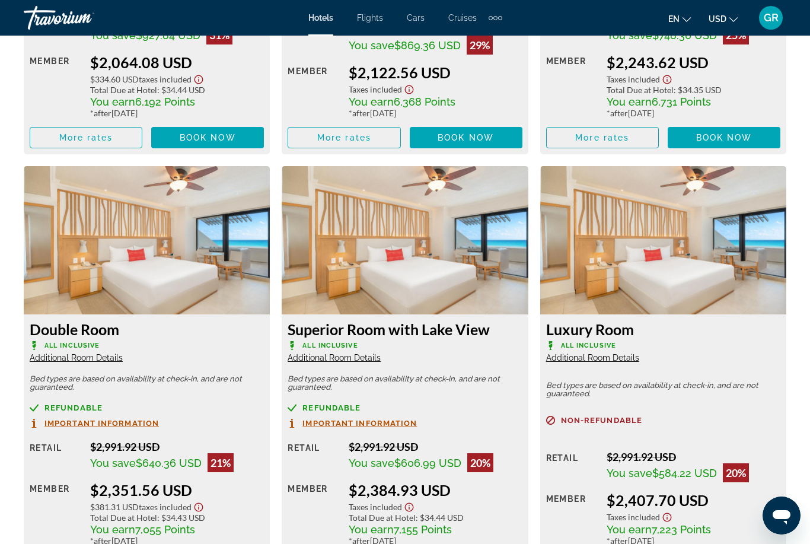
scroll to position [2594, 0]
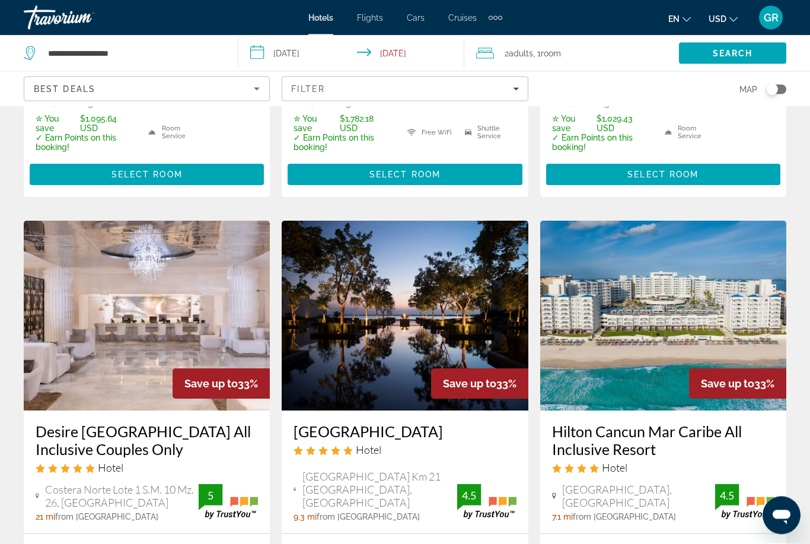
scroll to position [458, 0]
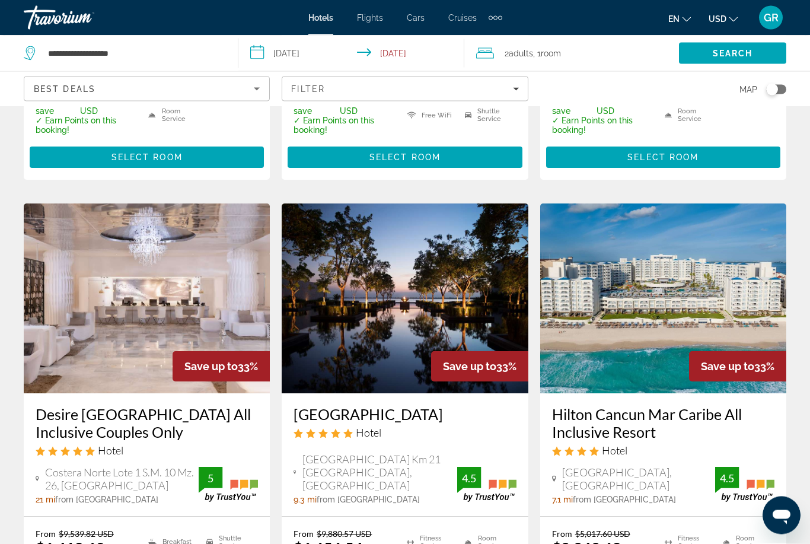
click at [654, 315] on img "Main content" at bounding box center [663, 299] width 246 height 190
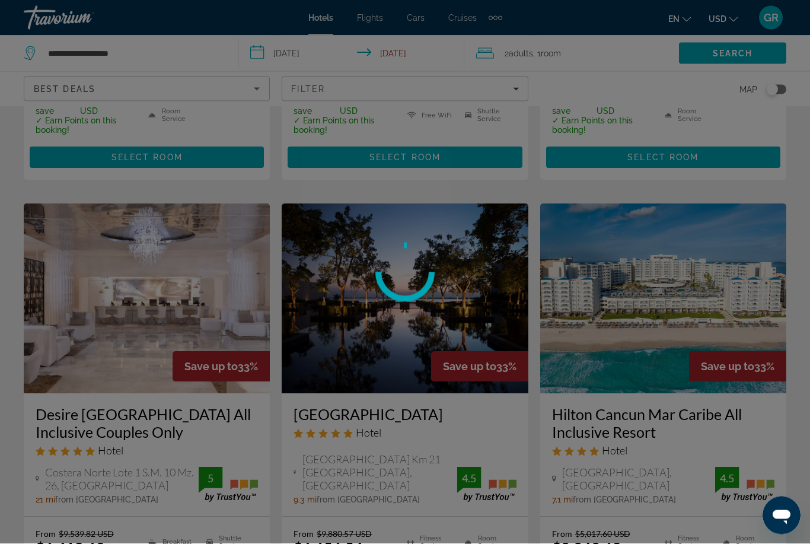
scroll to position [459, 0]
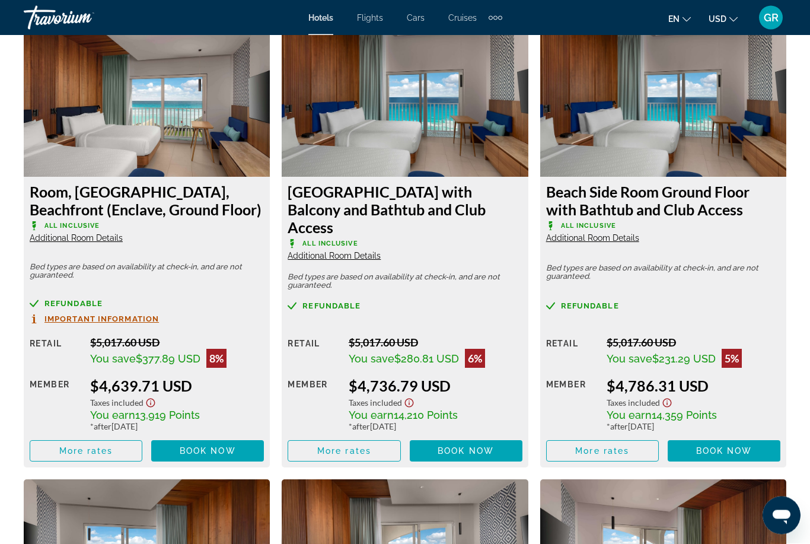
scroll to position [3106, 0]
